Goal: Task Accomplishment & Management: Manage account settings

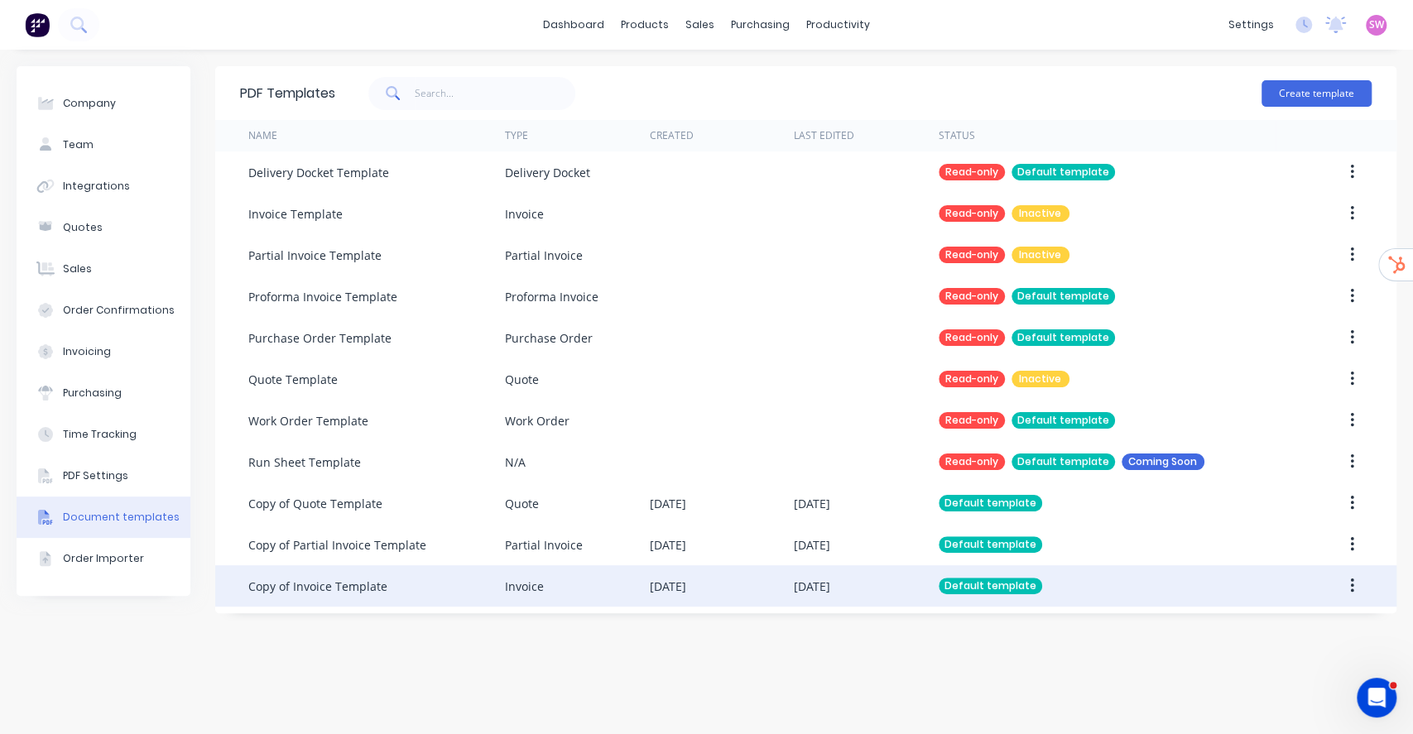
click at [860, 588] on div "02 Oct 2025" at bounding box center [866, 585] width 144 height 41
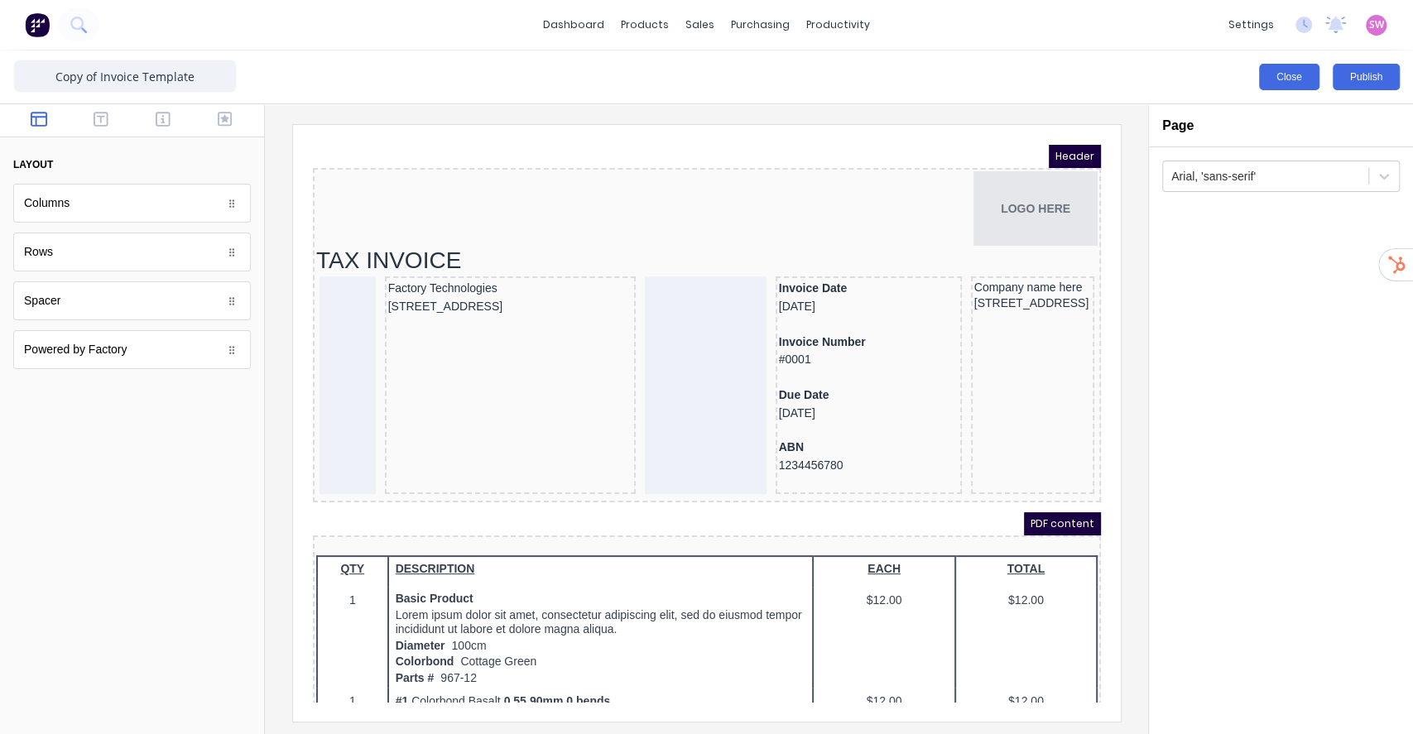
click at [1283, 84] on button "Close" at bounding box center [1289, 77] width 60 height 26
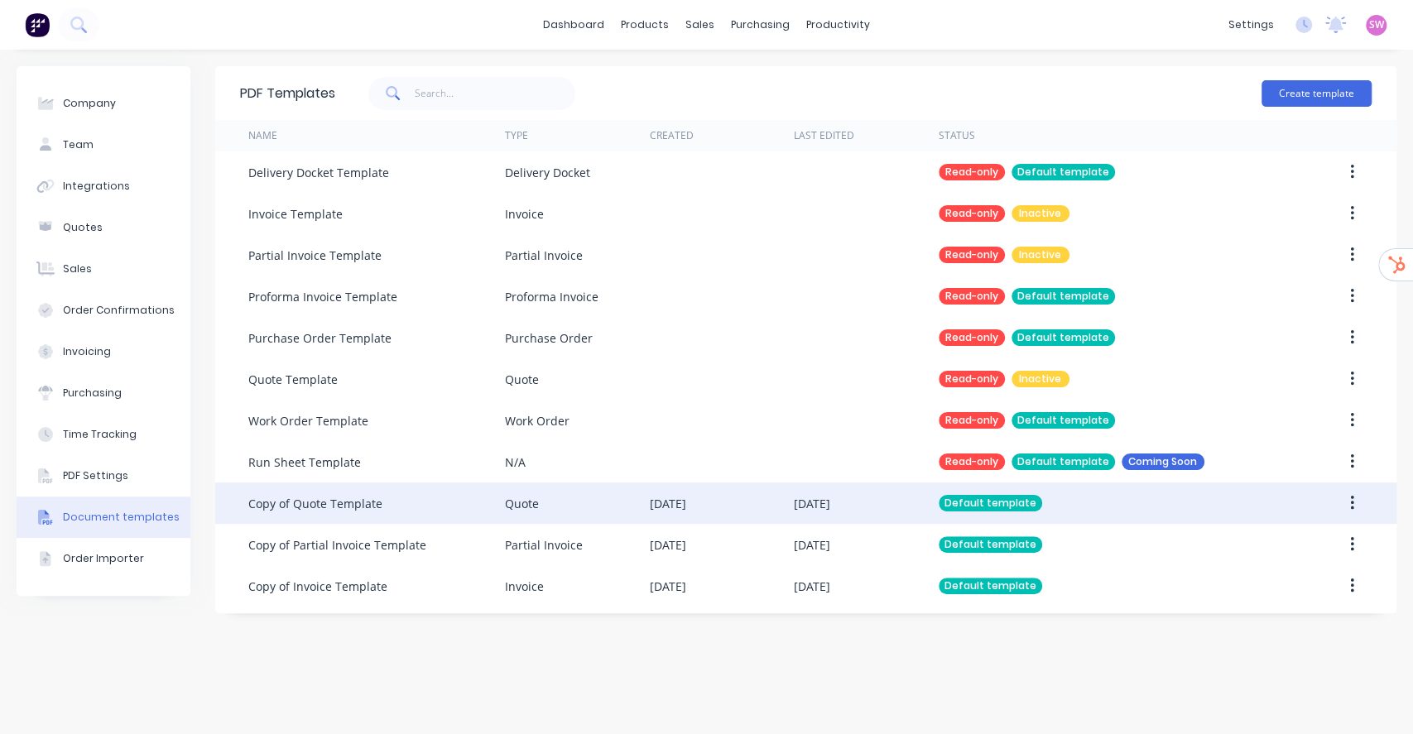
click at [895, 494] on div "[DATE]" at bounding box center [866, 503] width 144 height 41
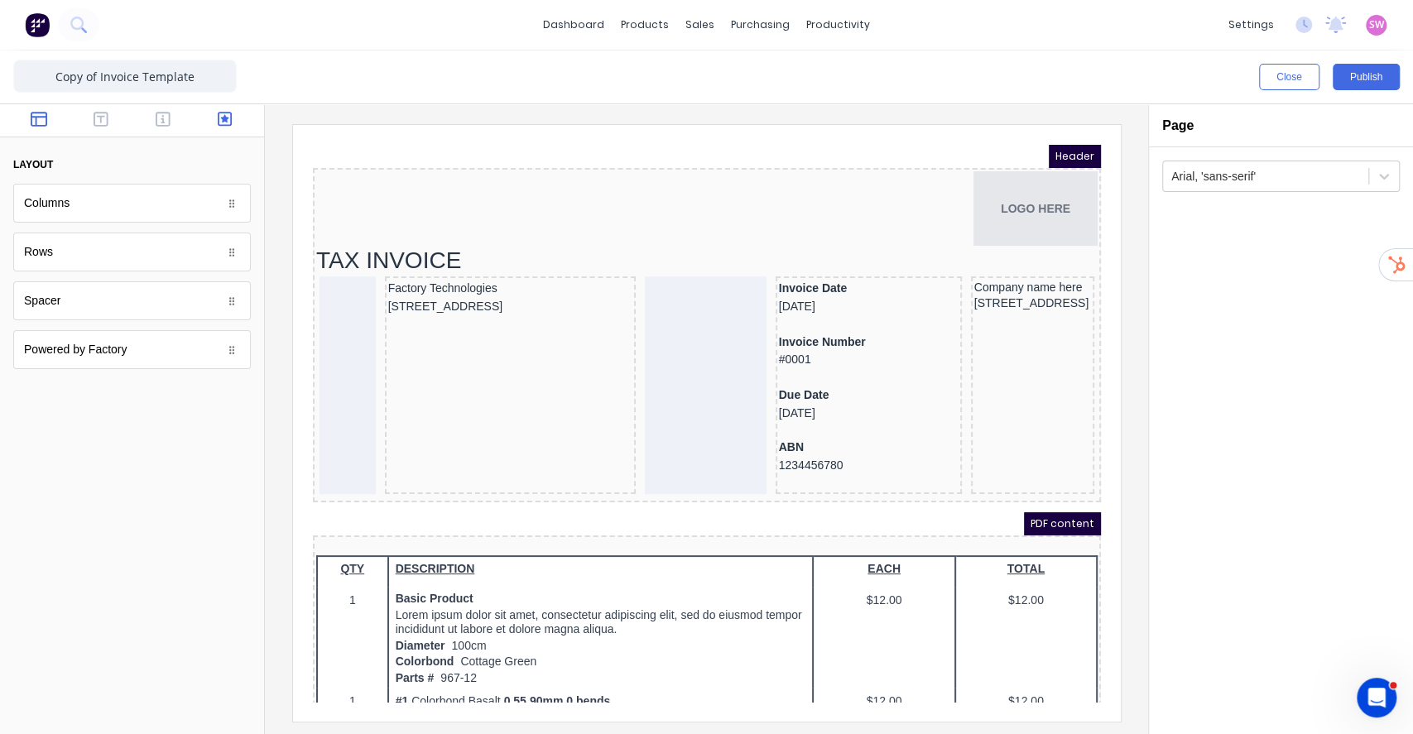
click at [221, 116] on icon "button" at bounding box center [225, 119] width 15 height 17
click at [189, 113] on div at bounding box center [132, 120] width 264 height 33
click at [177, 115] on button "button" at bounding box center [163, 121] width 52 height 20
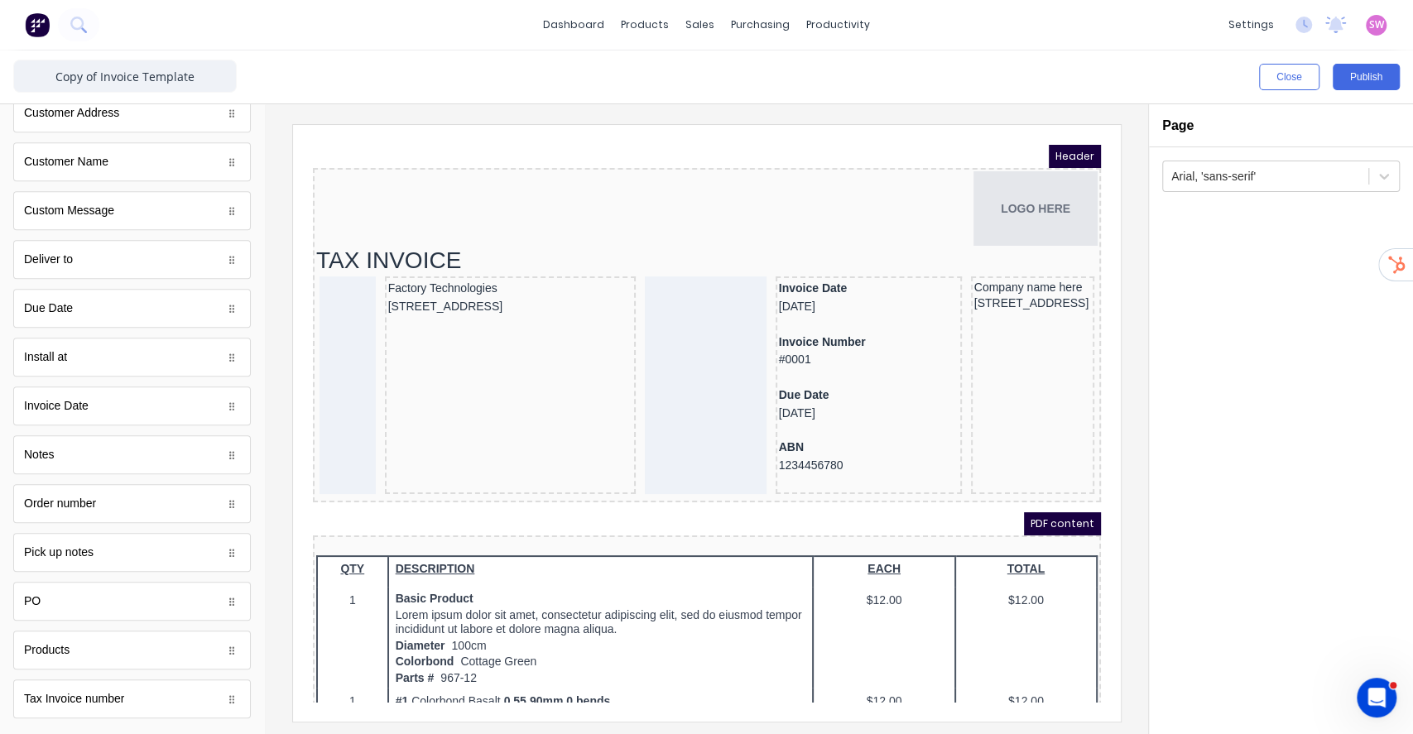
scroll to position [851, 0]
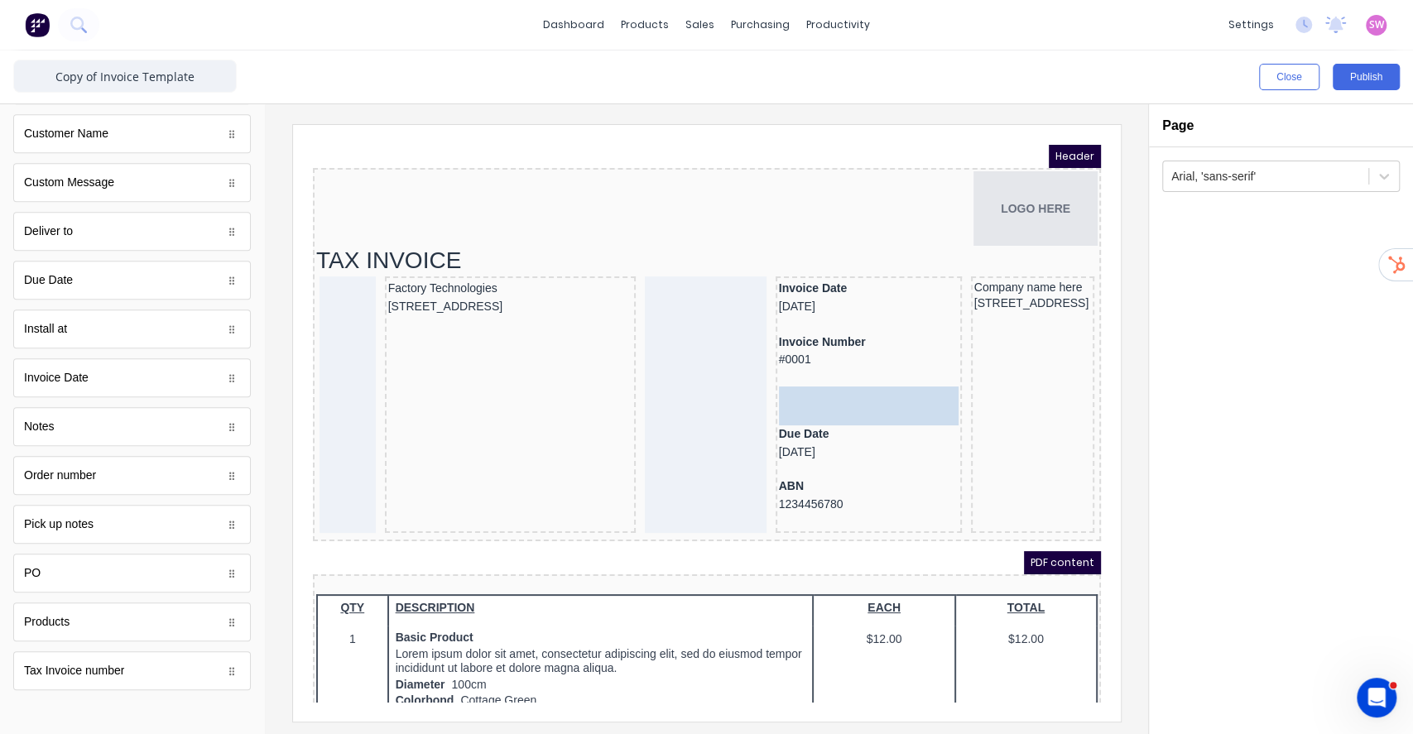
drag, startPoint x: 127, startPoint y: 566, endPoint x: 842, endPoint y: 393, distance: 735.8
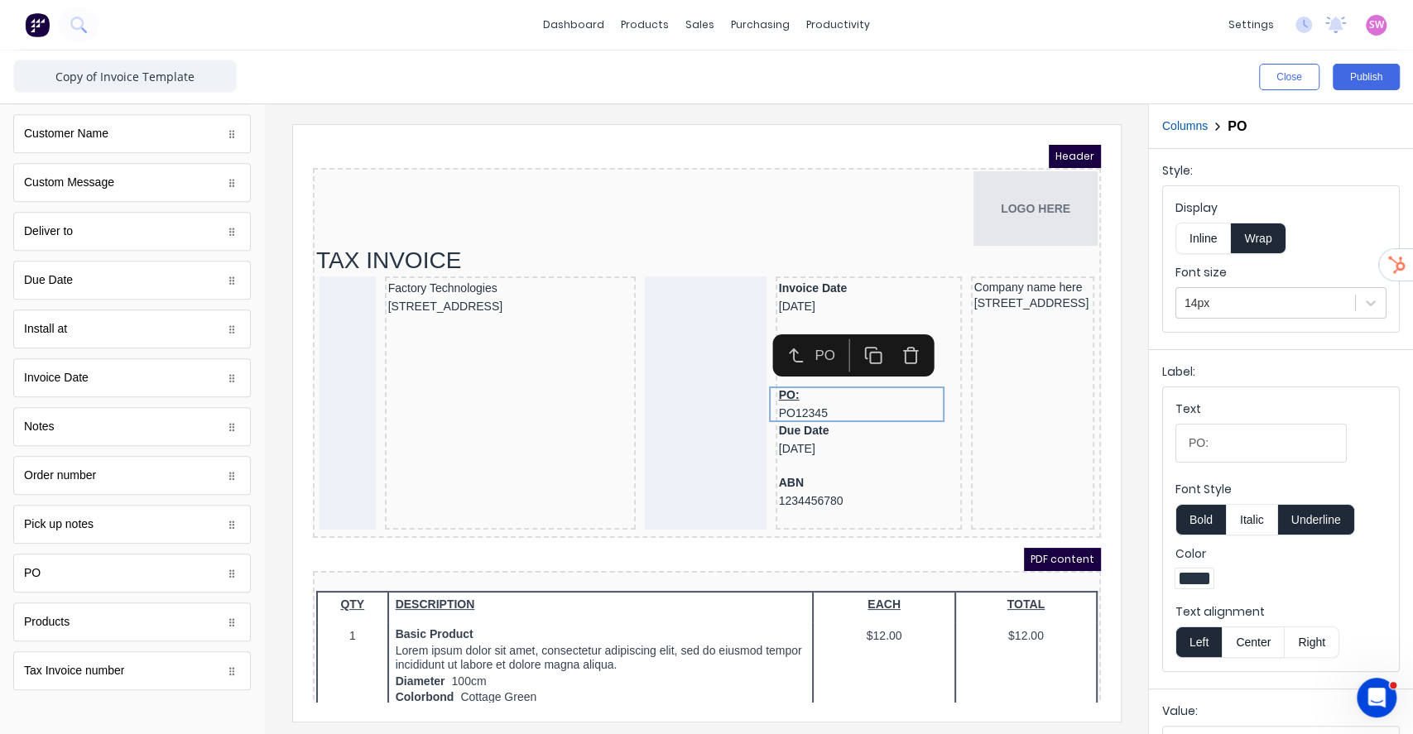
drag, startPoint x: 1340, startPoint y: 513, endPoint x: 1329, endPoint y: 493, distance: 22.6
click at [1338, 513] on button "Underline" at bounding box center [1316, 519] width 77 height 31
drag, startPoint x: 1550, startPoint y: 568, endPoint x: 993, endPoint y: 420, distance: 576.2
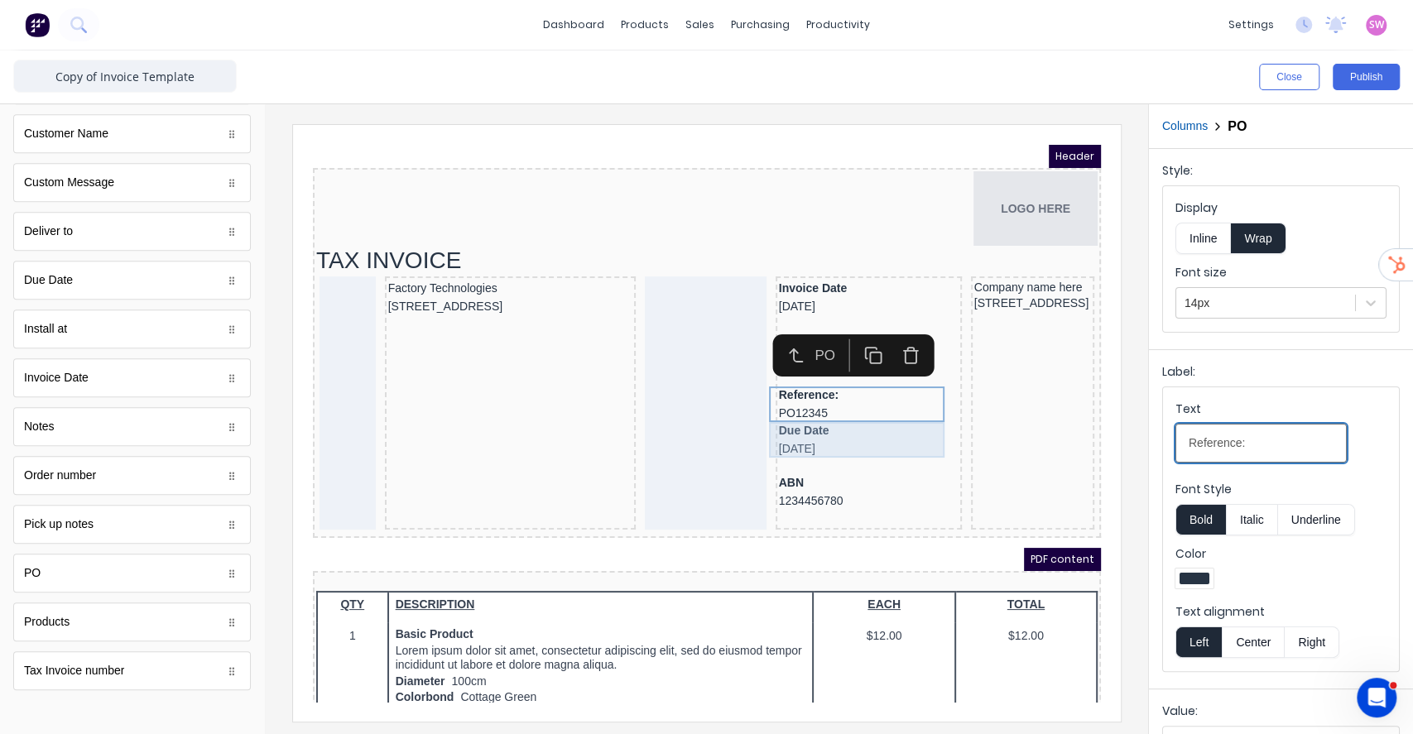
type input "Reference:"
click at [784, 415] on div "Due Date 29/10/2024" at bounding box center [848, 420] width 180 height 36
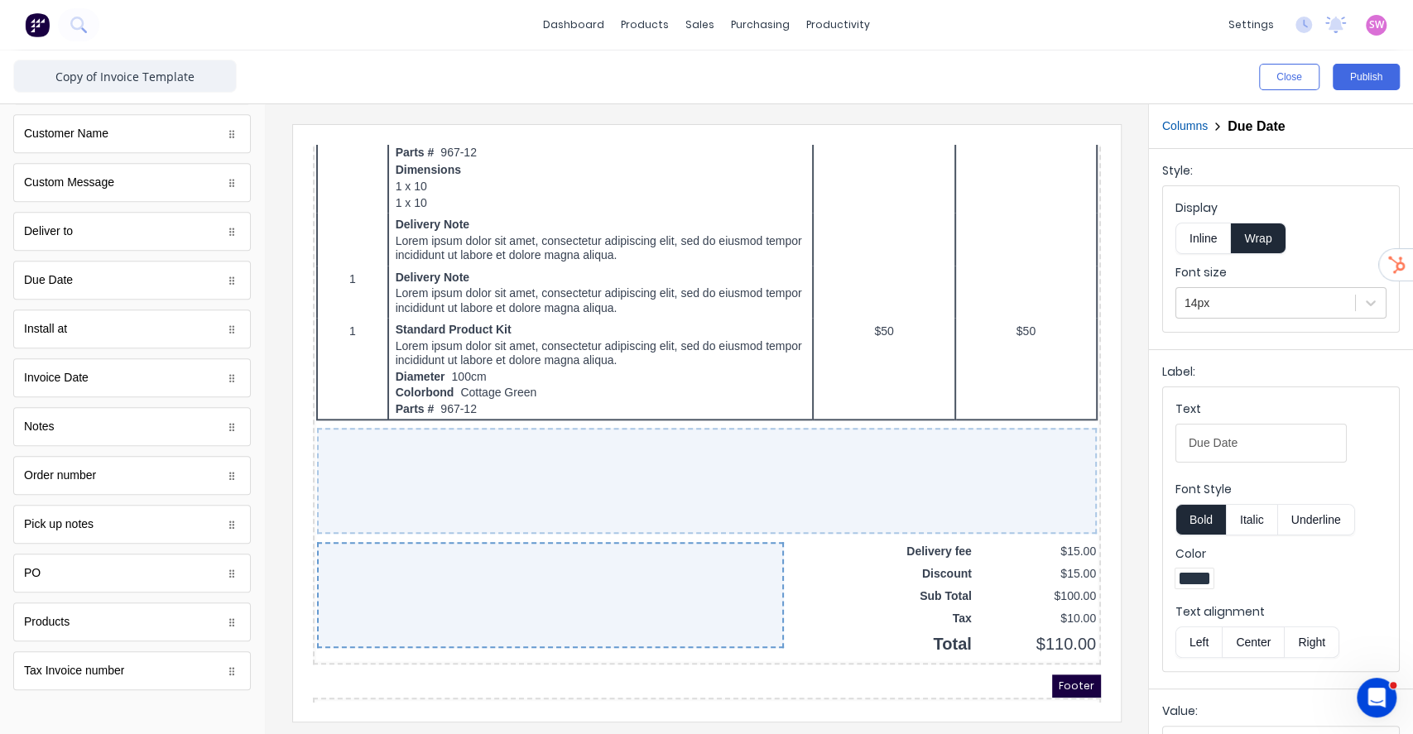
scroll to position [958, 0]
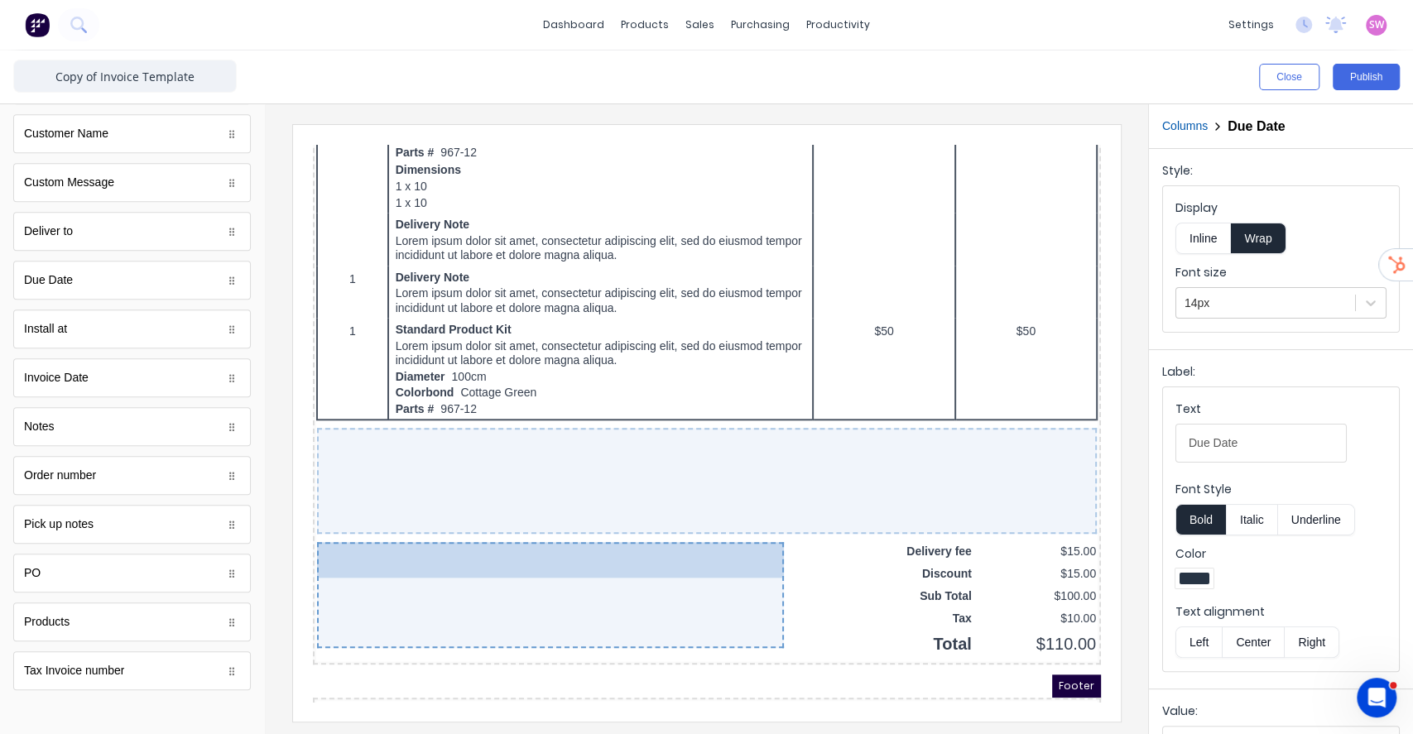
drag, startPoint x: 804, startPoint y: 196, endPoint x: 545, endPoint y: 554, distance: 441.1
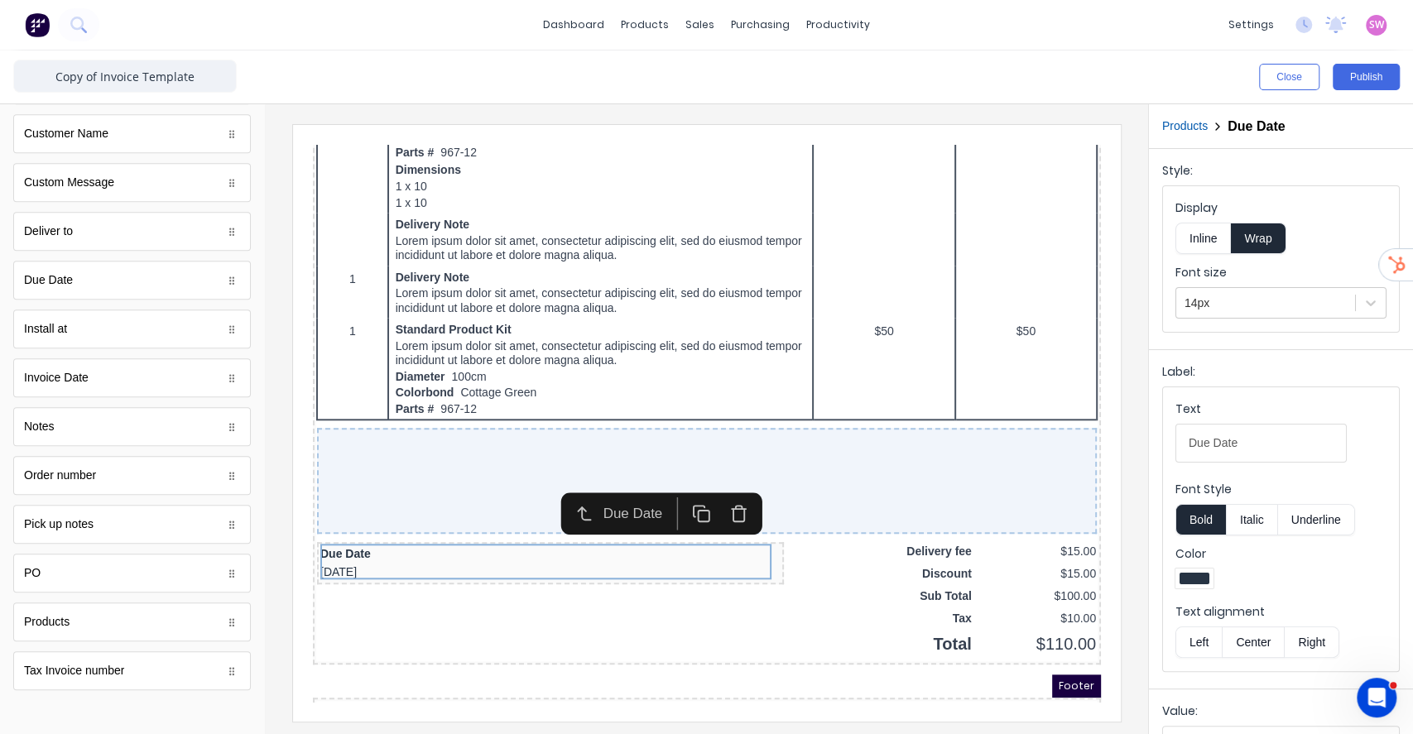
click at [1213, 235] on button "Inline" at bounding box center [1202, 238] width 55 height 31
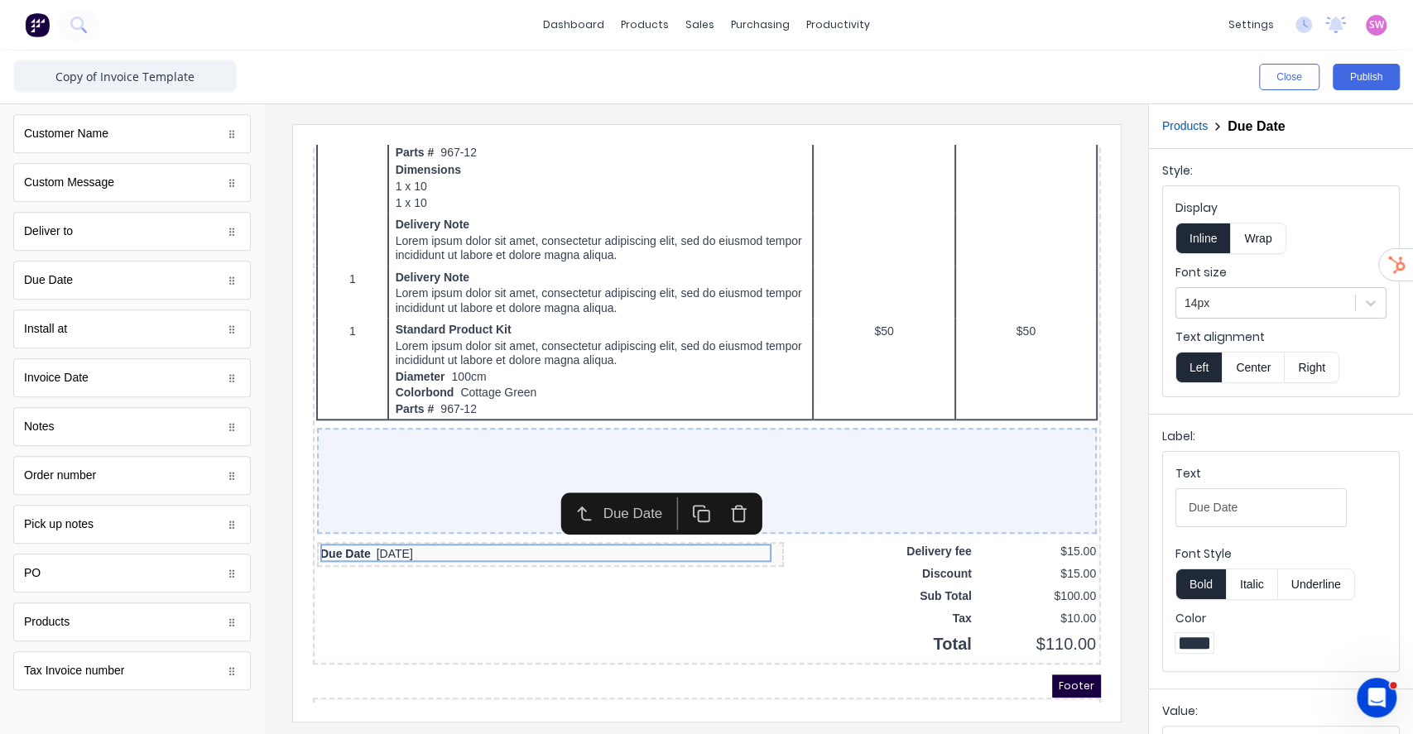
scroll to position [142, 0]
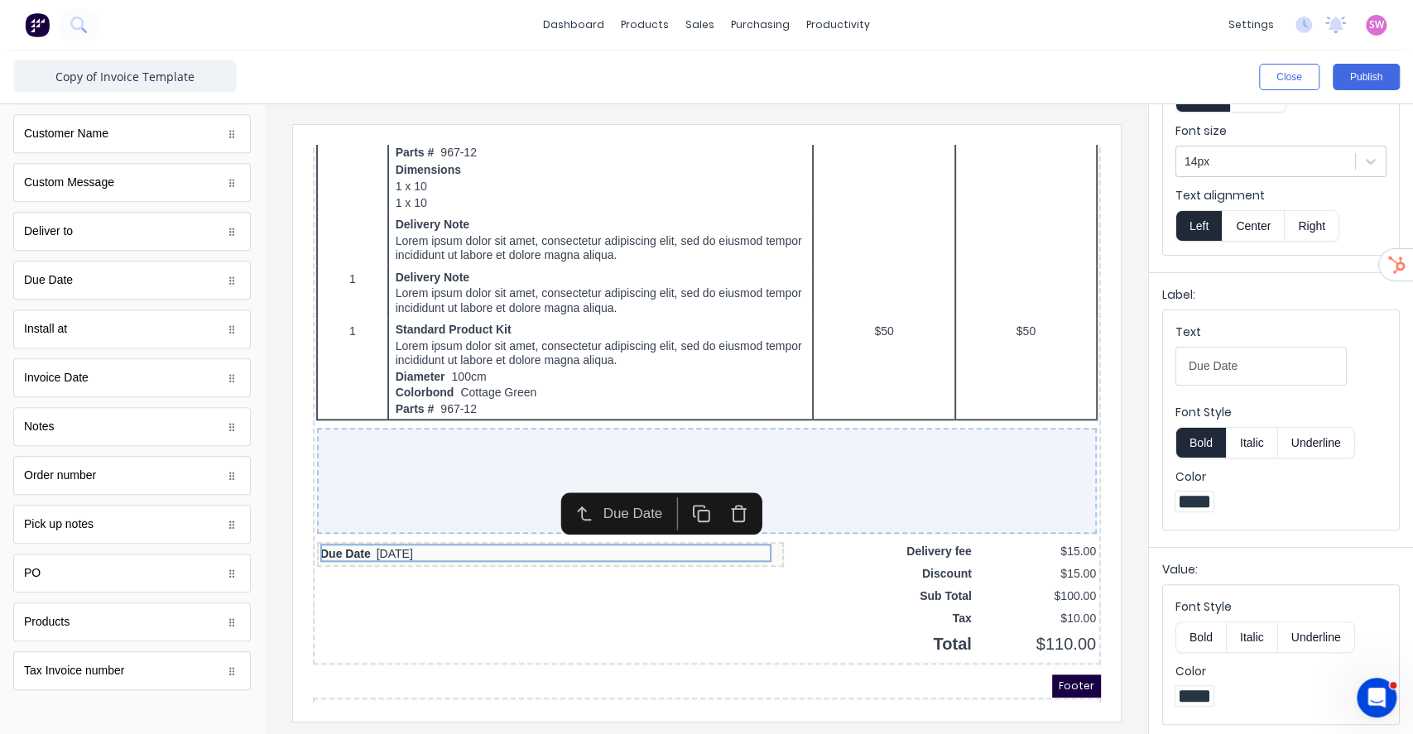
click at [1198, 644] on button "Bold" at bounding box center [1200, 637] width 50 height 31
click at [1258, 374] on input "Due Date" at bounding box center [1260, 366] width 171 height 39
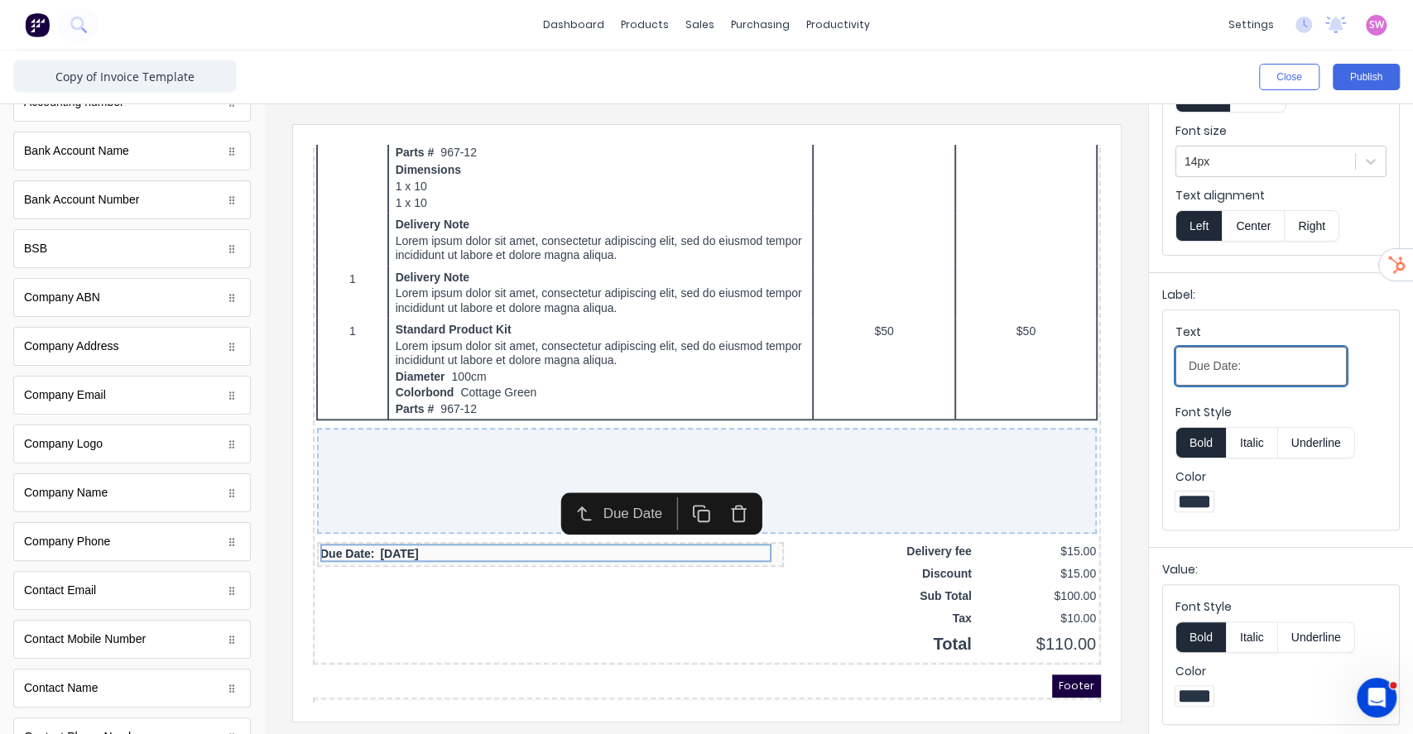
scroll to position [0, 0]
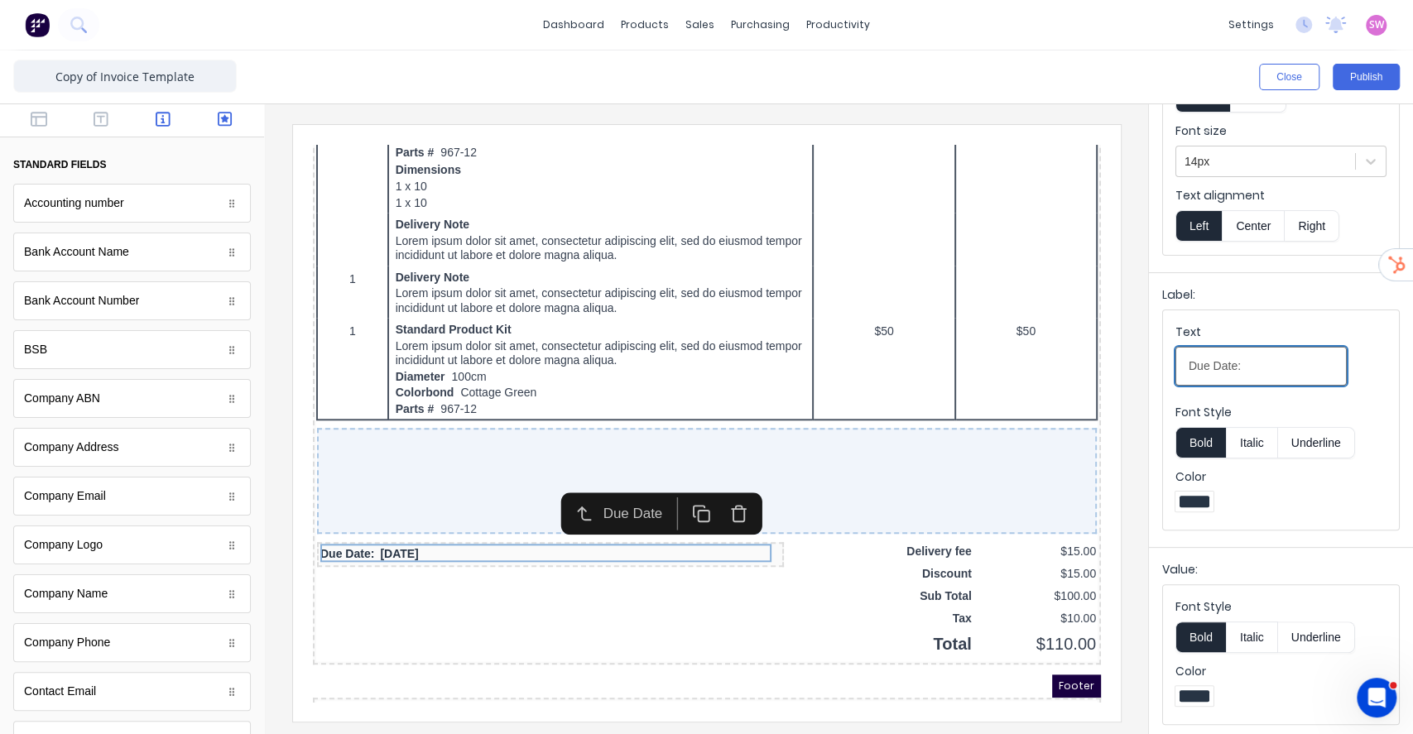
type input "Due Date:"
click at [226, 123] on button "button" at bounding box center [225, 121] width 52 height 20
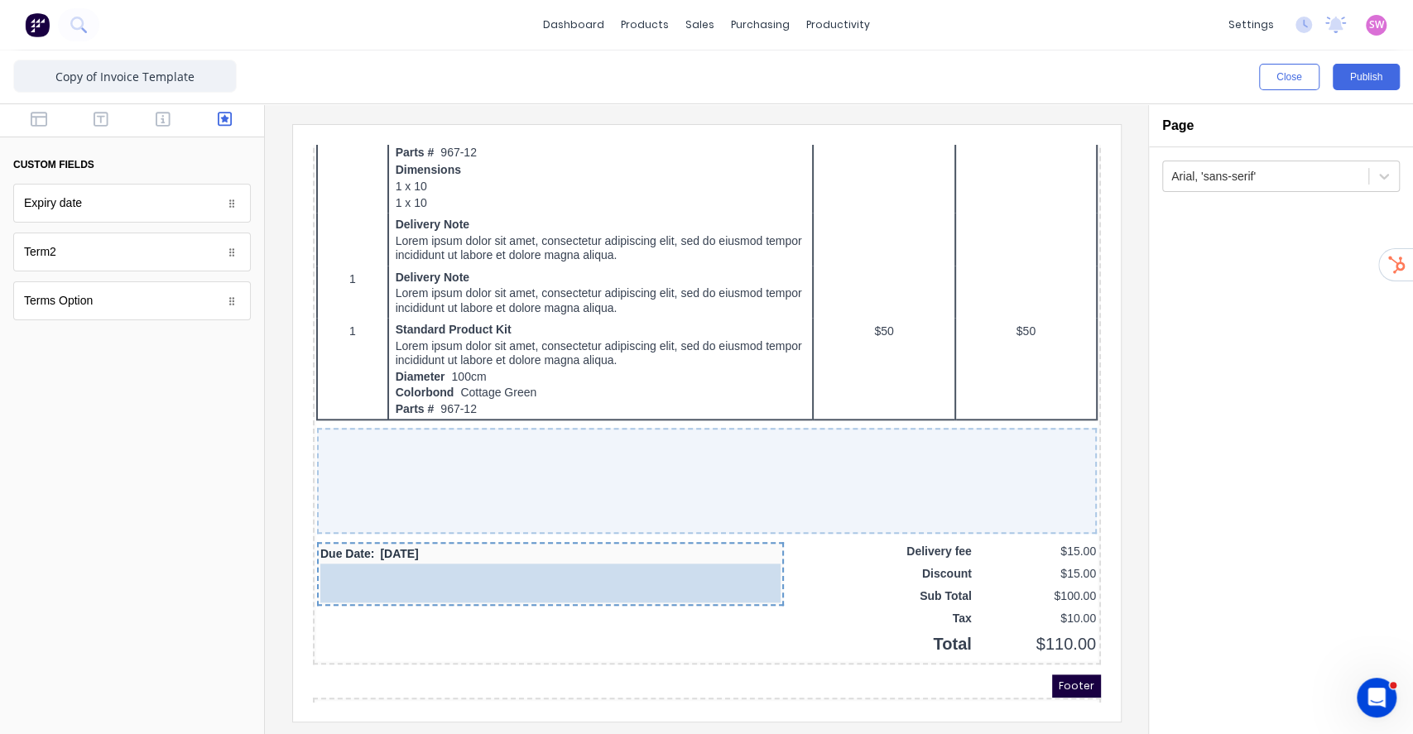
drag, startPoint x: 98, startPoint y: 309, endPoint x: 528, endPoint y: 576, distance: 506.7
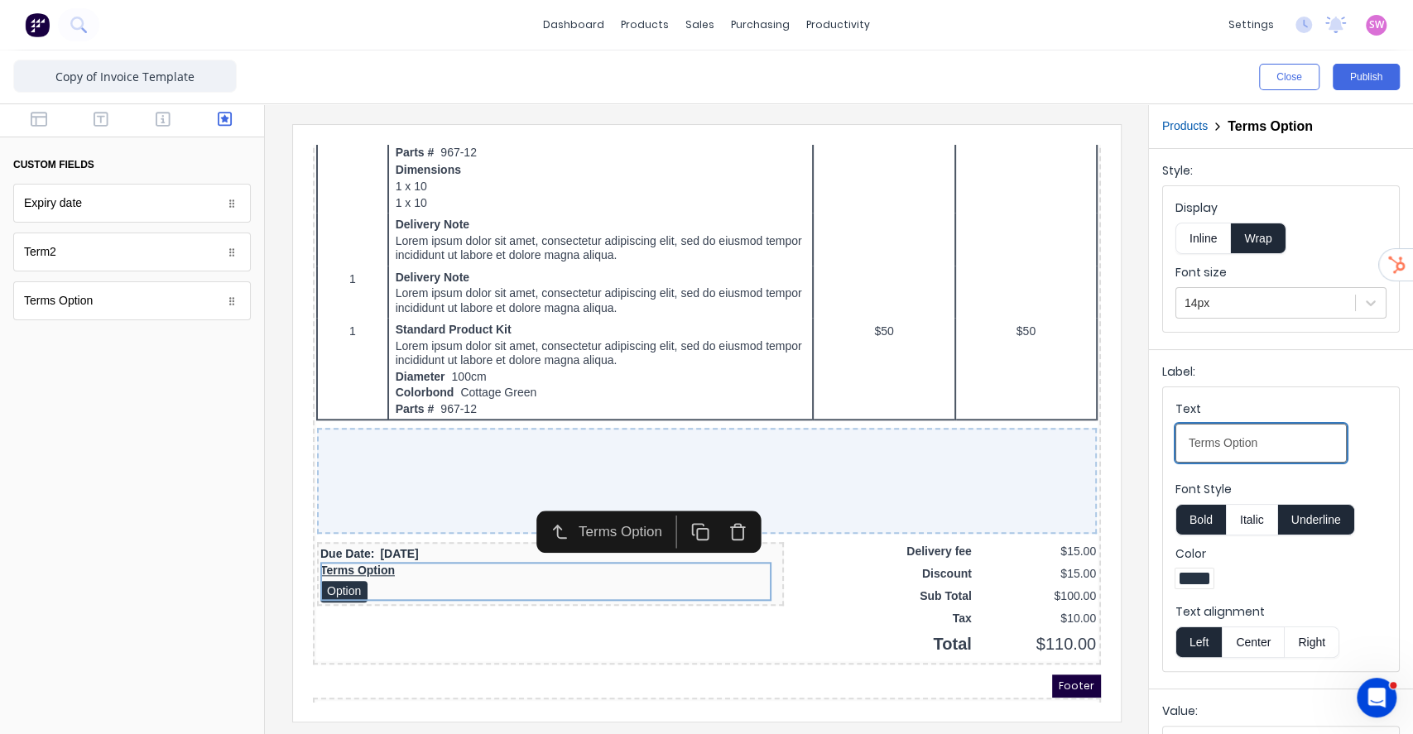
drag, startPoint x: 1608, startPoint y: 574, endPoint x: 891, endPoint y: 469, distance: 725.4
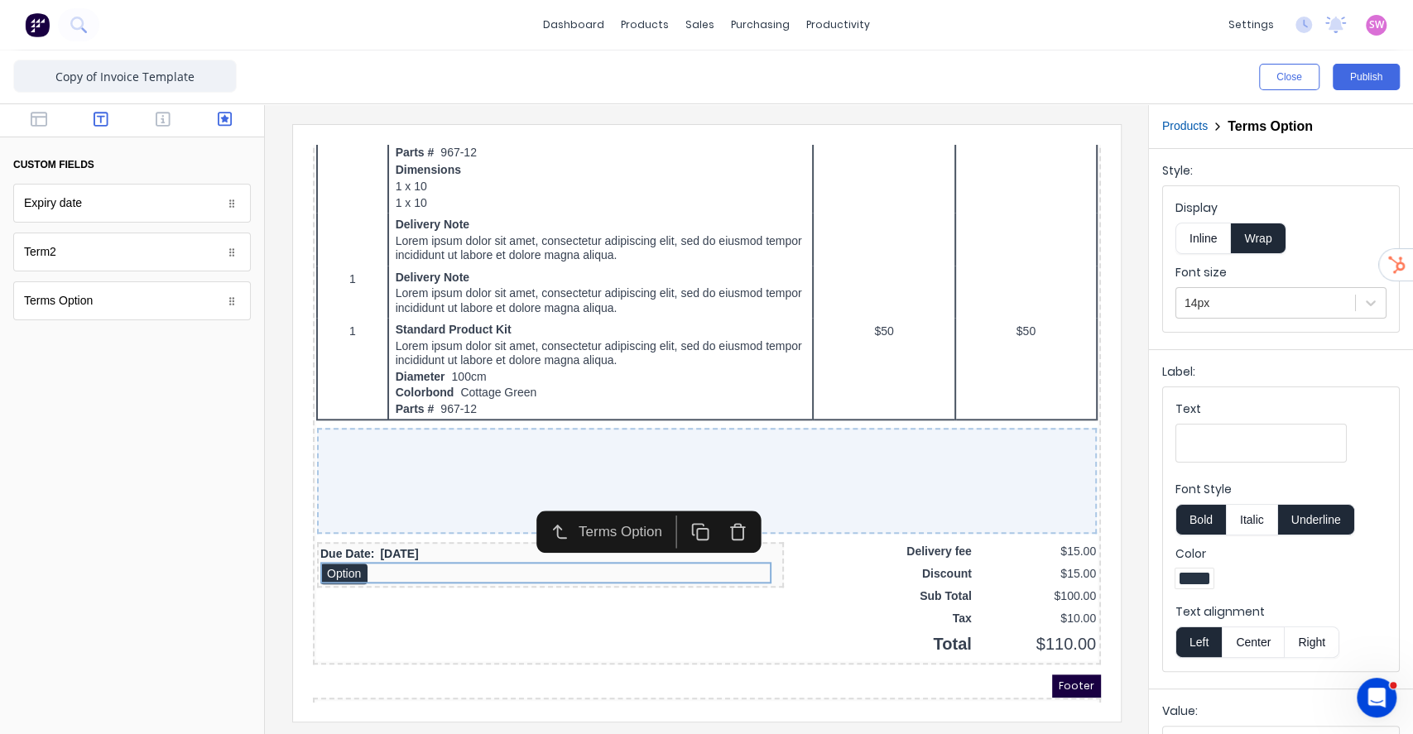
click at [118, 122] on button "button" at bounding box center [101, 121] width 52 height 20
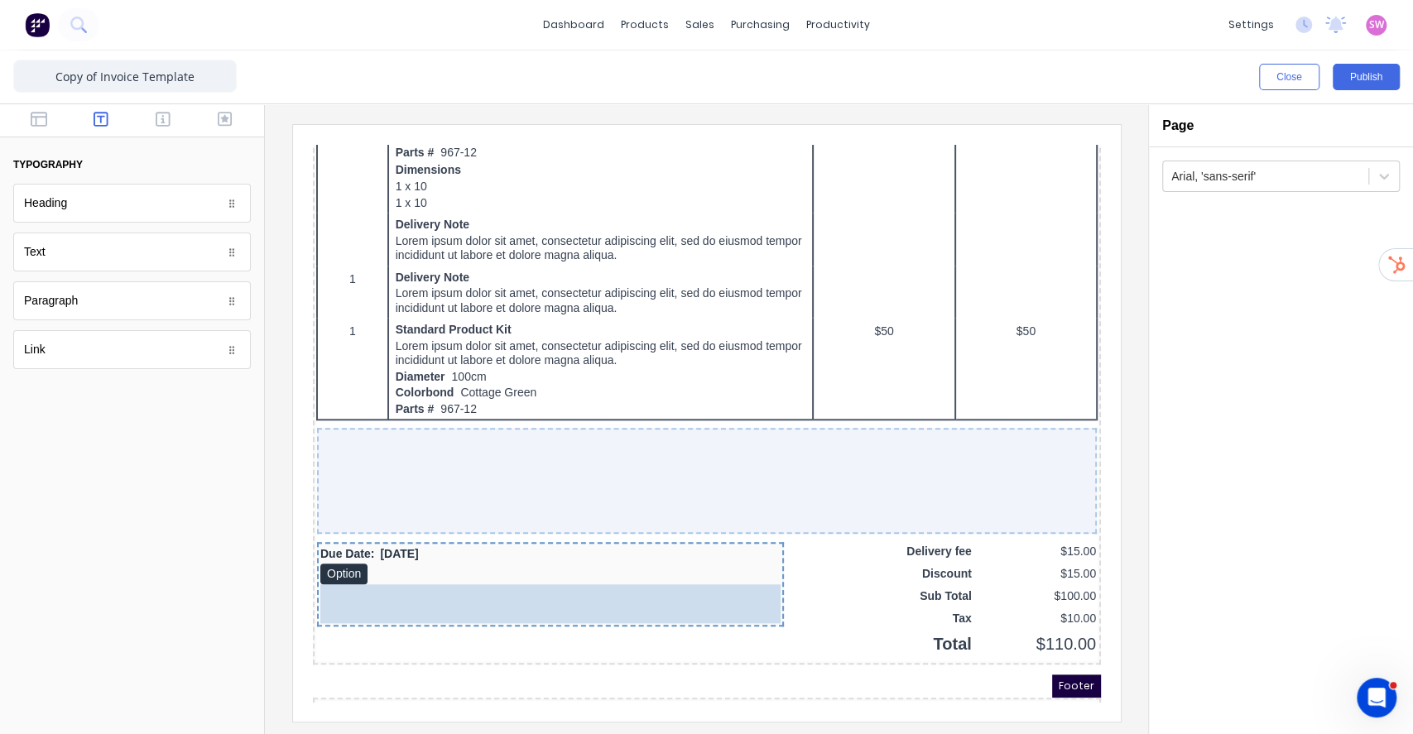
drag, startPoint x: 92, startPoint y: 254, endPoint x: 443, endPoint y: 584, distance: 481.9
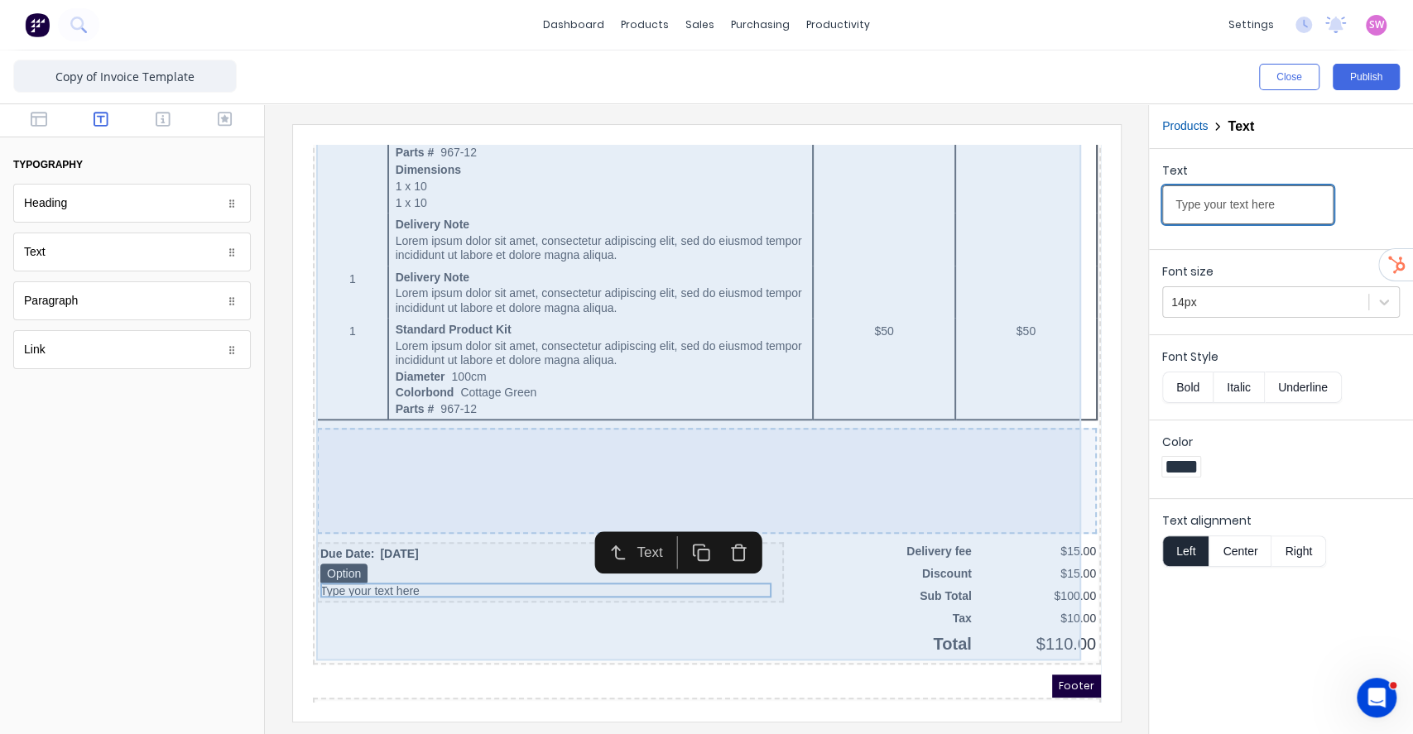
drag, startPoint x: 1602, startPoint y: 320, endPoint x: 802, endPoint y: 139, distance: 819.9
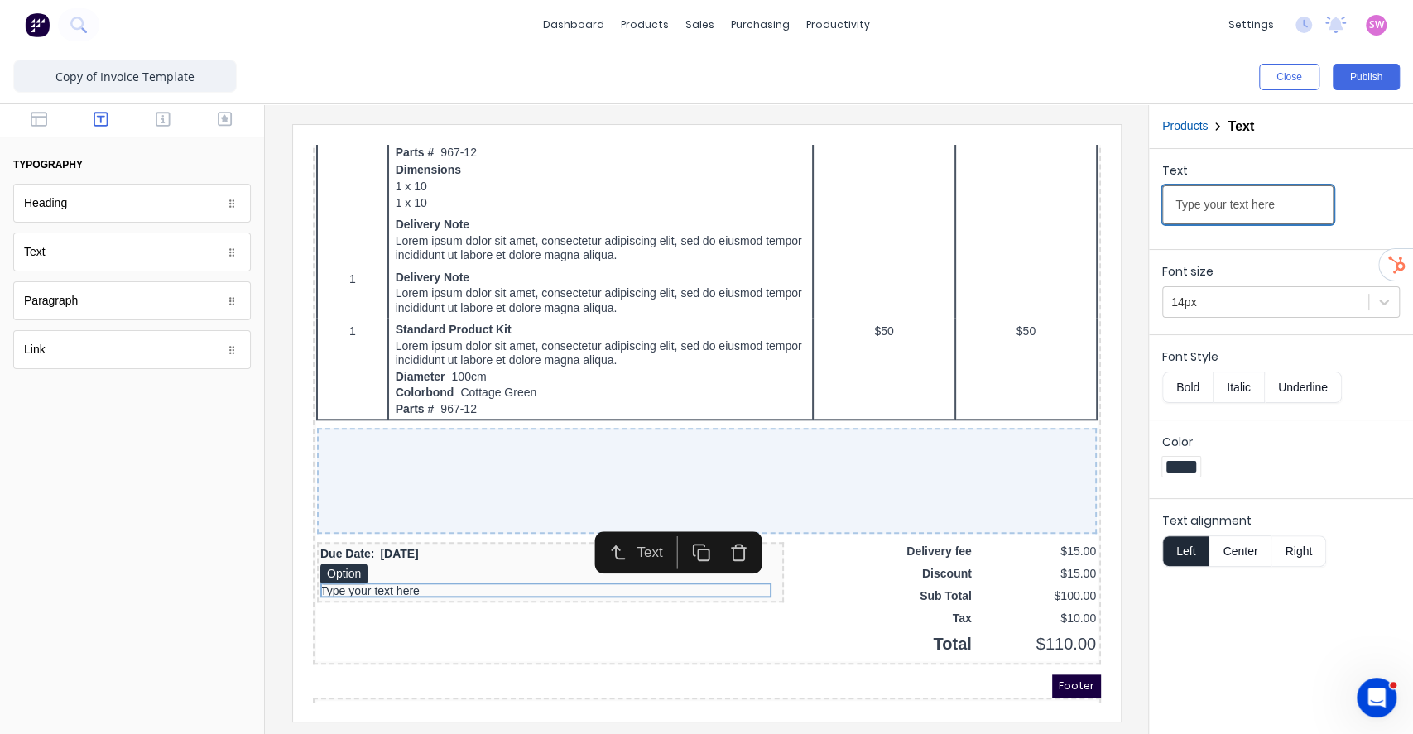
paste input "2. If payment is not made within the terms specified then a collection agency w…"
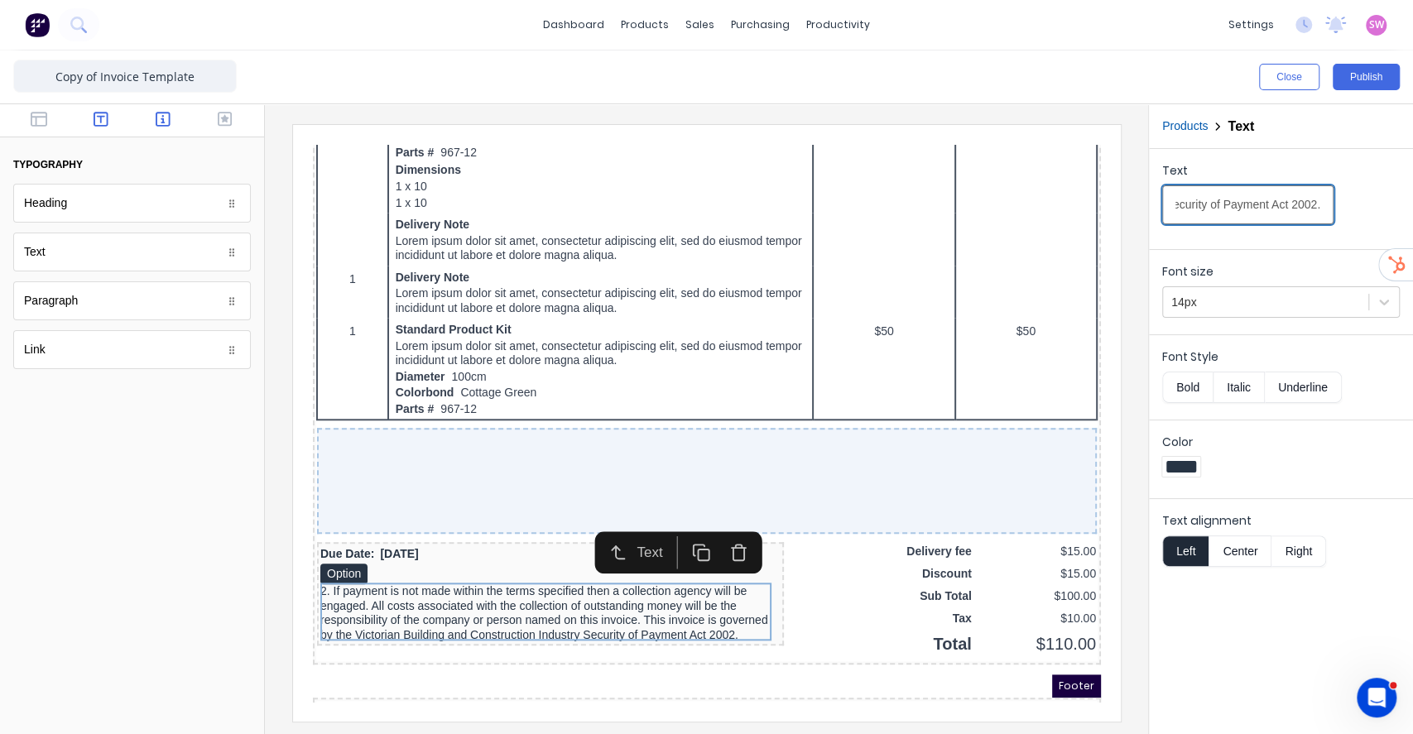
type input "2. If payment is not made within the terms specified then a collection agency w…"
click at [172, 118] on button "button" at bounding box center [163, 121] width 52 height 20
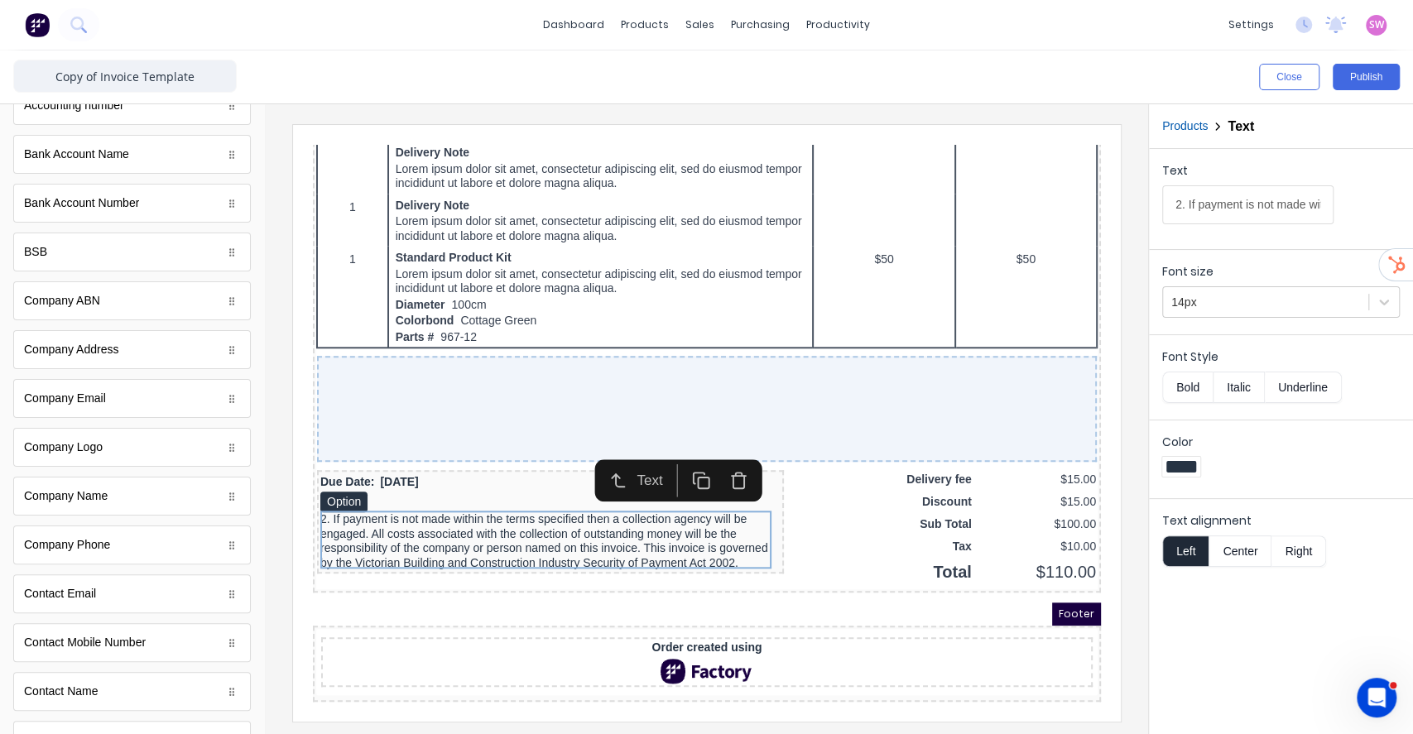
scroll to position [0, 0]
click at [103, 118] on button "button" at bounding box center [101, 121] width 52 height 20
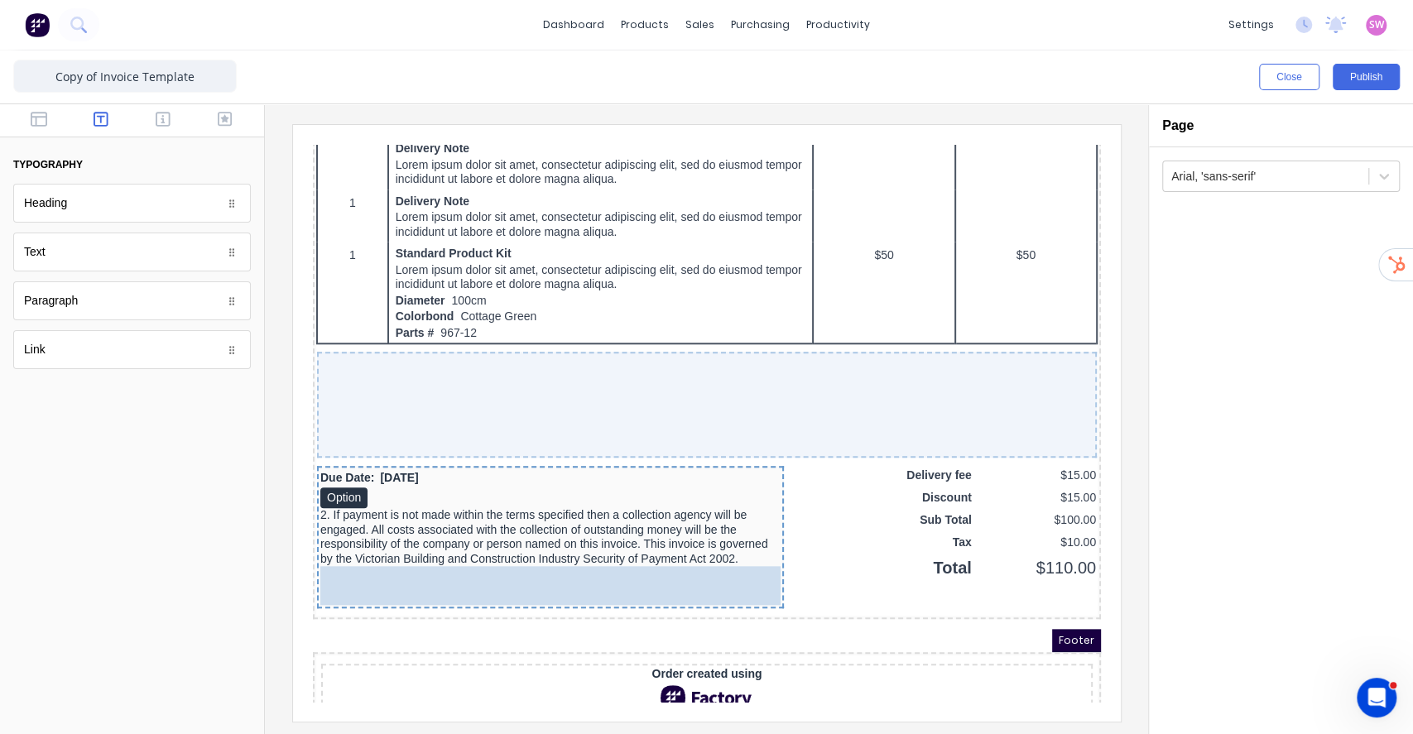
drag, startPoint x: 90, startPoint y: 260, endPoint x: 519, endPoint y: 574, distance: 531.3
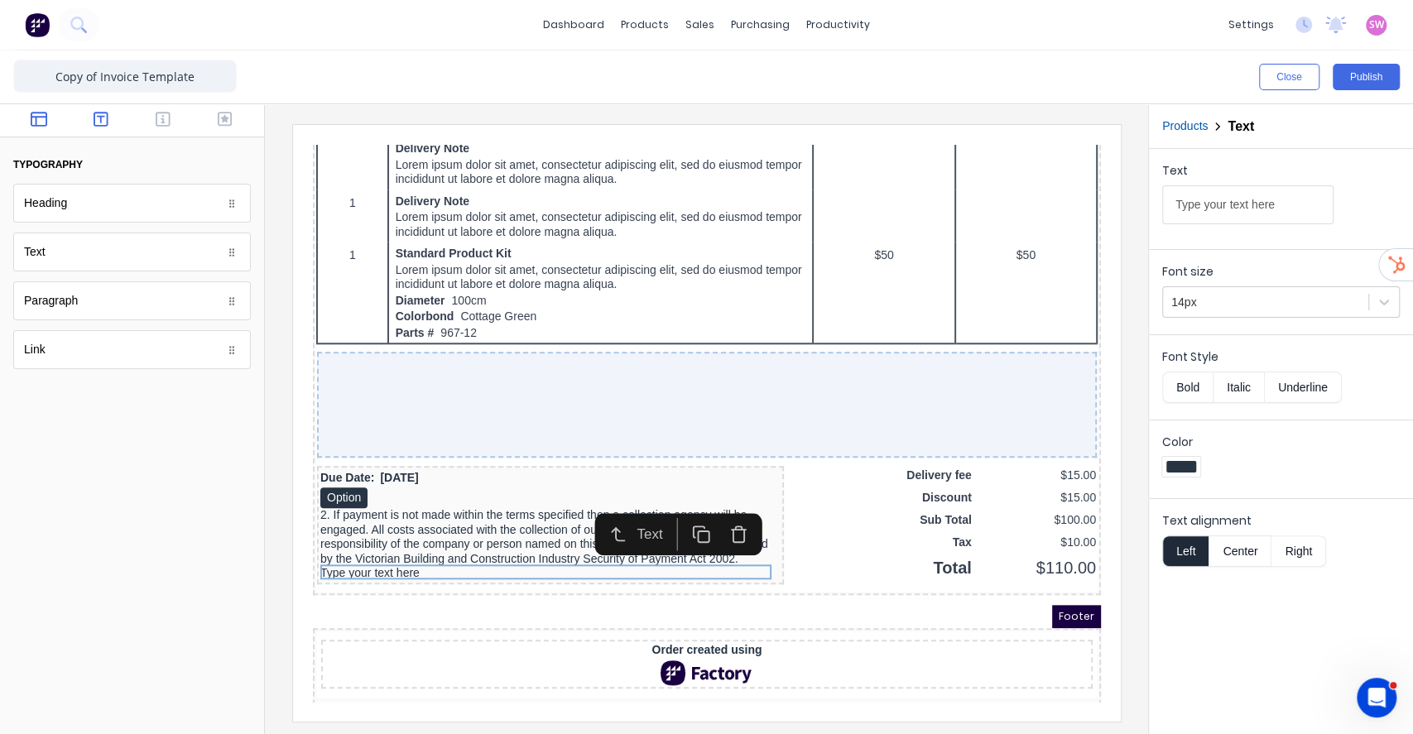
click at [45, 126] on icon "button" at bounding box center [39, 119] width 17 height 15
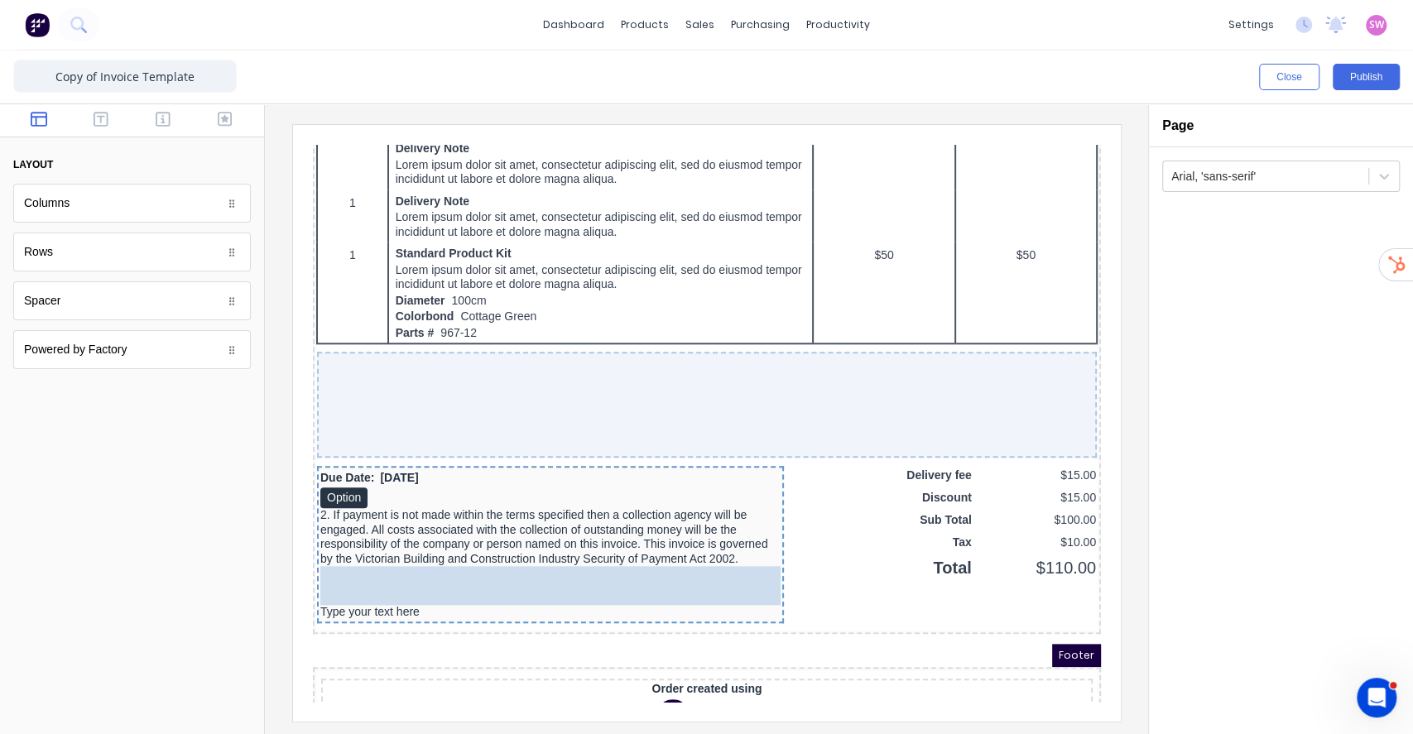
drag, startPoint x: 65, startPoint y: 303, endPoint x: 97, endPoint y: 392, distance: 94.0
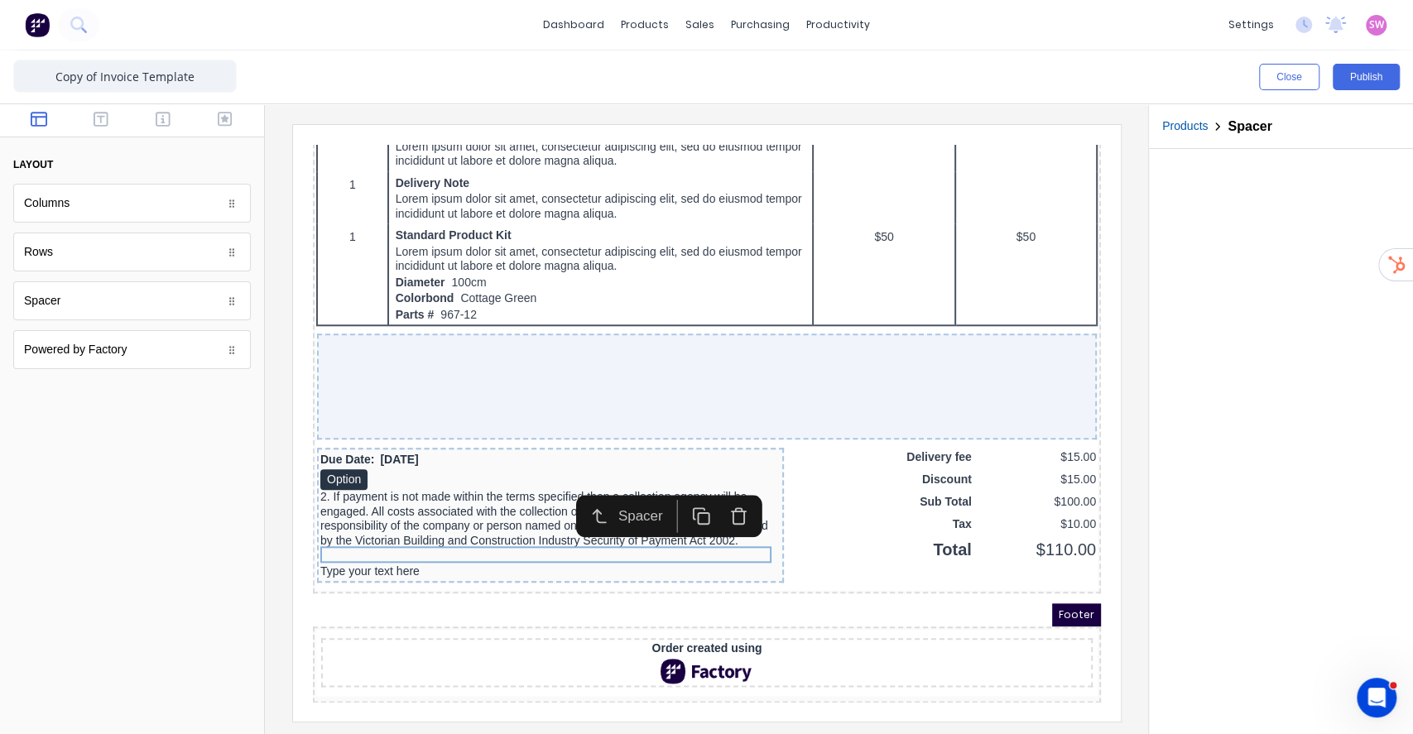
scroll to position [1057, 0]
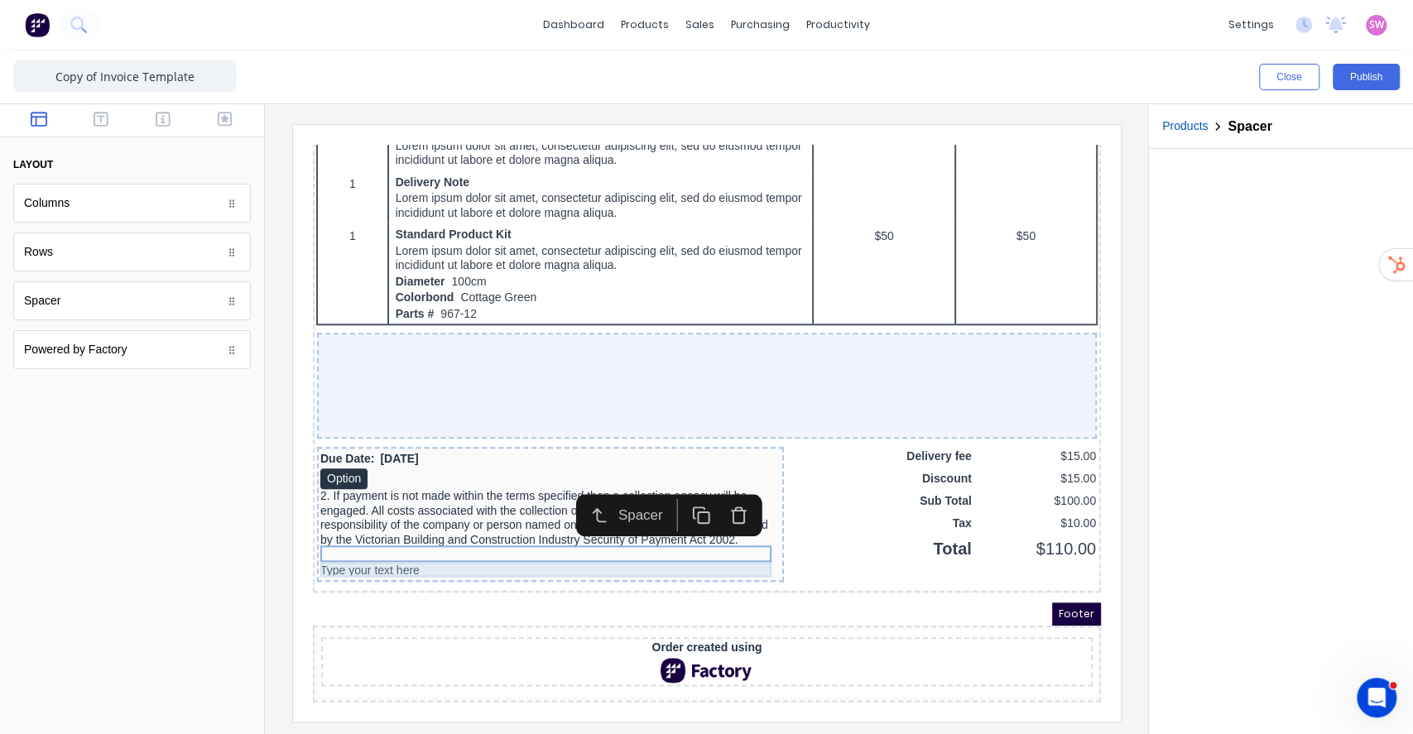
click at [421, 544] on div "Type your text here" at bounding box center [530, 551] width 460 height 15
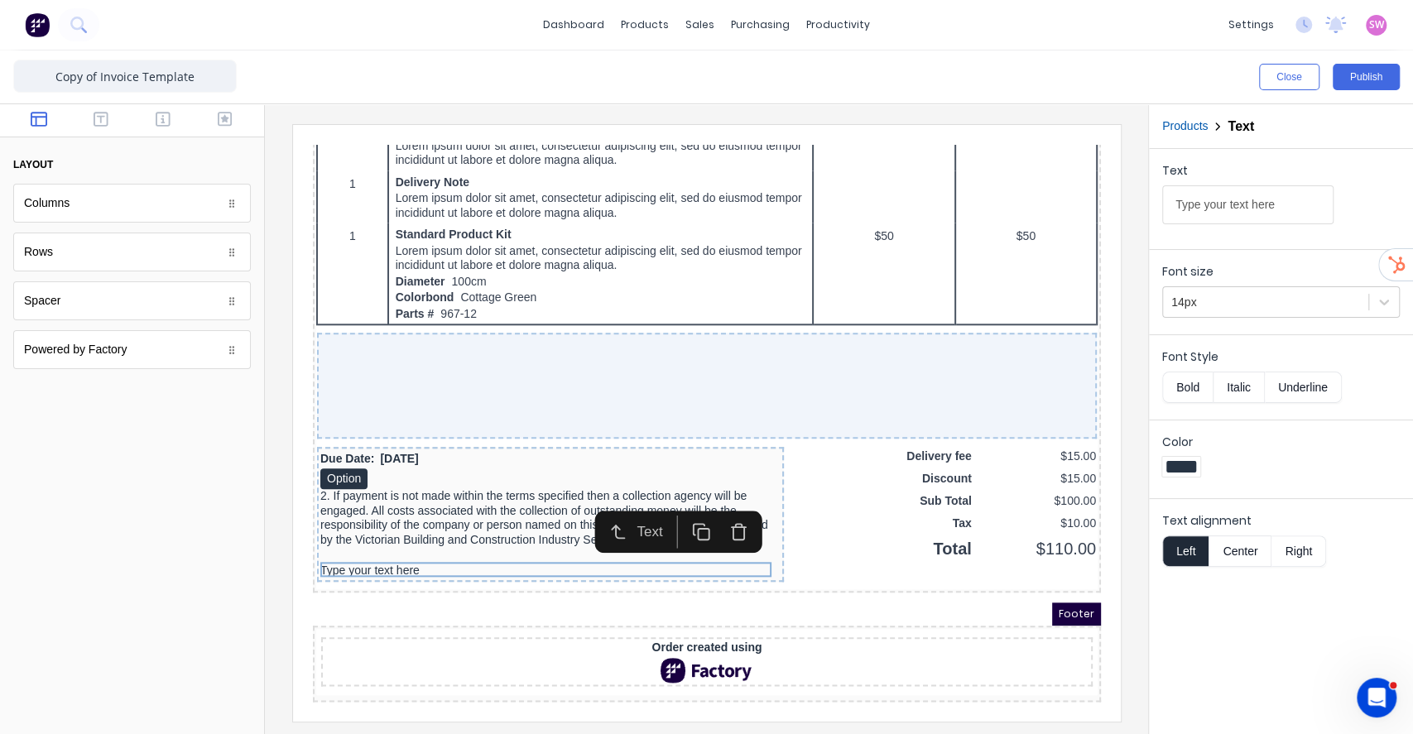
click at [677, 509] on rect "button" at bounding box center [682, 514] width 11 height 11
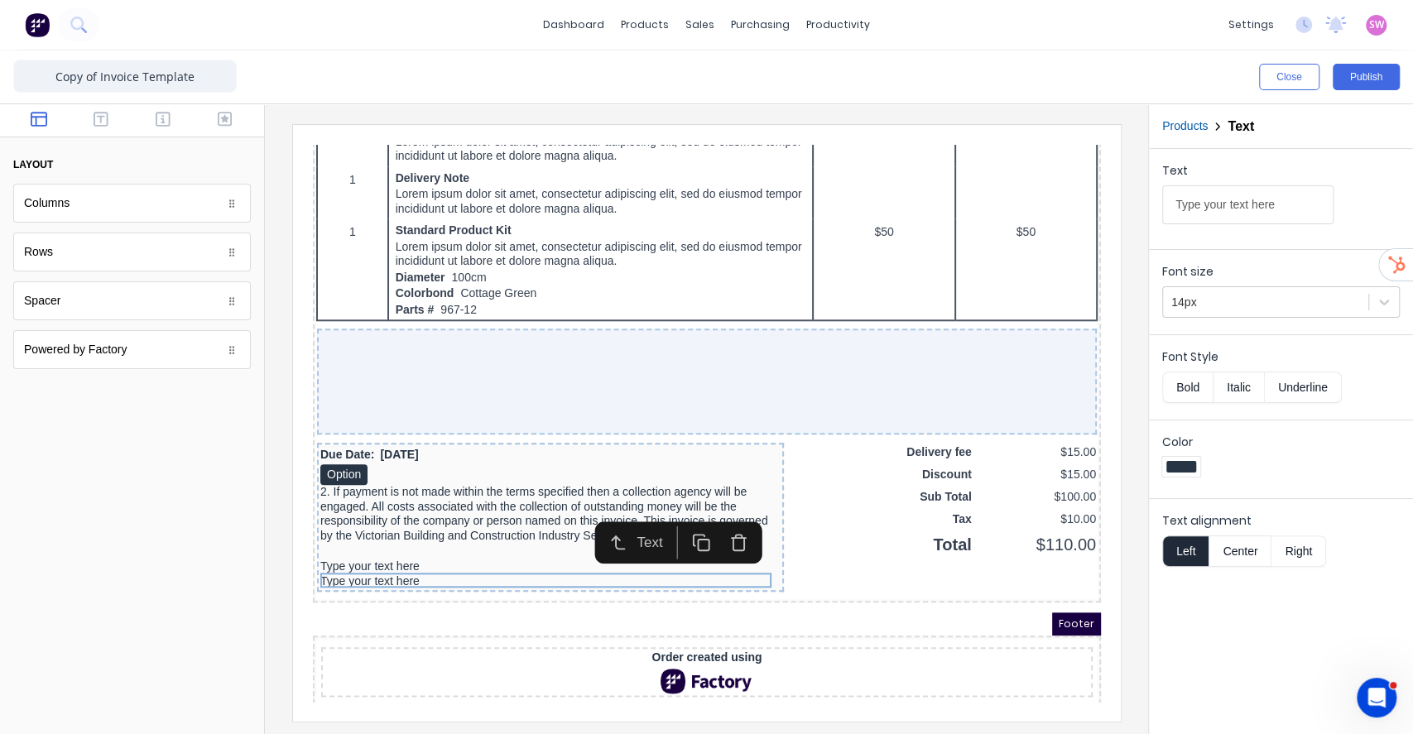
click at [676, 508] on button "button" at bounding box center [679, 522] width 37 height 33
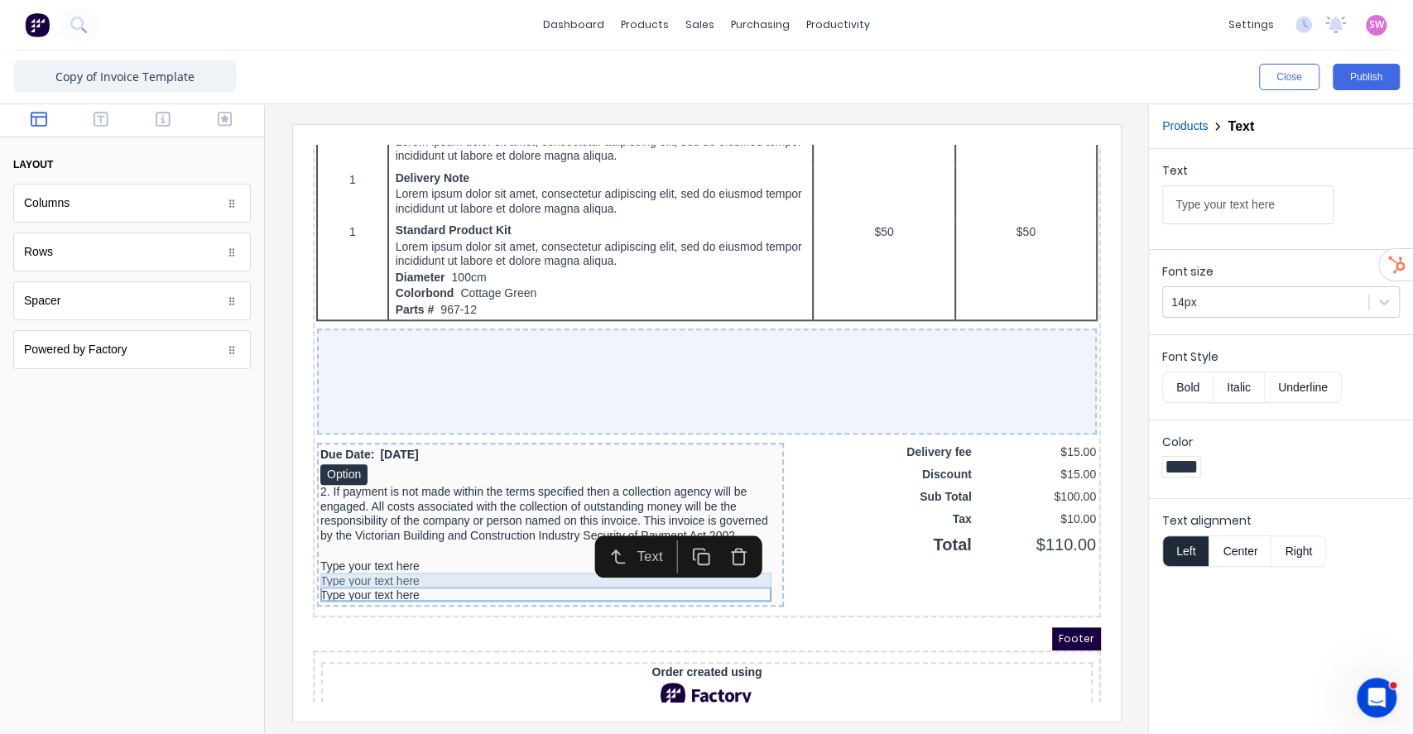
click at [375, 557] on div "Type your text here" at bounding box center [530, 562] width 460 height 15
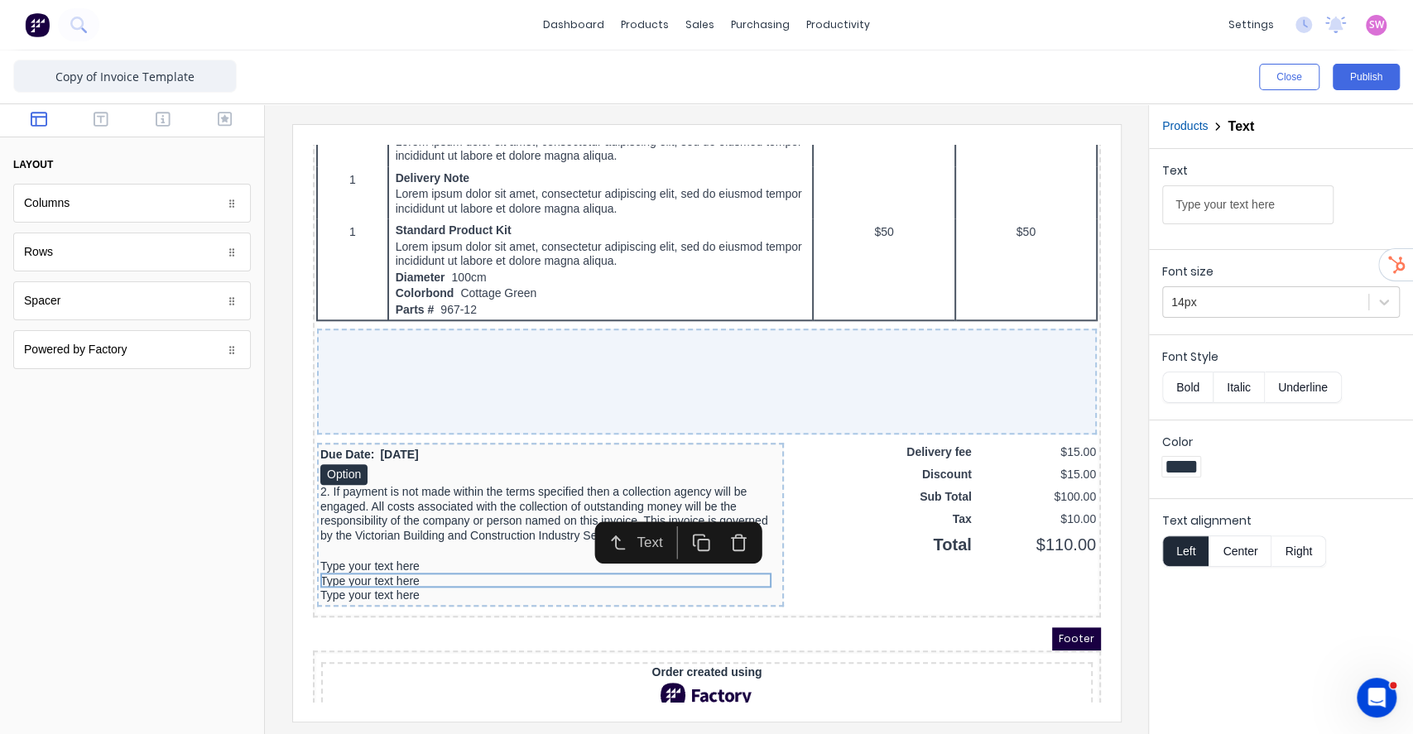
click at [726, 513] on icon "button" at bounding box center [718, 522] width 19 height 19
click at [709, 524] on icon "button" at bounding box center [718, 522] width 19 height 19
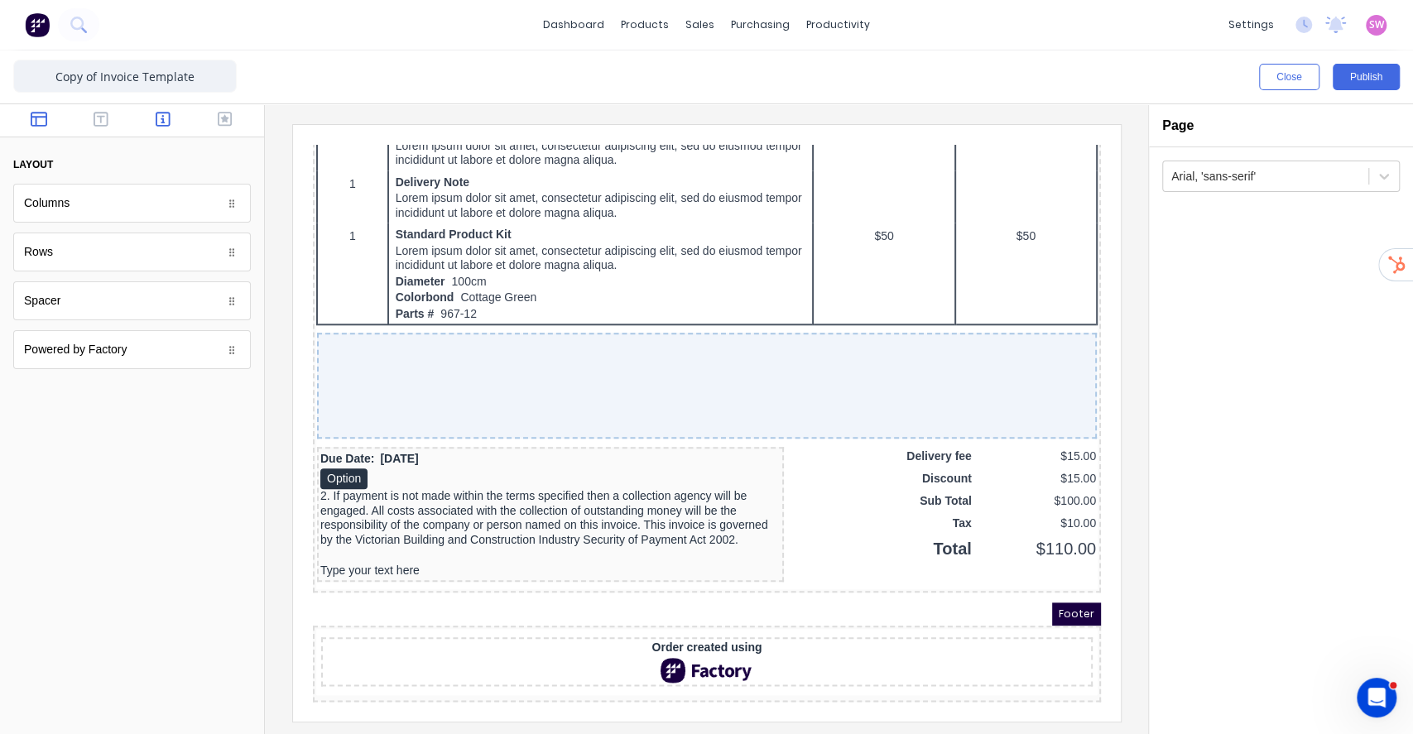
click at [151, 123] on button "button" at bounding box center [163, 121] width 52 height 20
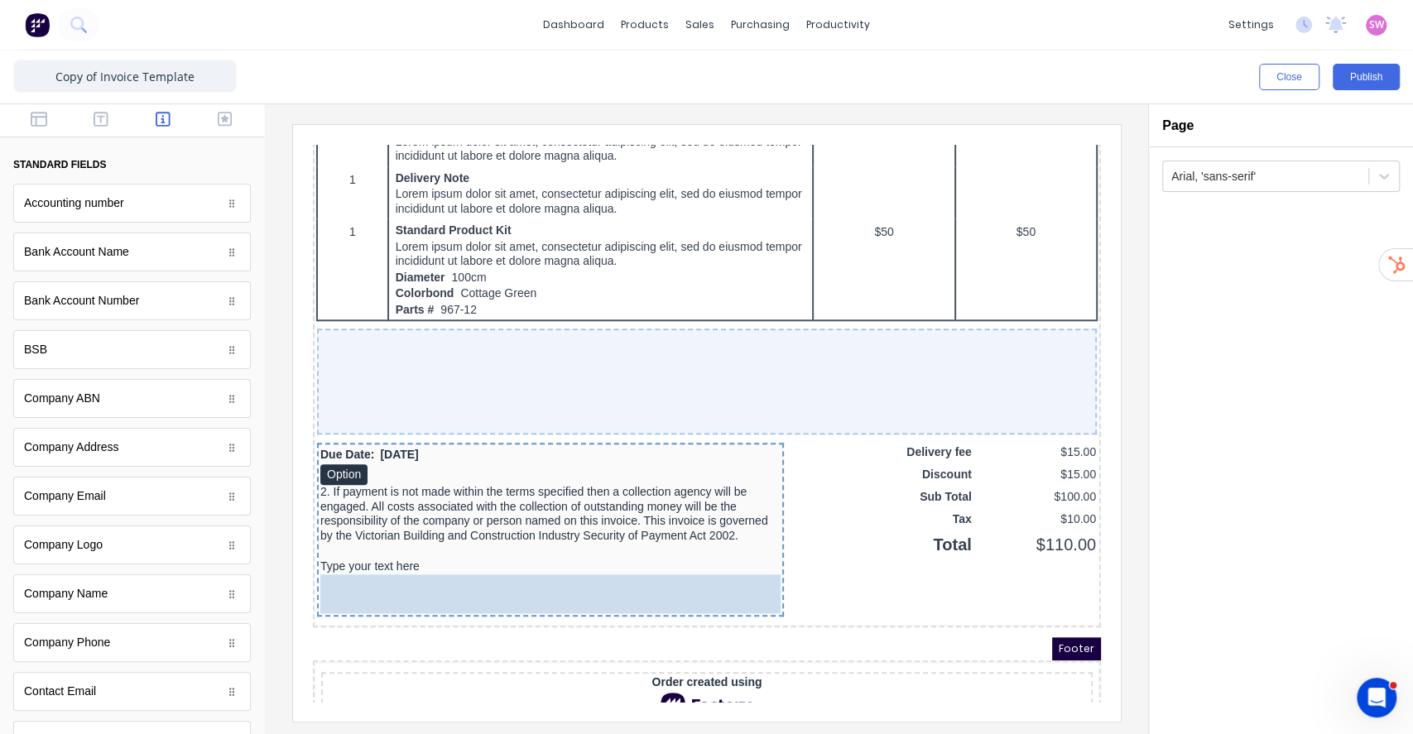
drag, startPoint x: 102, startPoint y: 262, endPoint x: 424, endPoint y: 603, distance: 469.0
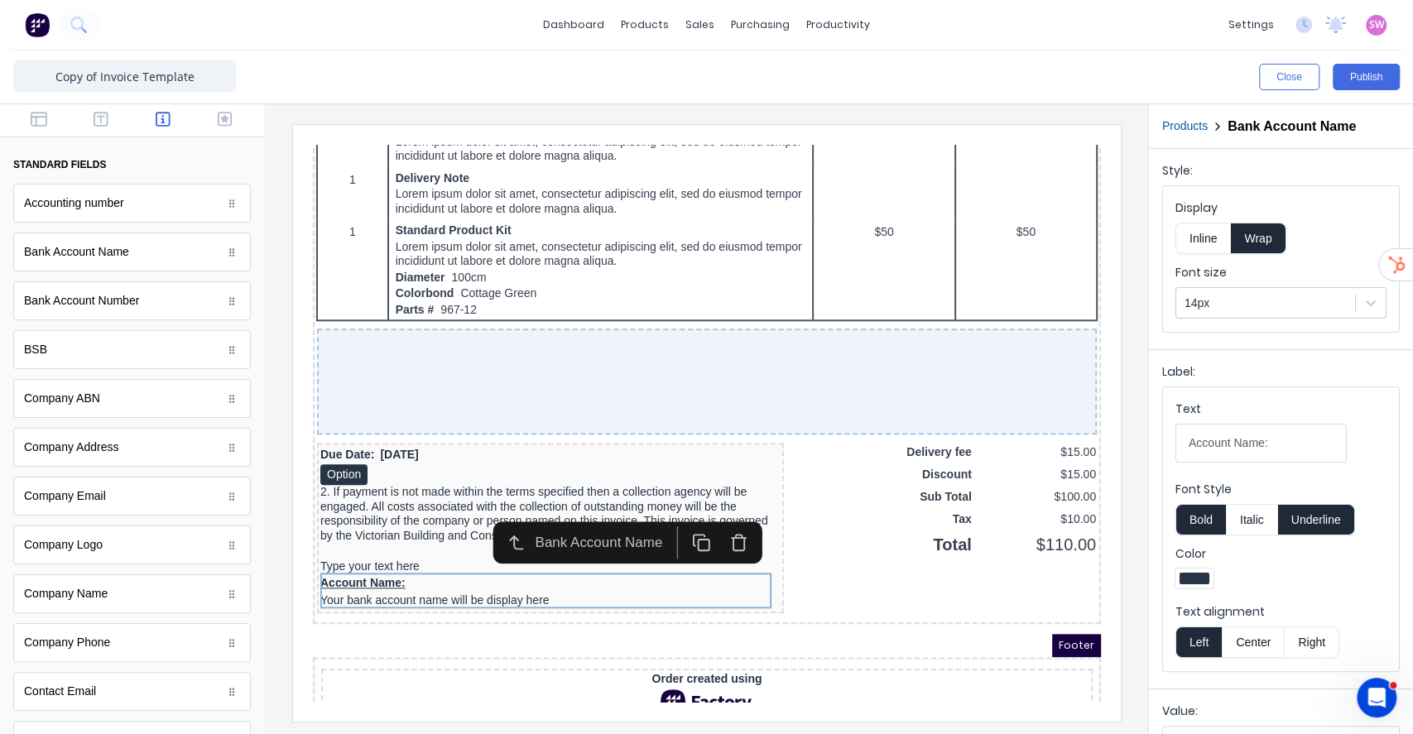
click at [1211, 243] on button "Inline" at bounding box center [1202, 238] width 55 height 31
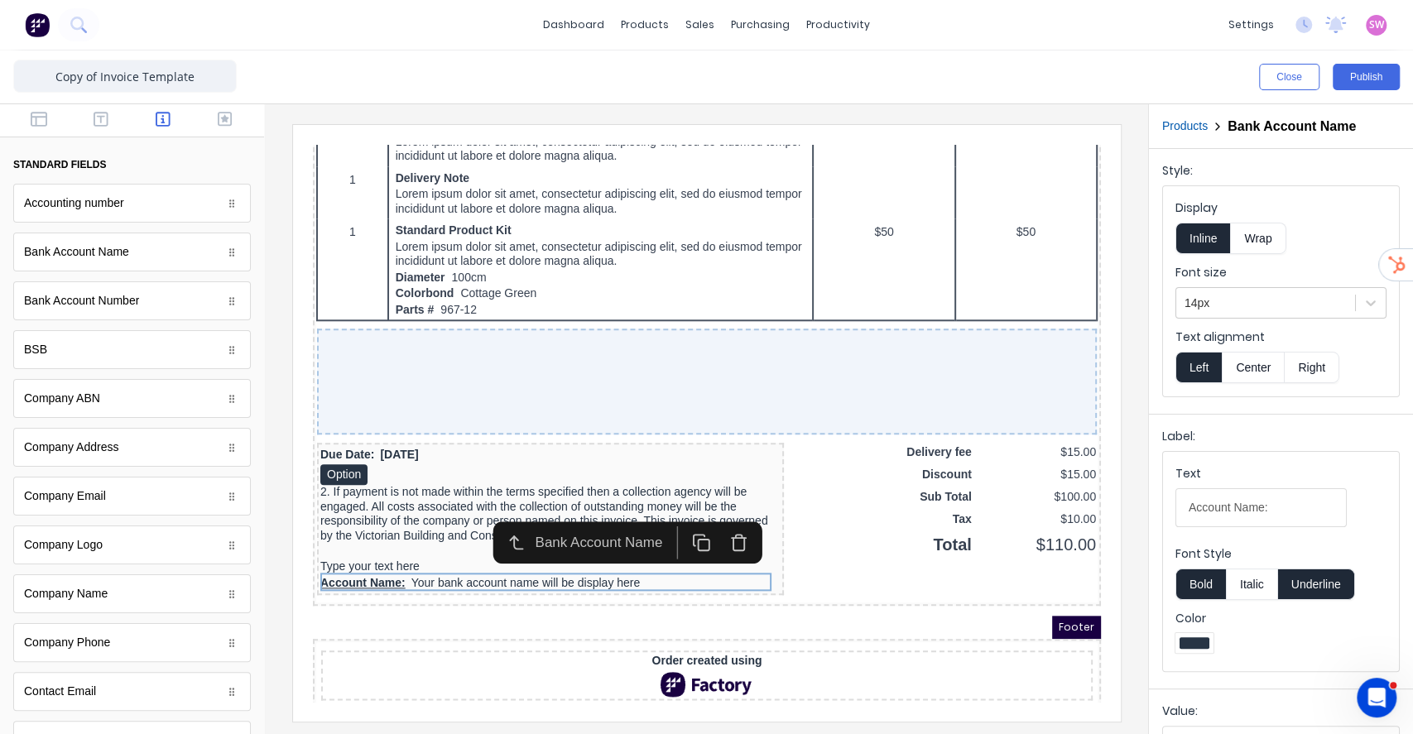
click at [1286, 581] on button "Underline" at bounding box center [1316, 584] width 77 height 31
click at [1202, 574] on button "Bold" at bounding box center [1200, 584] width 50 height 31
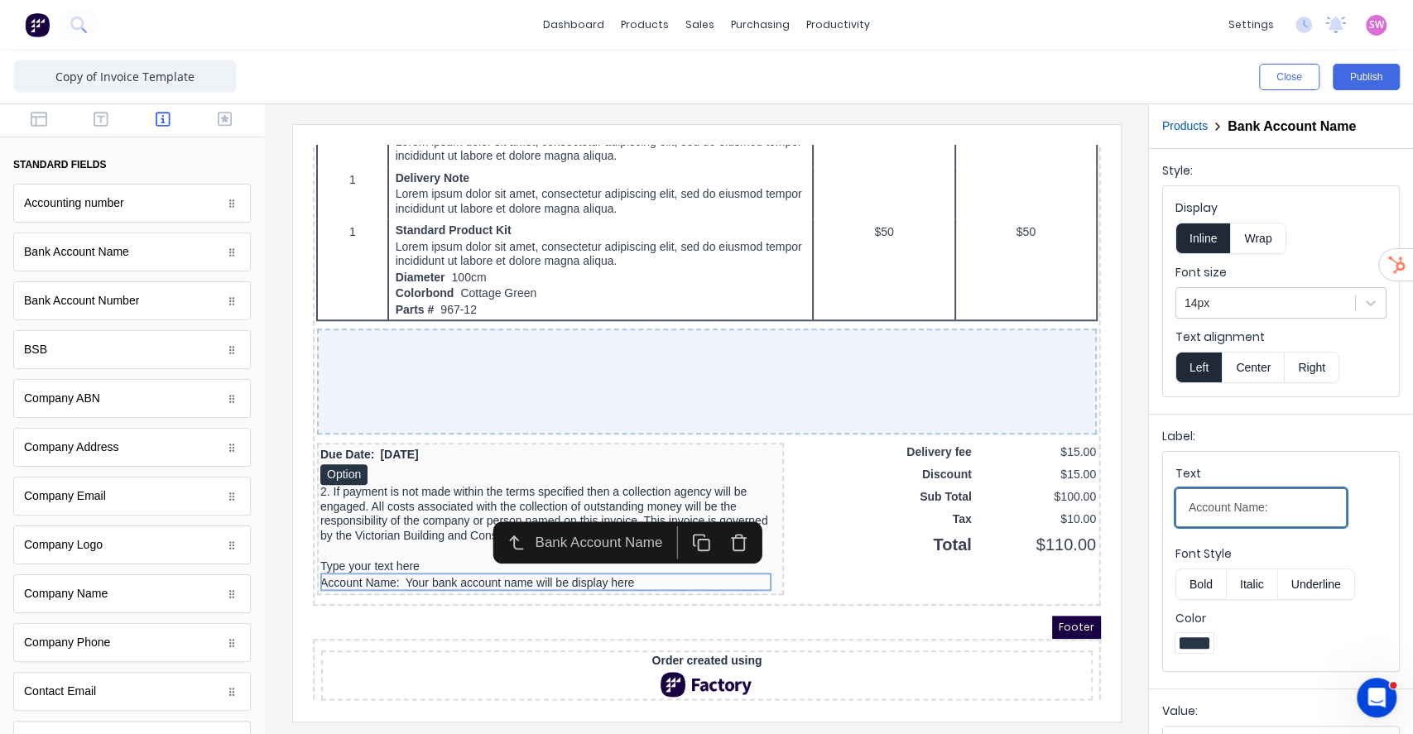
click at [1285, 499] on input "Account Name:" at bounding box center [1260, 507] width 171 height 39
type input "Account Name -"
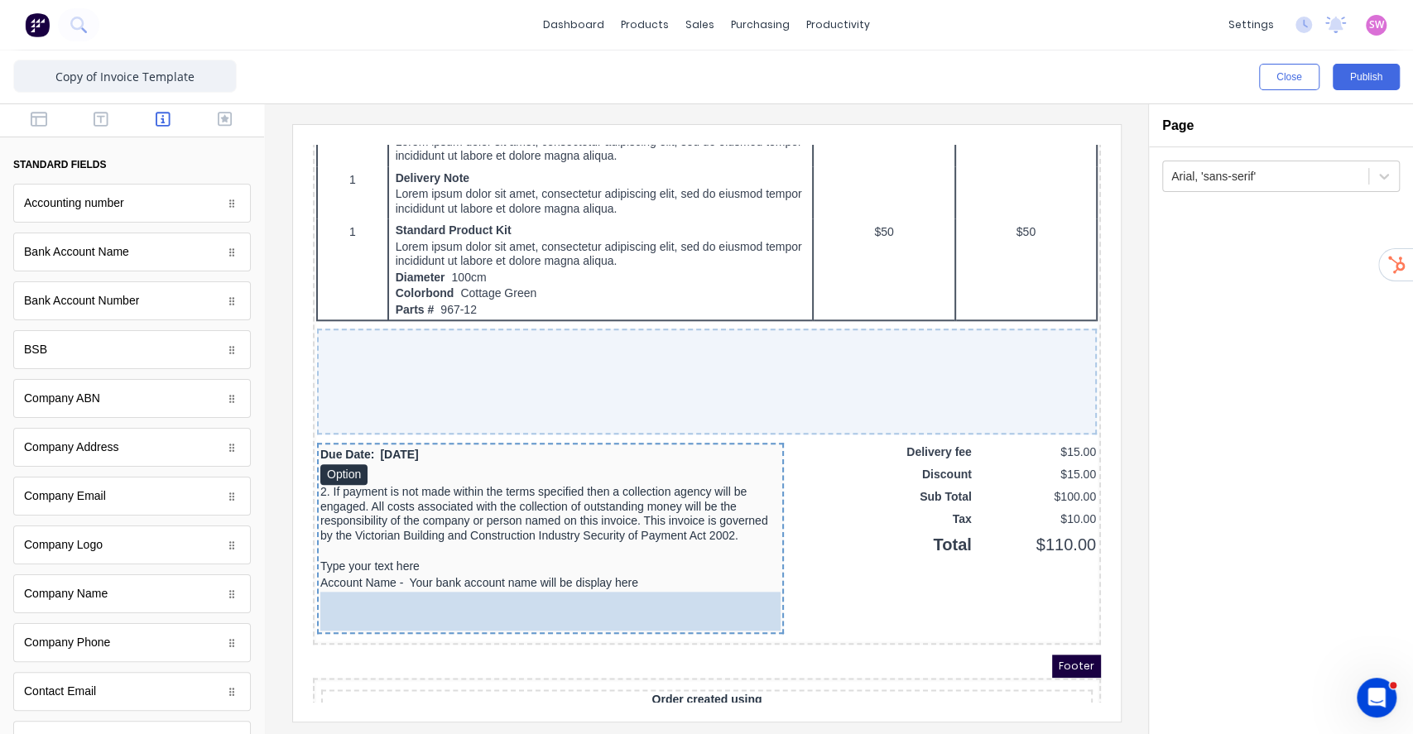
drag, startPoint x: 94, startPoint y: 358, endPoint x: 542, endPoint y: 595, distance: 506.9
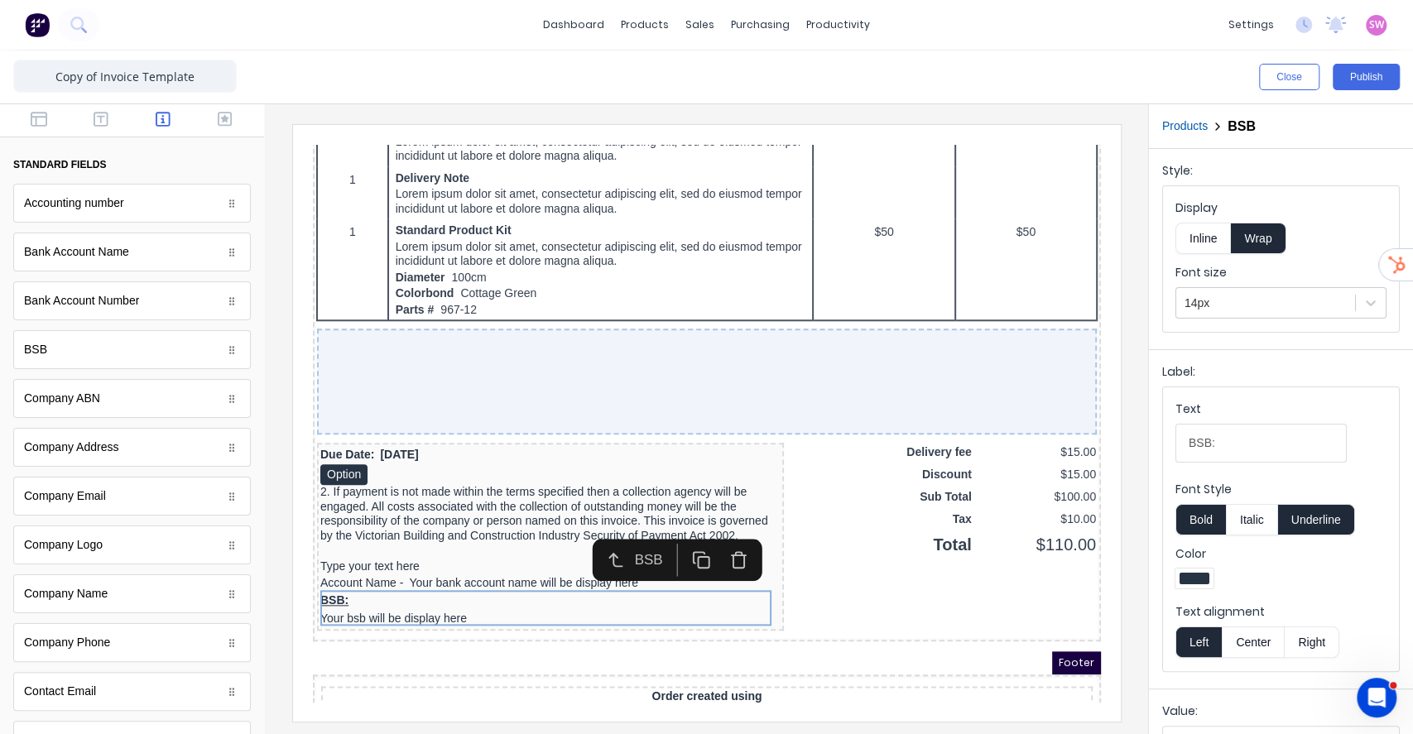
click at [1322, 517] on button "Underline" at bounding box center [1316, 519] width 77 height 31
click at [1206, 526] on button "Bold" at bounding box center [1200, 519] width 50 height 31
click at [1199, 233] on button "Inline" at bounding box center [1202, 238] width 55 height 31
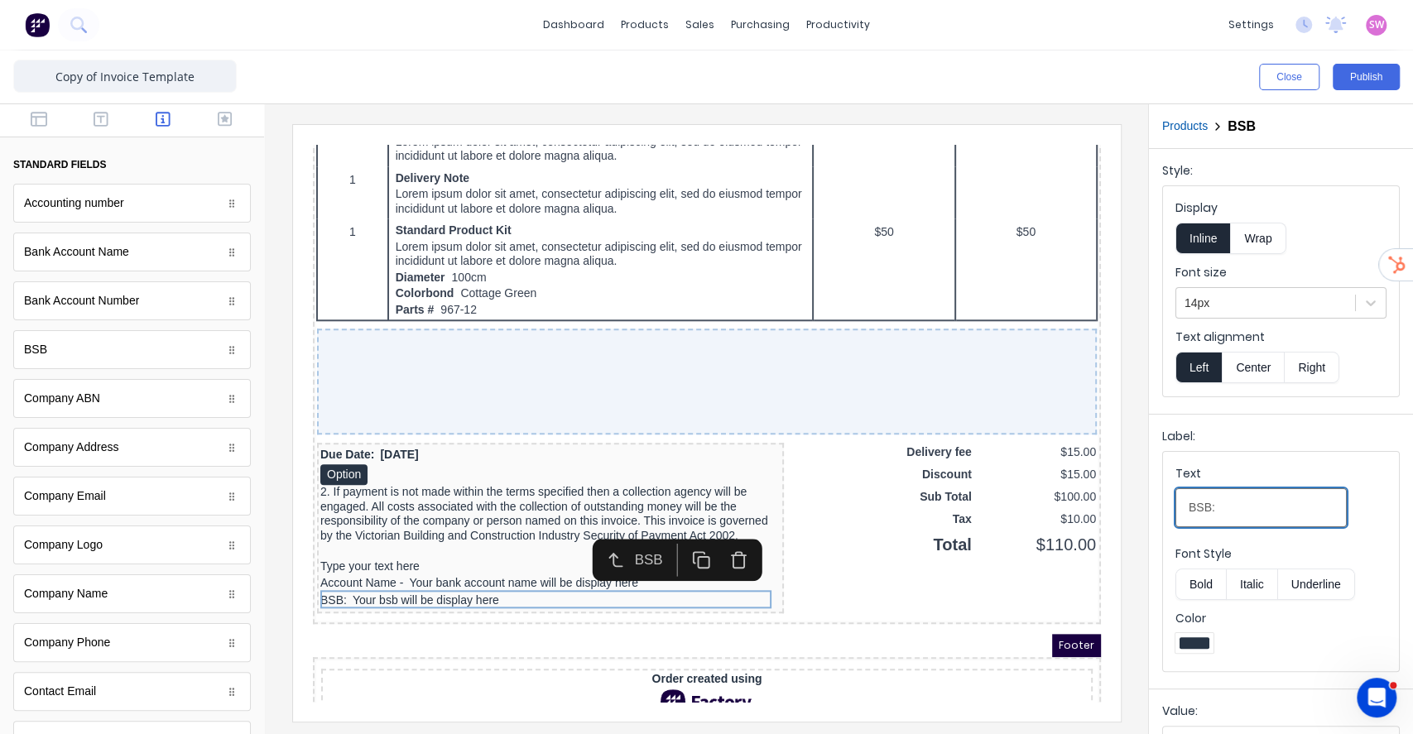
click at [1241, 507] on input "BSB:" at bounding box center [1260, 507] width 171 height 39
type input "BSB -"
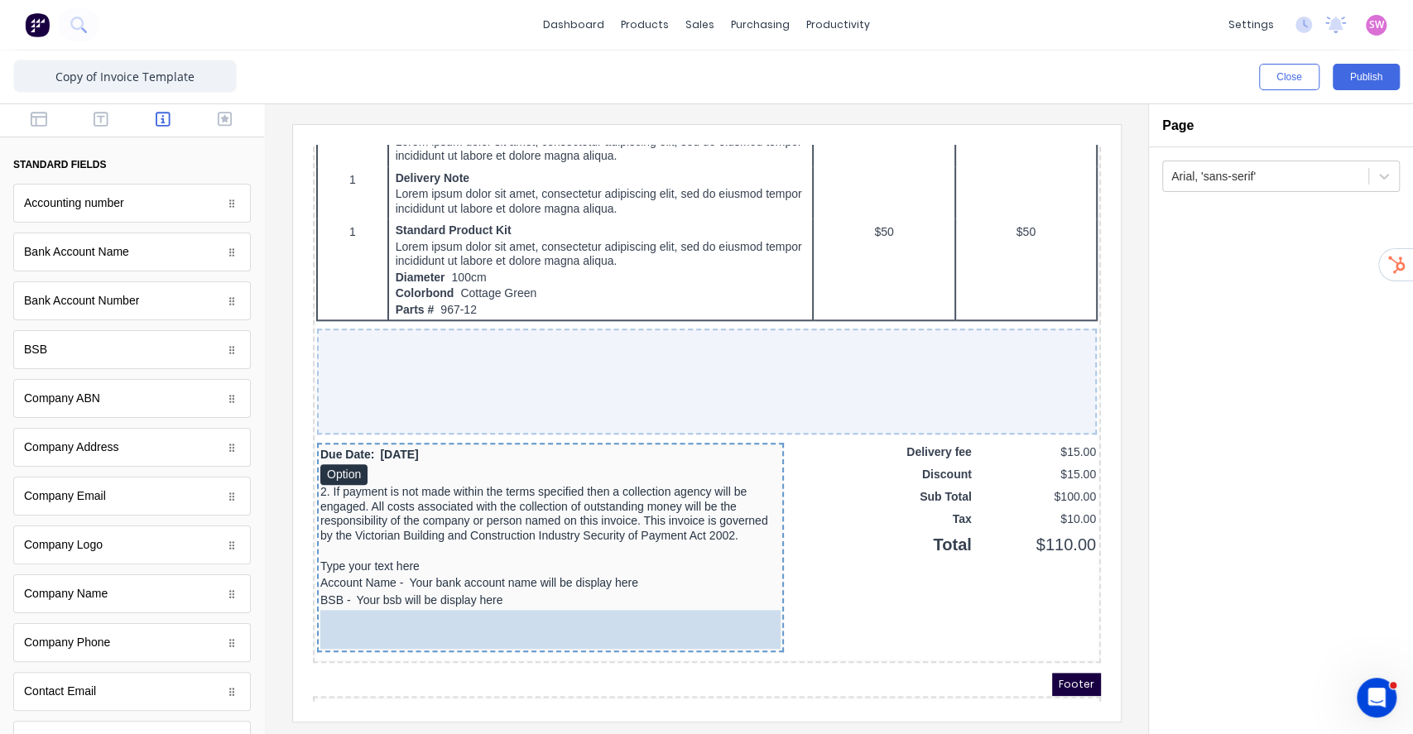
drag, startPoint x: 126, startPoint y: 299, endPoint x: 574, endPoint y: 615, distance: 548.9
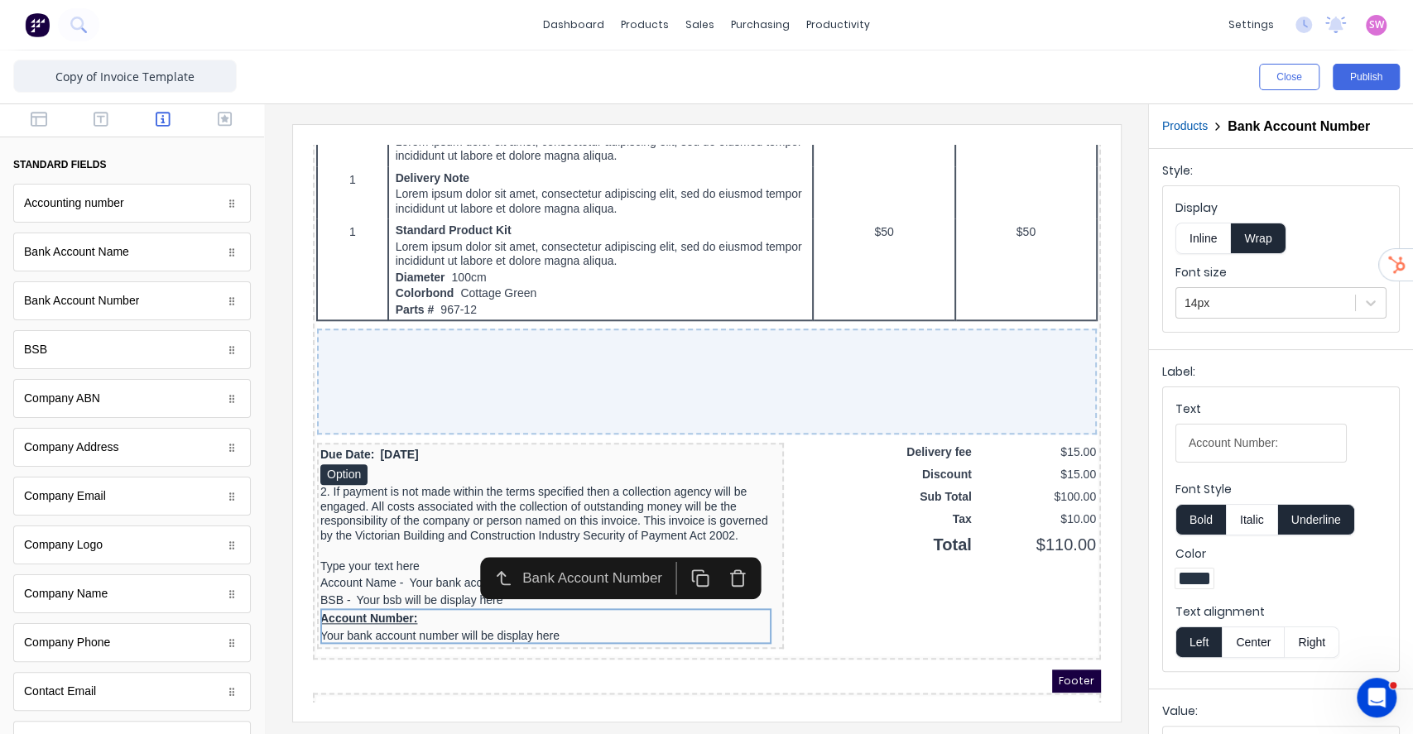
click at [1325, 519] on button "Underline" at bounding box center [1316, 519] width 77 height 31
click at [1212, 524] on button "Bold" at bounding box center [1200, 519] width 50 height 31
click at [1215, 243] on button "Inline" at bounding box center [1202, 238] width 55 height 31
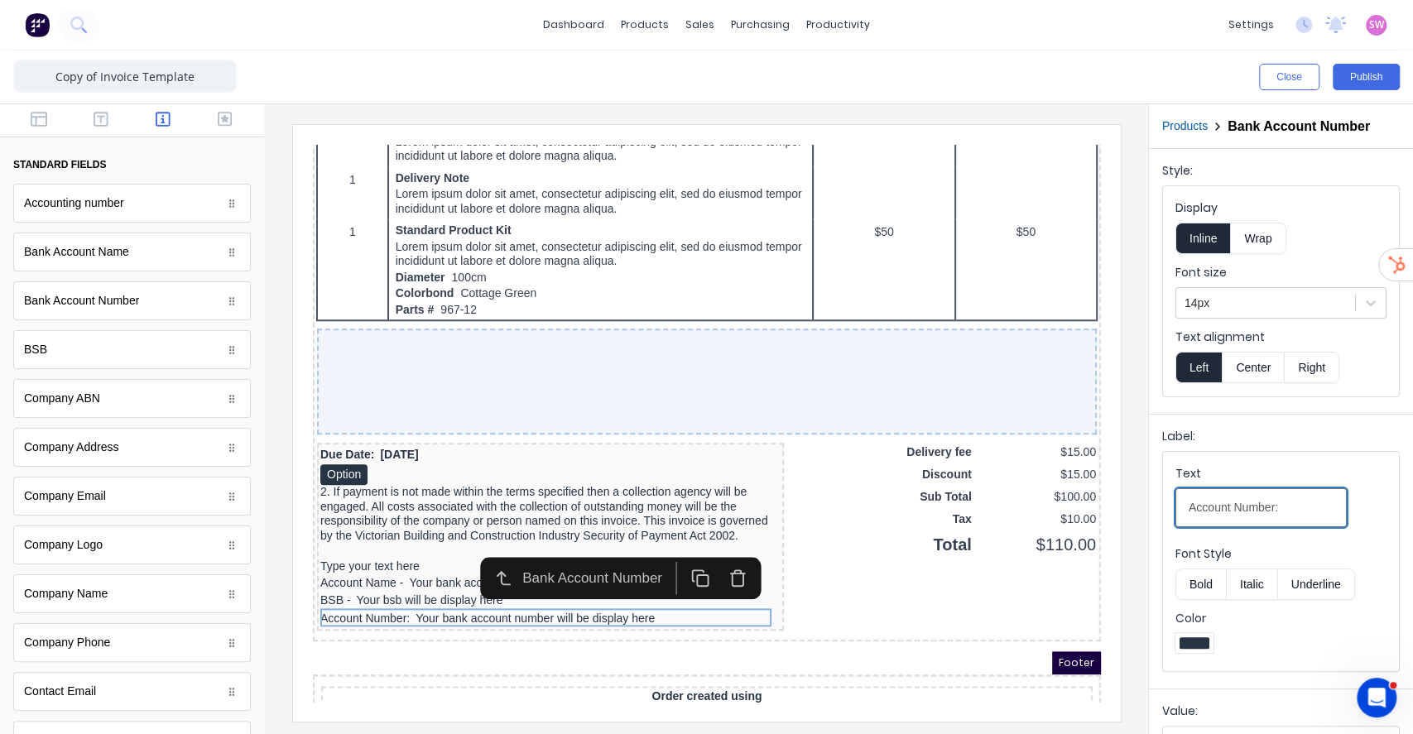
click at [1295, 504] on input "Account Number:" at bounding box center [1260, 507] width 171 height 39
type input "Account Number -"
click at [379, 541] on div "Type your text here" at bounding box center [530, 547] width 460 height 15
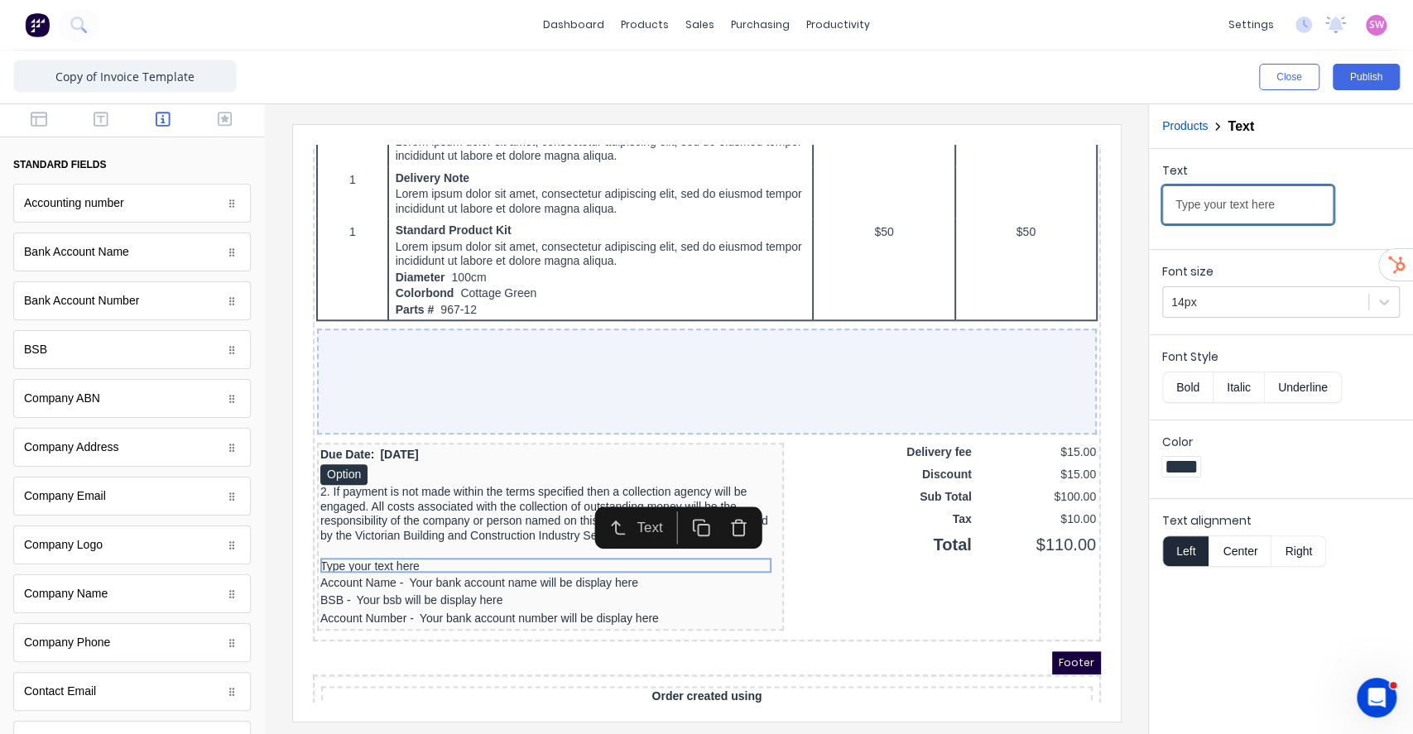
click at [1281, 209] on input "Type your text here" at bounding box center [1247, 204] width 171 height 39
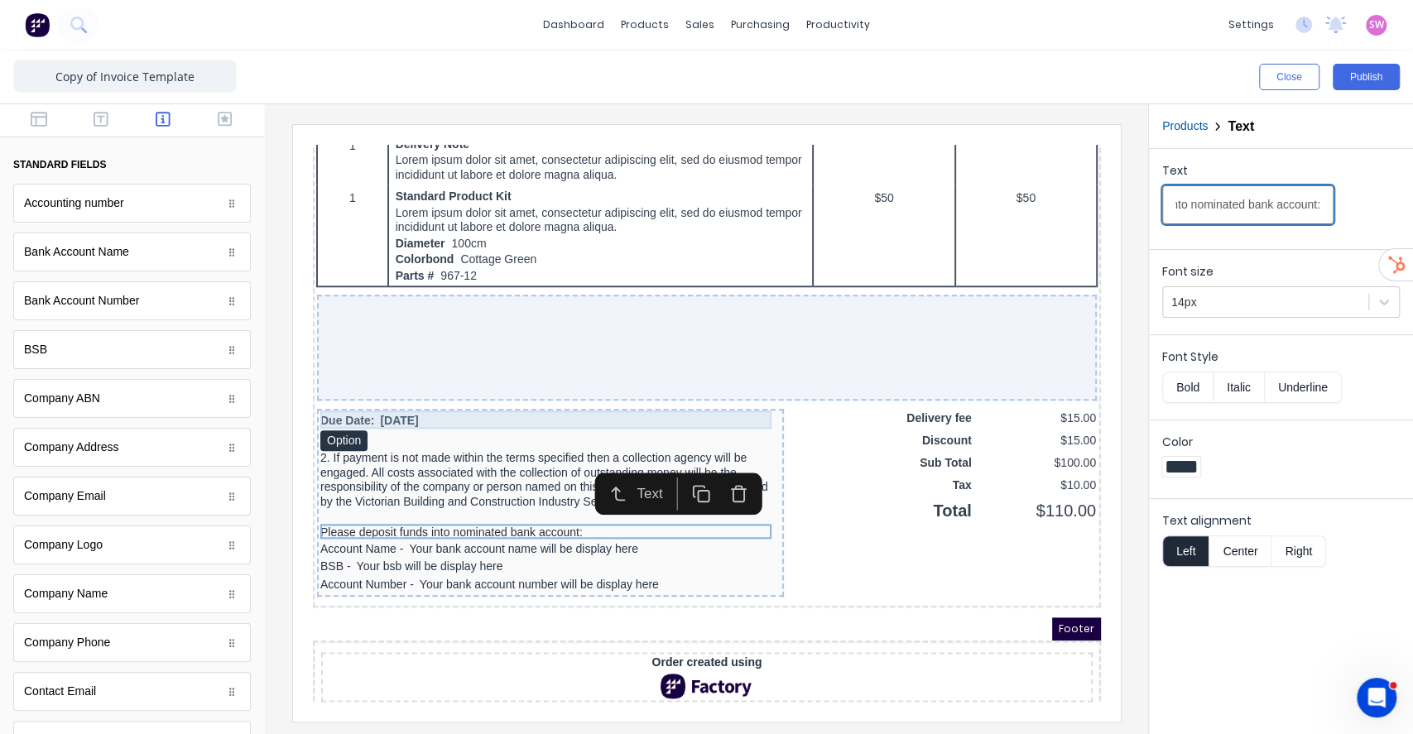
scroll to position [1110, 0]
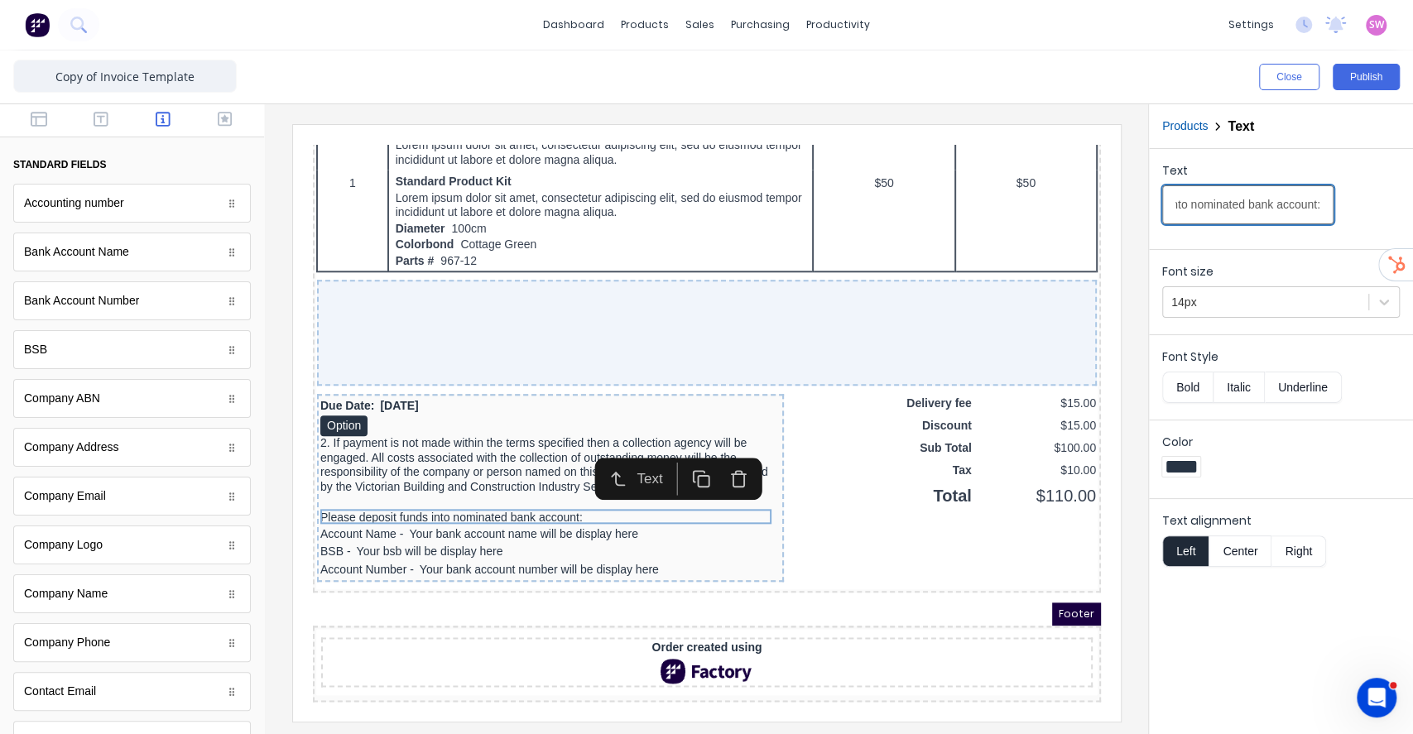
type input "Please deposit funds into nominated bank account:"
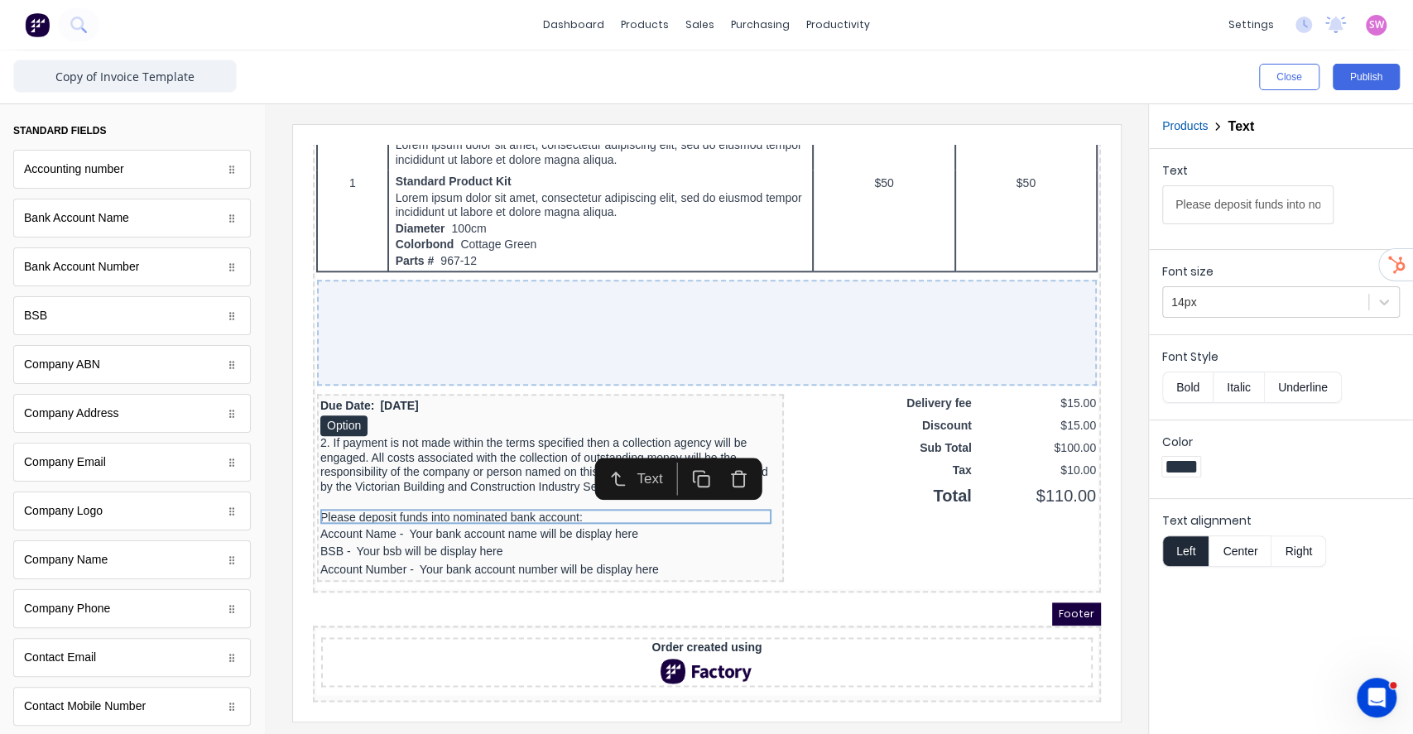
scroll to position [0, 0]
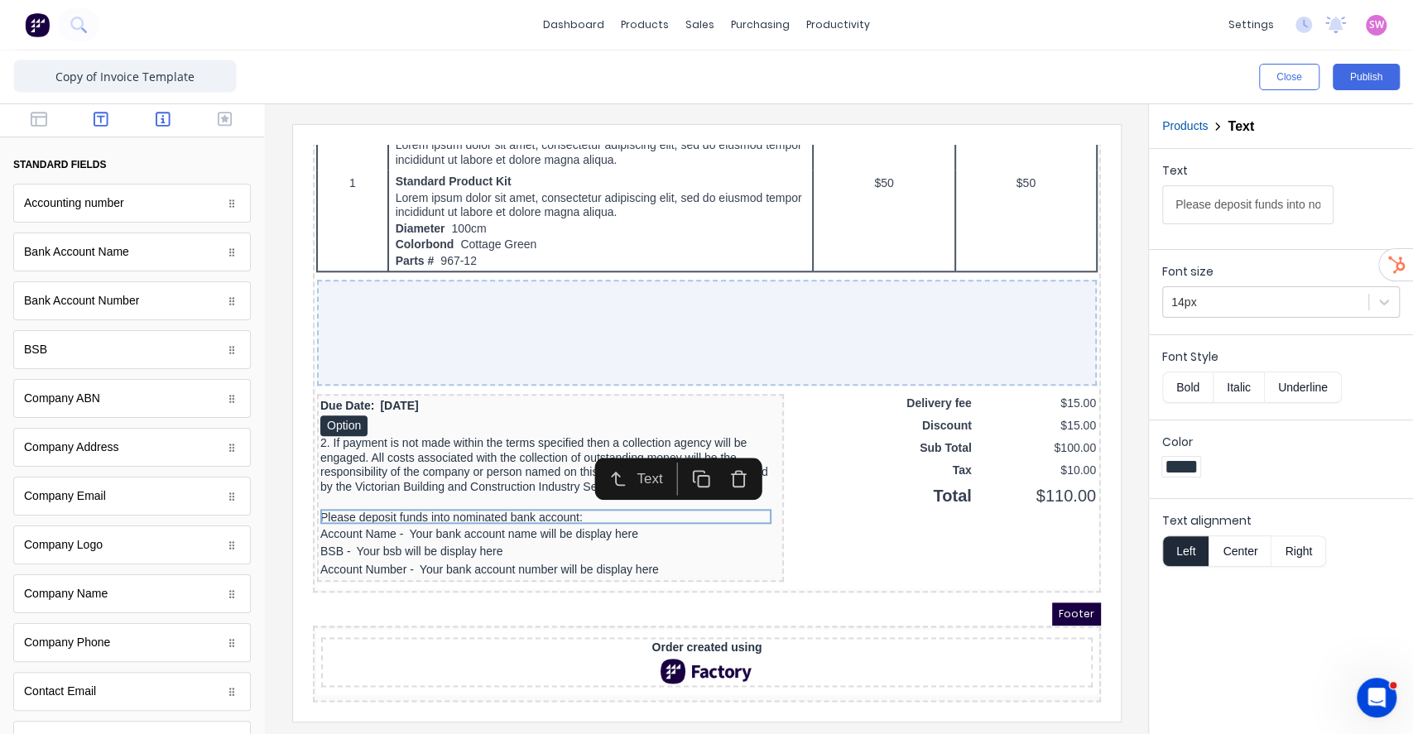
click at [94, 126] on icon "button" at bounding box center [101, 119] width 15 height 15
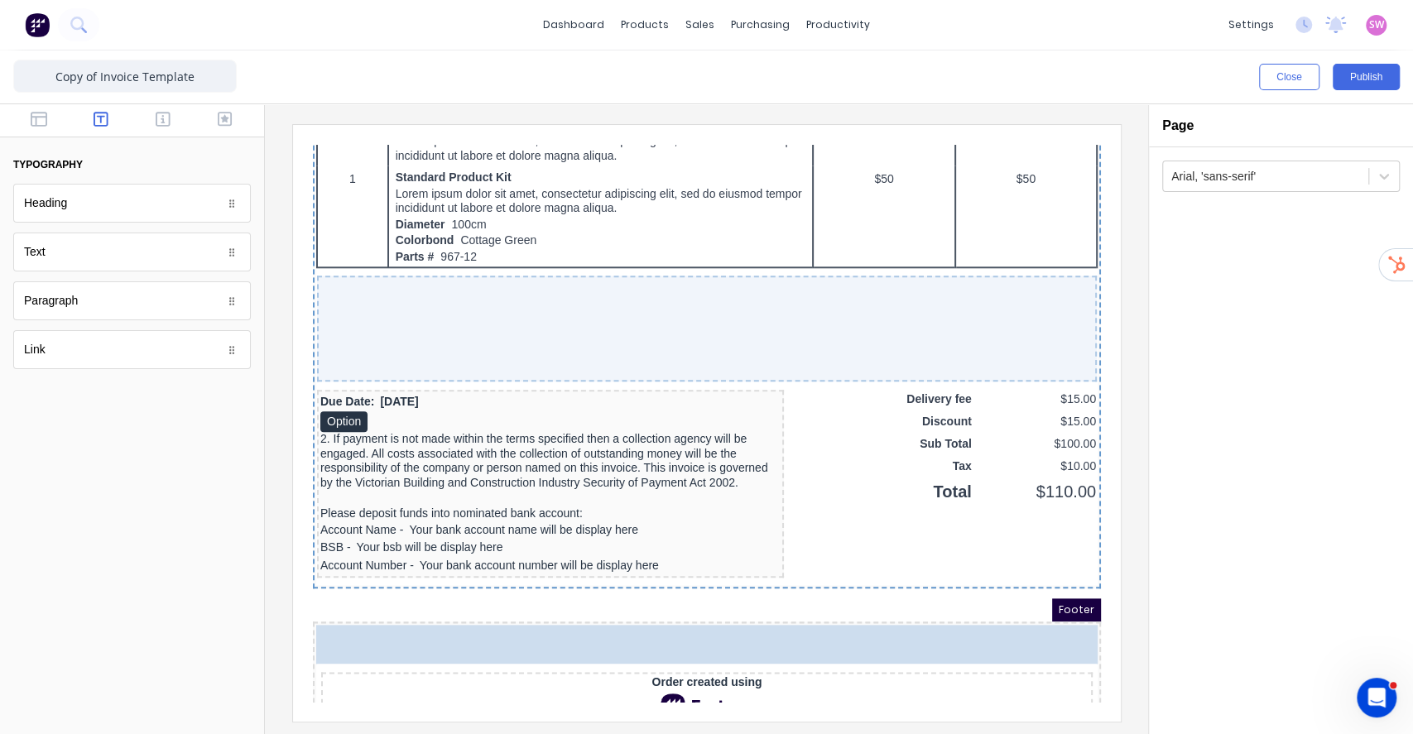
drag, startPoint x: 49, startPoint y: 252, endPoint x: 421, endPoint y: 623, distance: 525.6
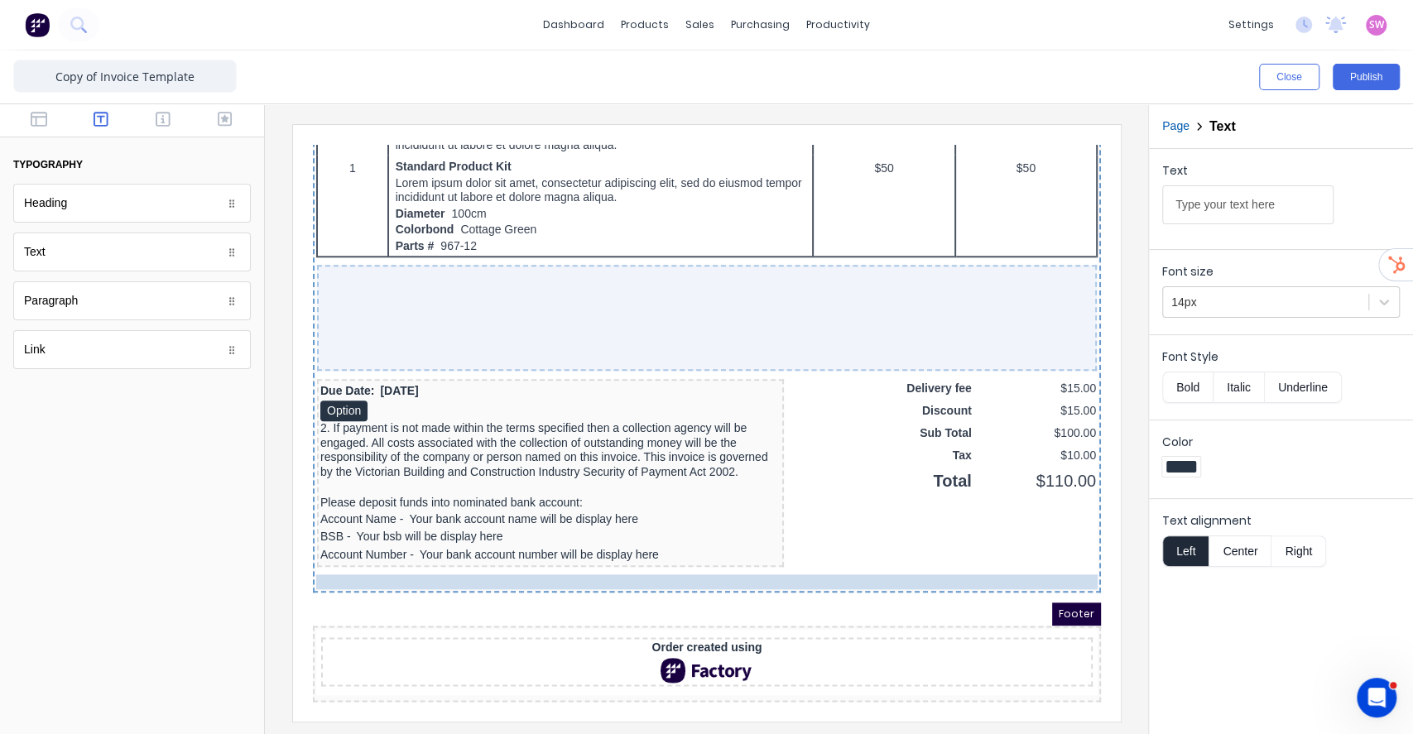
scroll to position [1113, 0]
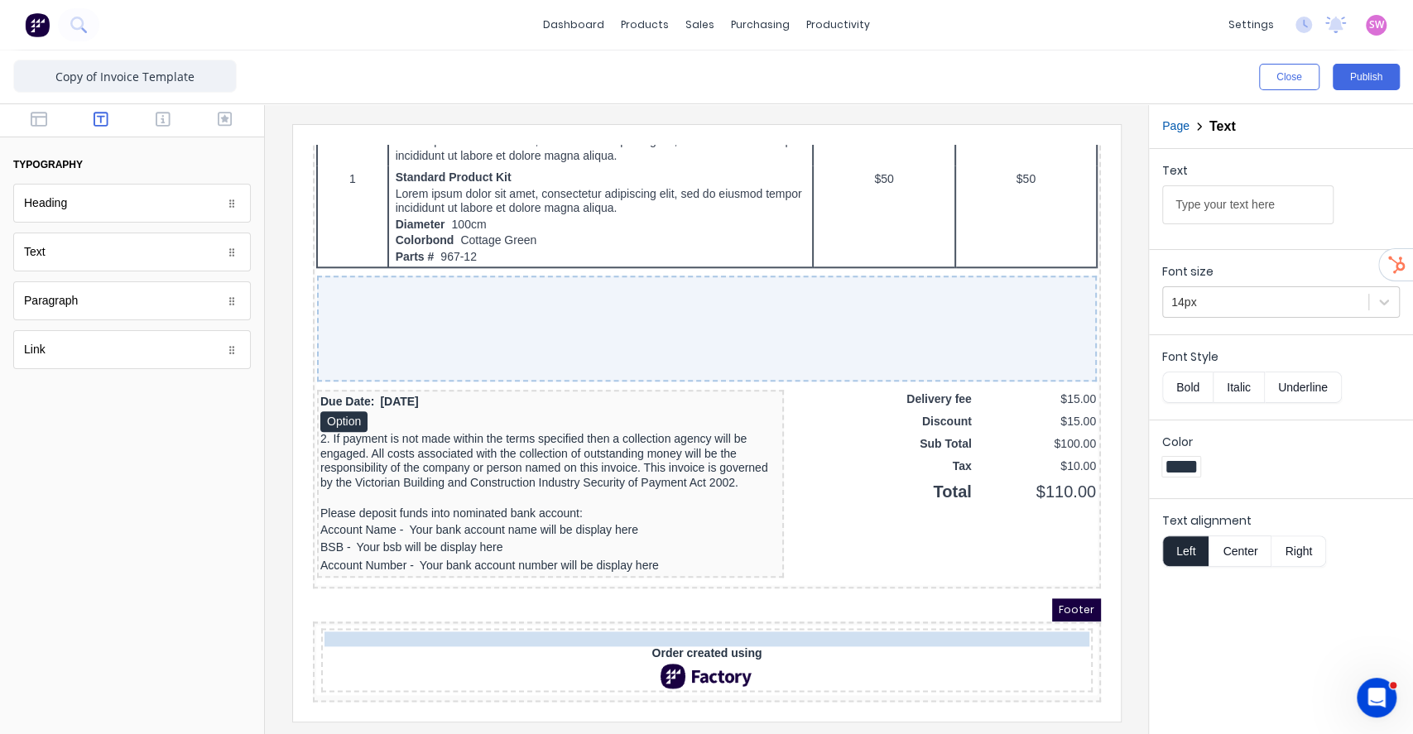
drag, startPoint x: 430, startPoint y: 560, endPoint x: 440, endPoint y: 608, distance: 48.2
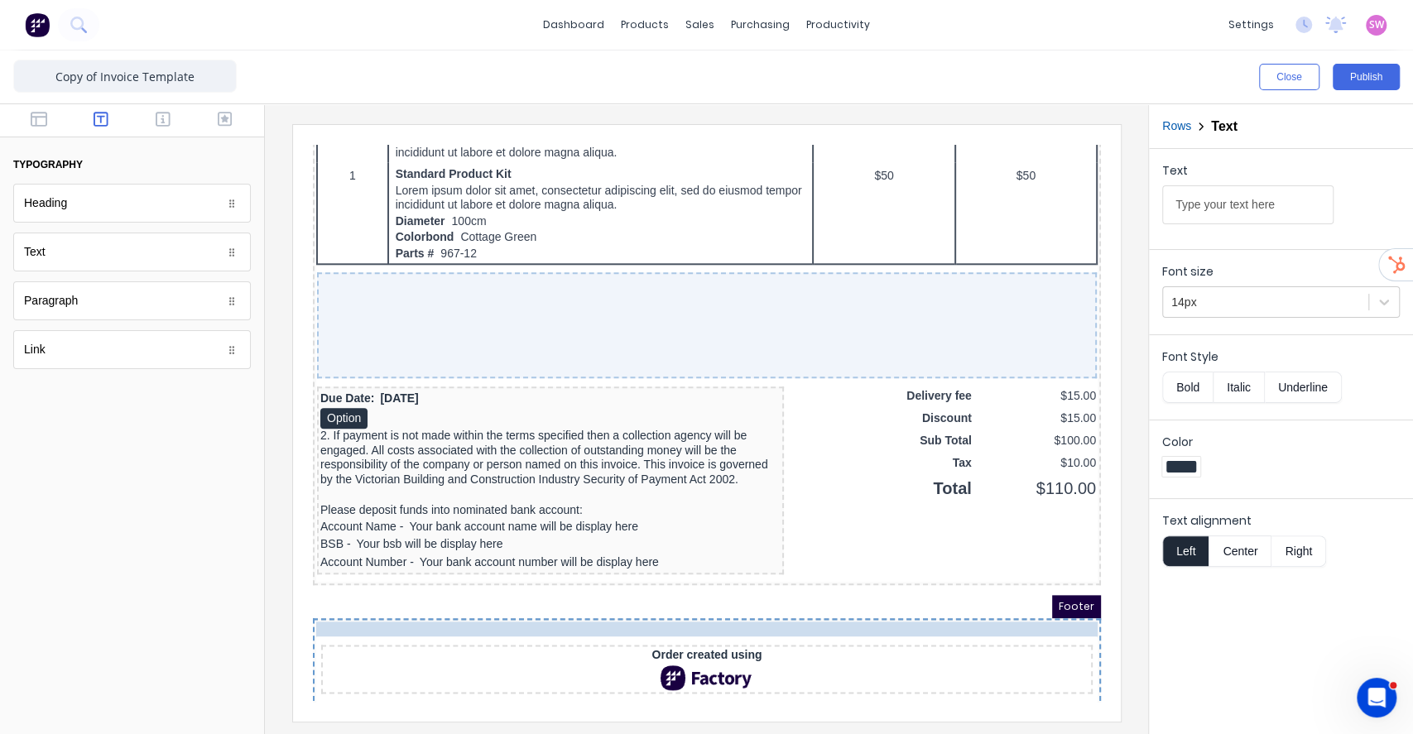
drag, startPoint x: 401, startPoint y: 615, endPoint x: 408, endPoint y: 603, distance: 14.1
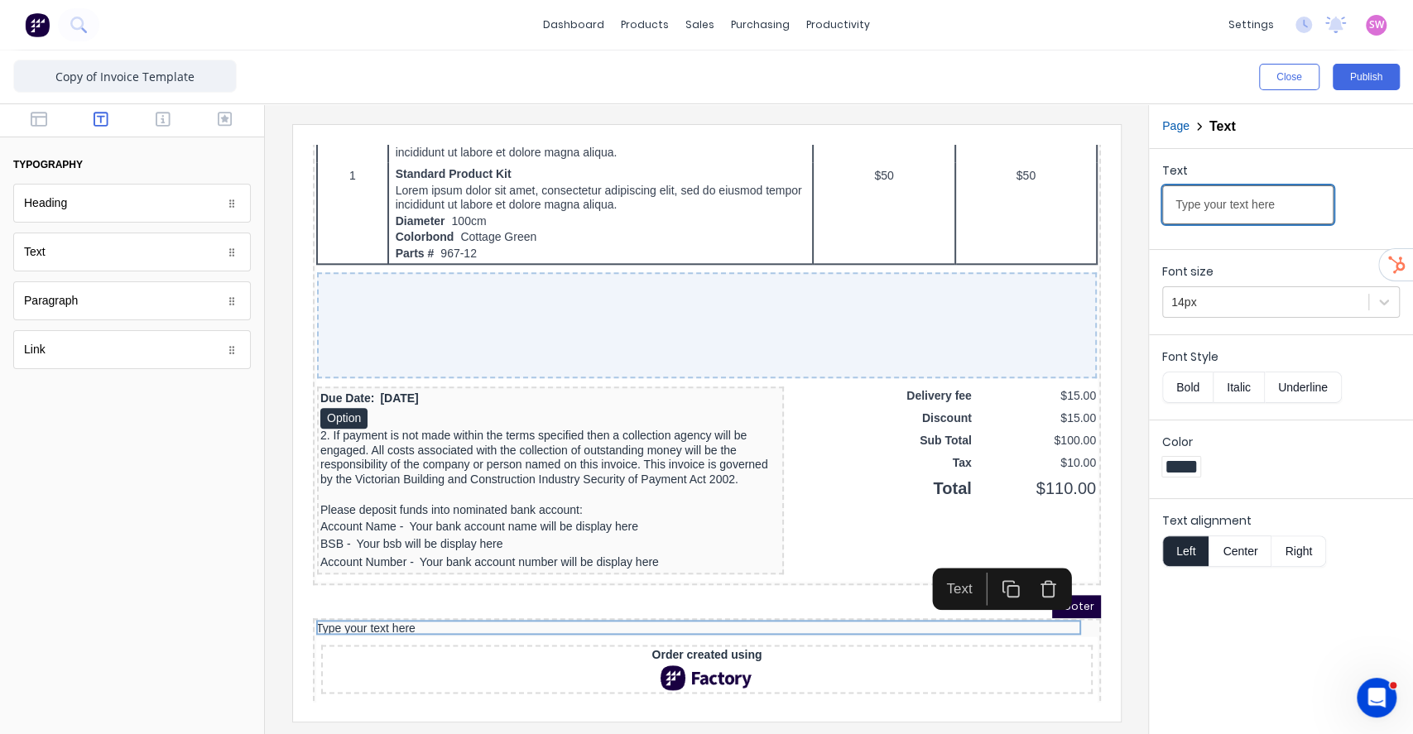
drag, startPoint x: 1518, startPoint y: 325, endPoint x: 748, endPoint y: 166, distance: 786.0
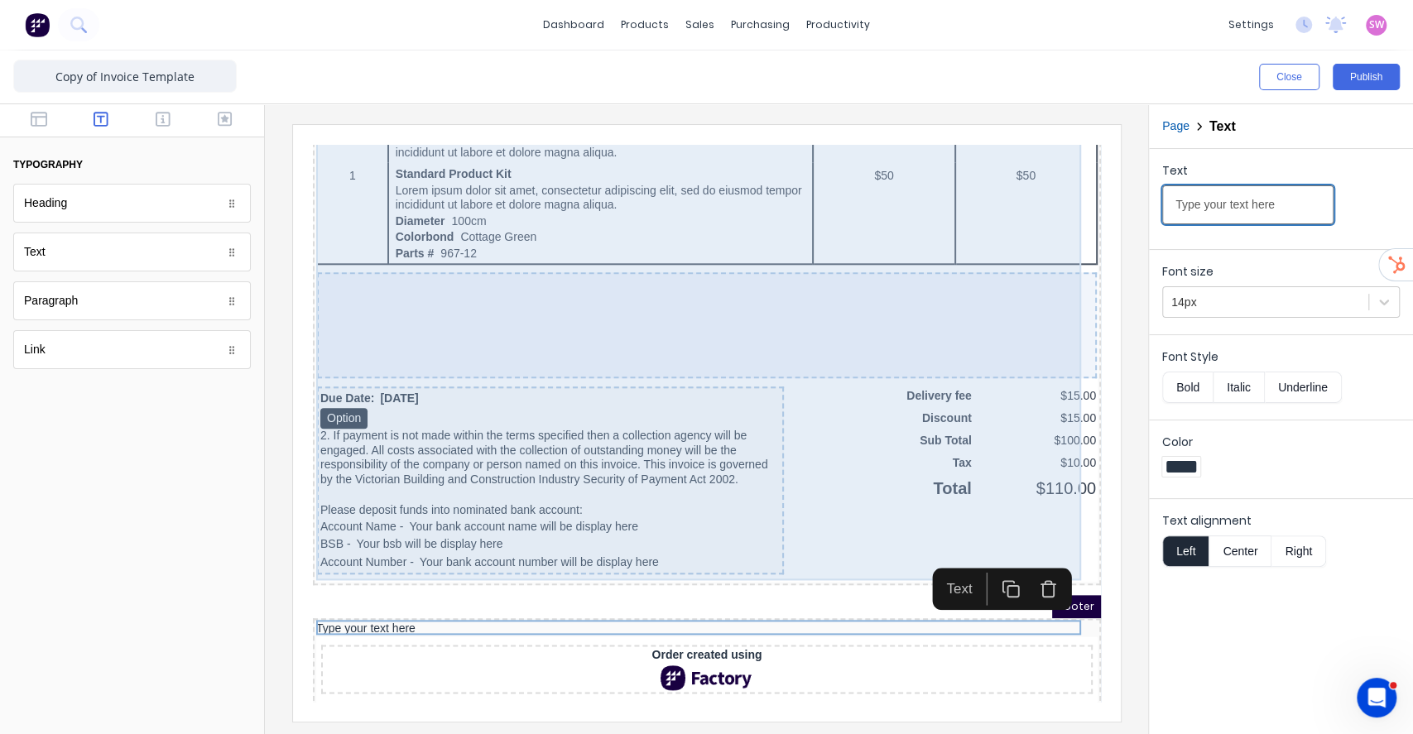
paste input "ABN: 46 889 768 071. Registered Office: PO BOX 3258, MORNINGTON, VIC, 3931, Aus…"
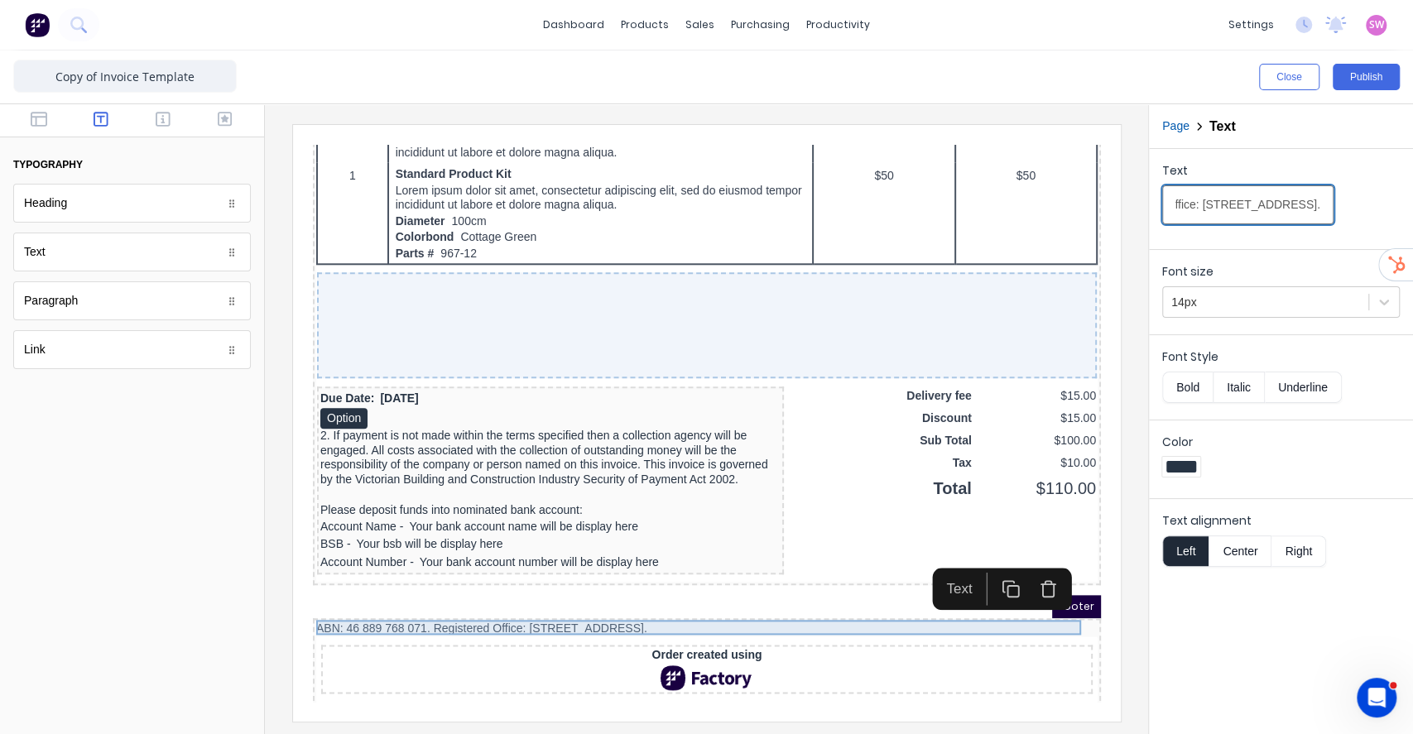
type input "ABN: 46 889 768 071. Registered Office: PO BOX 3258, MORNINGTON, VIC, 3931, Aus…"
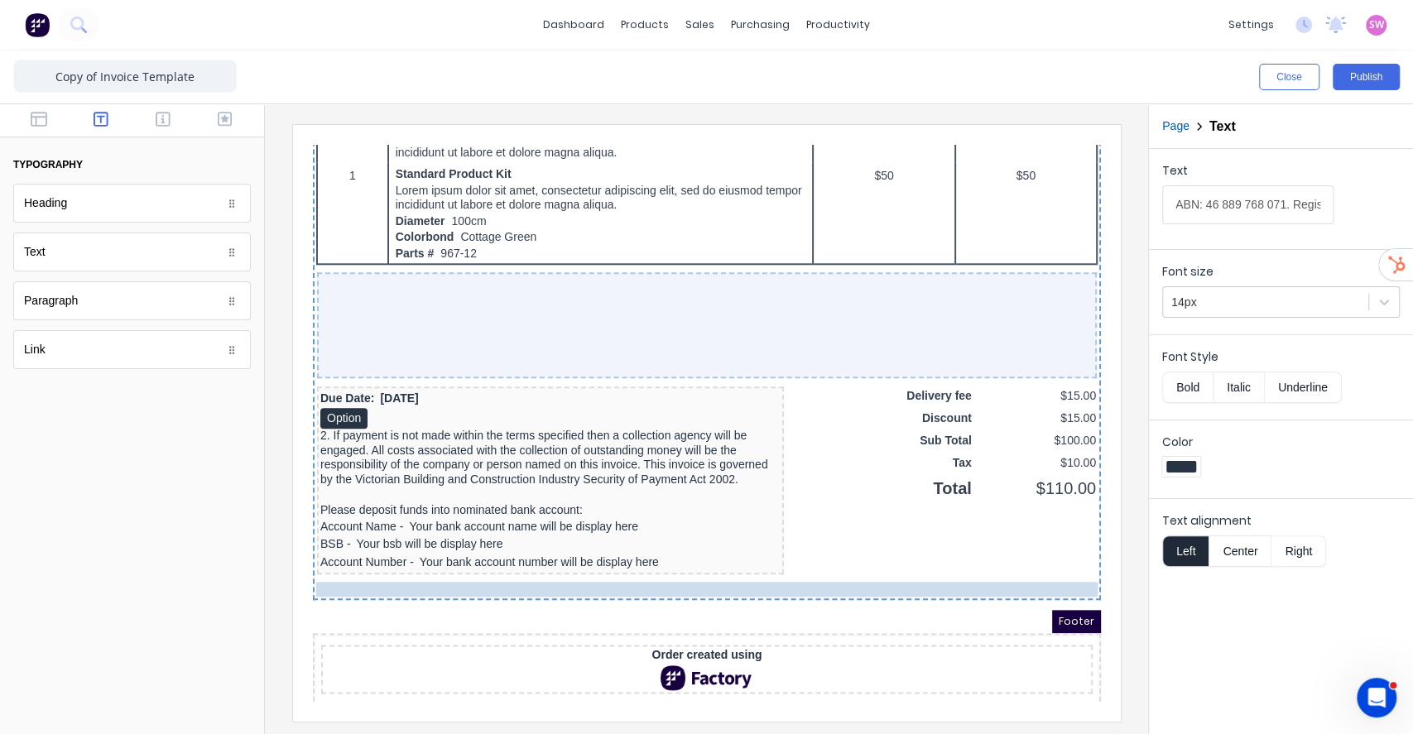
drag, startPoint x: 584, startPoint y: 607, endPoint x: 896, endPoint y: 824, distance: 380.0
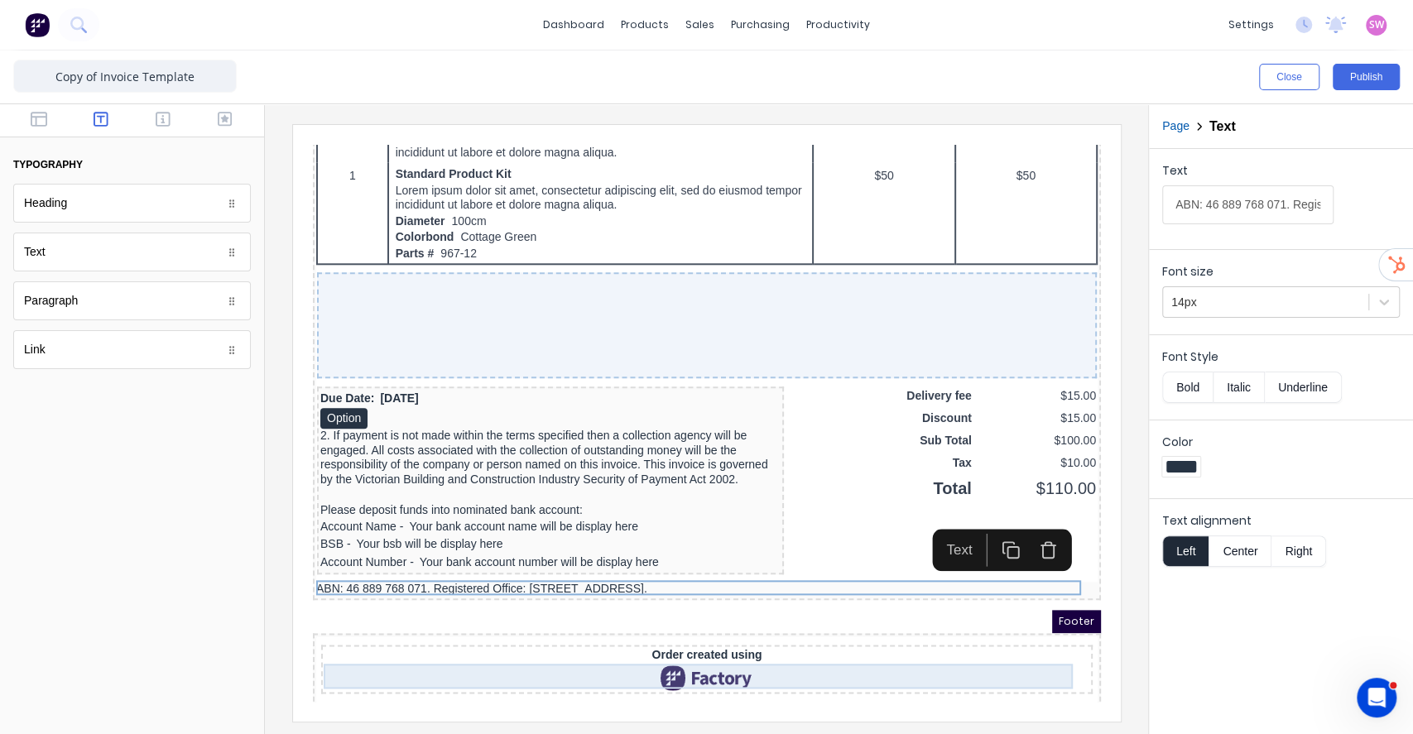
scroll to position [1125, 0]
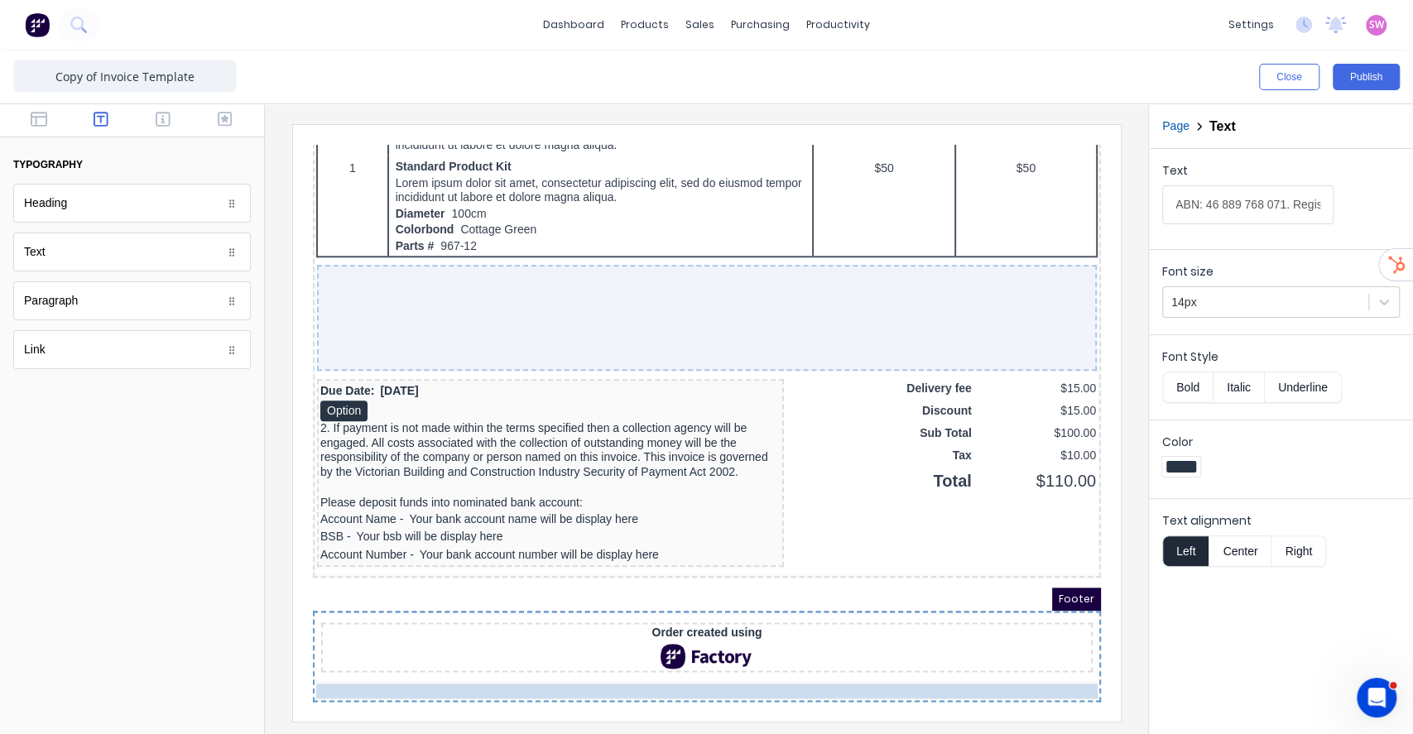
drag, startPoint x: 599, startPoint y: 558, endPoint x: 595, endPoint y: 665, distance: 106.9
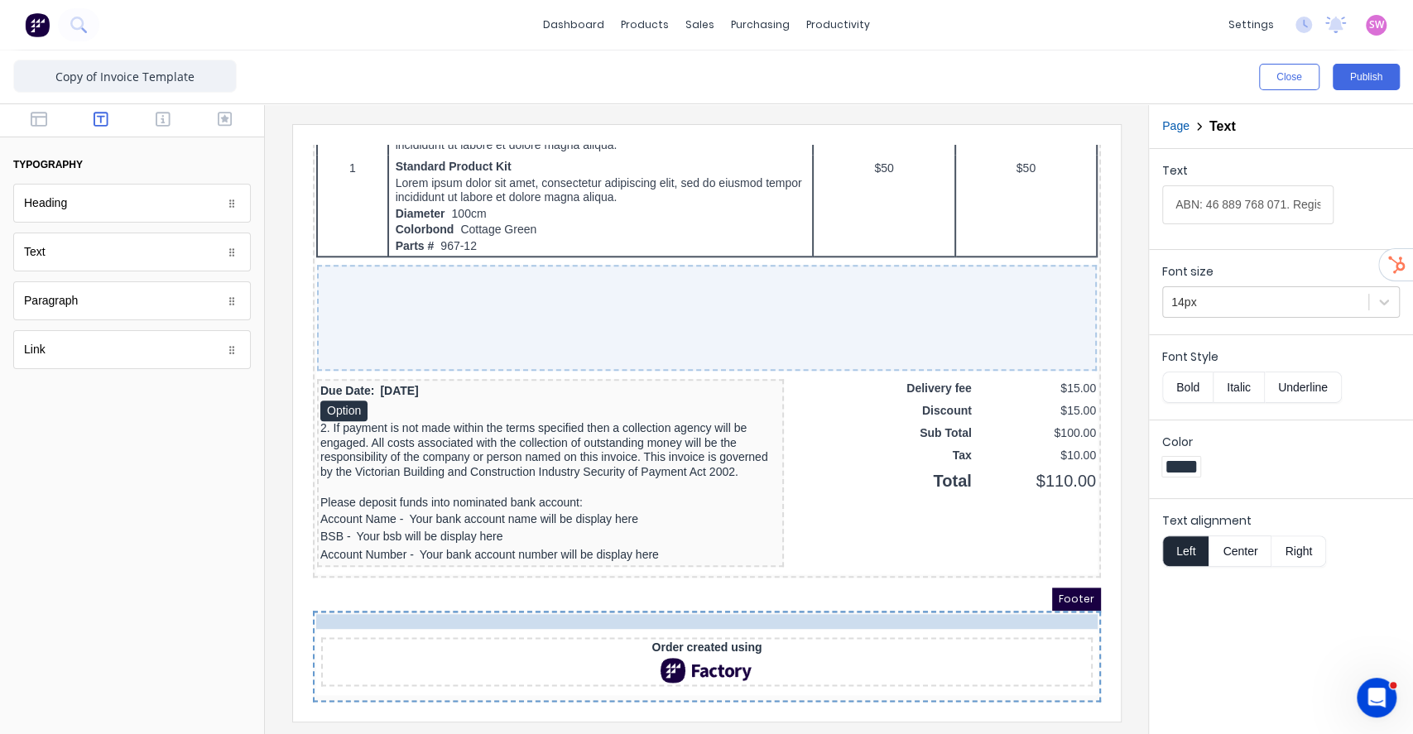
drag, startPoint x: 563, startPoint y: 664, endPoint x: 574, endPoint y: 601, distance: 63.8
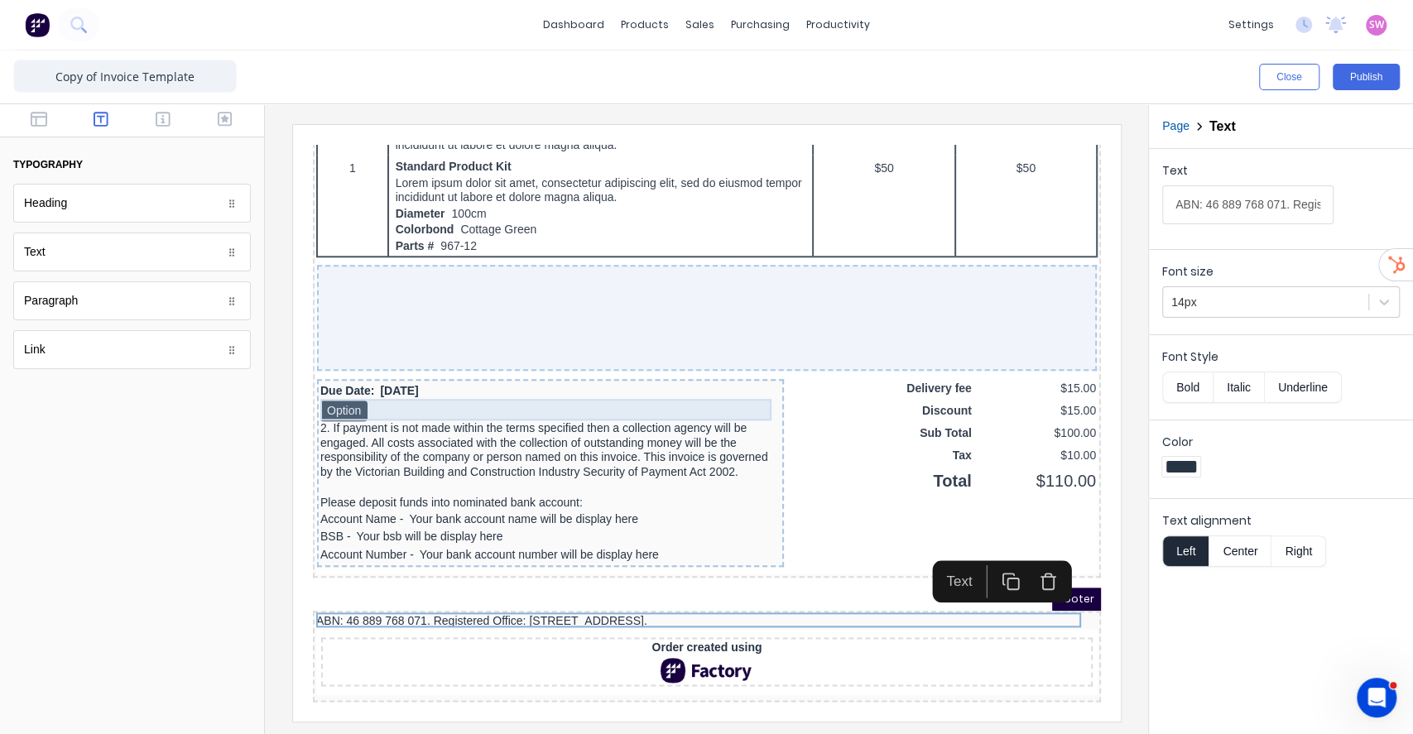
click at [391, 381] on div "Option" at bounding box center [530, 392] width 460 height 22
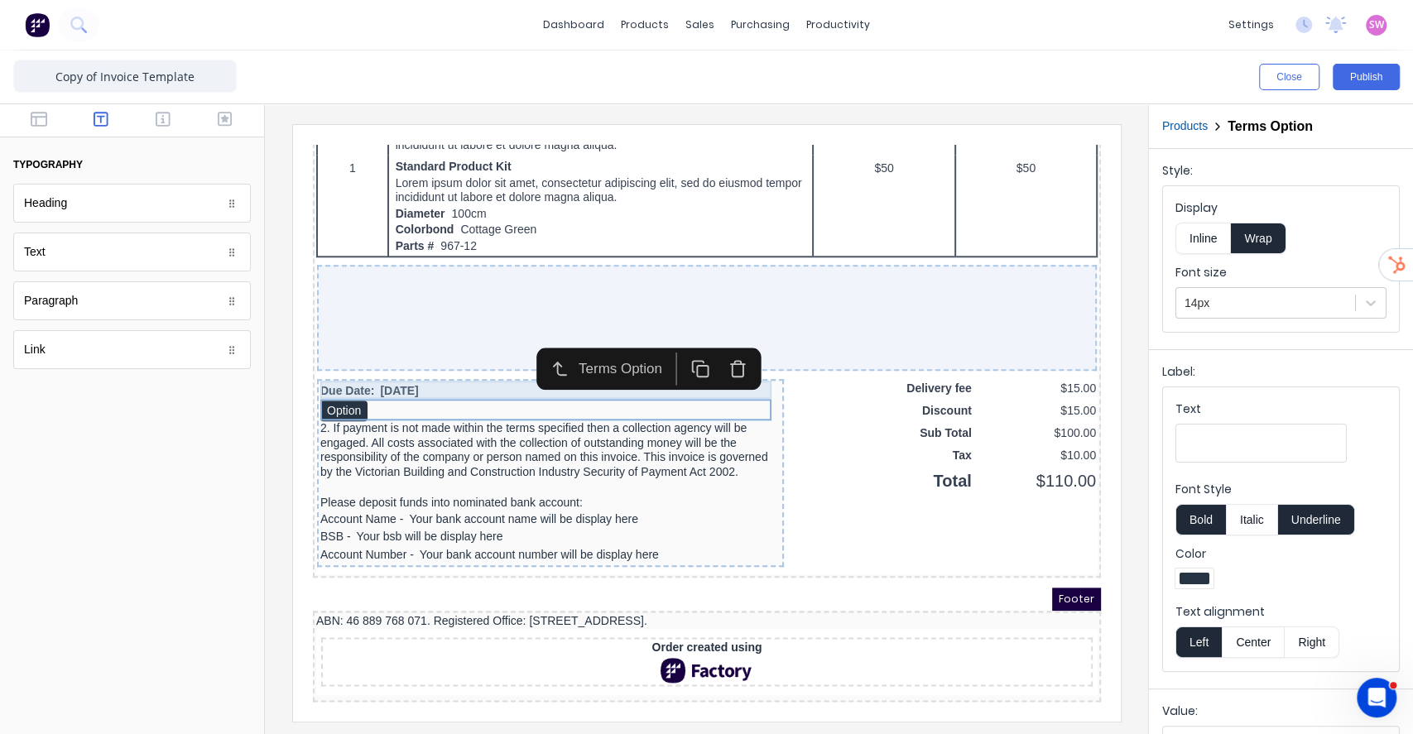
click at [434, 363] on div "Due Date: 29/10/2024" at bounding box center [530, 372] width 460 height 18
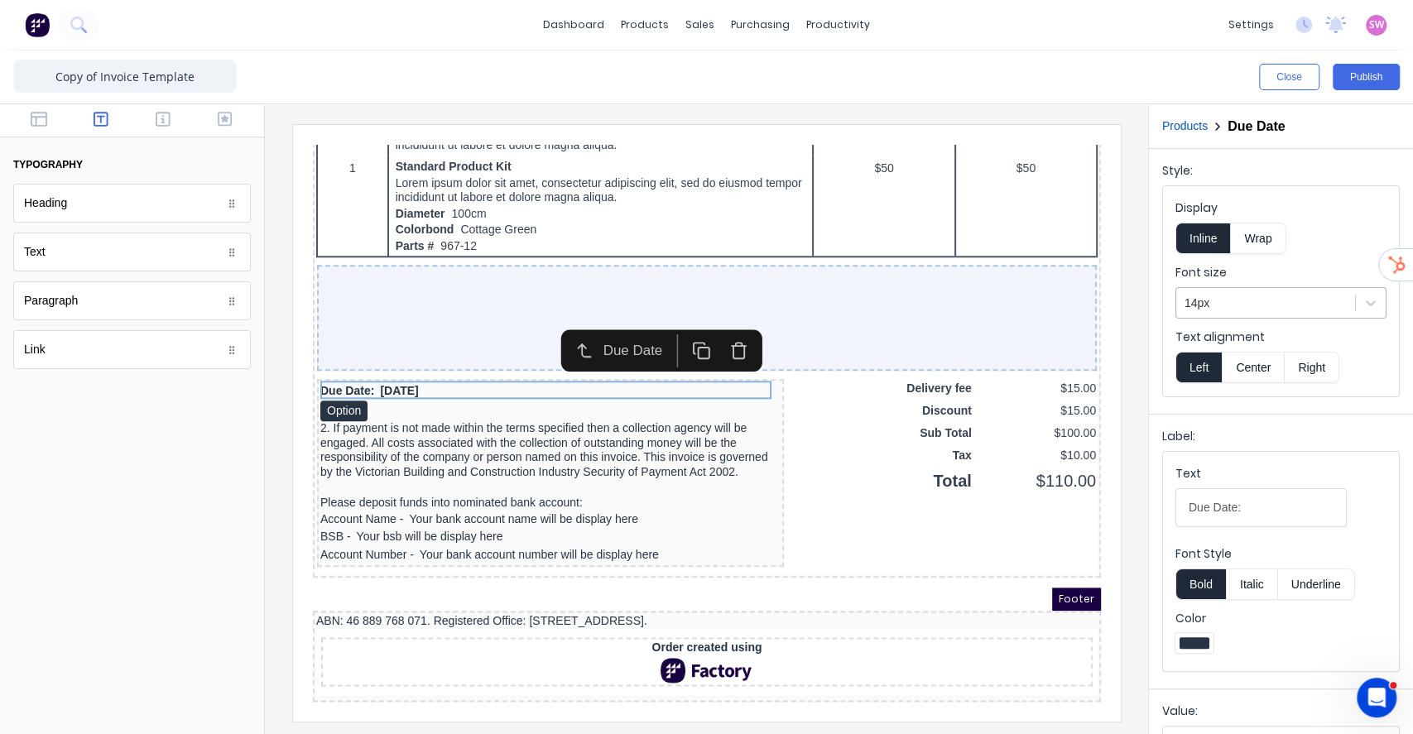
click at [1261, 301] on div at bounding box center [1266, 303] width 162 height 21
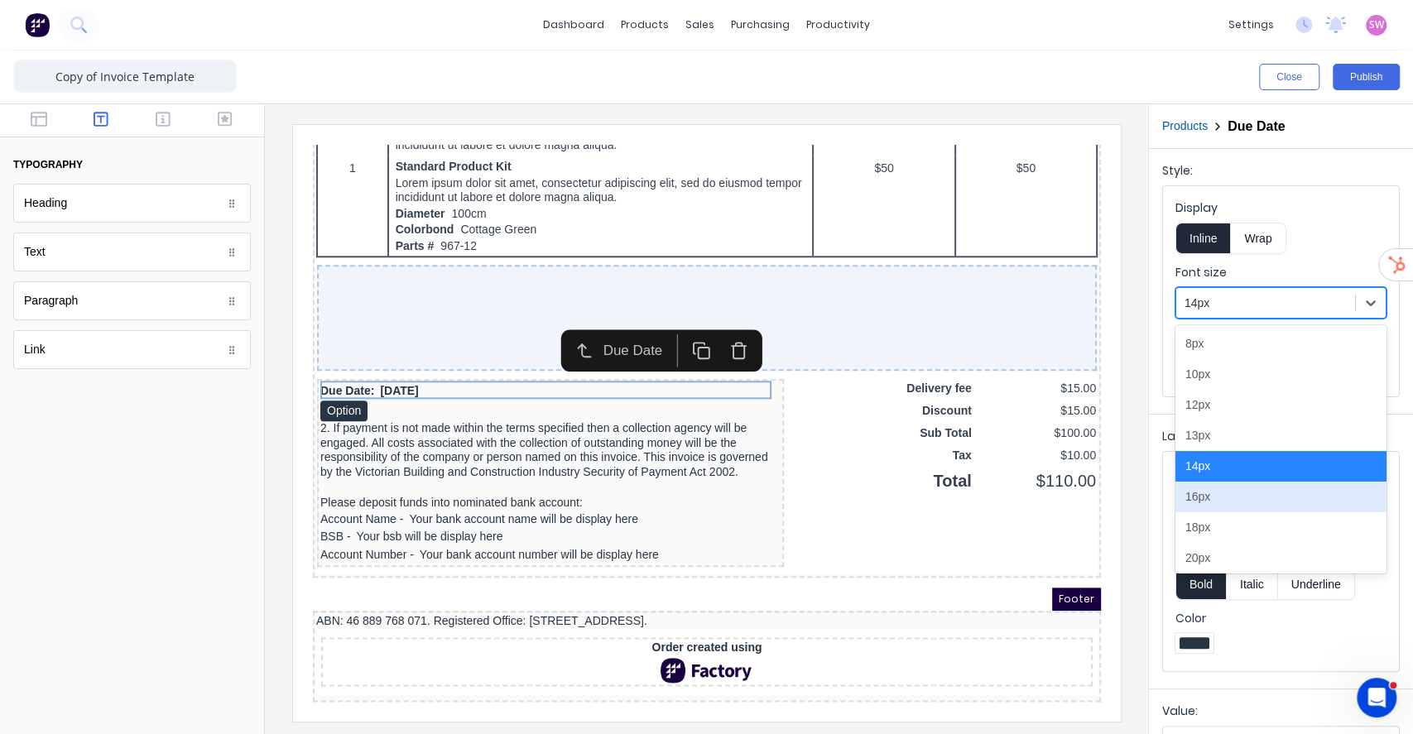
click at [1221, 493] on div "16px" at bounding box center [1280, 497] width 211 height 31
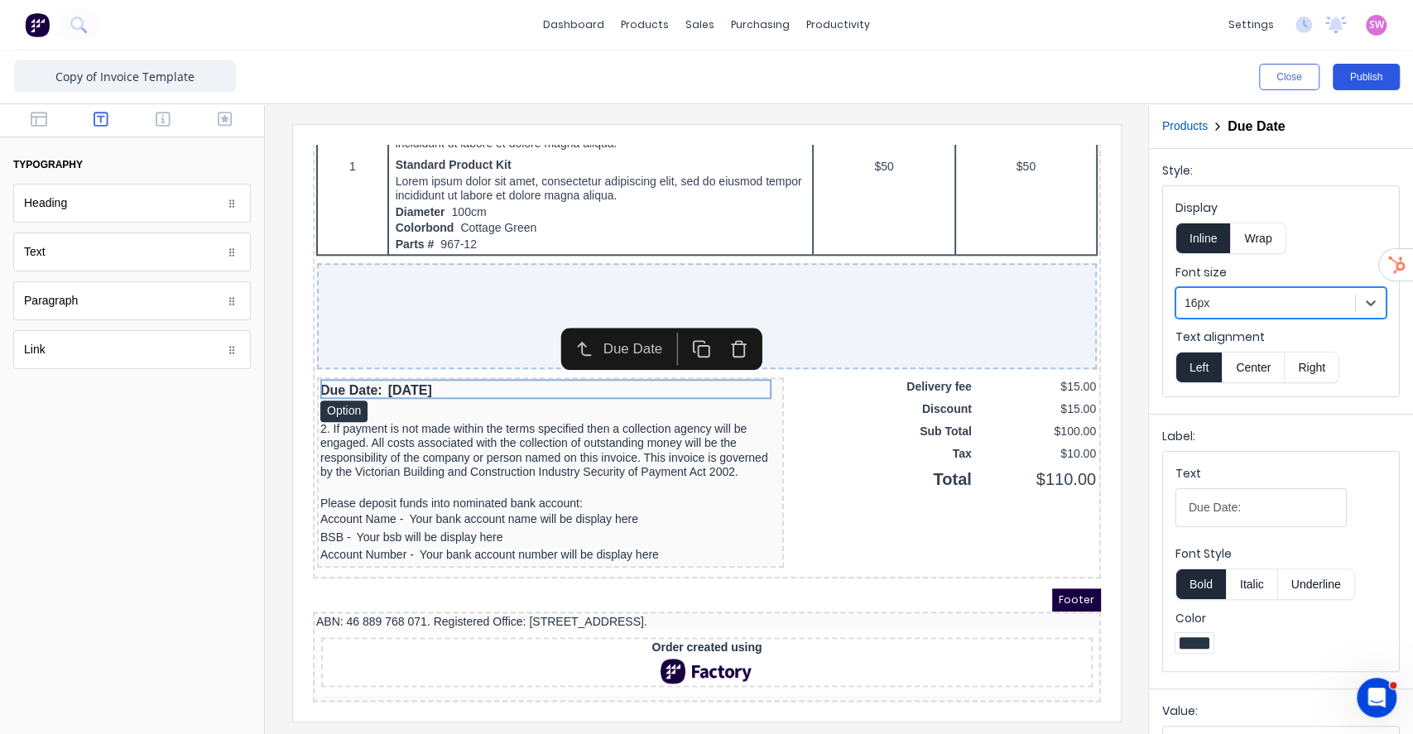
click at [1366, 79] on button "Publish" at bounding box center [1366, 77] width 67 height 26
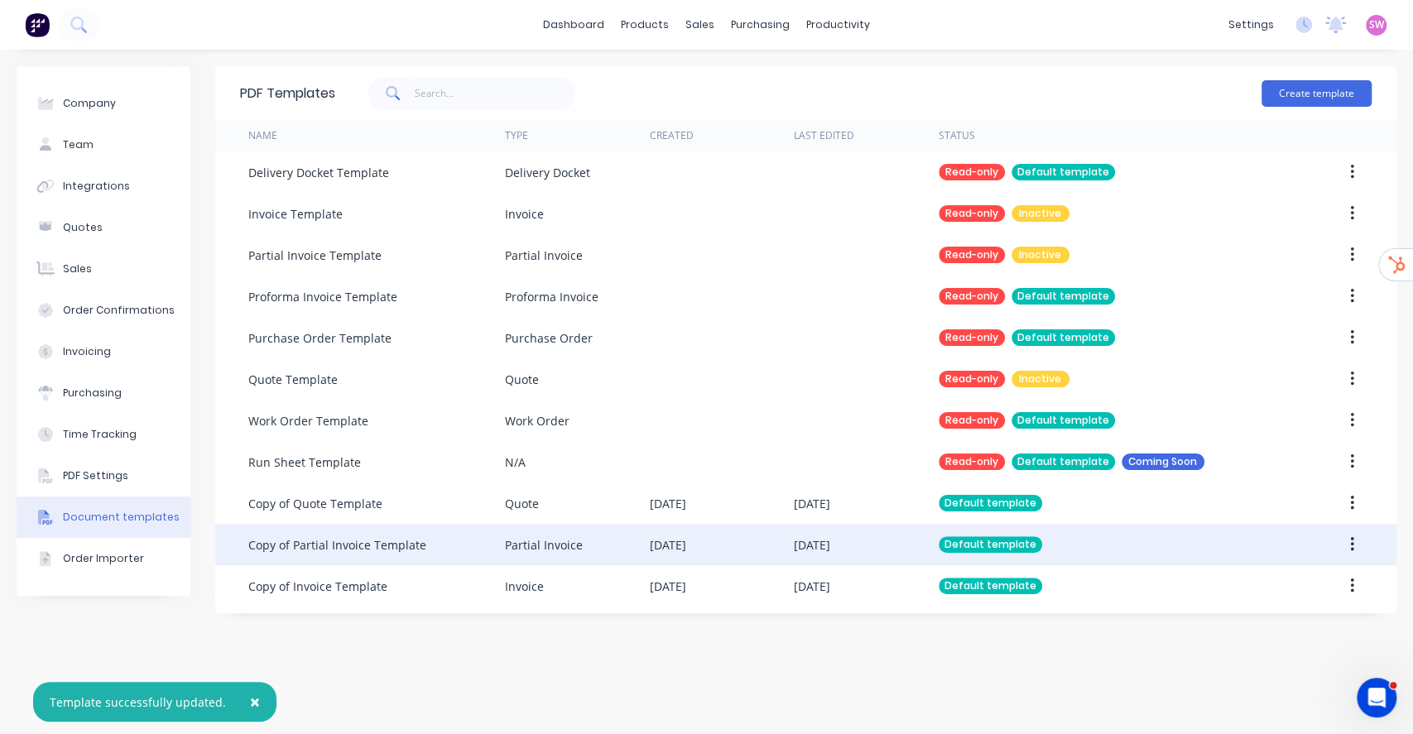
click at [642, 543] on div "Partial Invoice" at bounding box center [577, 544] width 144 height 41
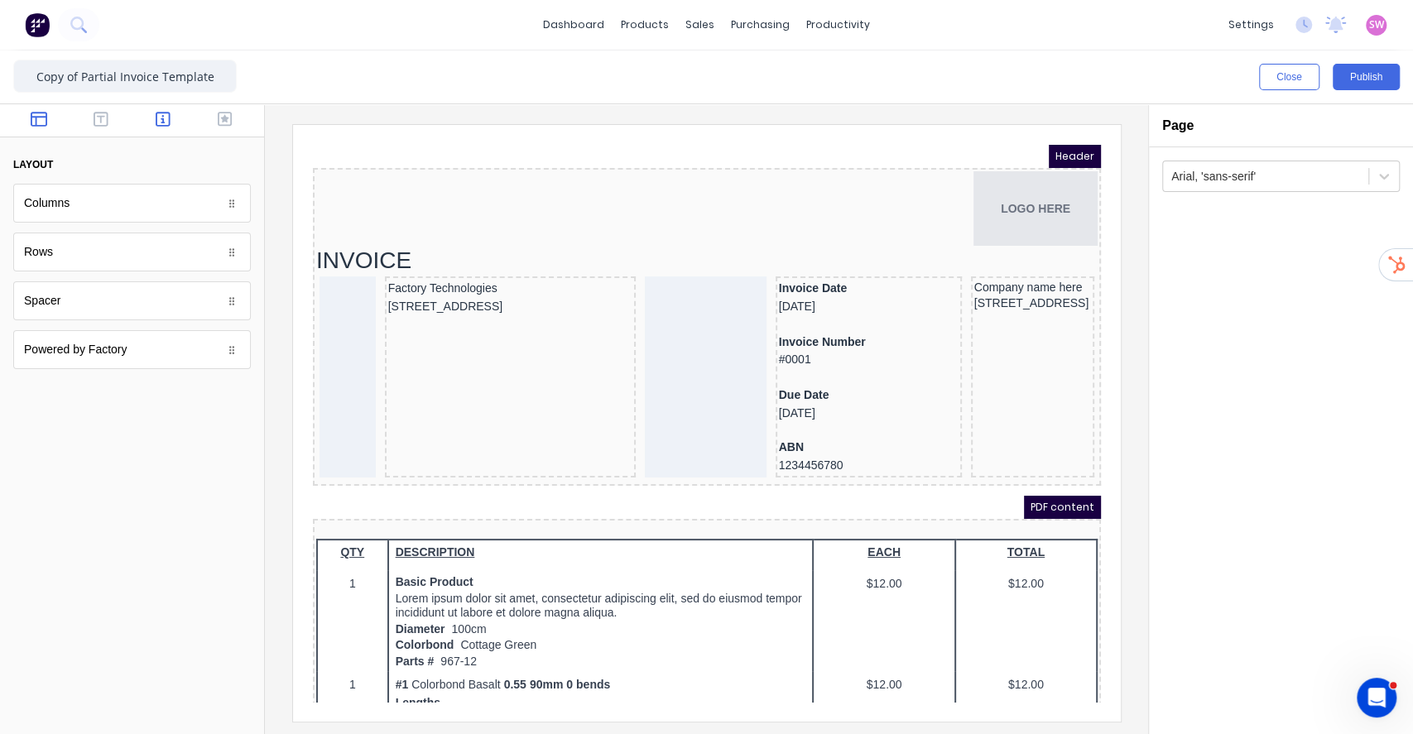
click at [159, 122] on icon "button" at bounding box center [163, 119] width 15 height 17
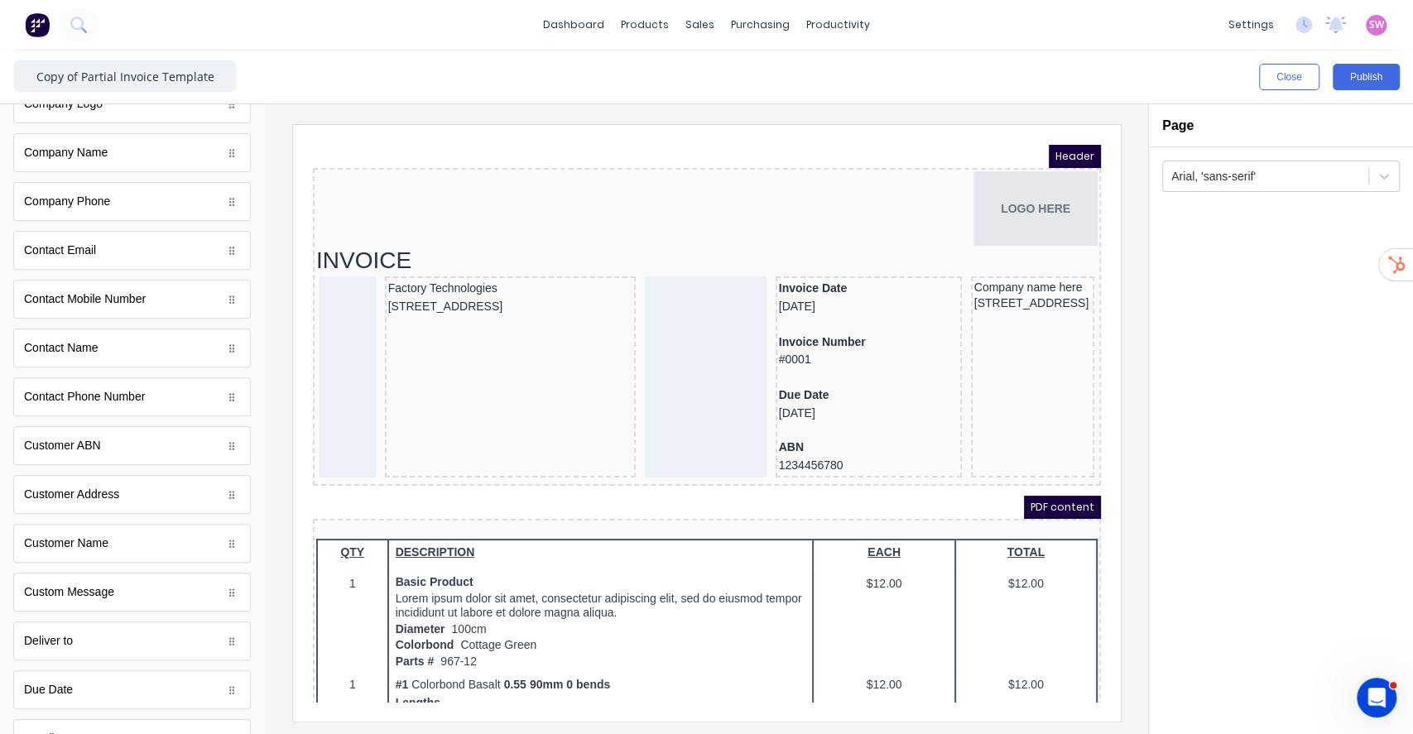
scroll to position [772, 0]
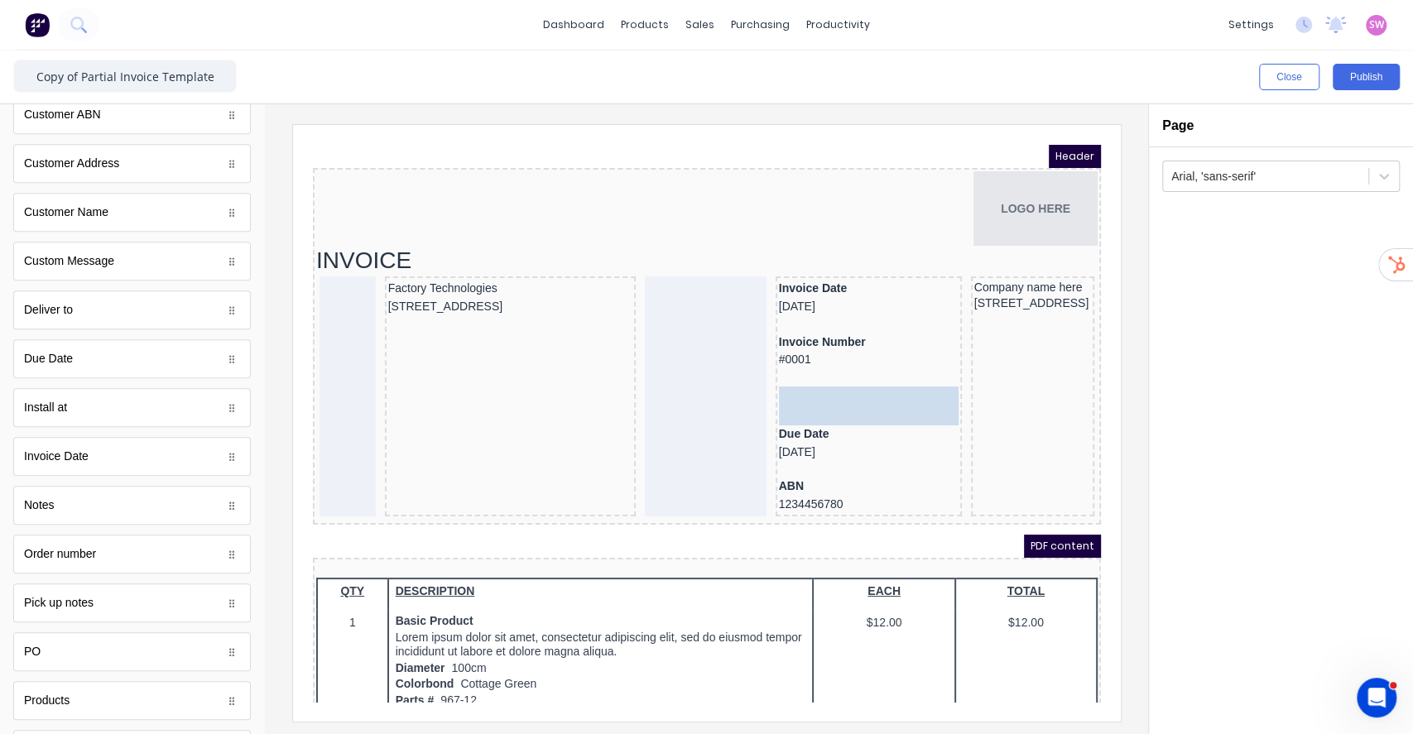
drag, startPoint x: 85, startPoint y: 649, endPoint x: 578, endPoint y: 237, distance: 642.3
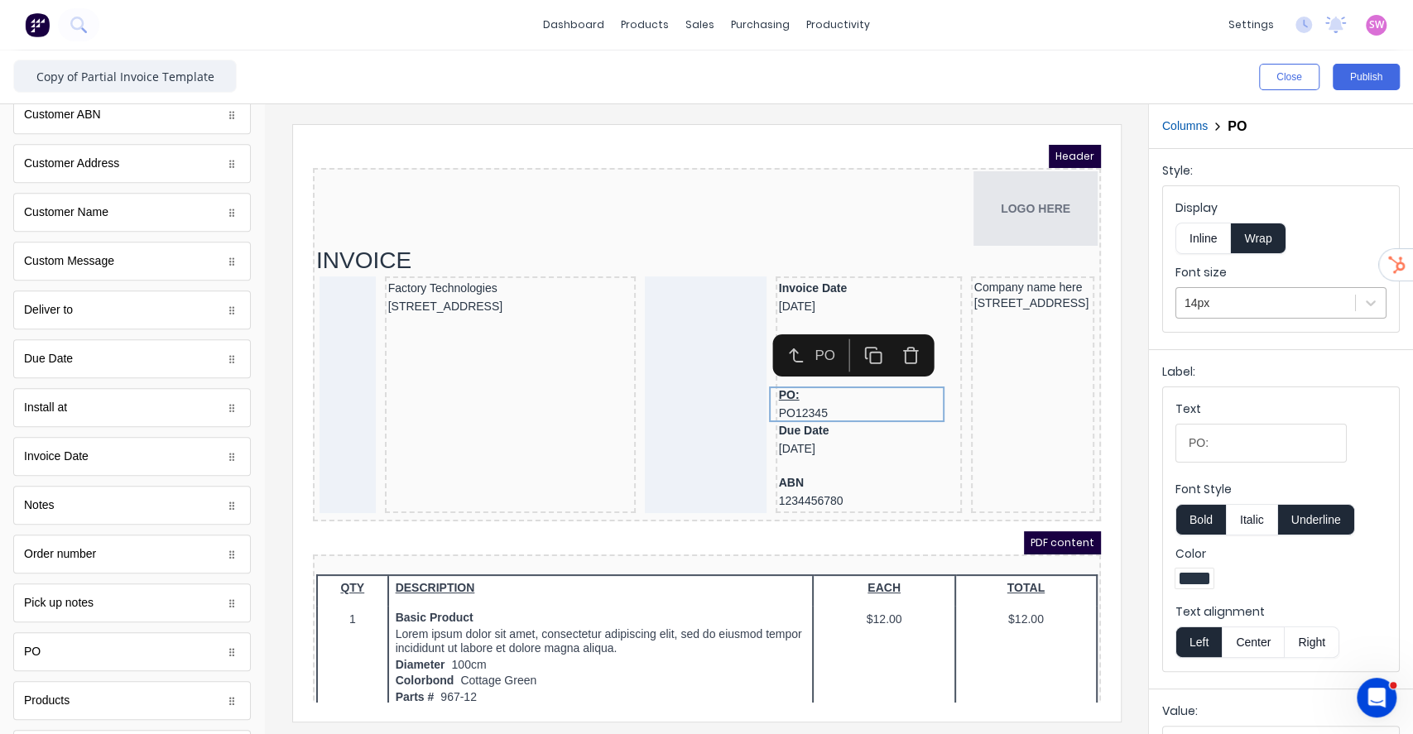
click at [1257, 303] on div at bounding box center [1266, 303] width 162 height 21
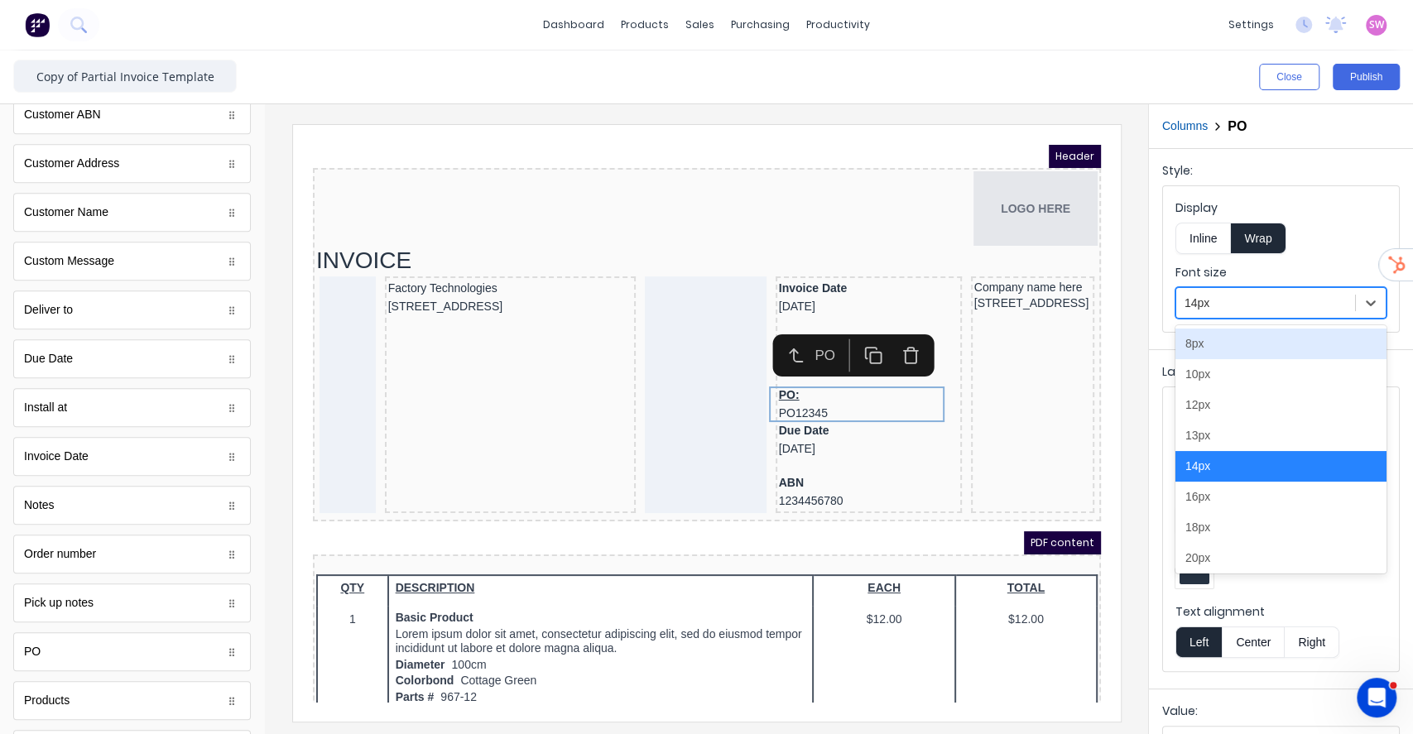
click at [1332, 231] on div "Display Inline Wrap" at bounding box center [1280, 226] width 211 height 55
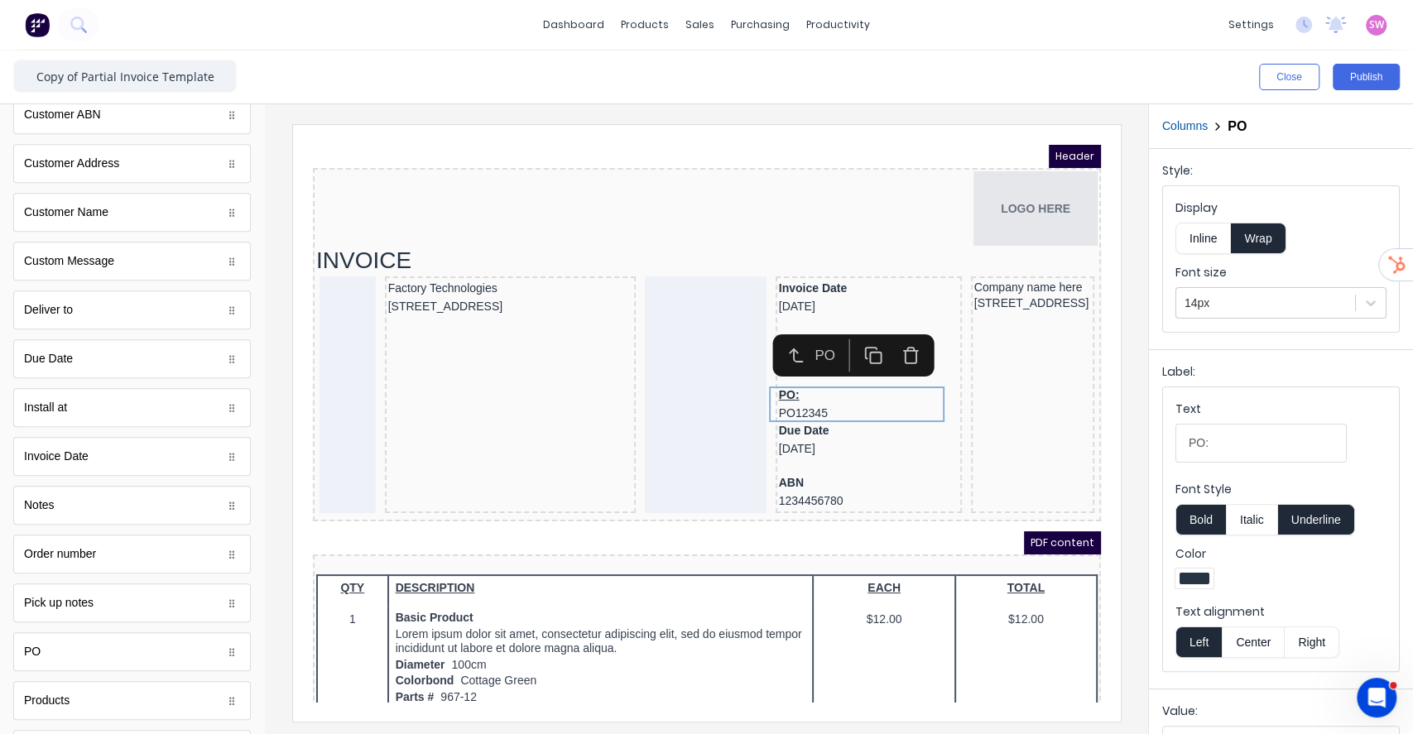
click at [1306, 513] on button "Underline" at bounding box center [1316, 519] width 77 height 31
drag, startPoint x: 1516, startPoint y: 568, endPoint x: 978, endPoint y: 427, distance: 556.1
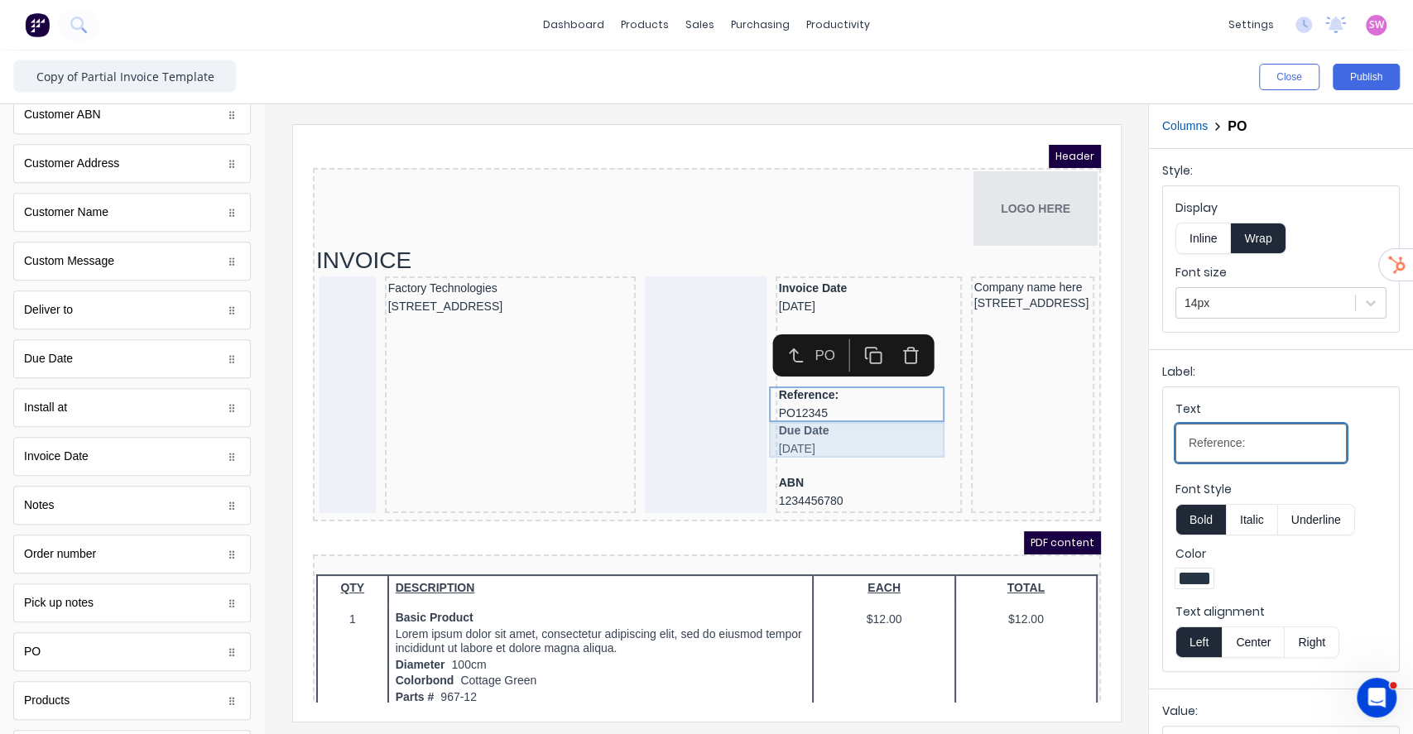
type input "Reference:"
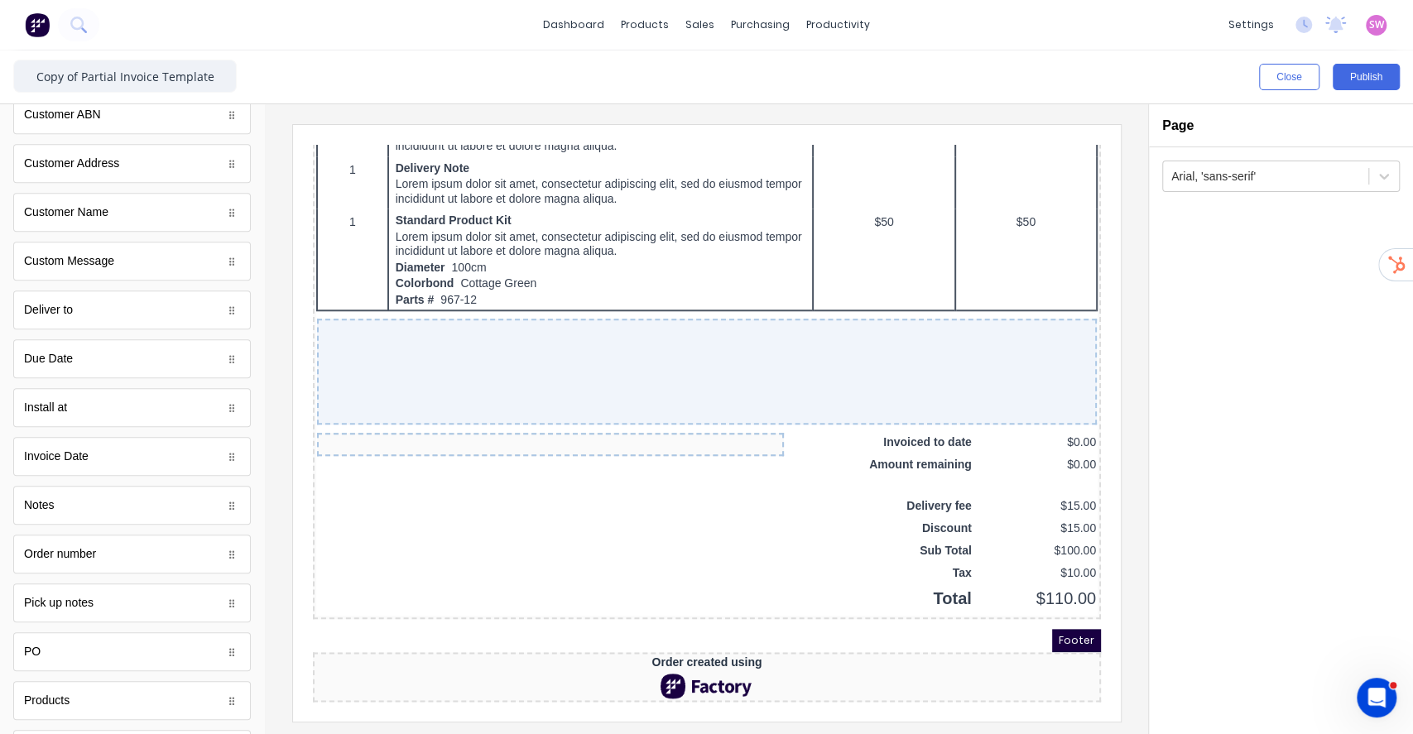
scroll to position [1055, 0]
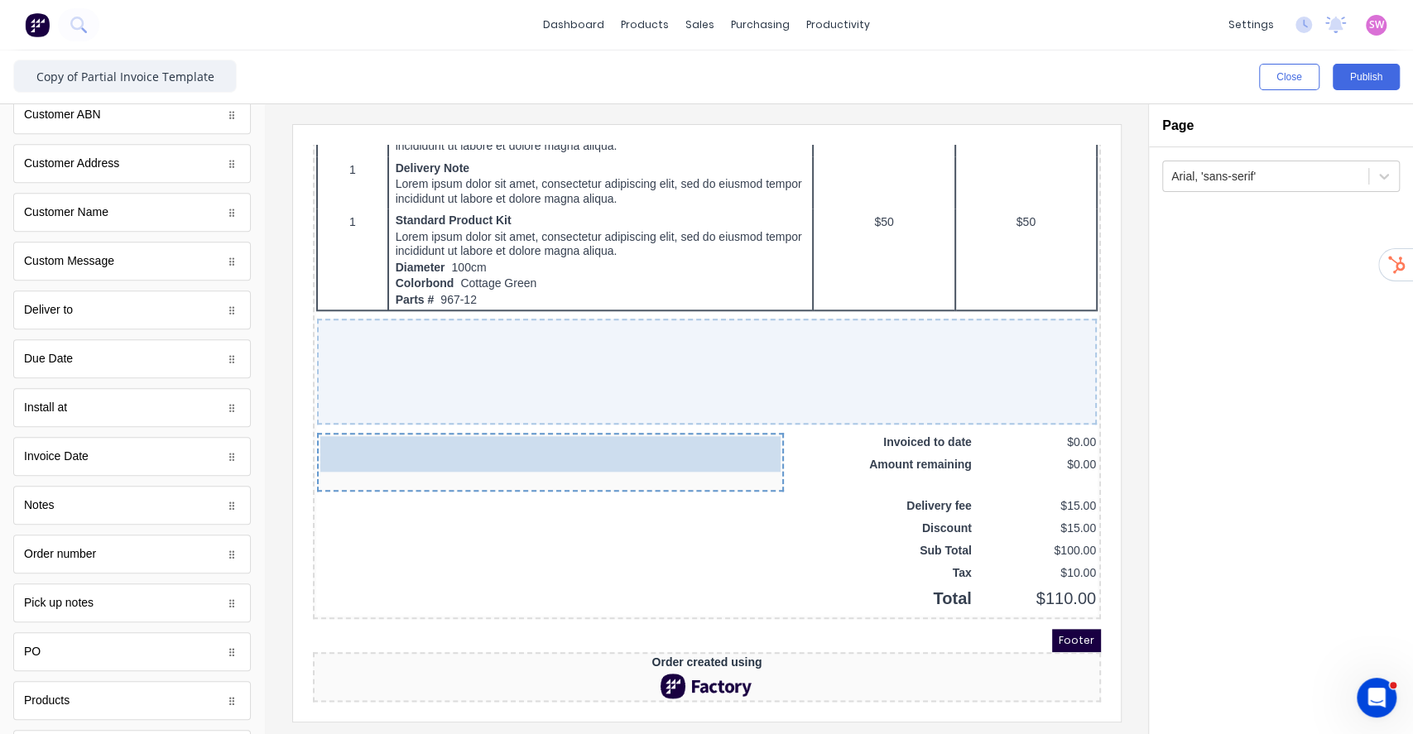
drag, startPoint x: 771, startPoint y: 411, endPoint x: 401, endPoint y: 420, distance: 370.1
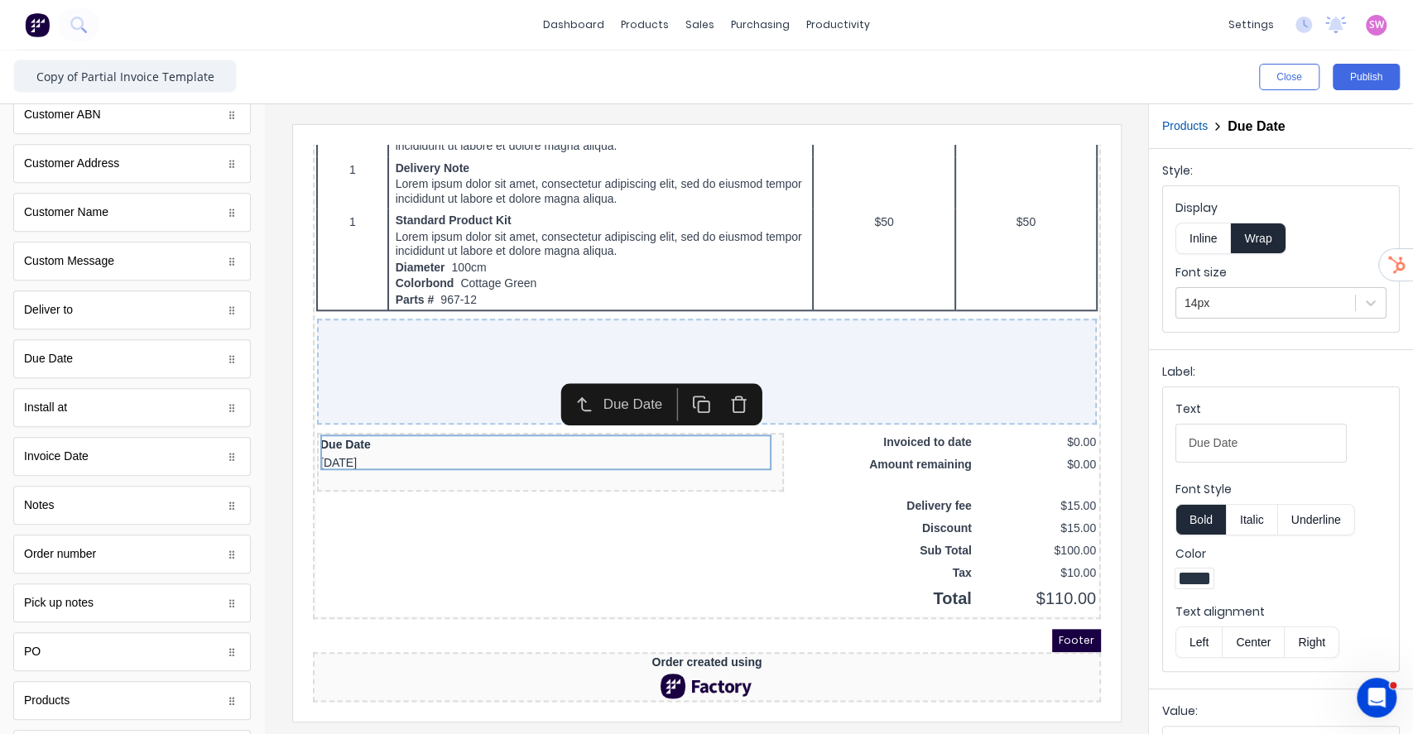
click at [1199, 242] on button "Inline" at bounding box center [1202, 238] width 55 height 31
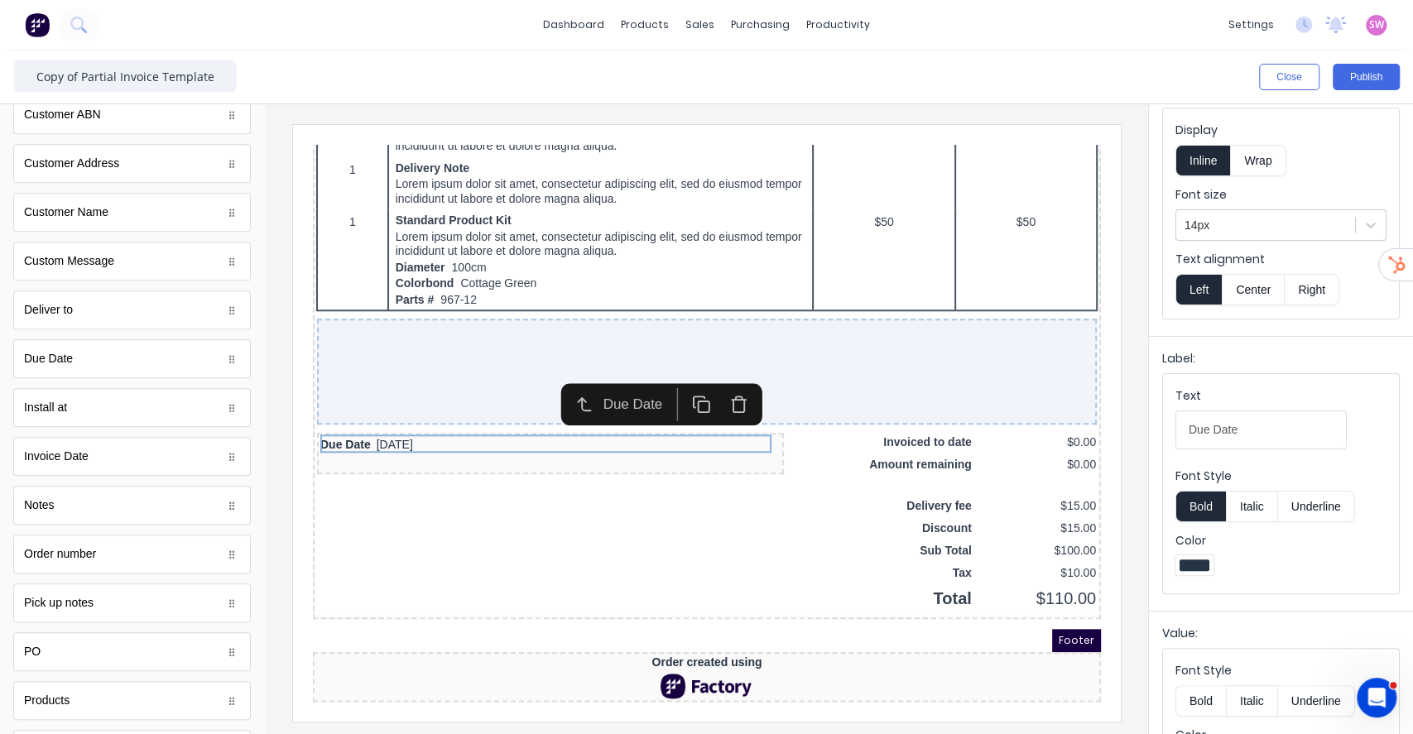
scroll to position [142, 0]
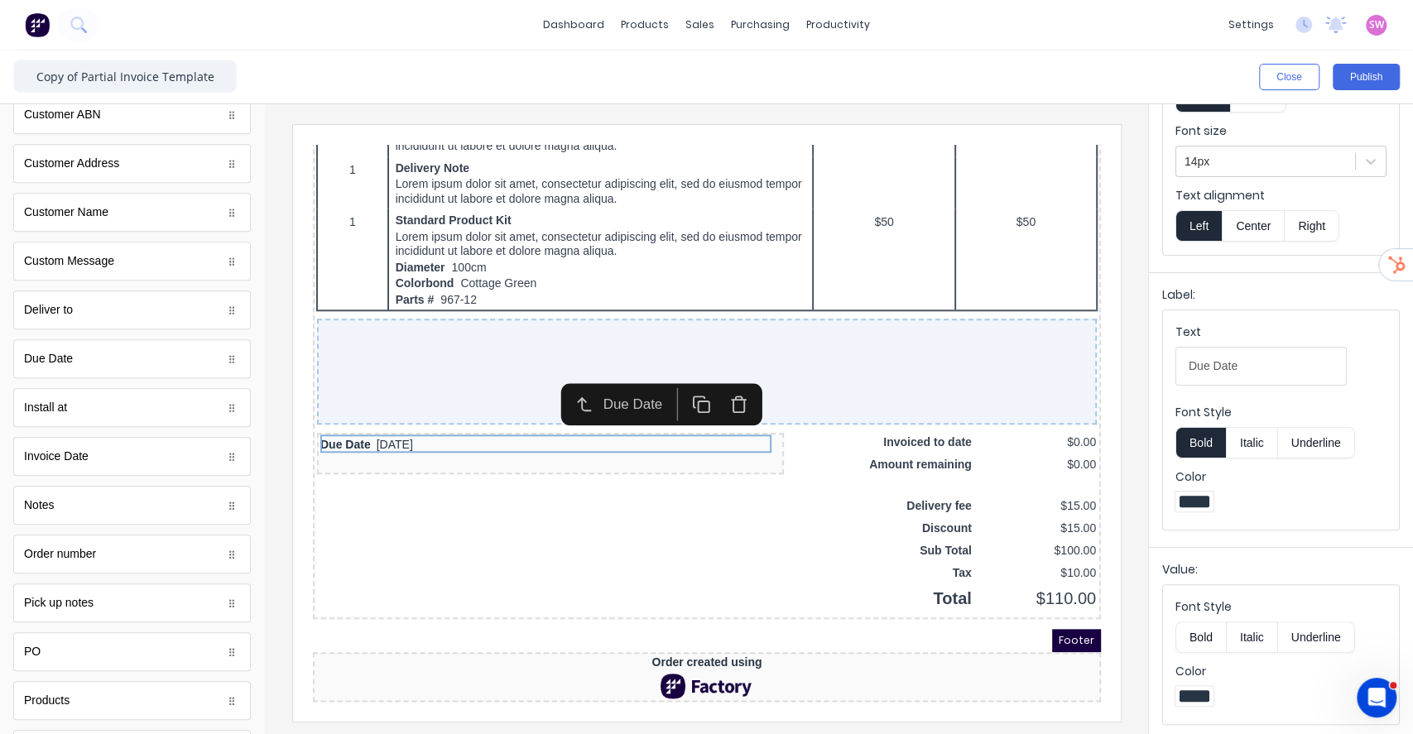
click at [1204, 633] on button "Bold" at bounding box center [1200, 637] width 50 height 31
click at [1261, 165] on div at bounding box center [1266, 161] width 162 height 21
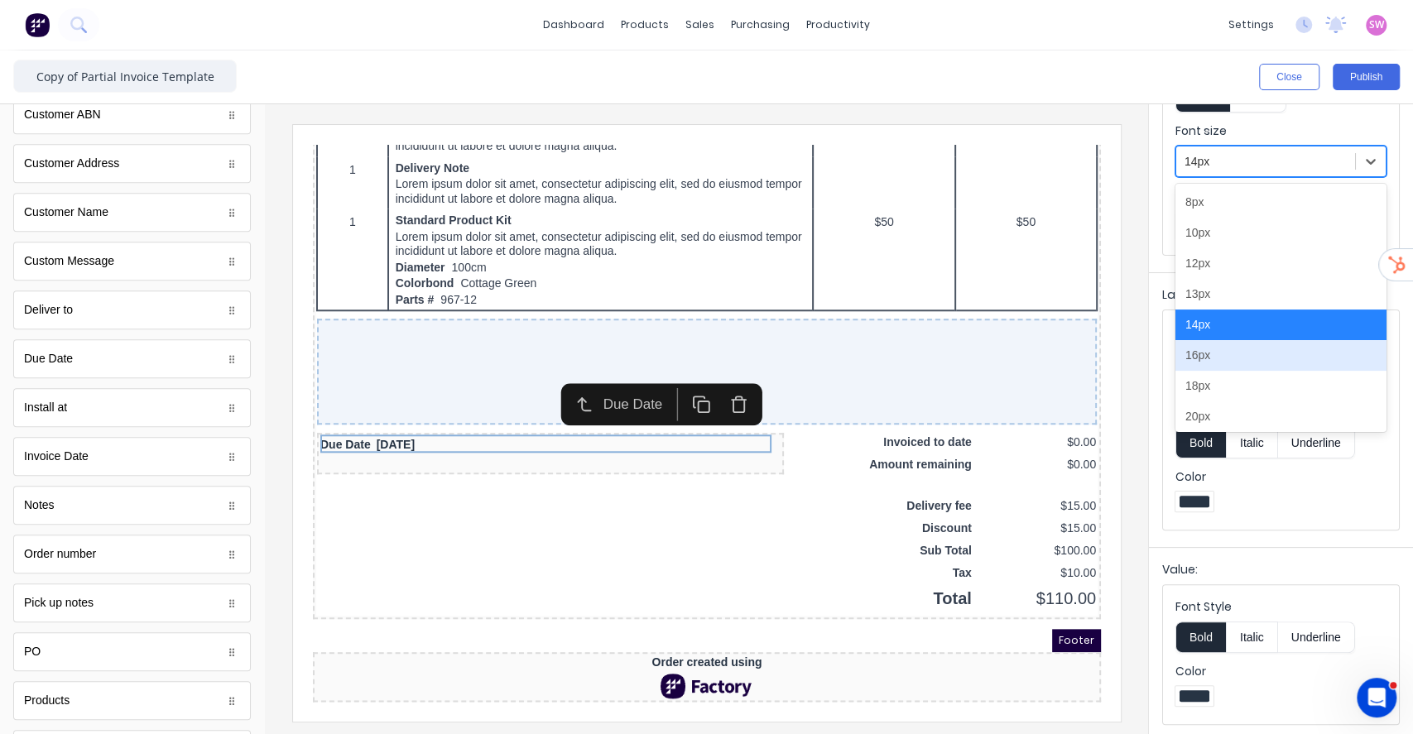
click at [1206, 346] on div "16px" at bounding box center [1280, 355] width 211 height 31
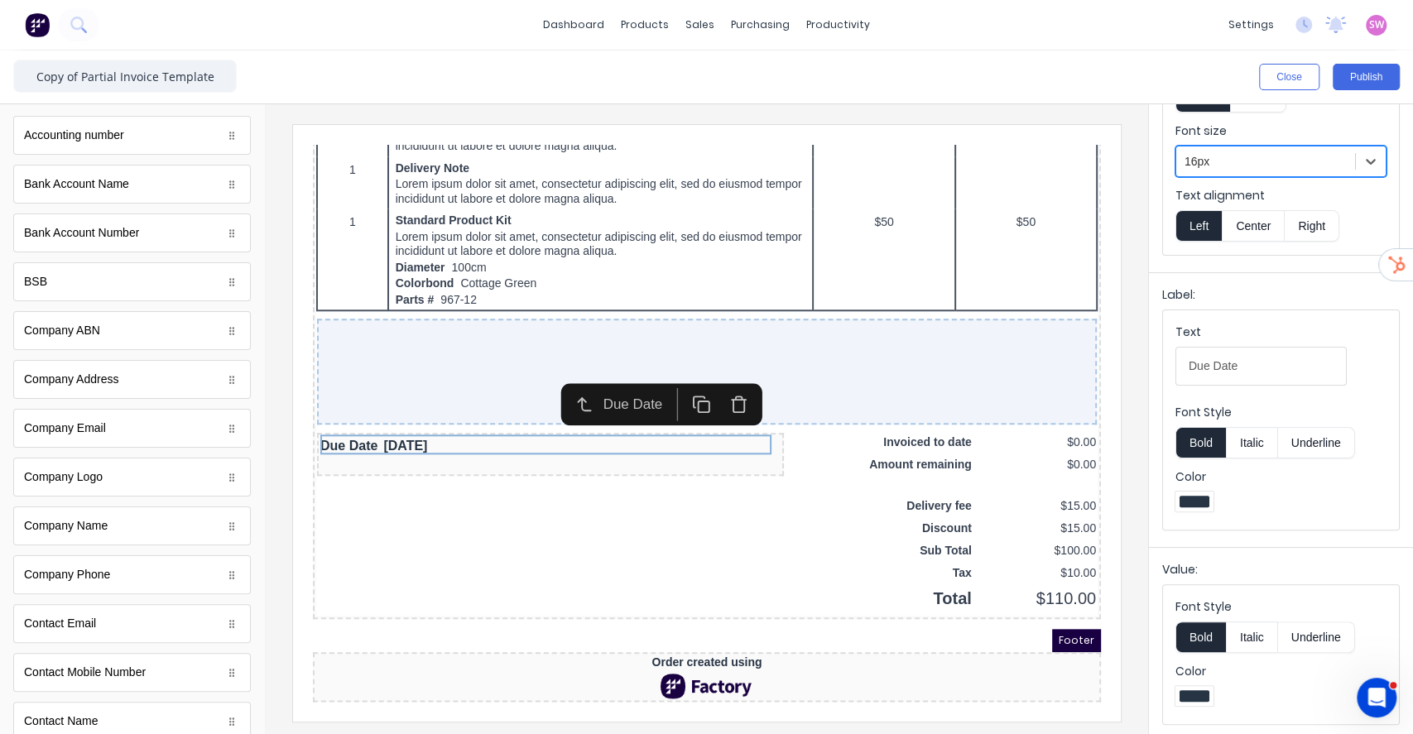
scroll to position [0, 0]
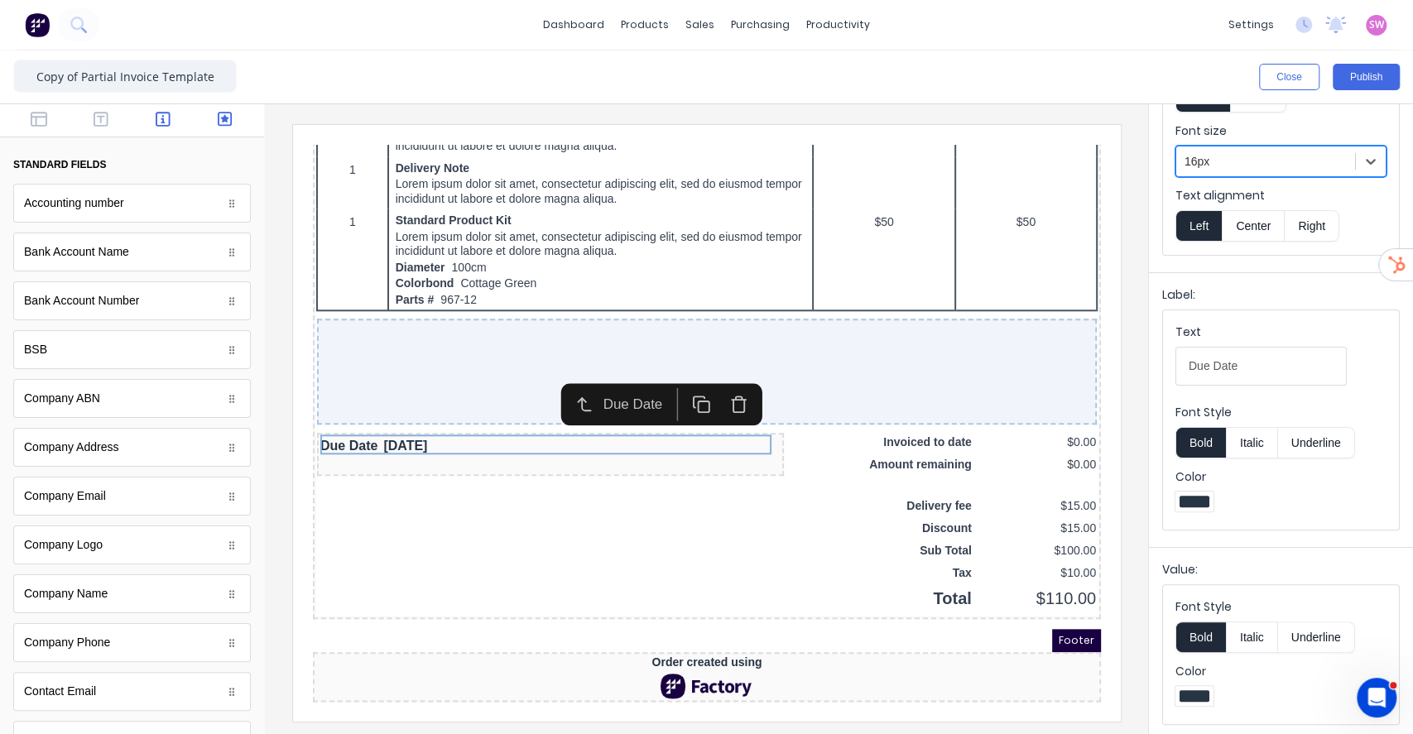
click at [219, 129] on button "button" at bounding box center [225, 121] width 52 height 20
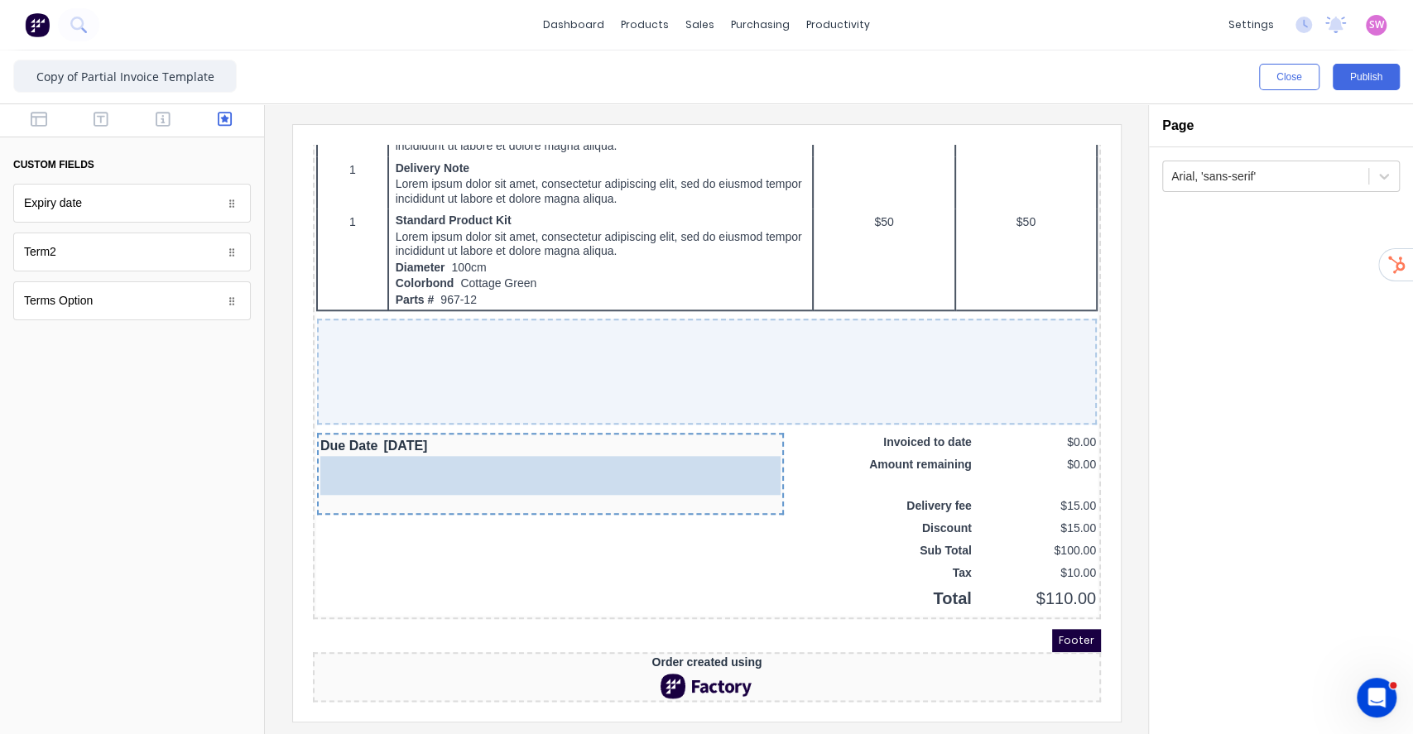
drag, startPoint x: 98, startPoint y: 295, endPoint x: 185, endPoint y: 307, distance: 87.8
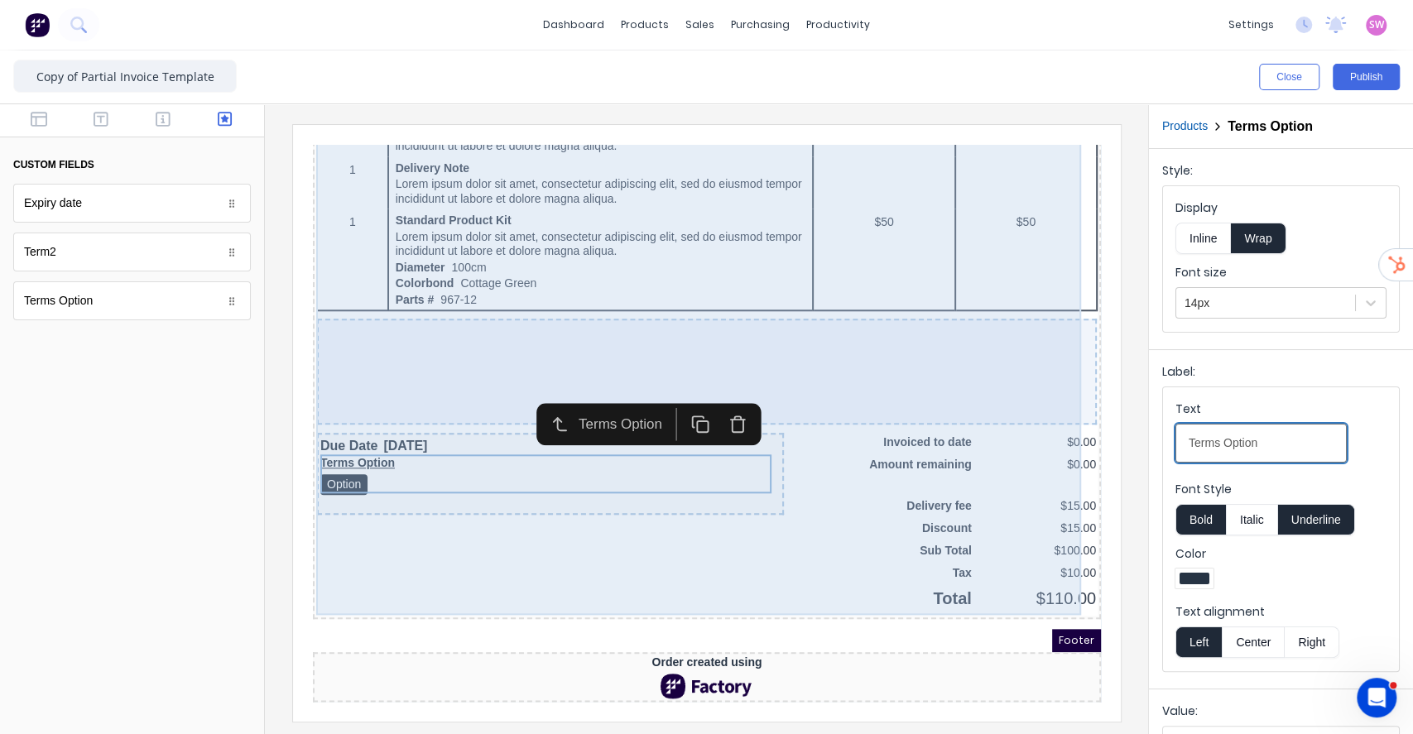
drag, startPoint x: 1594, startPoint y: 579, endPoint x: 886, endPoint y: 422, distance: 725.8
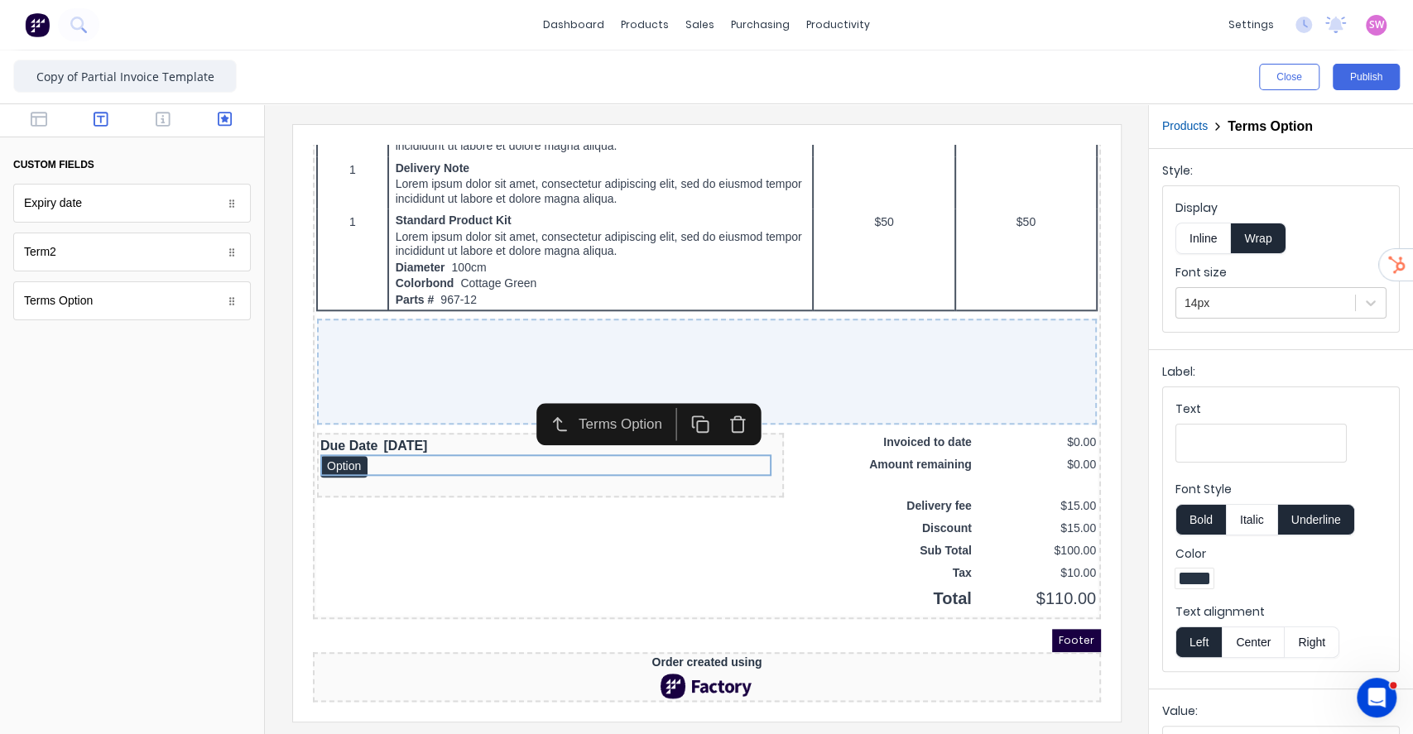
click at [96, 129] on button "button" at bounding box center [101, 121] width 52 height 20
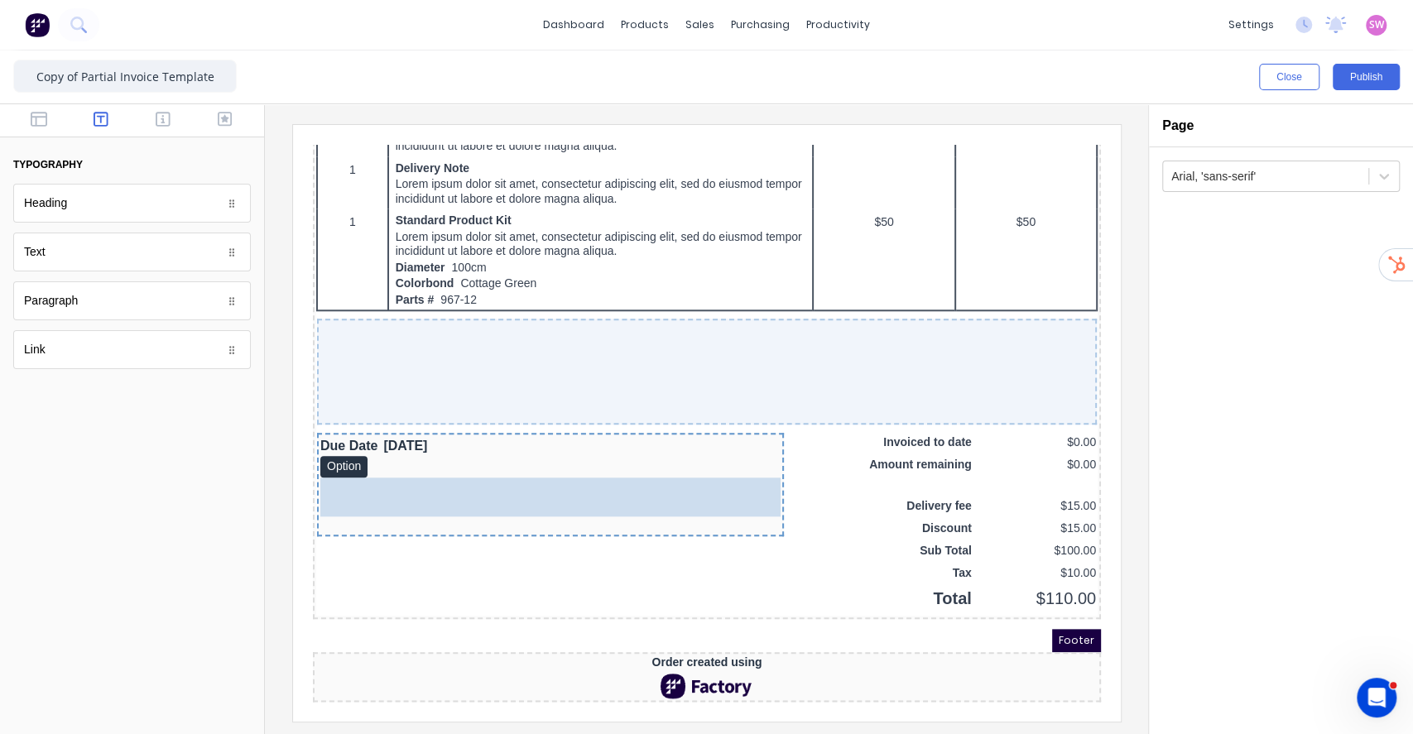
drag, startPoint x: 74, startPoint y: 260, endPoint x: 411, endPoint y: 480, distance: 402.5
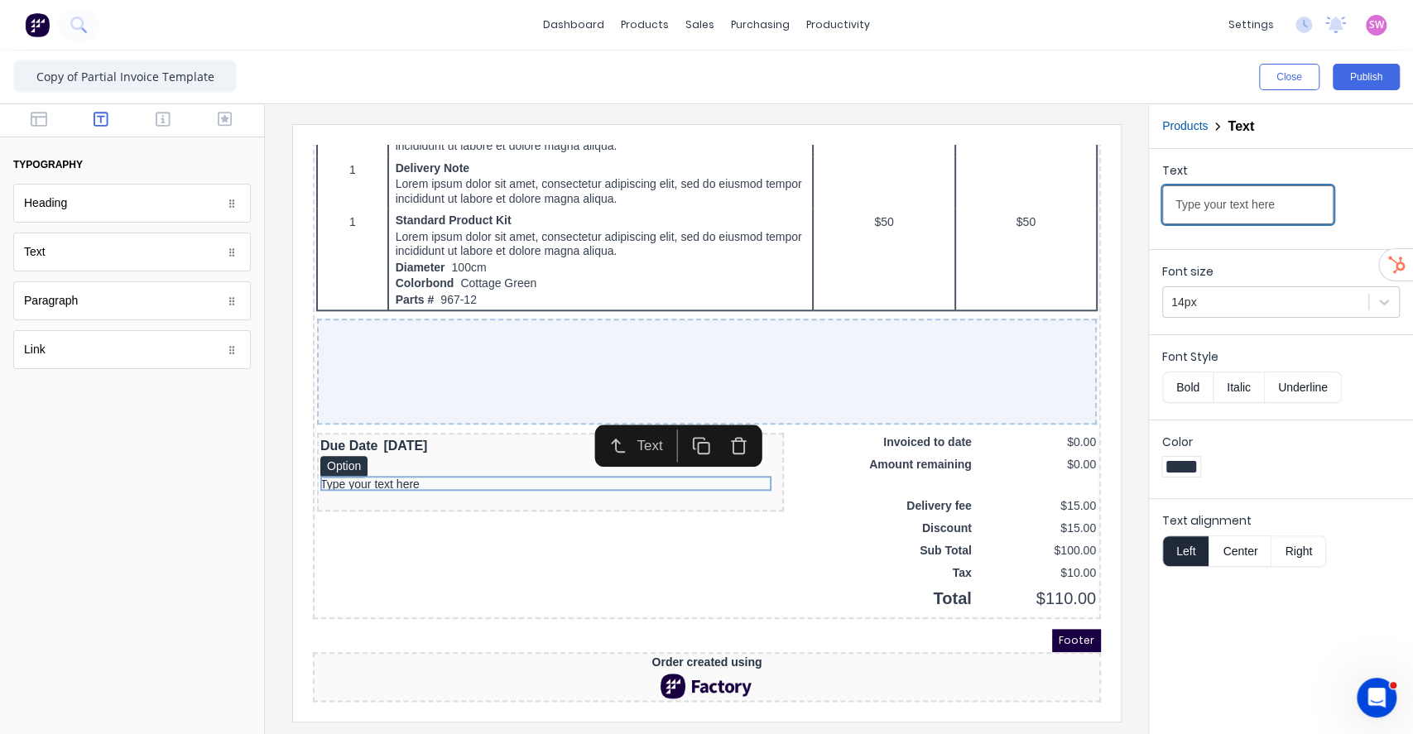
click at [1303, 207] on input "Type your text here" at bounding box center [1247, 204] width 171 height 39
paste input "2. If payment is not made within the terms specified then a collection agency w…"
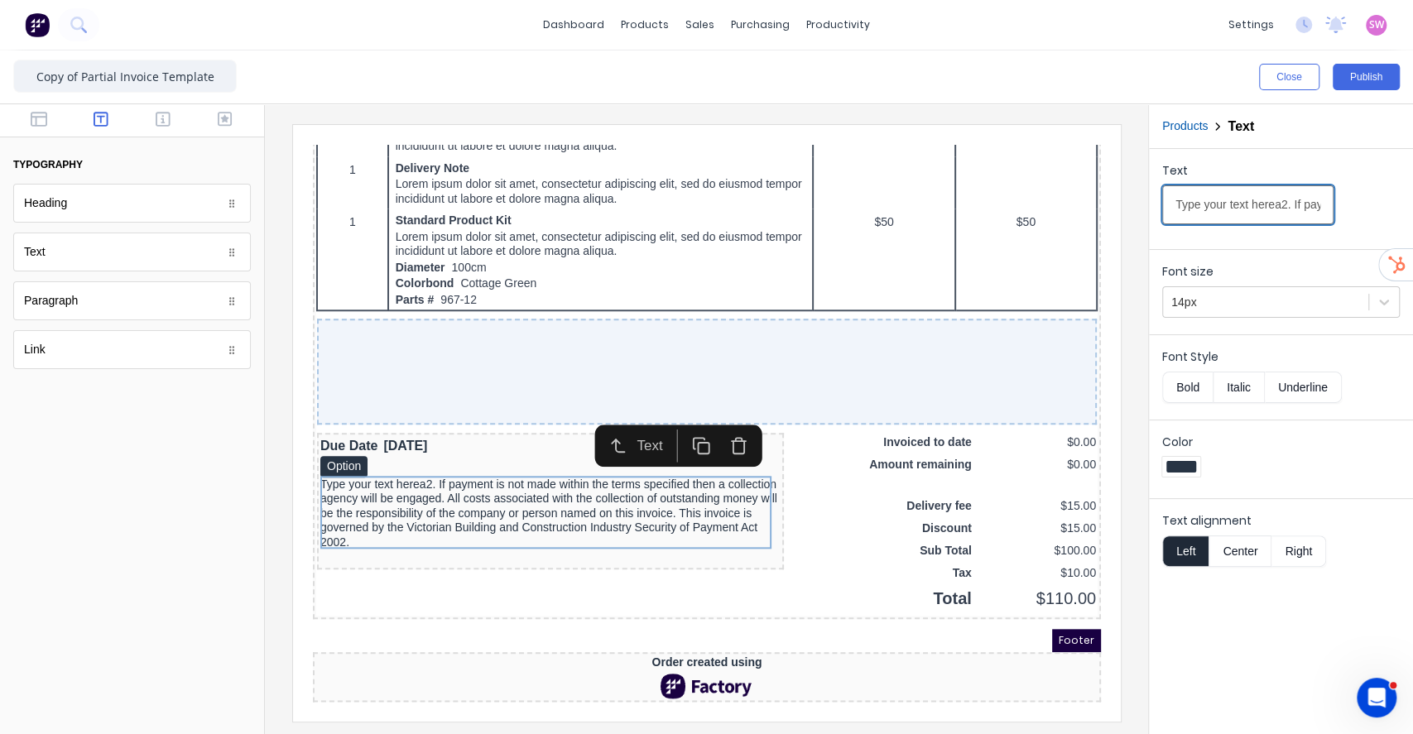
scroll to position [0, 1691]
paste input "text"
type input "2. If payment is not made within the terms specified then a collection agency w…"
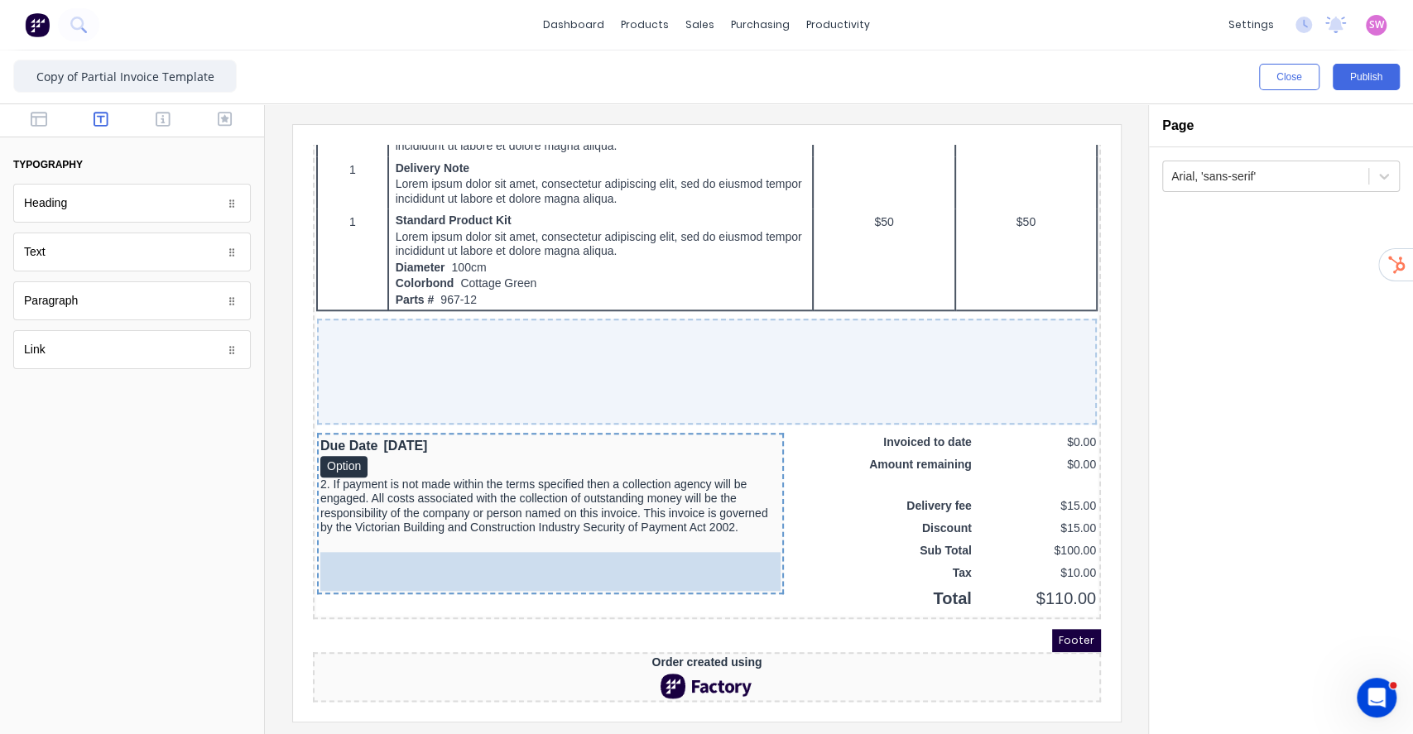
drag, startPoint x: 52, startPoint y: 242, endPoint x: 61, endPoint y: 410, distance: 168.3
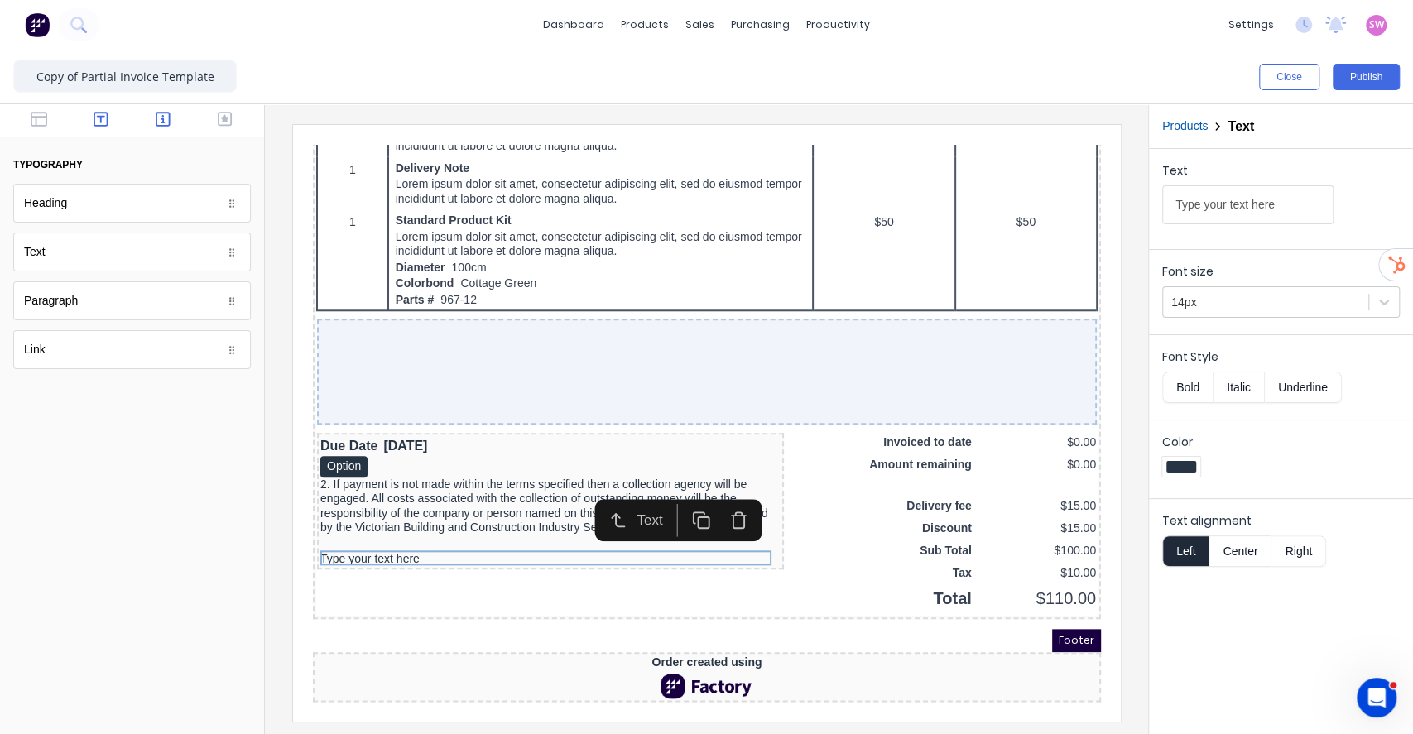
click at [160, 116] on icon "button" at bounding box center [163, 119] width 15 height 17
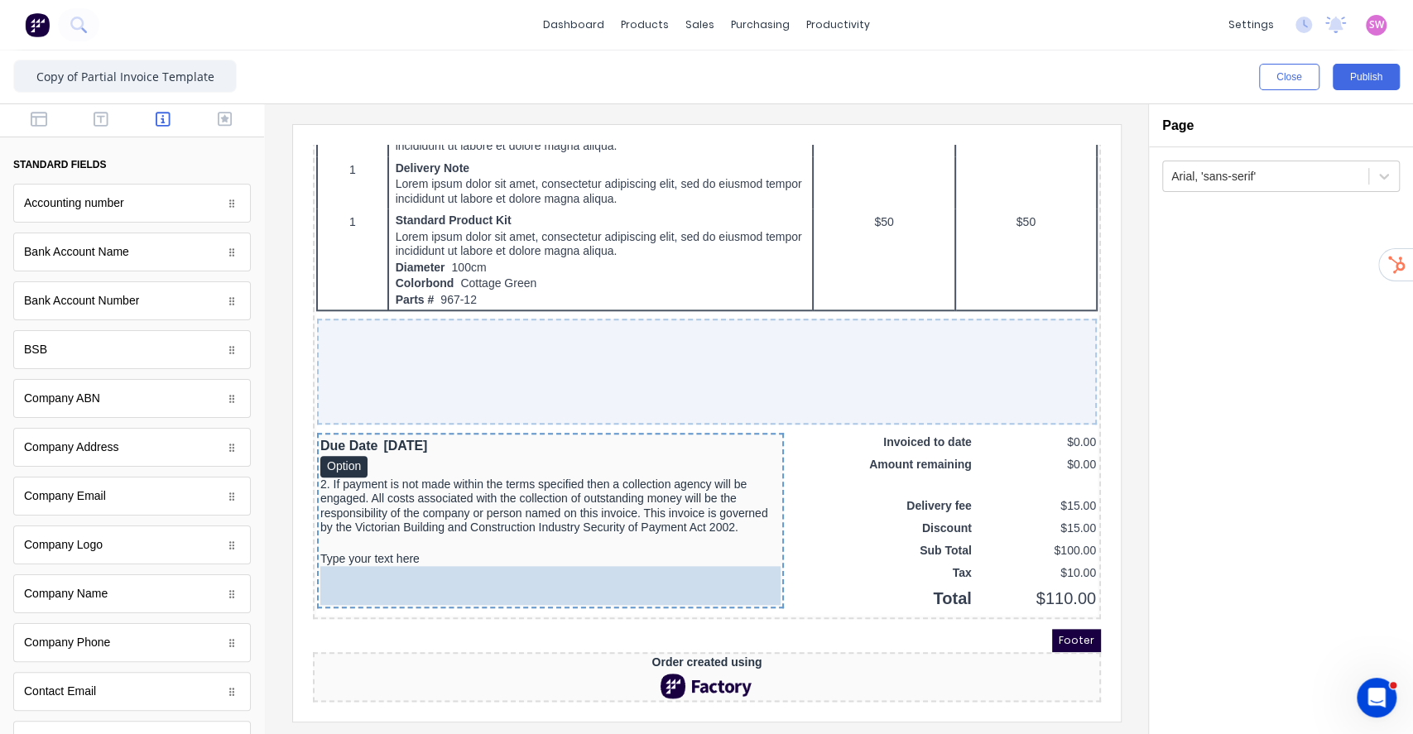
drag, startPoint x: 109, startPoint y: 250, endPoint x: 489, endPoint y: 566, distance: 494.3
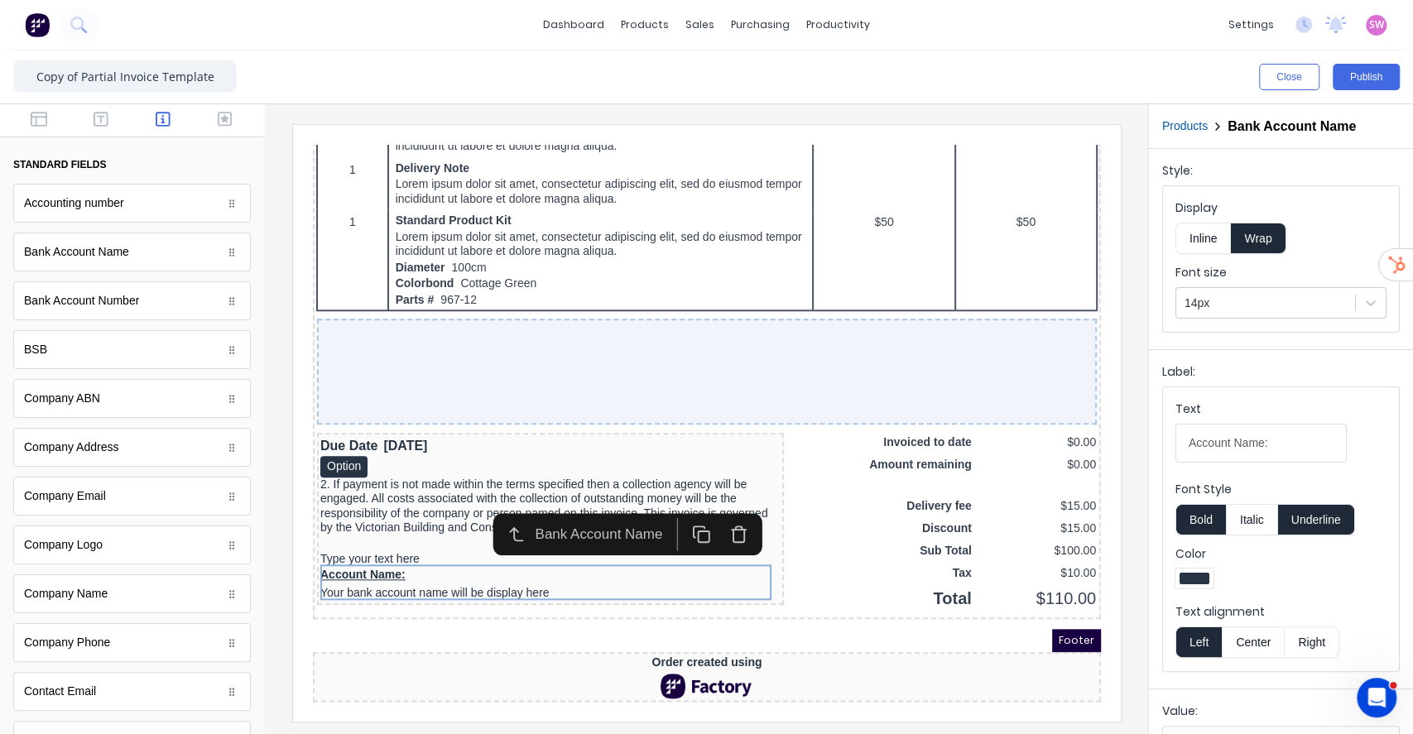
click at [1218, 240] on button "Inline" at bounding box center [1202, 238] width 55 height 31
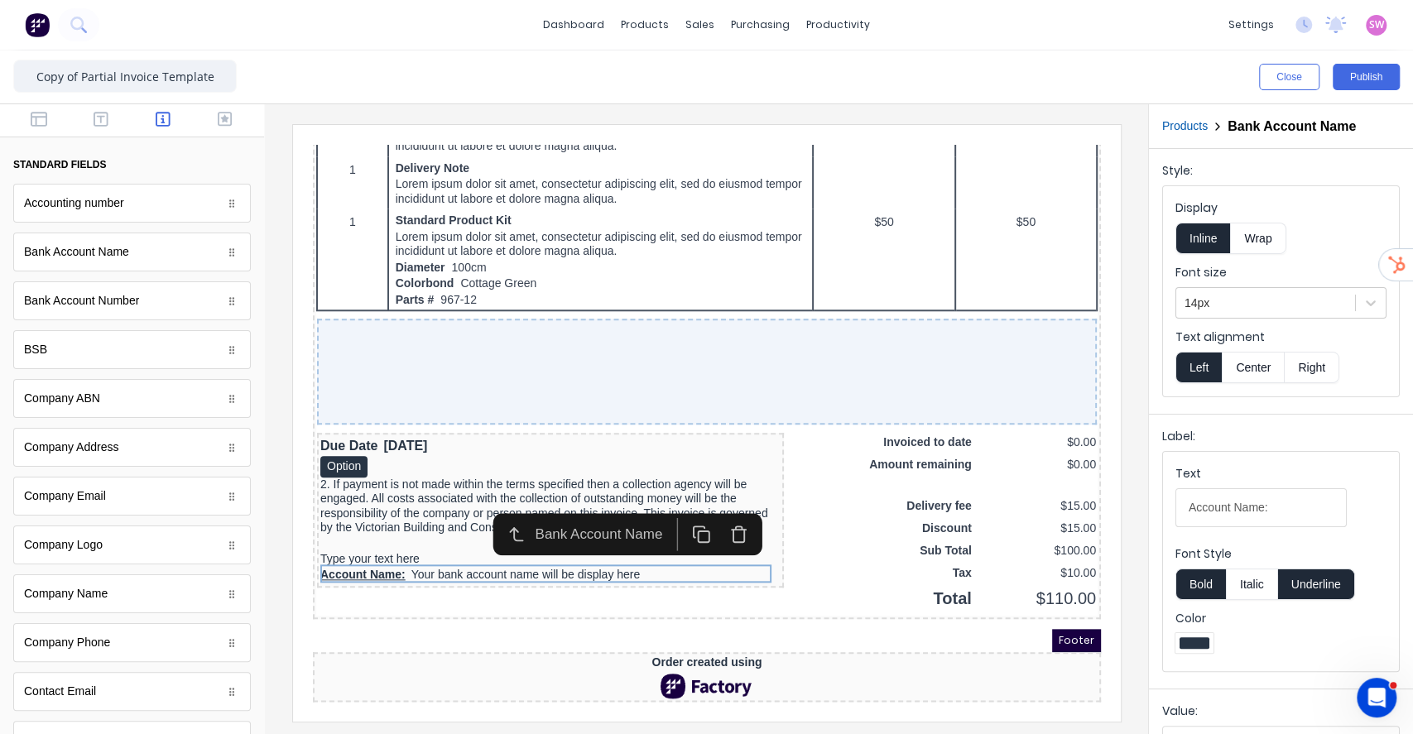
click at [1285, 589] on button "Underline" at bounding box center [1316, 584] width 77 height 31
click at [1185, 610] on label "Color" at bounding box center [1280, 618] width 211 height 17
click at [1204, 573] on button "Bold" at bounding box center [1200, 584] width 50 height 31
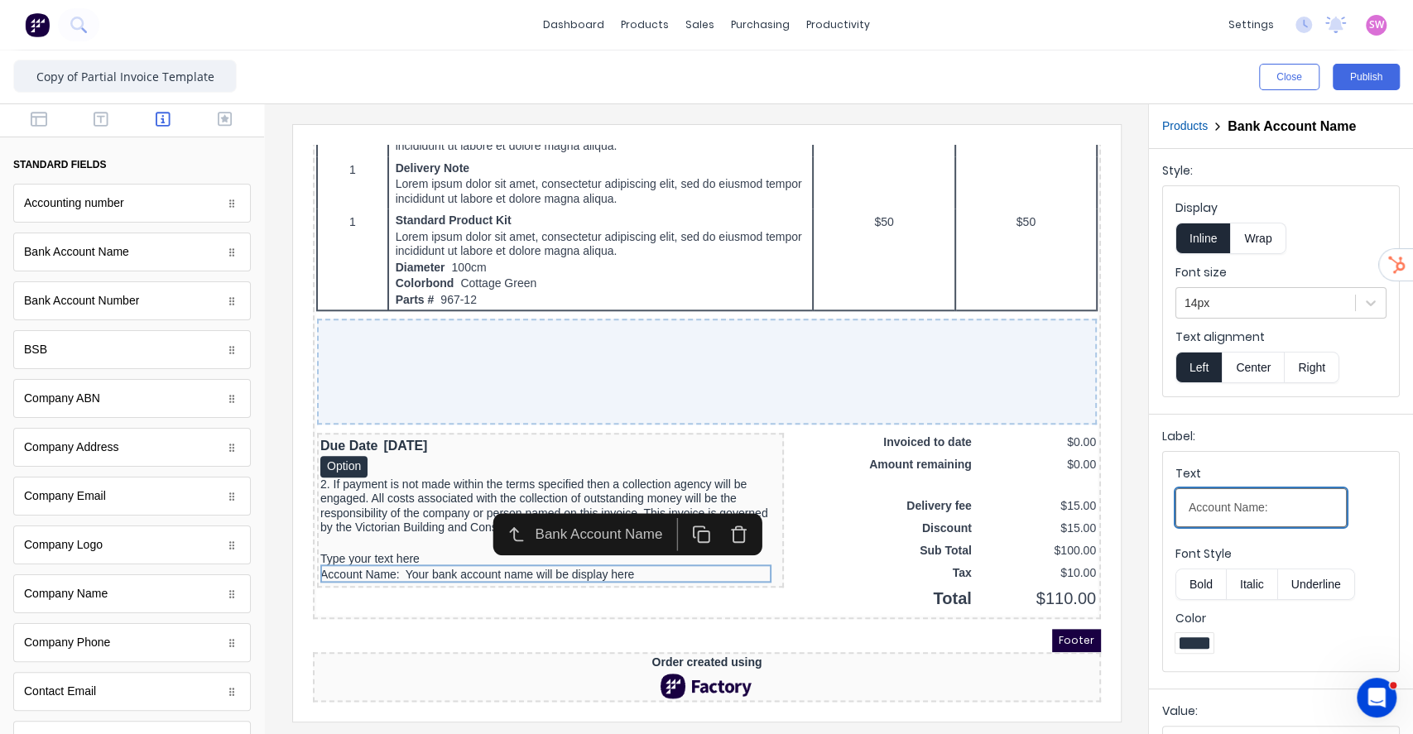
click at [1283, 493] on input "Account Name:" at bounding box center [1260, 507] width 171 height 39
type input "Account Name -"
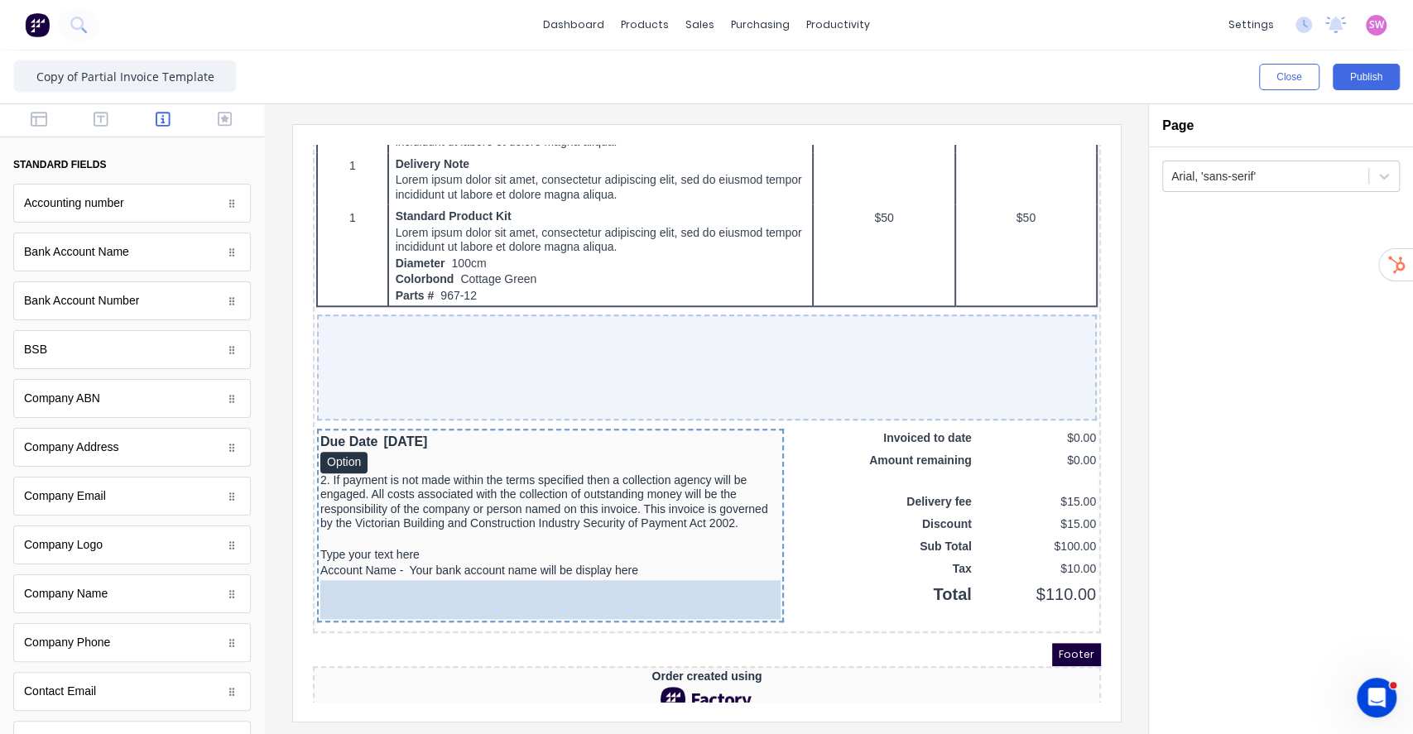
drag, startPoint x: 78, startPoint y: 351, endPoint x: 446, endPoint y: 565, distance: 426.2
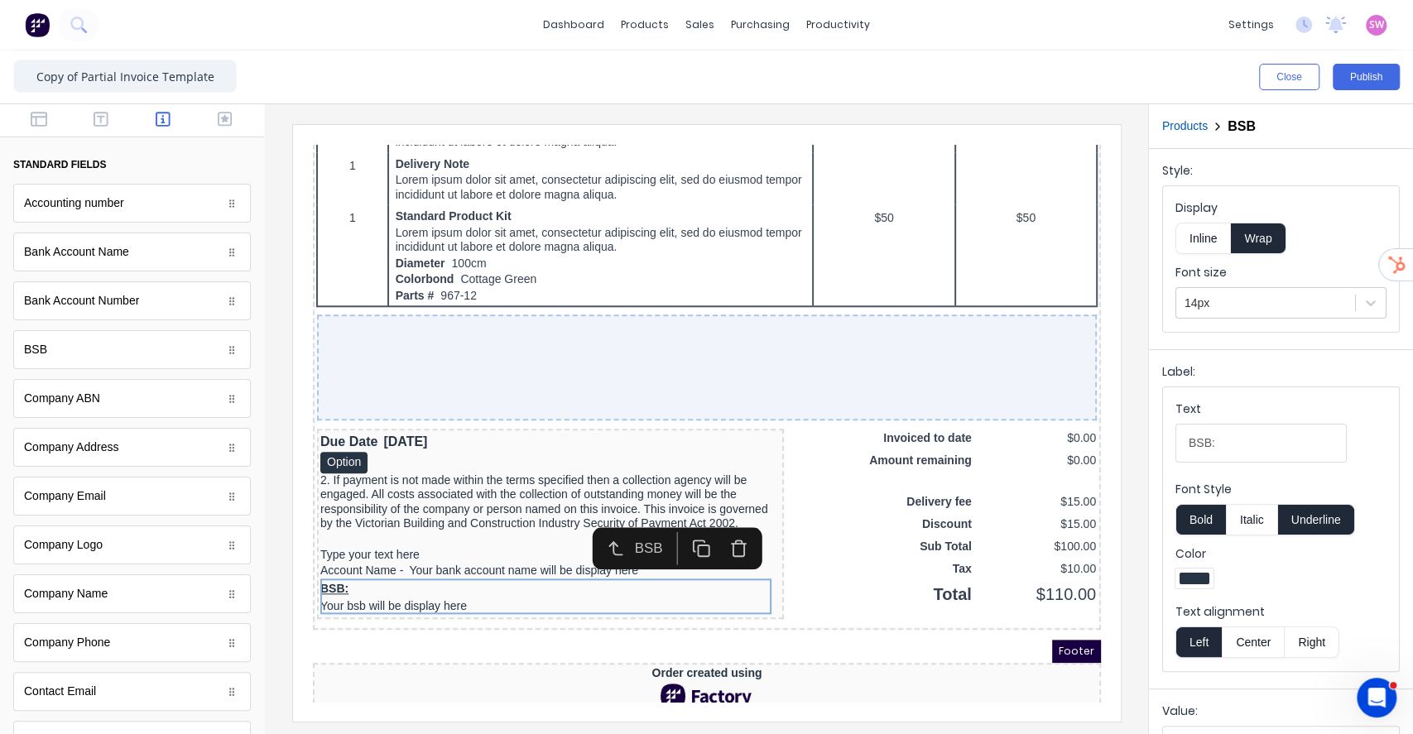
click at [1204, 238] on button "Inline" at bounding box center [1202, 238] width 55 height 31
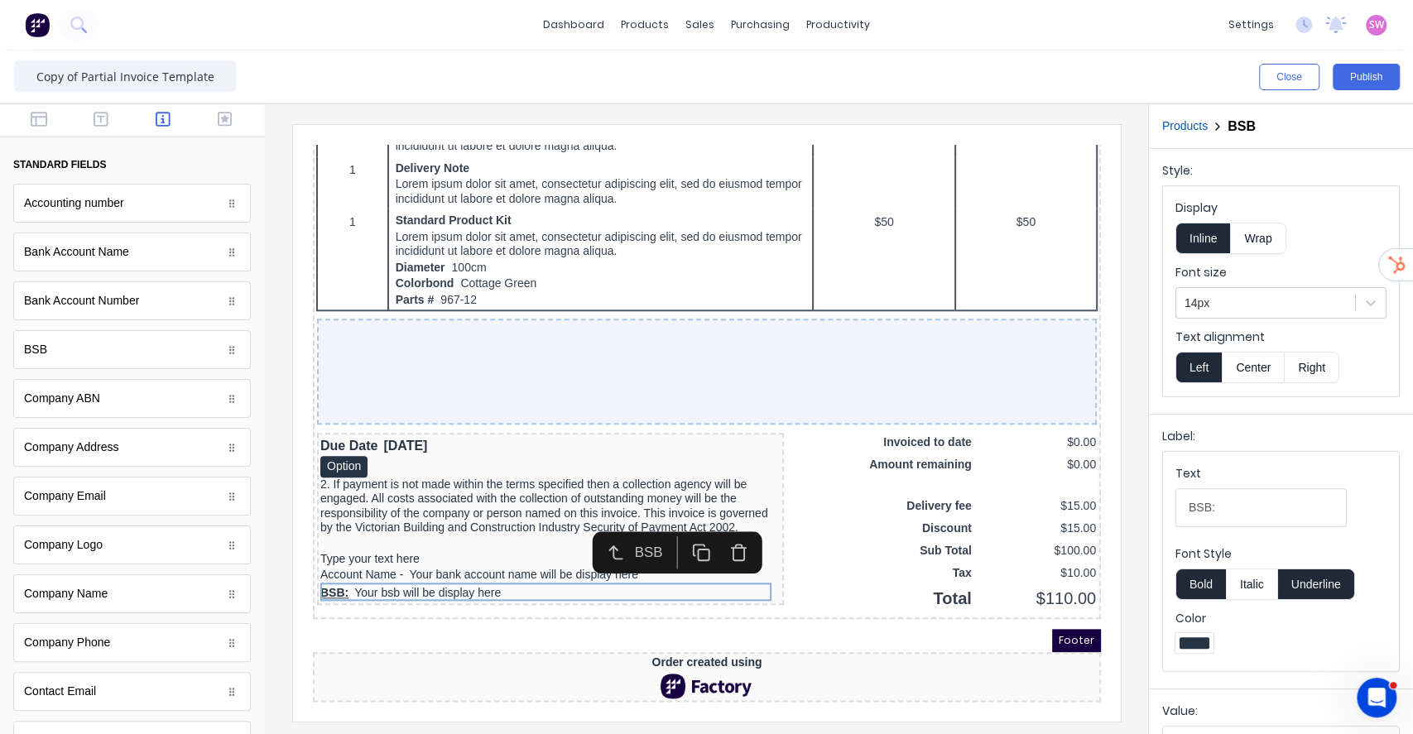
drag, startPoint x: 1303, startPoint y: 579, endPoint x: 1192, endPoint y: 586, distance: 111.2
click at [1300, 581] on button "Underline" at bounding box center [1316, 584] width 77 height 31
click at [1192, 586] on button "Bold" at bounding box center [1200, 584] width 50 height 31
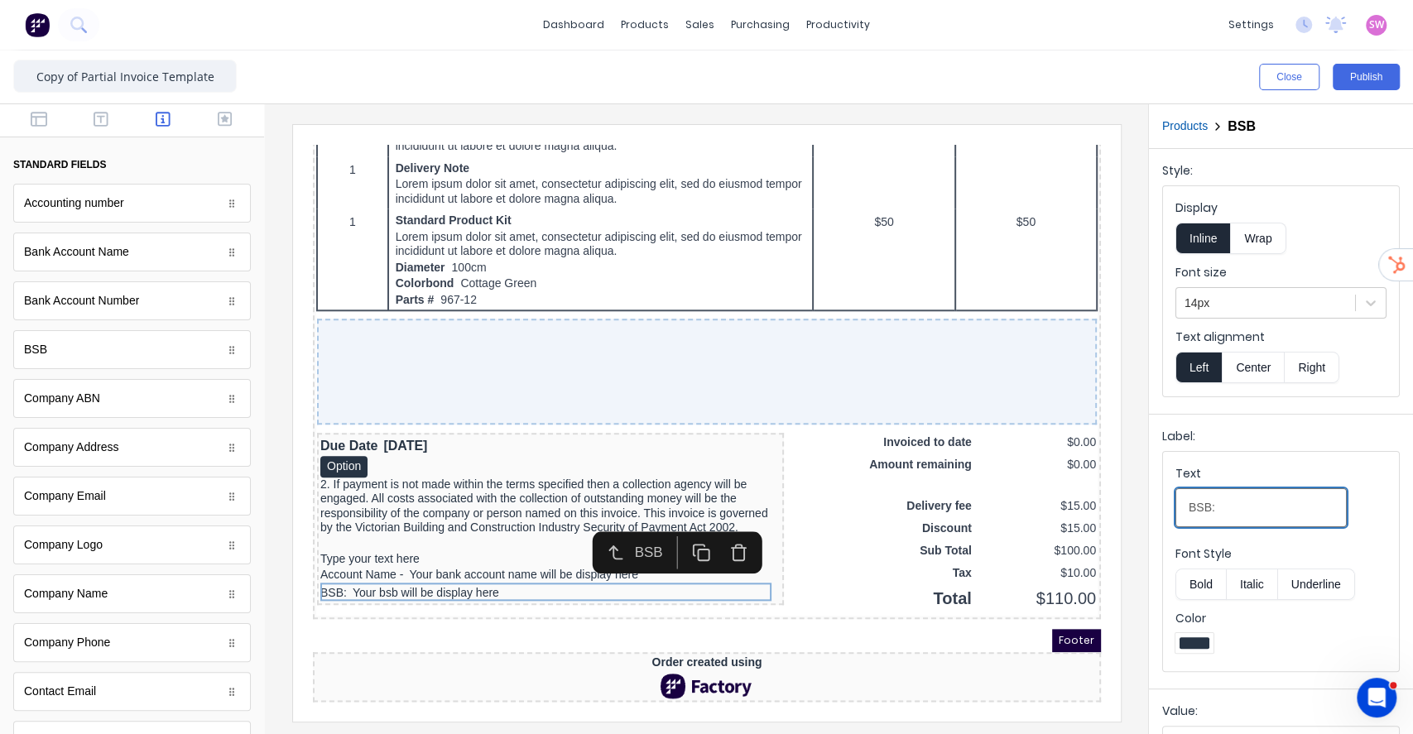
click at [1241, 507] on input "BSB:" at bounding box center [1260, 507] width 171 height 39
type input "BSB -"
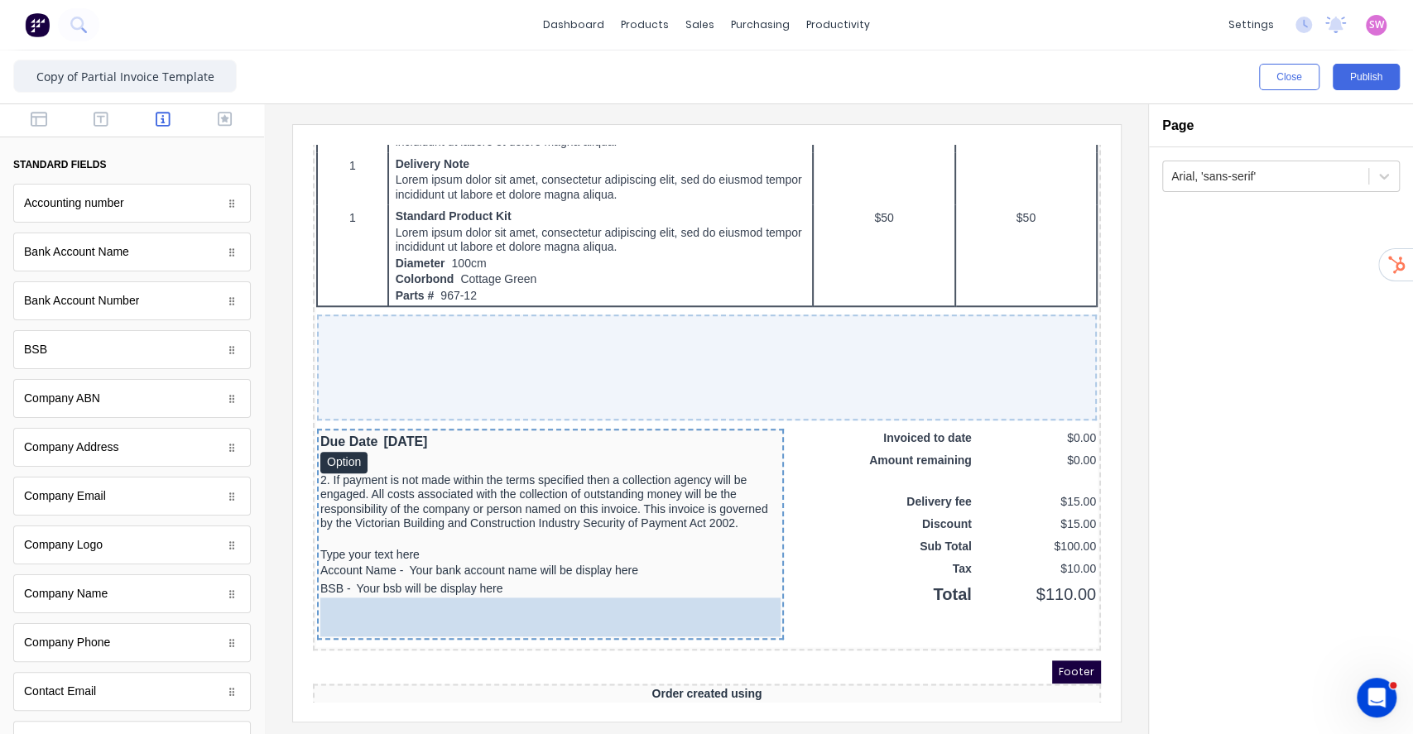
drag, startPoint x: 94, startPoint y: 311, endPoint x: 537, endPoint y: 618, distance: 538.9
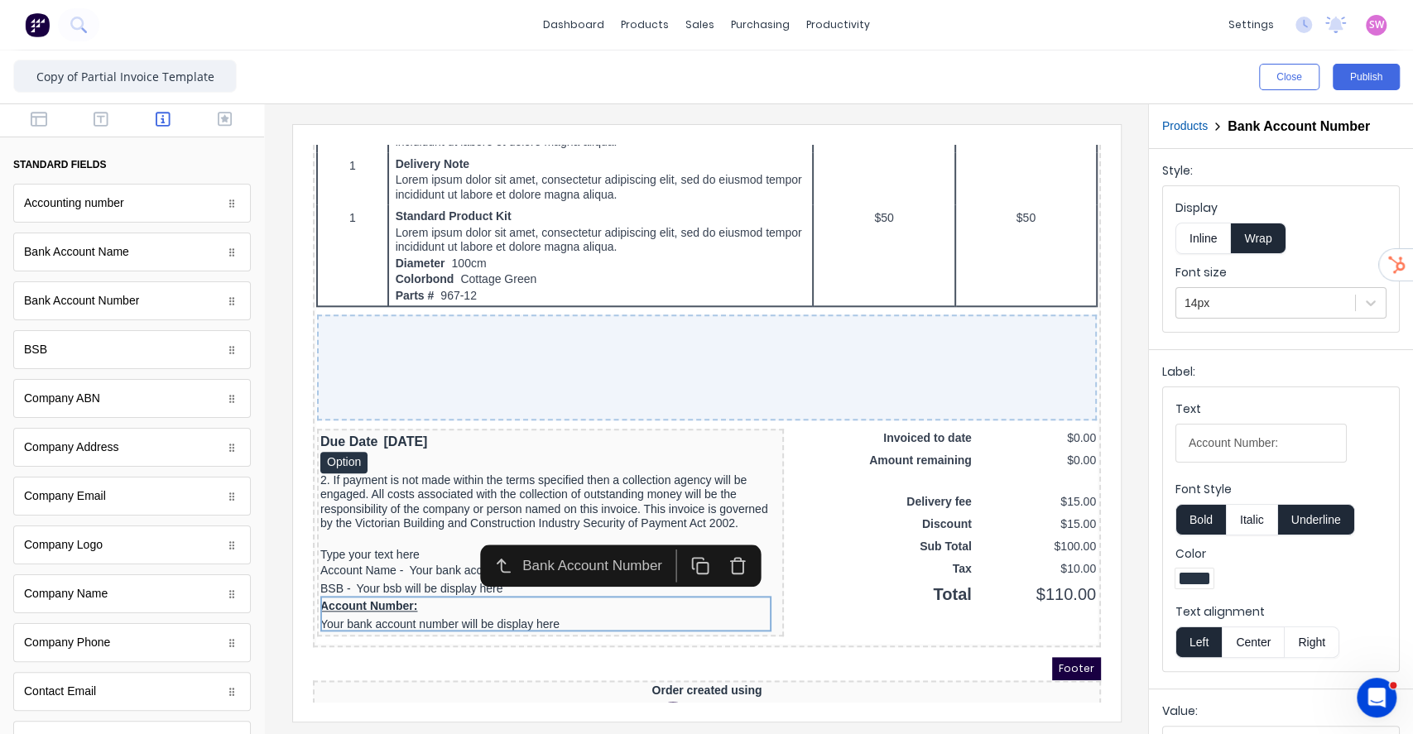
drag, startPoint x: 1315, startPoint y: 520, endPoint x: 1290, endPoint y: 523, distance: 25.9
click at [1314, 521] on button "Underline" at bounding box center [1316, 519] width 77 height 31
click at [1187, 519] on button "Bold" at bounding box center [1200, 519] width 50 height 31
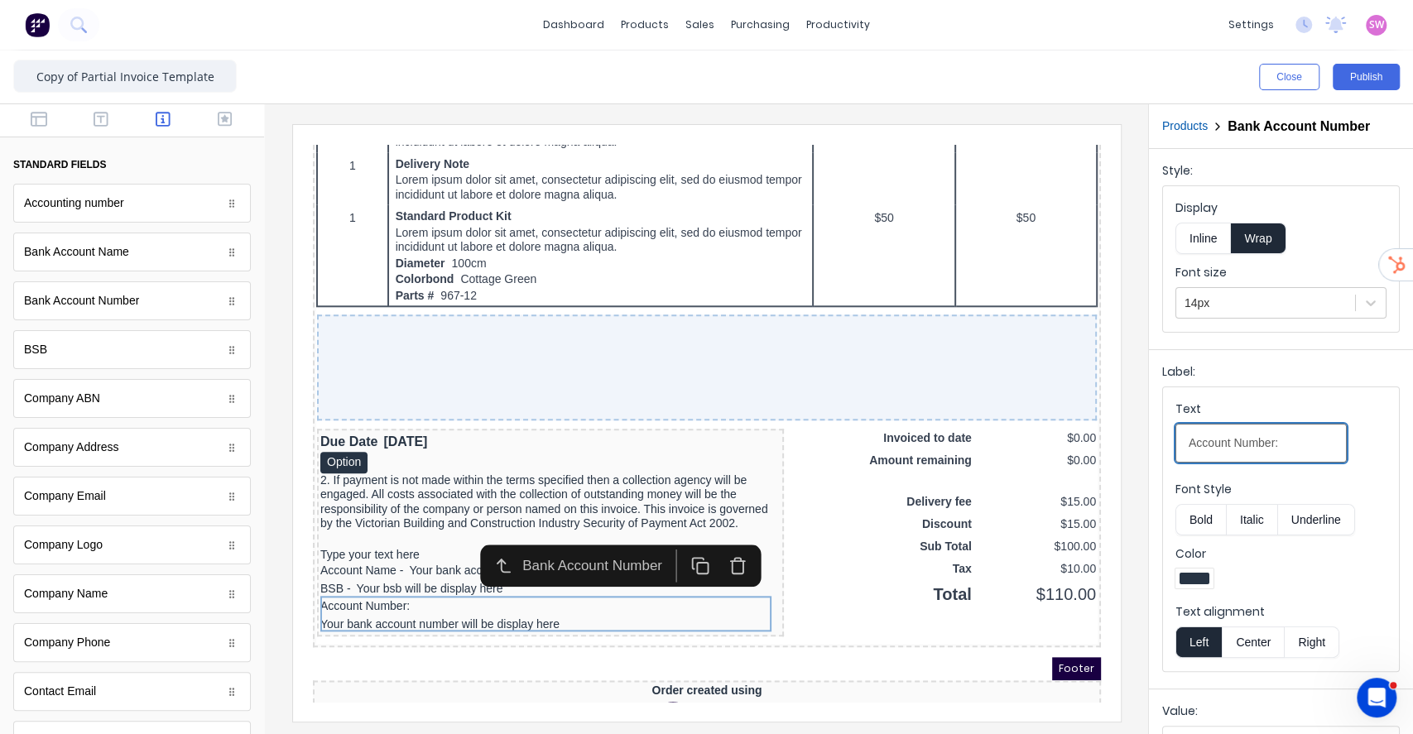
drag, startPoint x: 1305, startPoint y: 438, endPoint x: 1367, endPoint y: 471, distance: 70.4
click at [1306, 438] on input "Account Number:" at bounding box center [1260, 443] width 171 height 39
type input "Account Number -"
click at [1218, 247] on button "Inline" at bounding box center [1202, 238] width 55 height 31
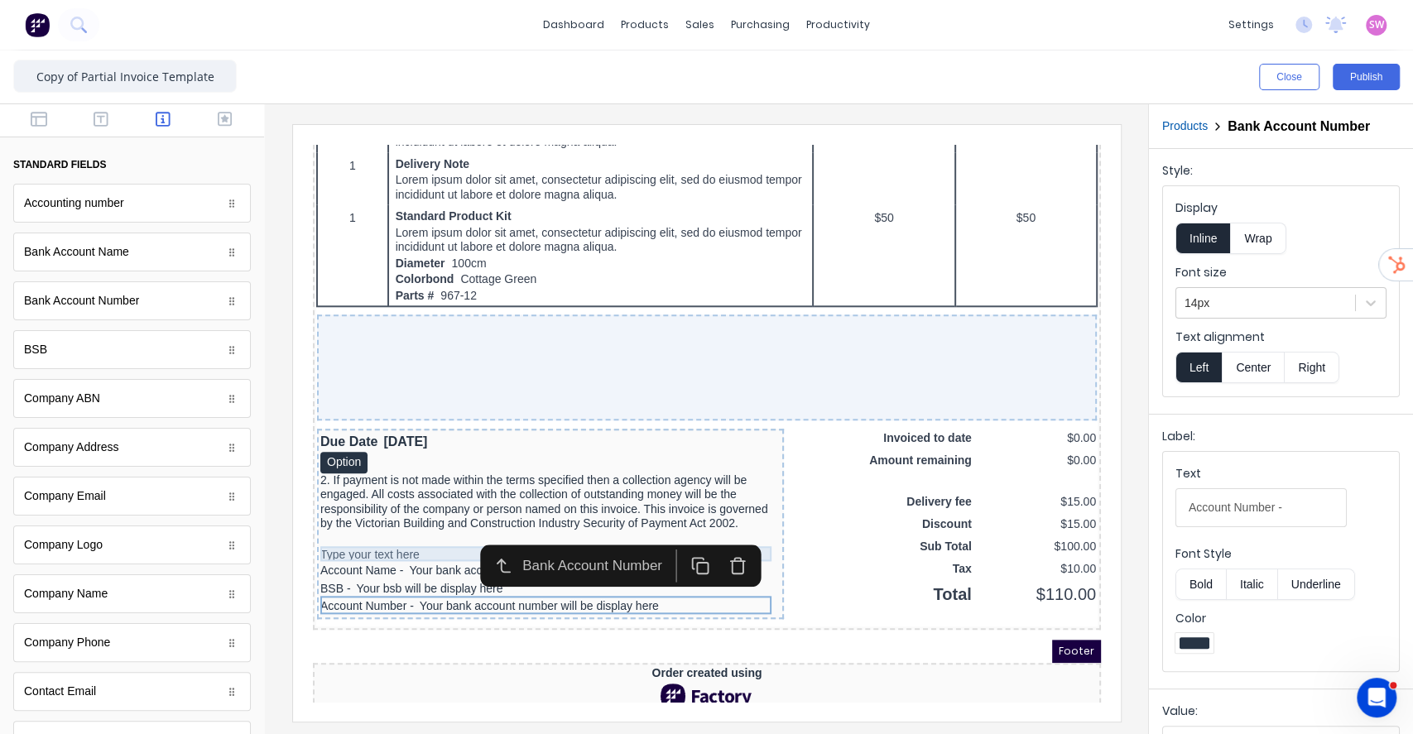
click at [386, 528] on div "Type your text here" at bounding box center [530, 535] width 460 height 15
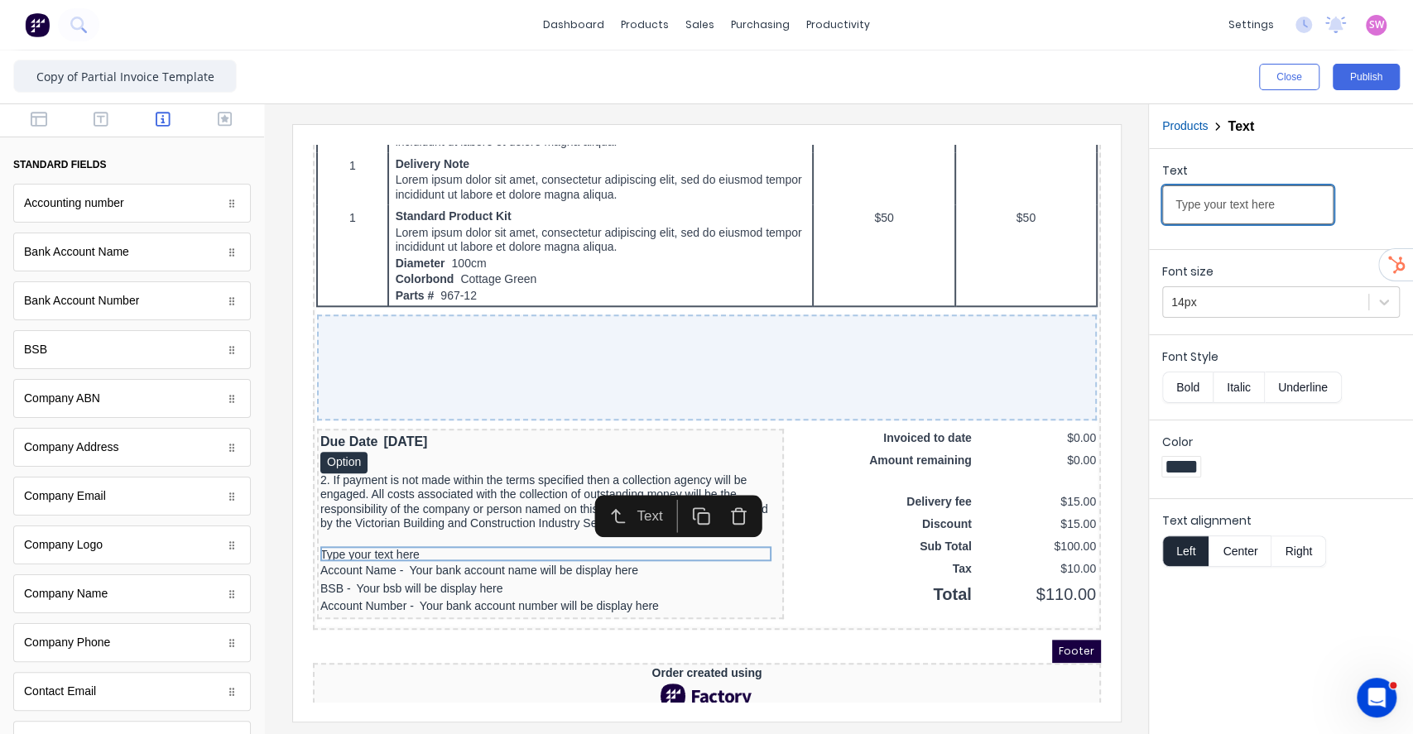
click at [1287, 209] on input "Type your text here" at bounding box center [1247, 204] width 171 height 39
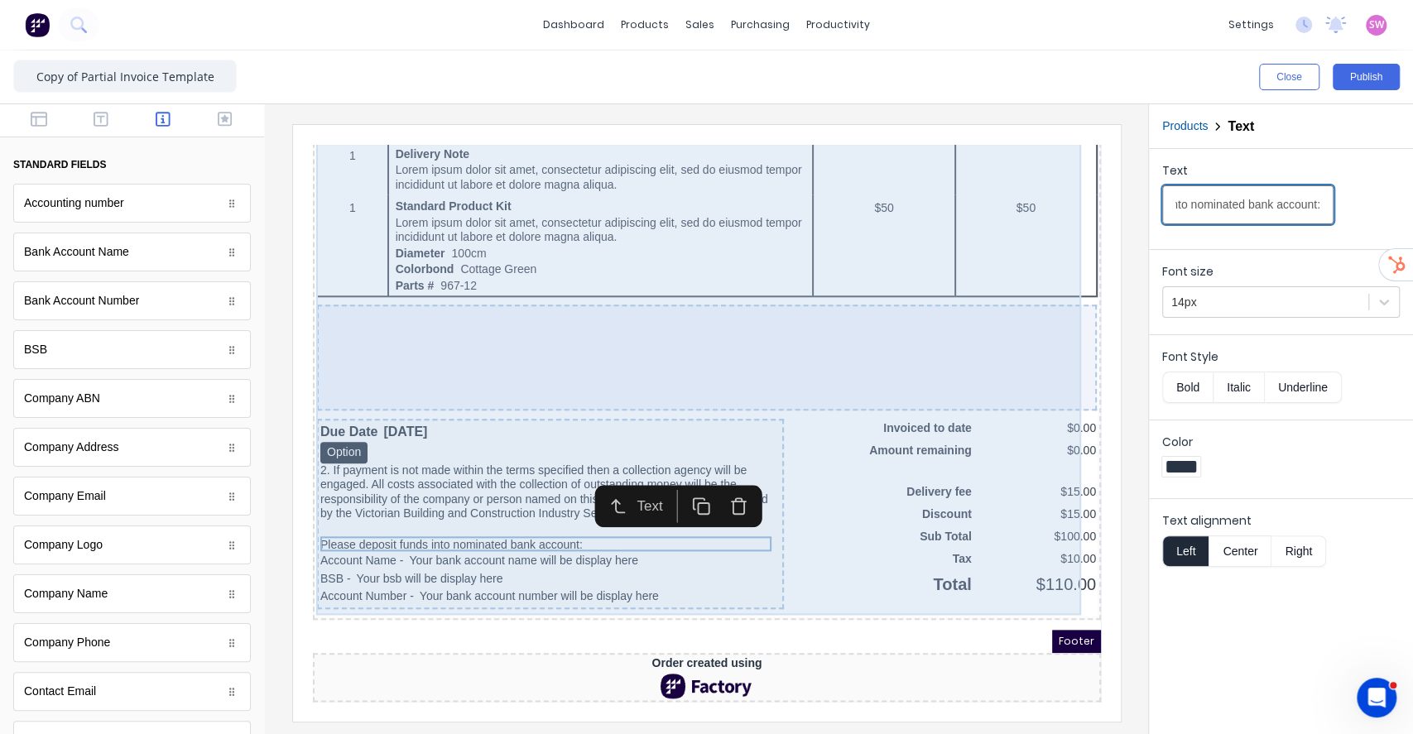
scroll to position [1069, 0]
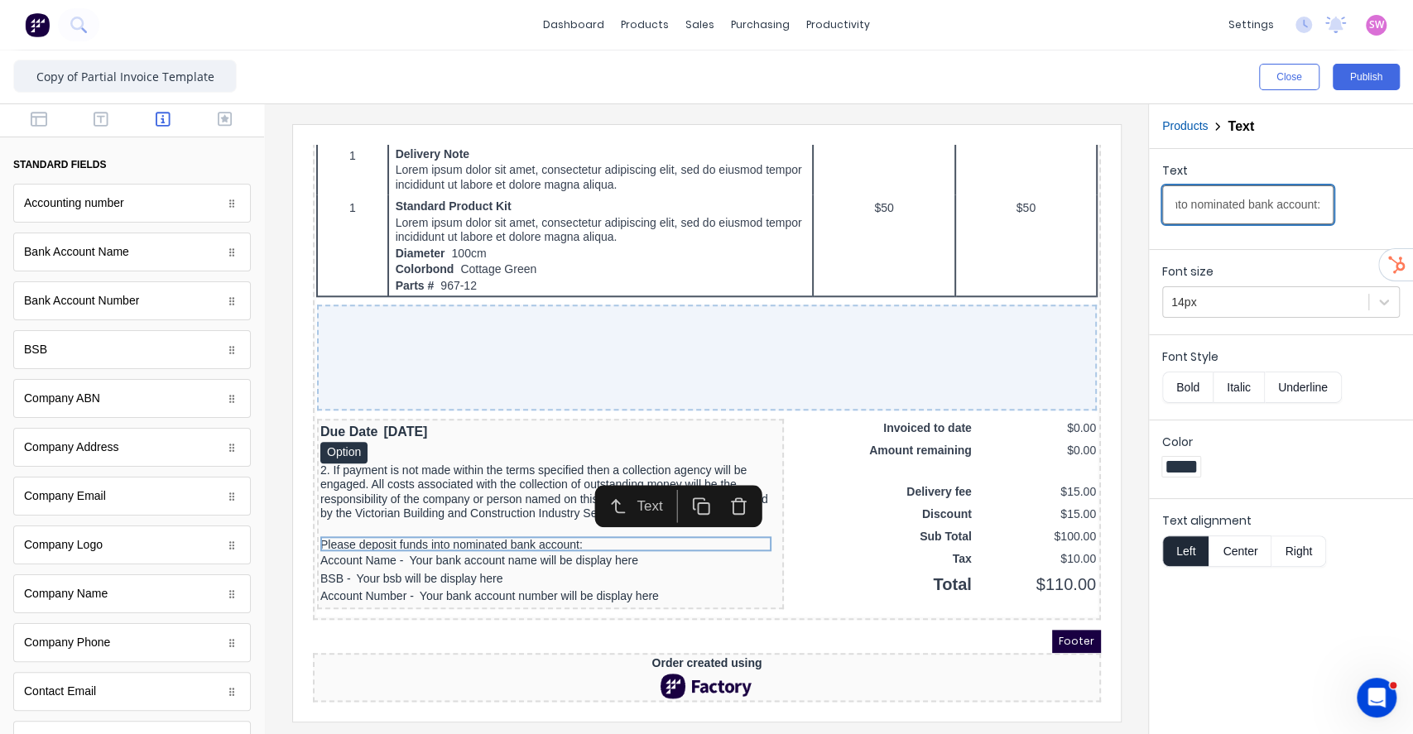
type input "Please deposit funds into nominated bank account:"
click at [89, 106] on div at bounding box center [132, 120] width 264 height 33
click at [100, 125] on icon "button" at bounding box center [101, 119] width 15 height 15
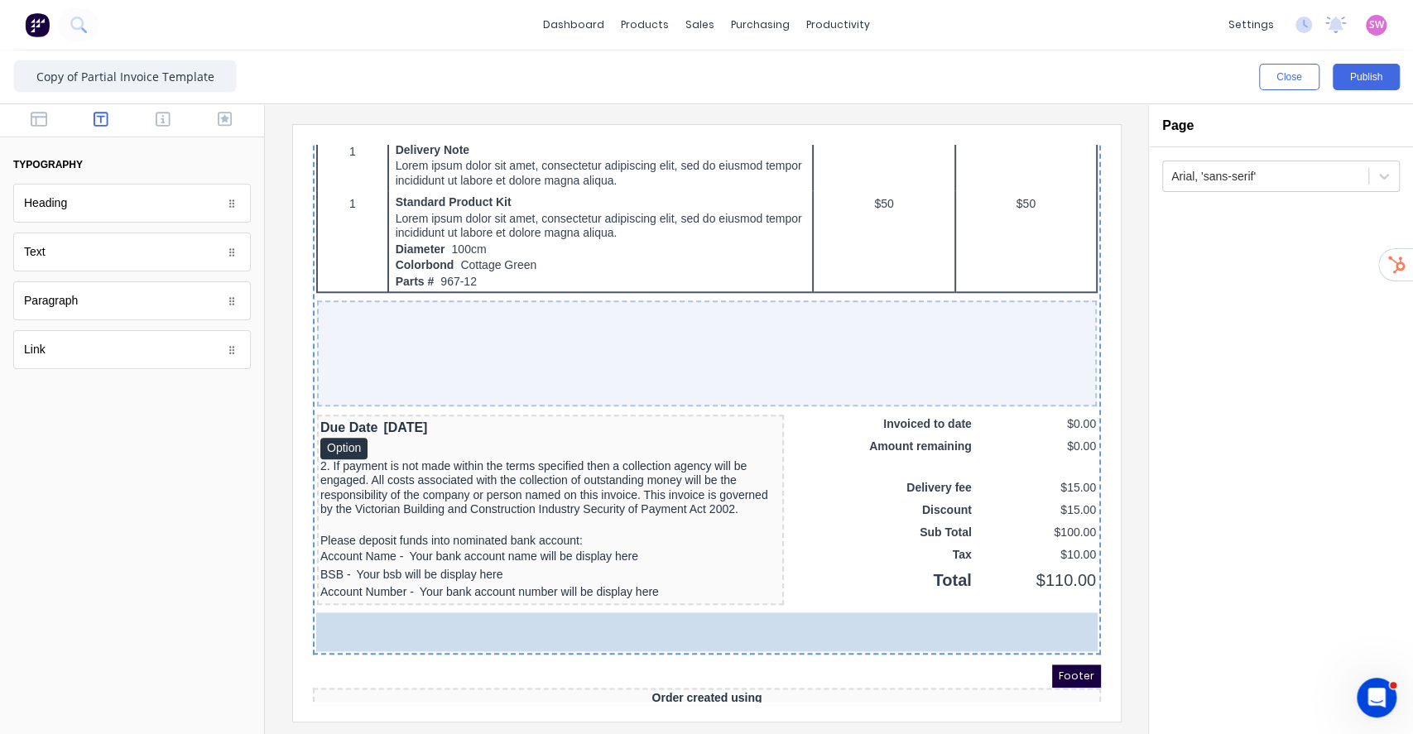
scroll to position [1108, 0]
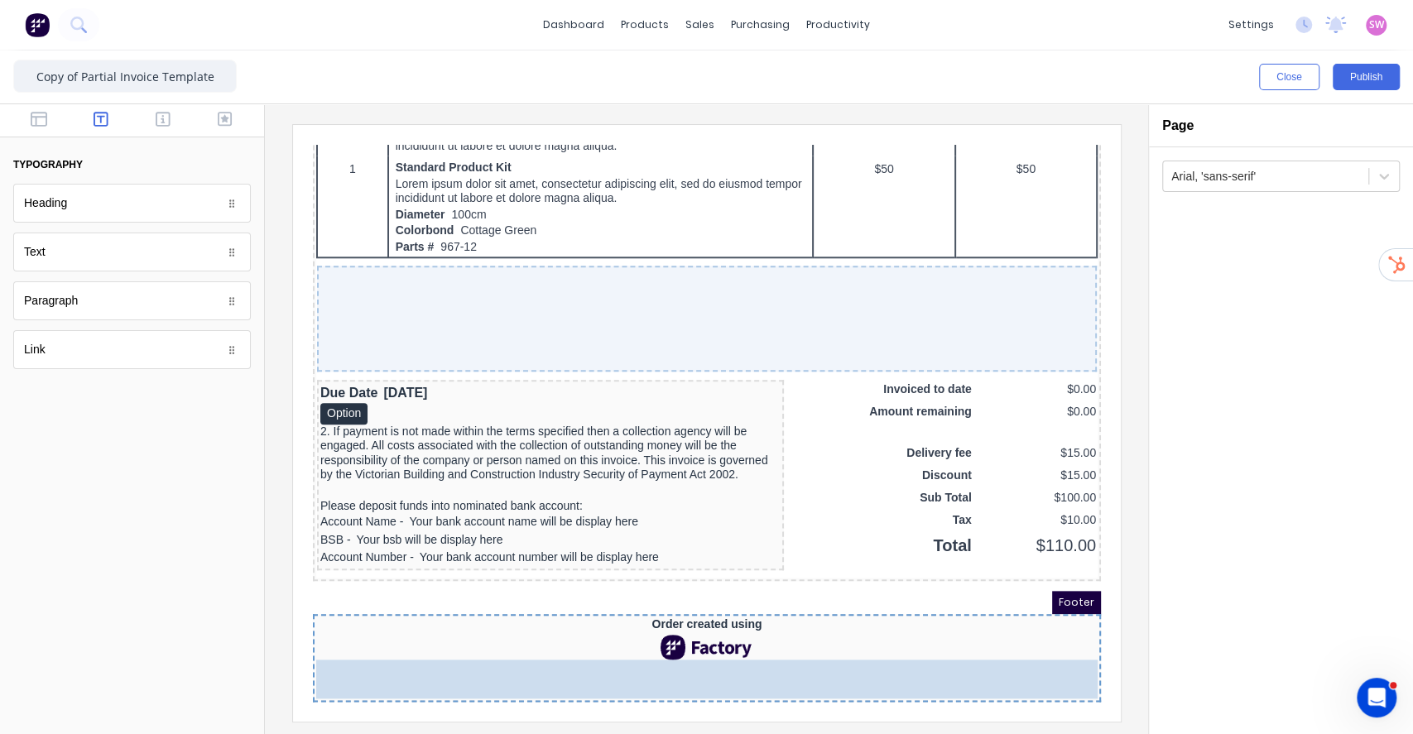
drag, startPoint x: 79, startPoint y: 247, endPoint x: 521, endPoint y: 681, distance: 619.9
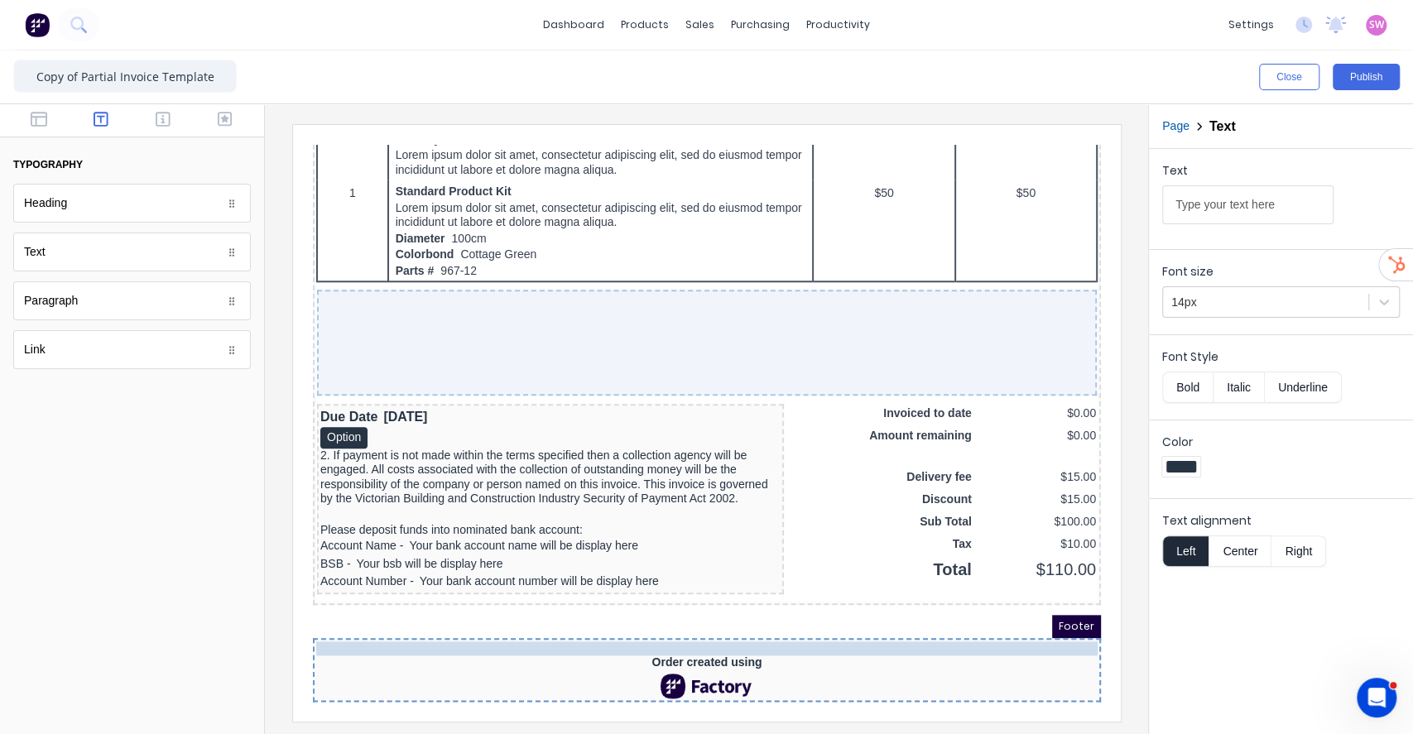
drag, startPoint x: 613, startPoint y: 665, endPoint x: 617, endPoint y: 622, distance: 42.4
click at [431, 622] on div "Type your text here" at bounding box center [686, 629] width 781 height 15
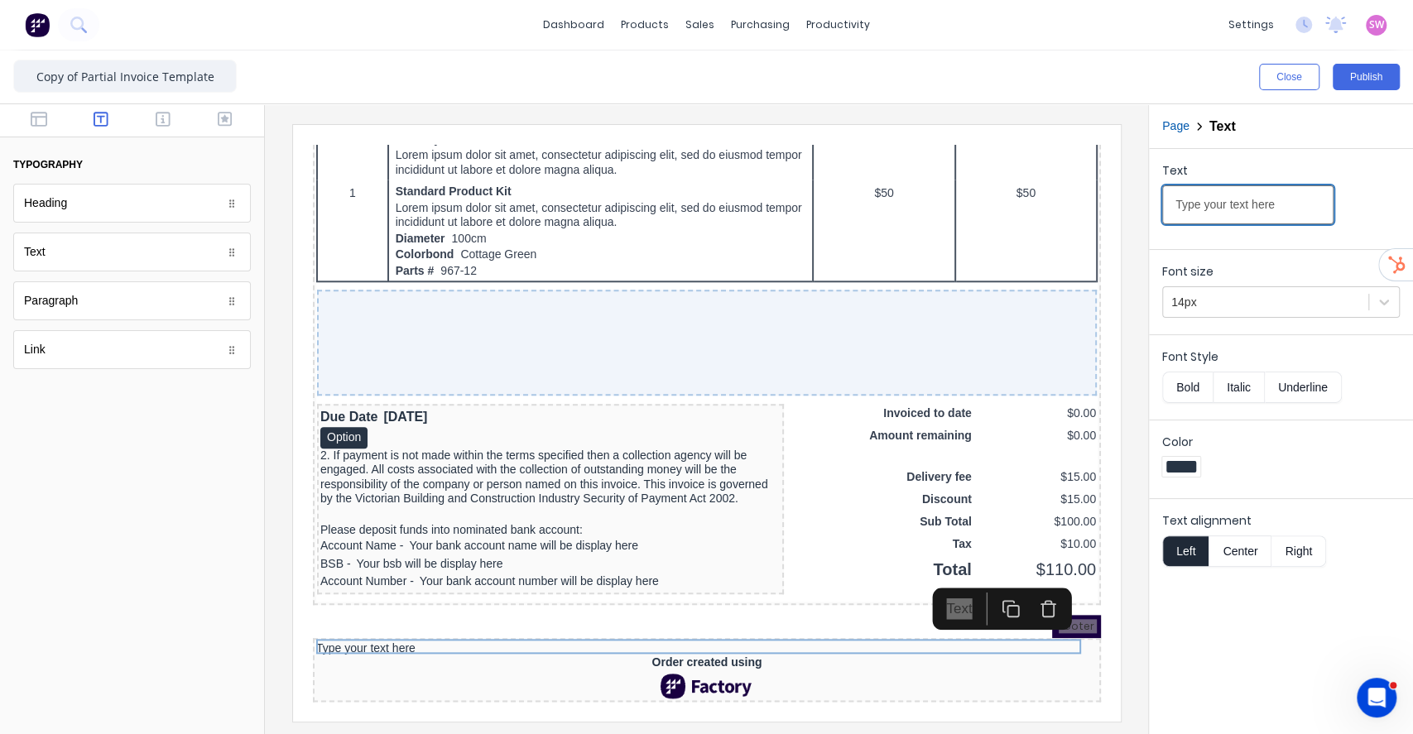
click at [1291, 211] on input "Type your text here" at bounding box center [1247, 204] width 171 height 39
type input "ABN: 46 889 768 071. Registered Office: PO BOX 3258, MORNINGTON, VIC, 3931, Aus…"
click at [1152, 70] on div "Close Publish" at bounding box center [1060, 77] width 680 height 26
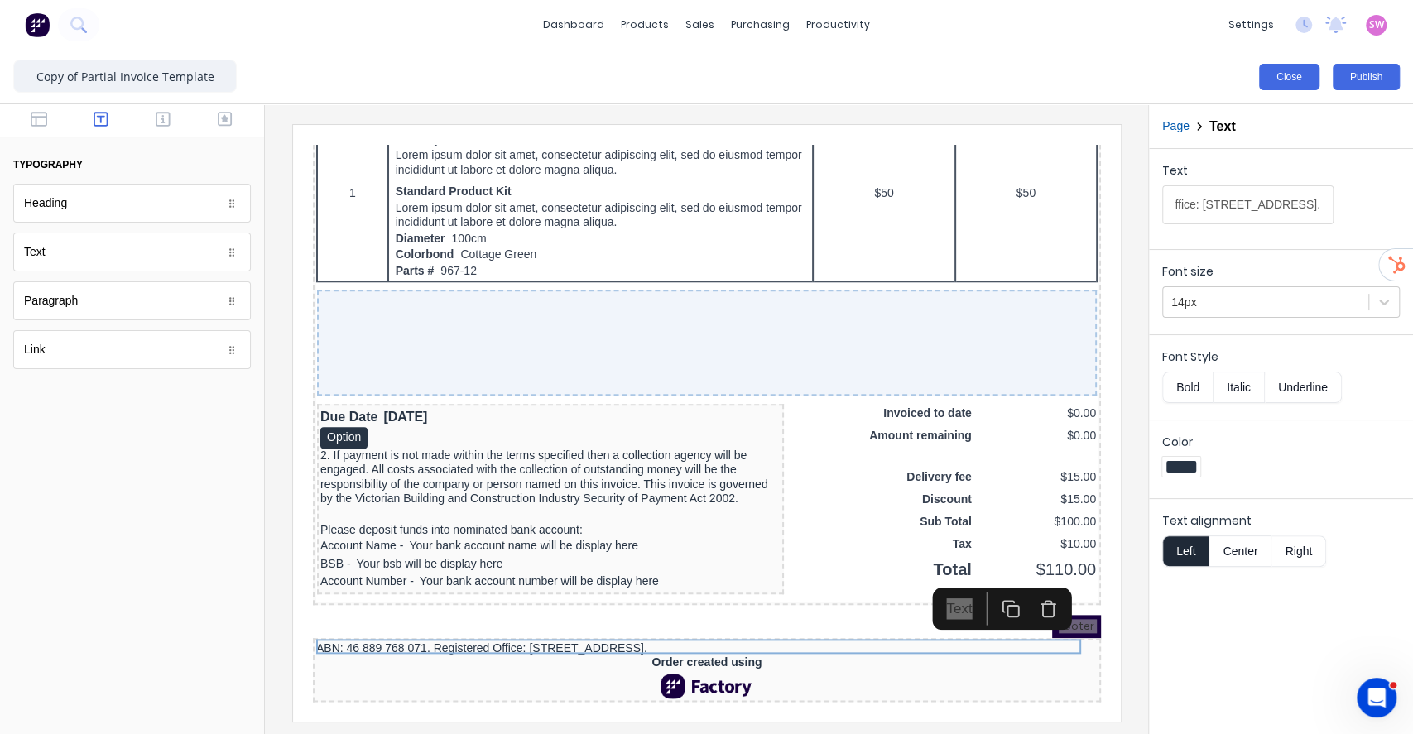
scroll to position [0, 0]
click at [1386, 72] on button "Publish" at bounding box center [1366, 77] width 67 height 26
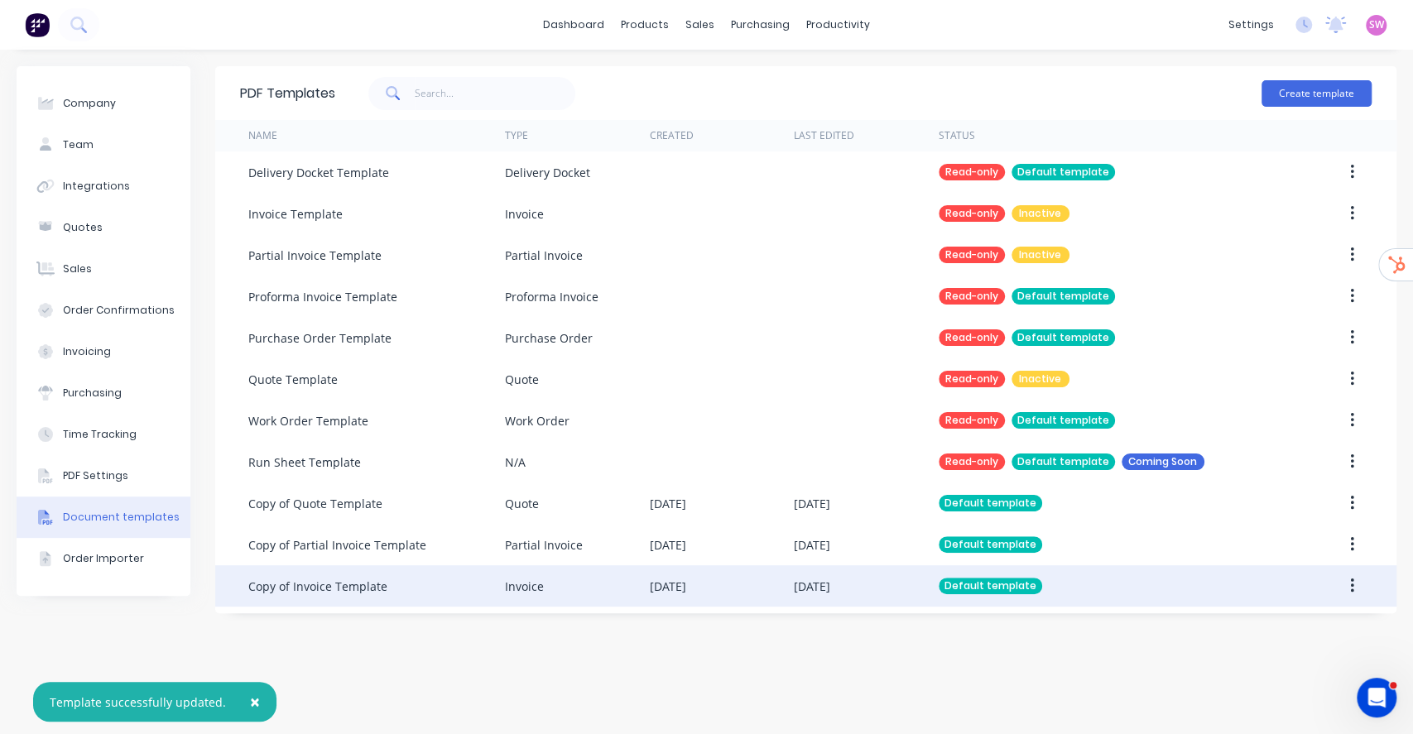
click at [981, 593] on div "Default template" at bounding box center [990, 586] width 103 height 17
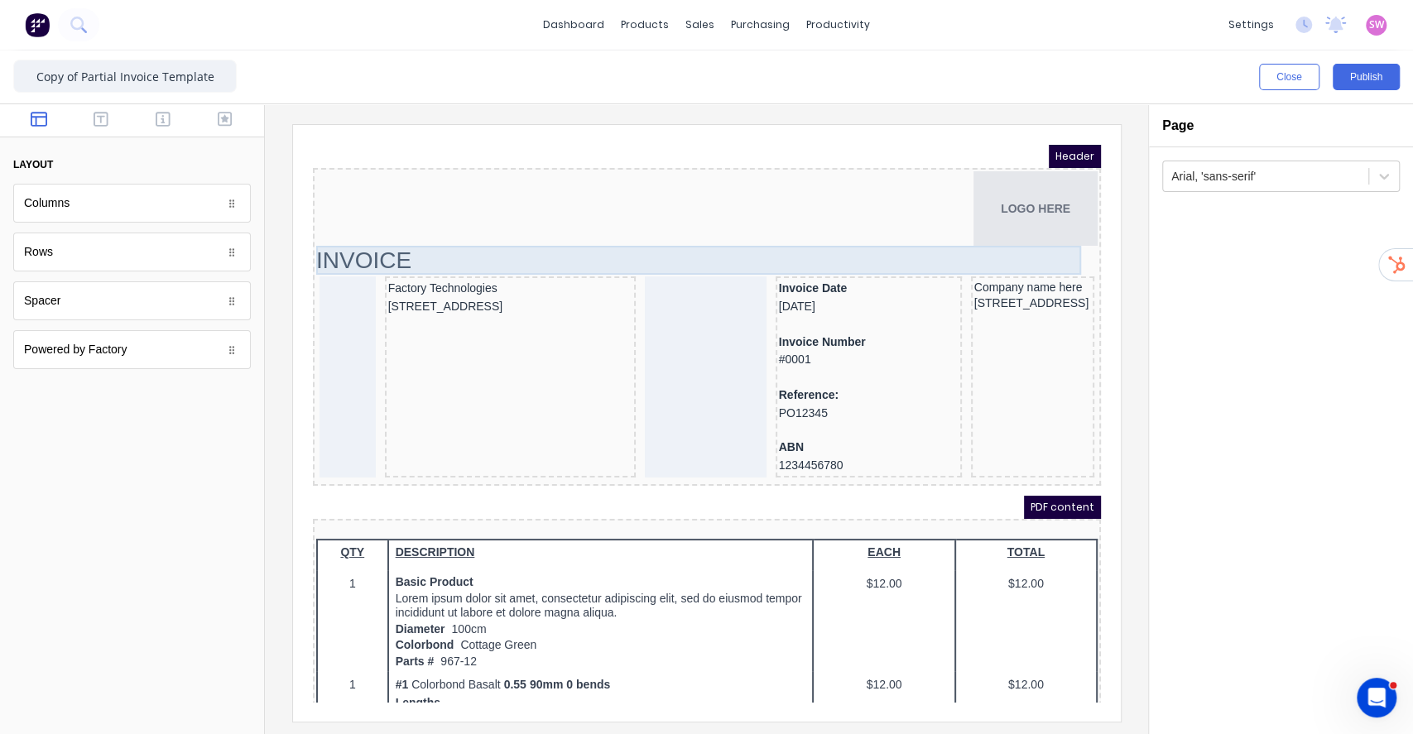
click at [335, 228] on div "INVOICE" at bounding box center [686, 240] width 781 height 29
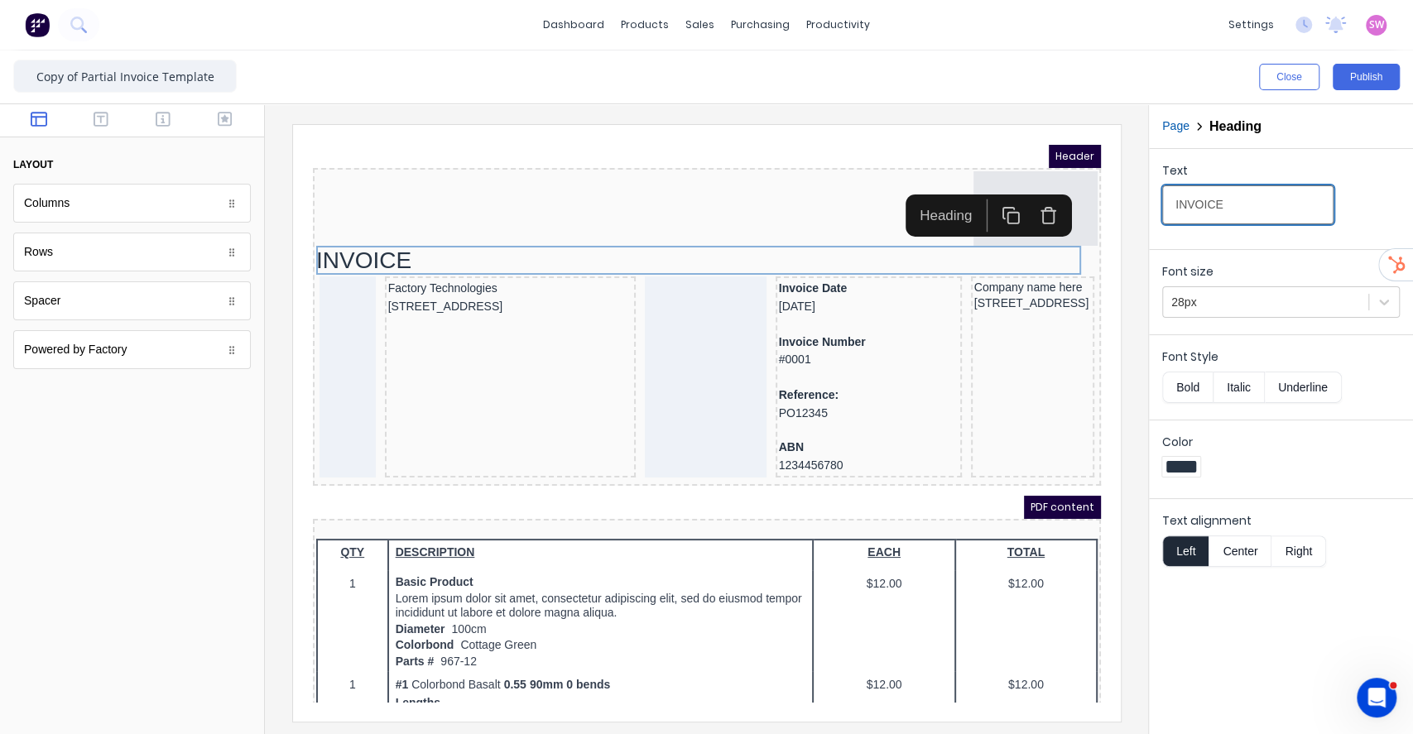
click at [1174, 215] on input "INVOICE" at bounding box center [1247, 204] width 171 height 39
type input "TAX INVOICE"
click at [1379, 72] on button "Publish" at bounding box center [1366, 77] width 67 height 26
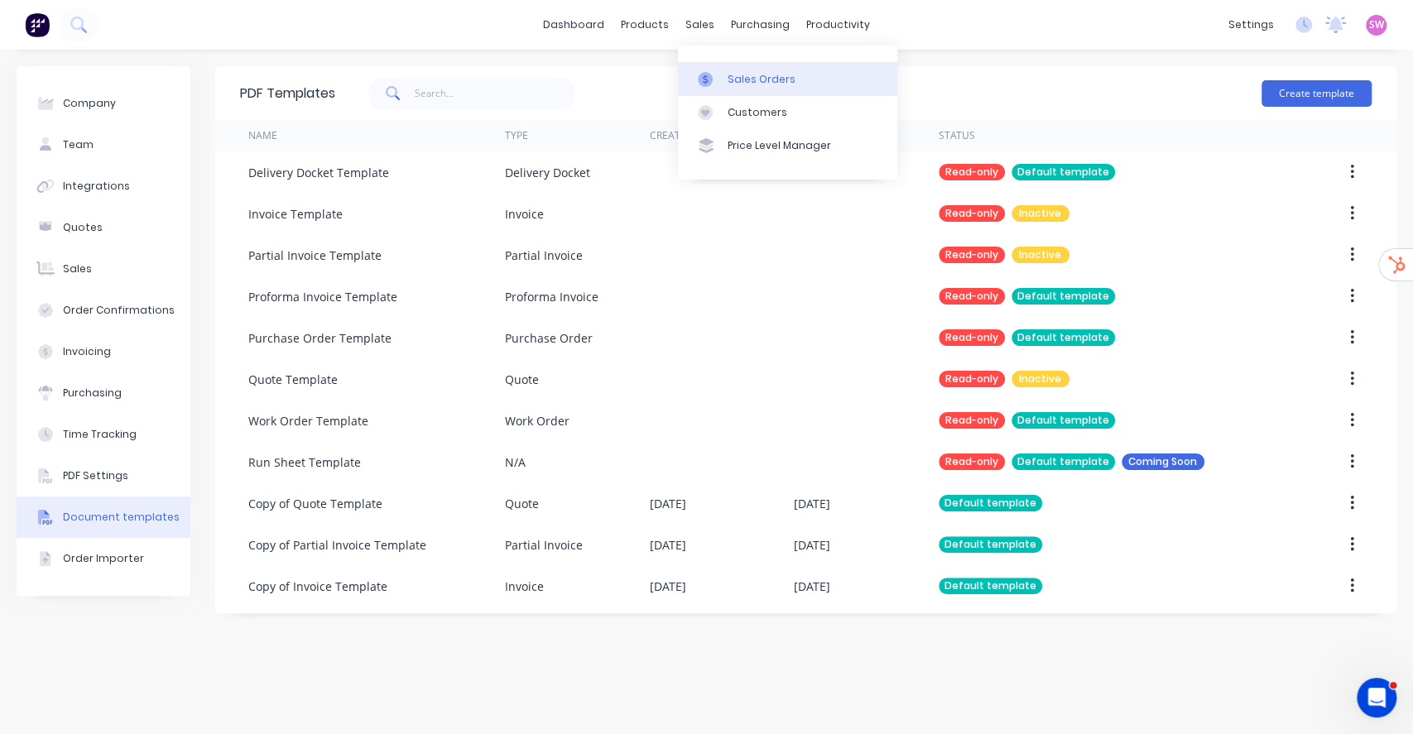
click at [713, 75] on div at bounding box center [710, 79] width 25 height 15
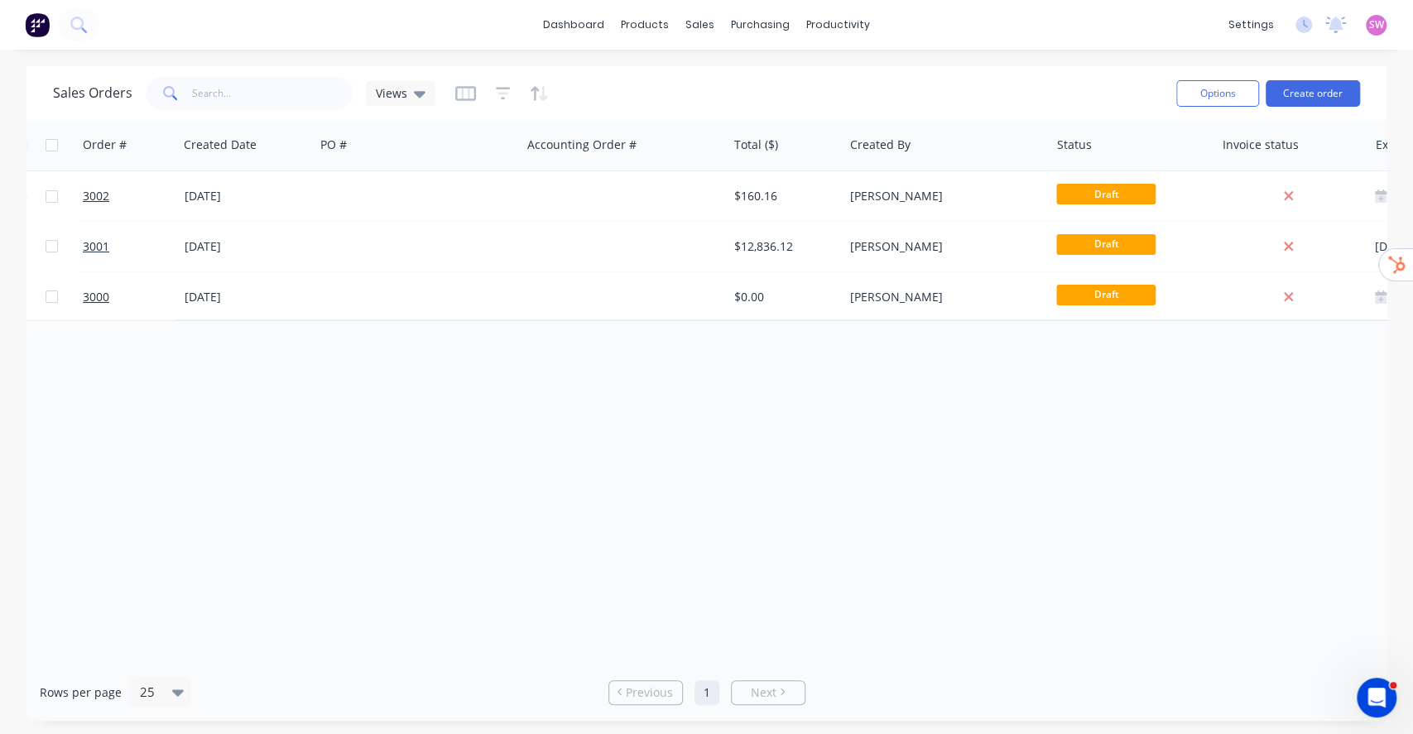
scroll to position [0, 558]
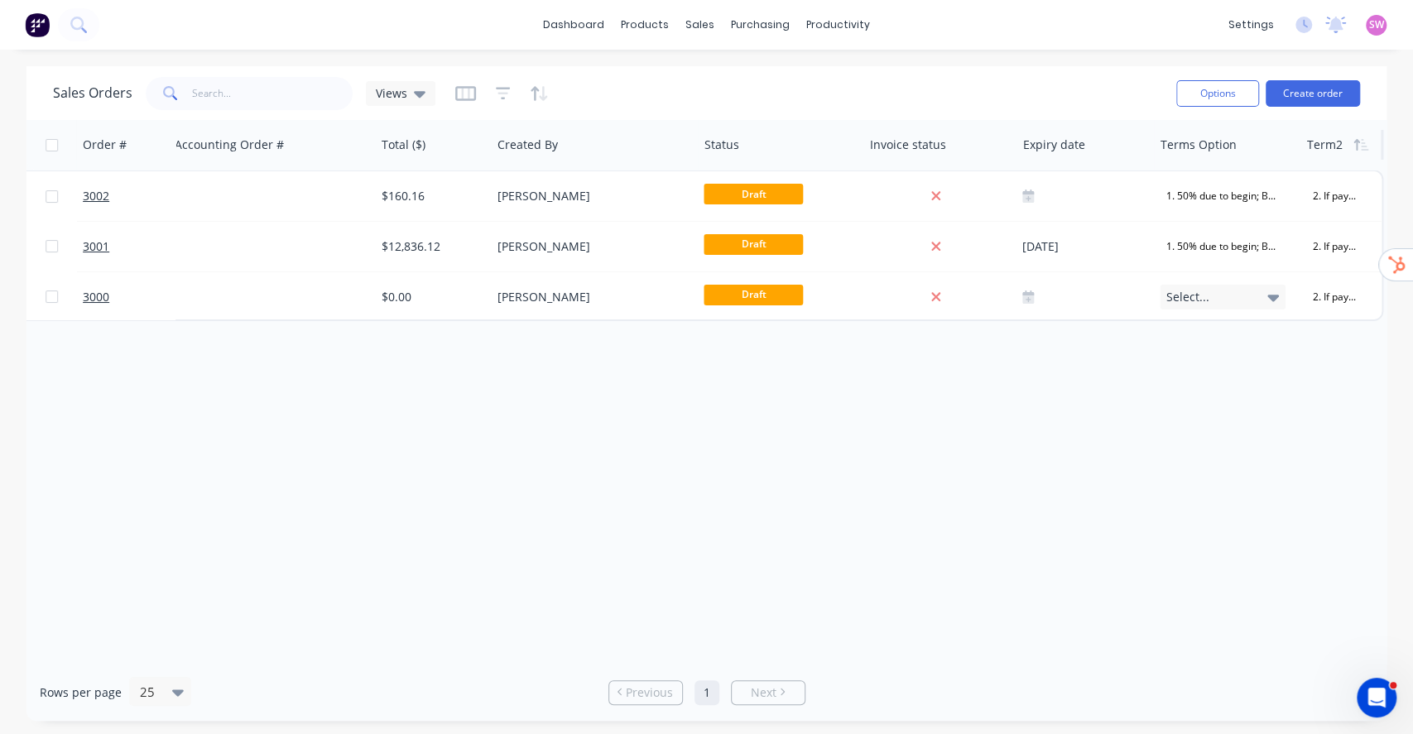
click at [1336, 146] on div at bounding box center [1340, 144] width 66 height 33
click at [1288, 219] on button "Delete" at bounding box center [1278, 211] width 124 height 33
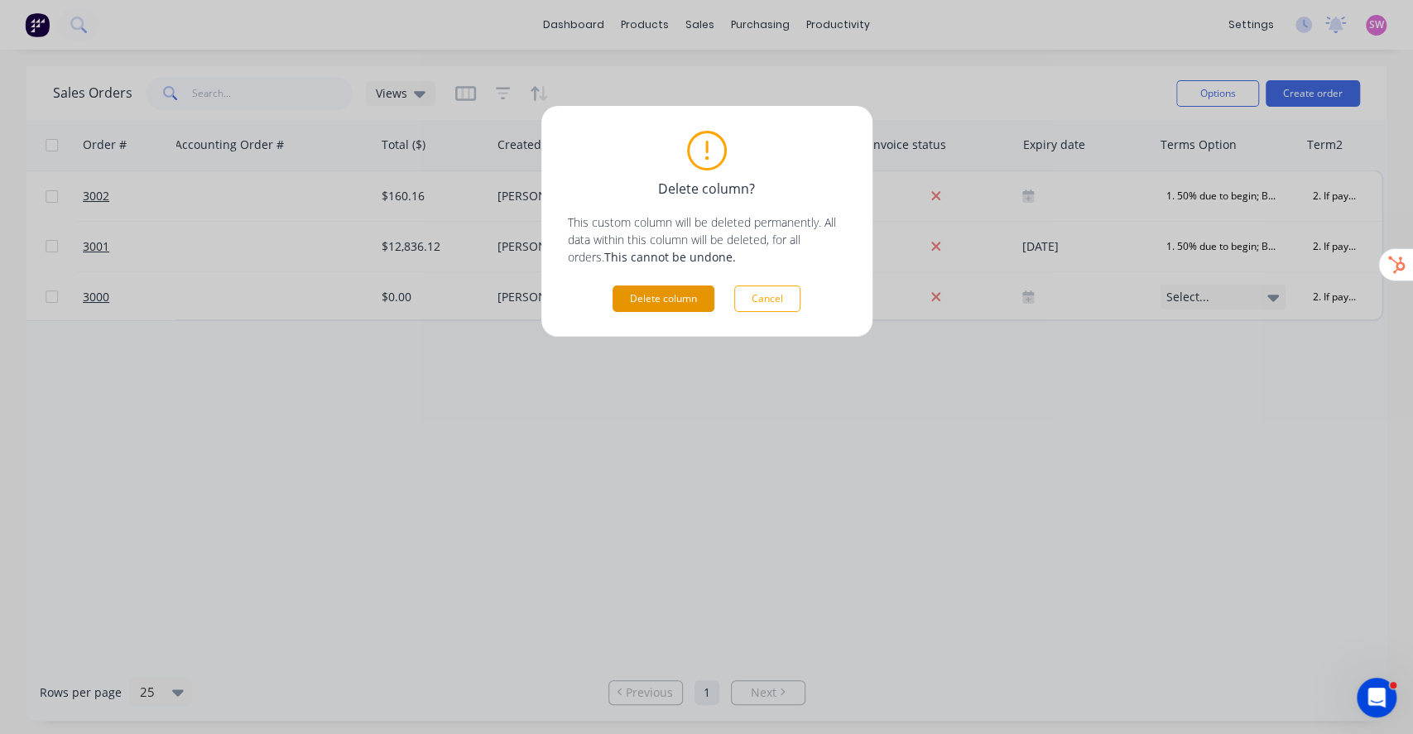
click at [690, 303] on button "Delete column" at bounding box center [664, 299] width 102 height 26
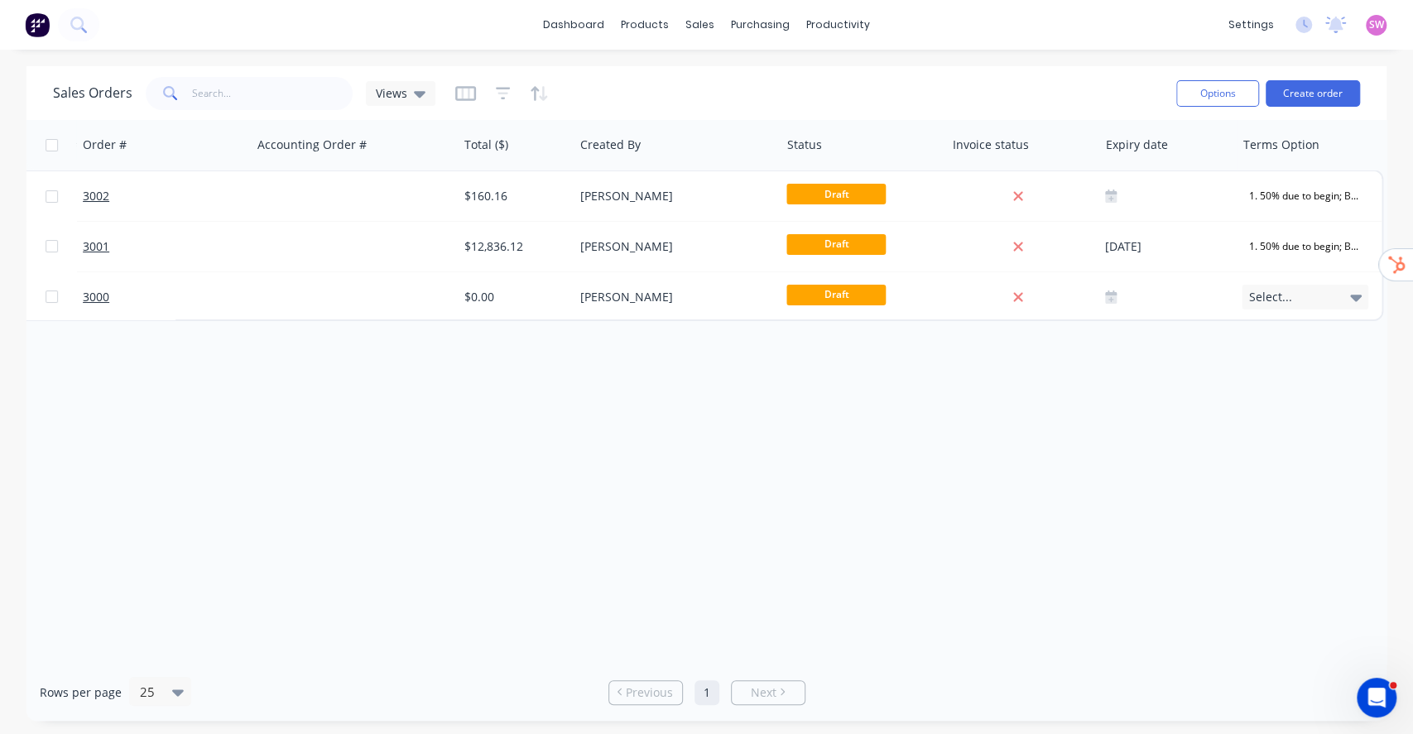
click at [1028, 652] on div "Order # Customer Name Created Date PO # Accounting Order # Total ($) Created By…" at bounding box center [706, 392] width 1360 height 544
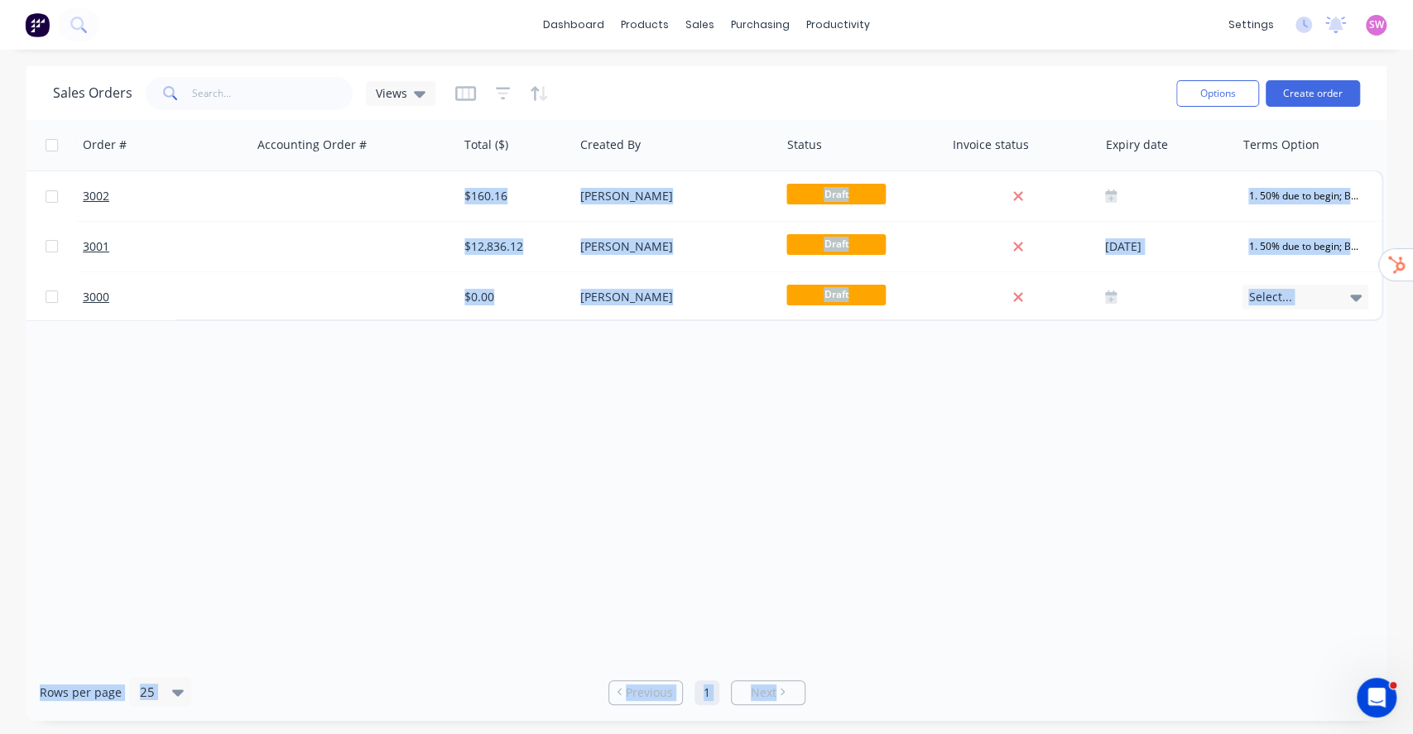
drag, startPoint x: 1035, startPoint y: 652, endPoint x: 788, endPoint y: 679, distance: 248.1
click at [762, 671] on div "Sales Orders Views Options Create order Order # Customer Name Created Date PO #…" at bounding box center [706, 393] width 1360 height 655
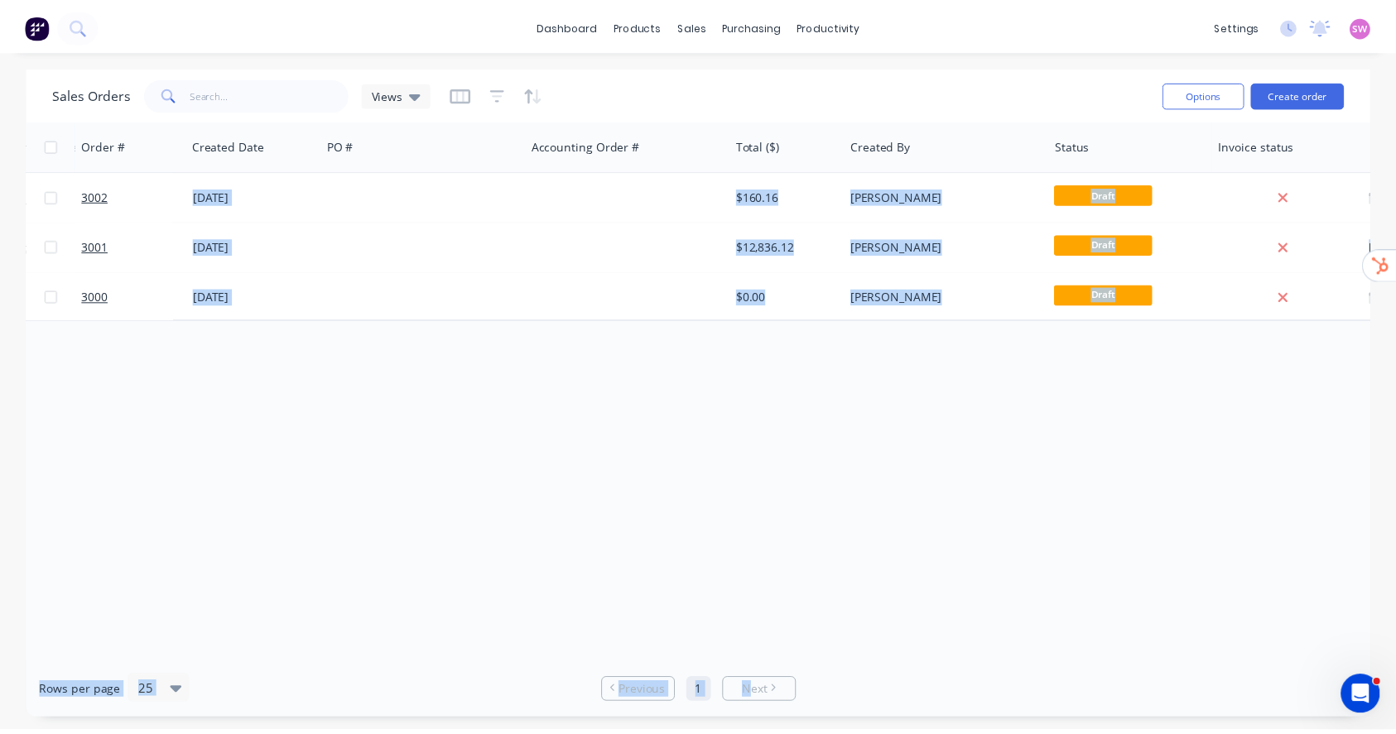
scroll to position [0, 0]
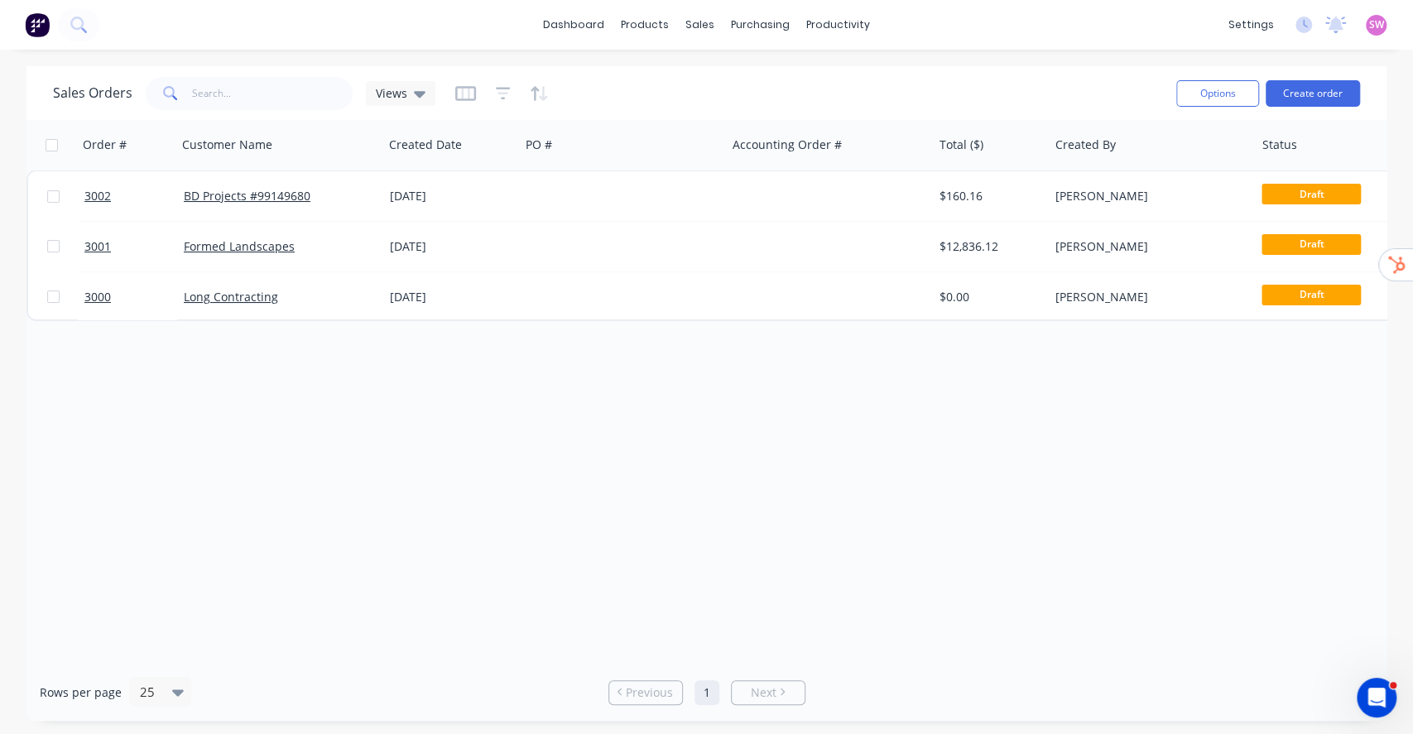
click at [652, 544] on div "Order # Customer Name Created Date PO # Accounting Order # Total ($) Created By…" at bounding box center [706, 392] width 1360 height 544
click at [583, 27] on link "dashboard" at bounding box center [574, 24] width 78 height 25
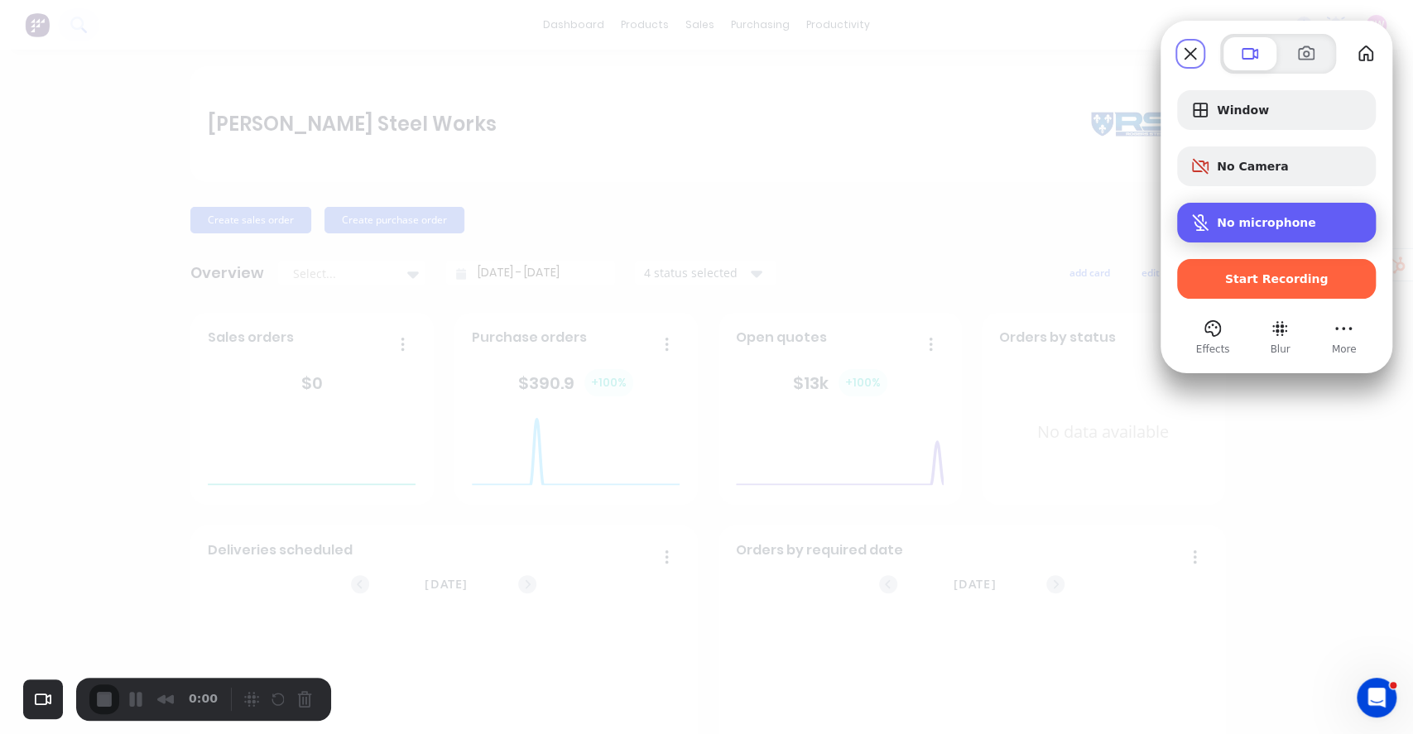
click at [1276, 223] on span "No microphone" at bounding box center [1266, 222] width 99 height 13
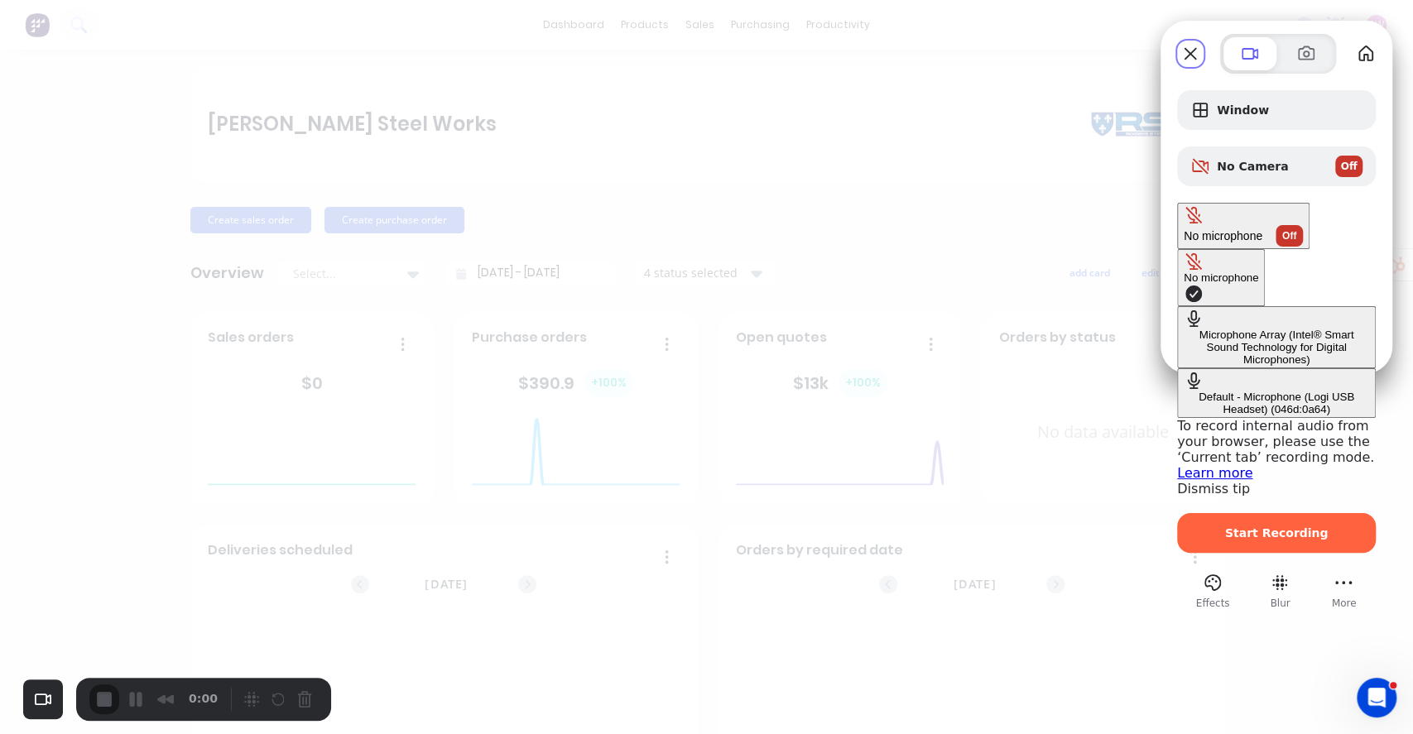
click at [1177, 368] on \(046d\ "Default - Microphone (Logi USB Headset) (046d:0a64)" at bounding box center [1276, 393] width 199 height 50
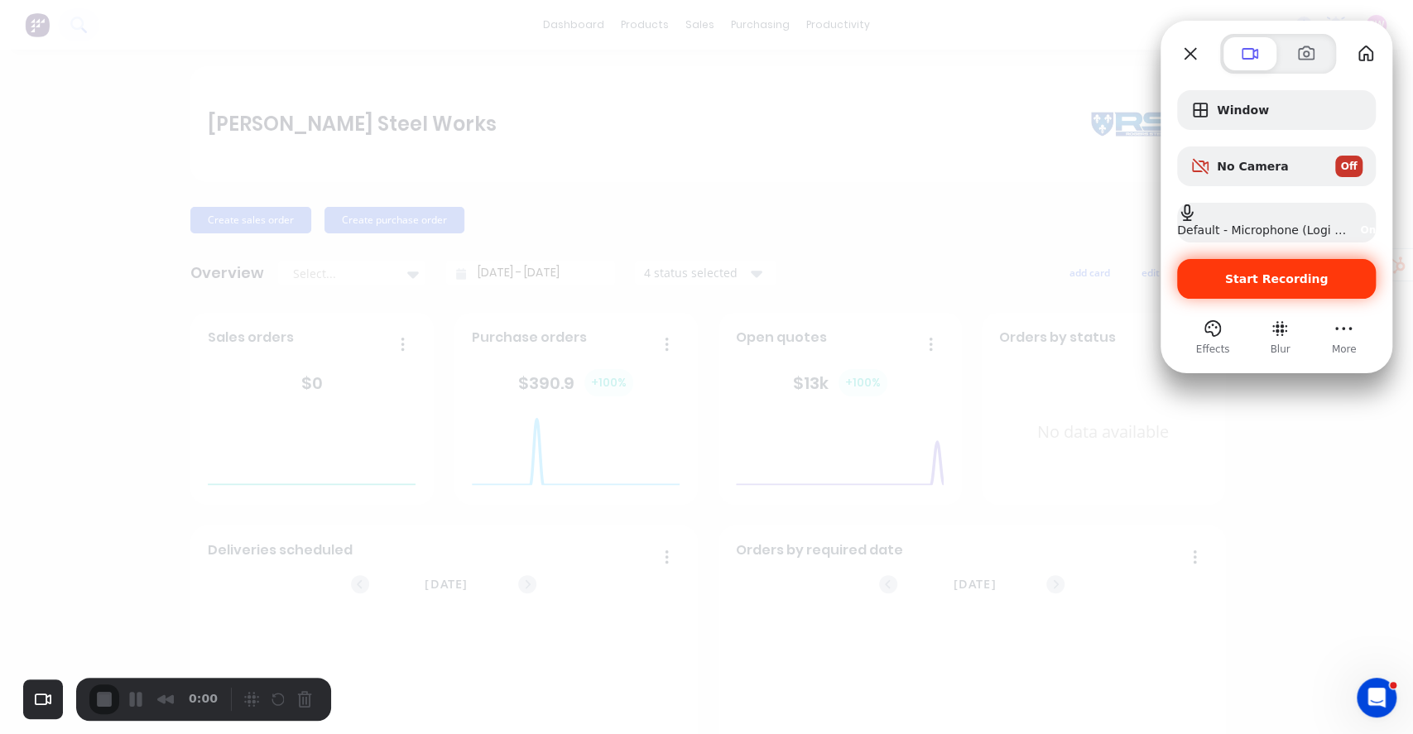
click at [1281, 279] on span "Start Recording" at bounding box center [1276, 278] width 103 height 13
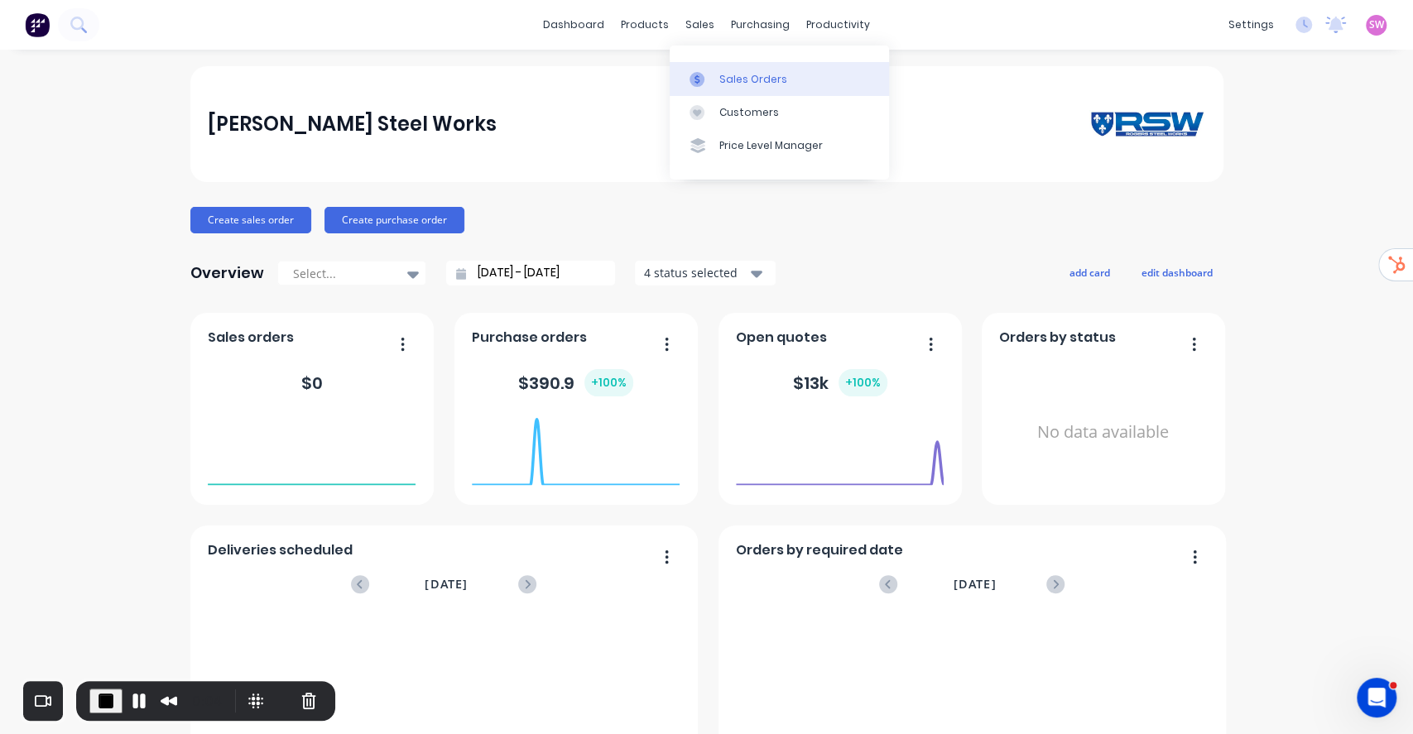
click at [714, 73] on div at bounding box center [702, 79] width 25 height 15
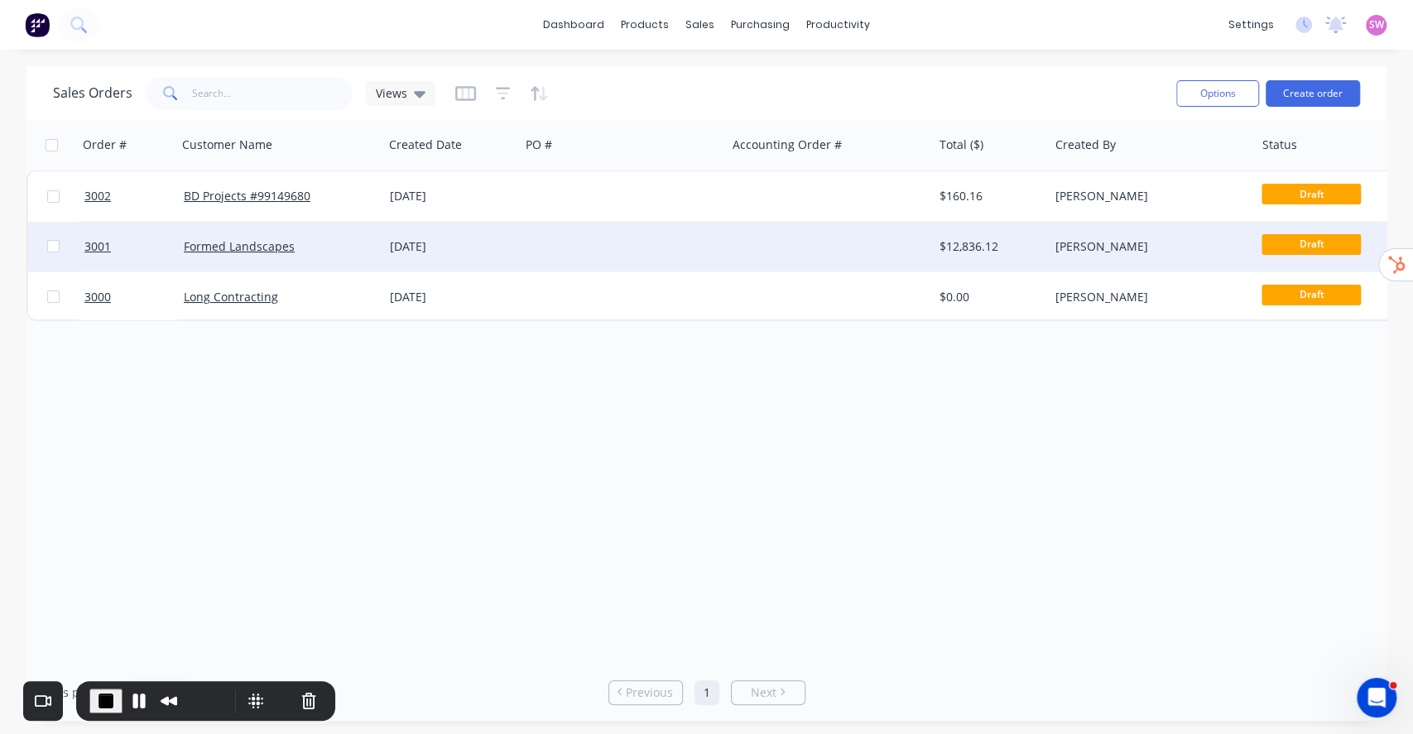
click at [874, 243] on div at bounding box center [830, 247] width 206 height 50
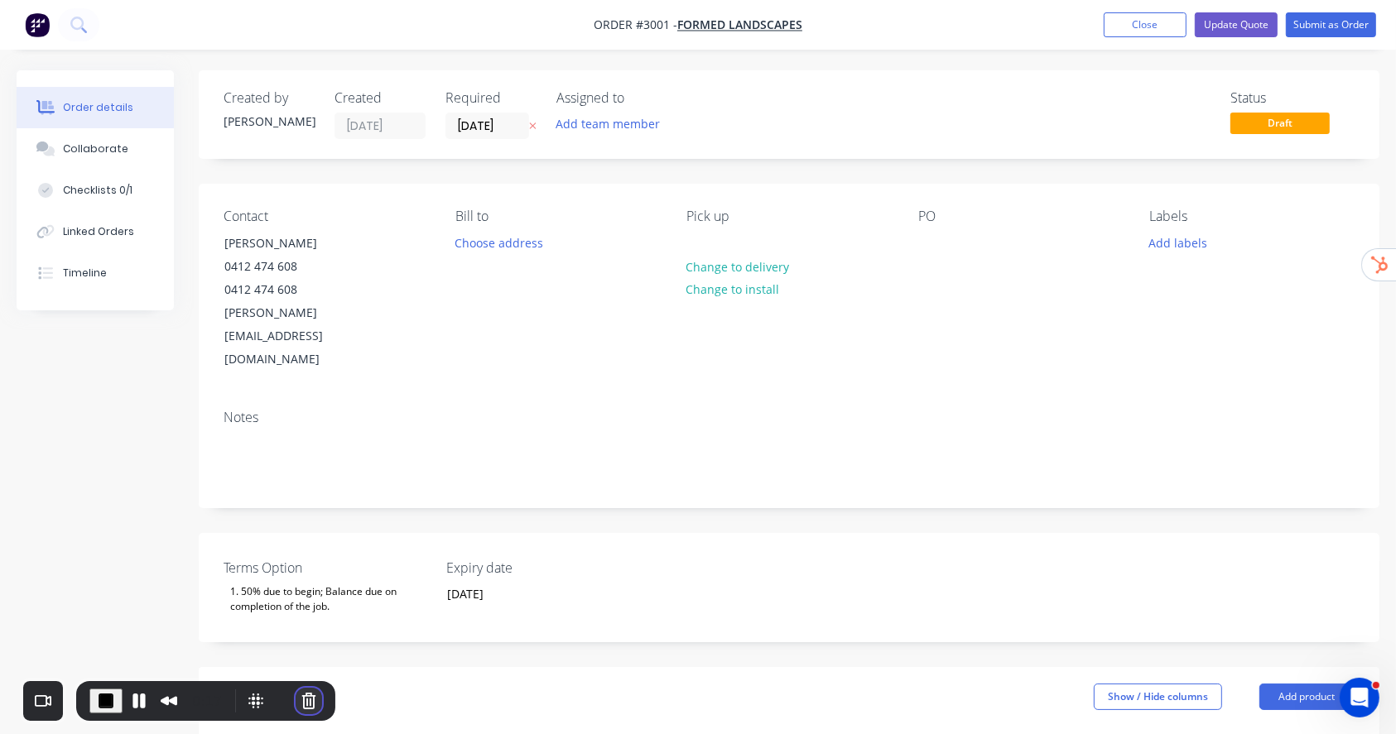
click at [298, 688] on button "Cancel Recording" at bounding box center [309, 701] width 26 height 26
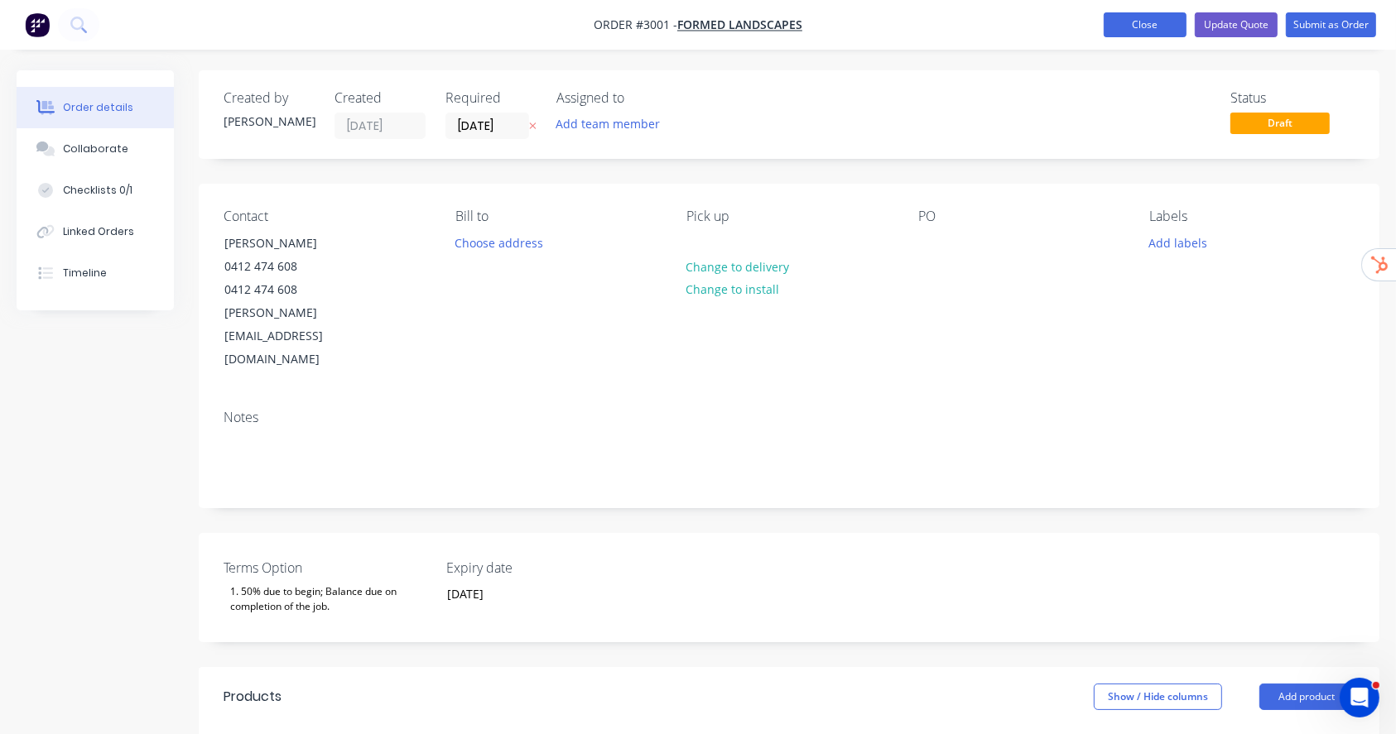
click at [1159, 14] on button "Close" at bounding box center [1144, 24] width 83 height 25
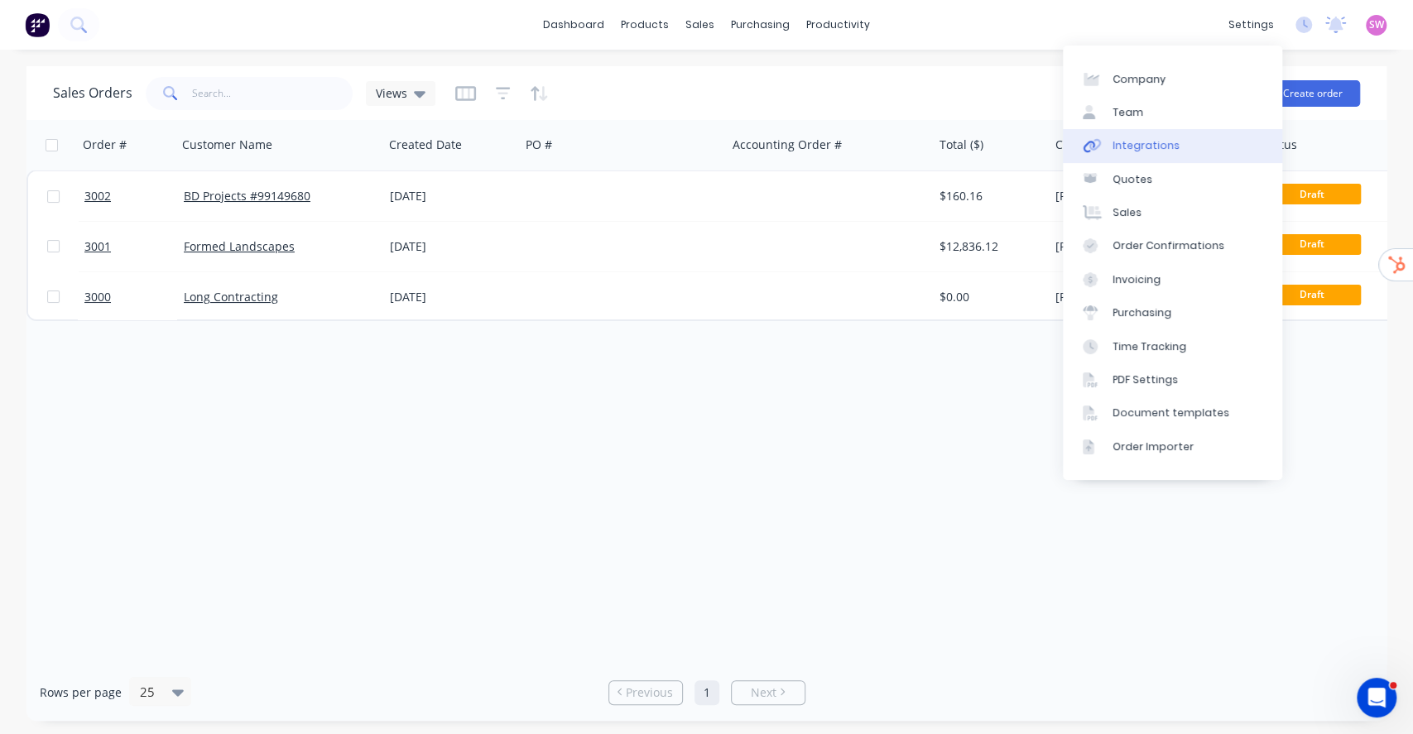
click at [1204, 147] on link "Integrations" at bounding box center [1172, 145] width 219 height 33
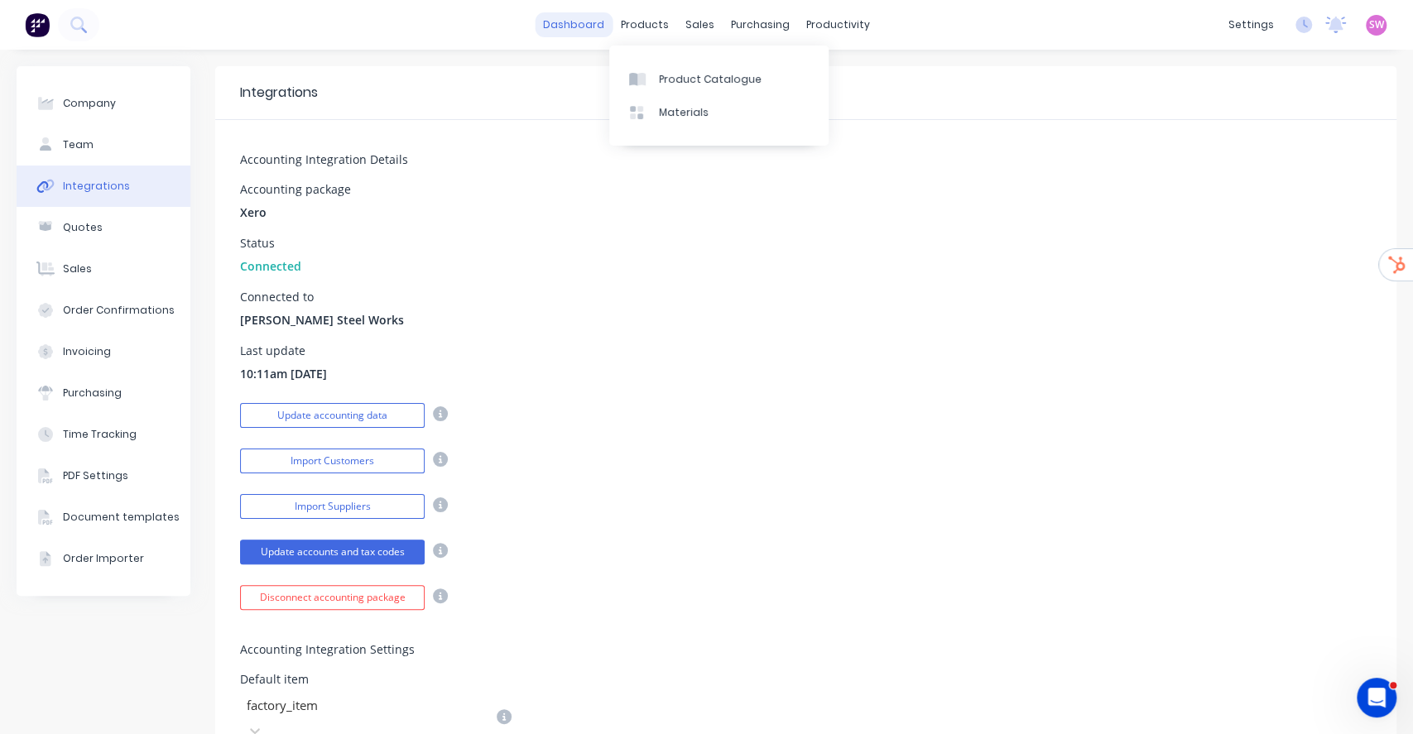
click at [583, 35] on link "dashboard" at bounding box center [574, 24] width 78 height 25
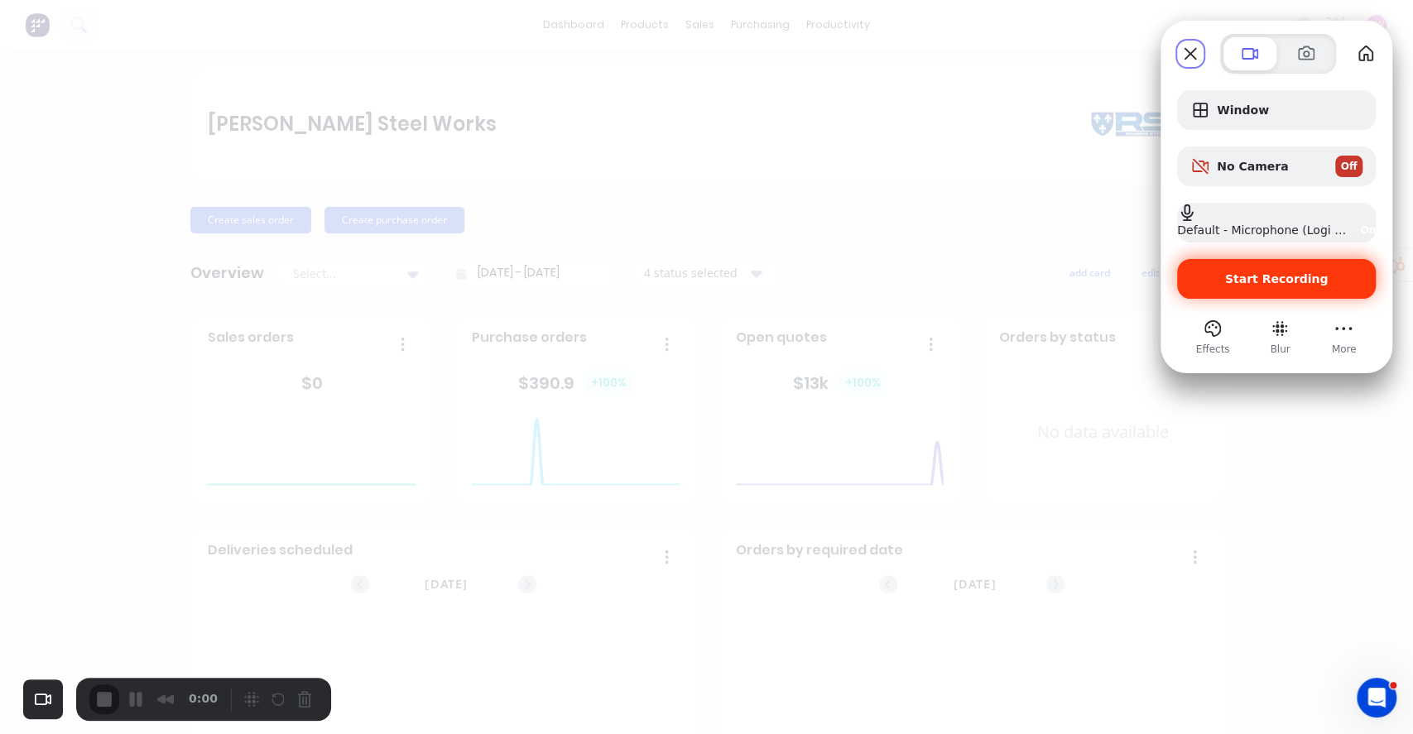
click at [1283, 277] on span "Start Recording" at bounding box center [1276, 278] width 103 height 13
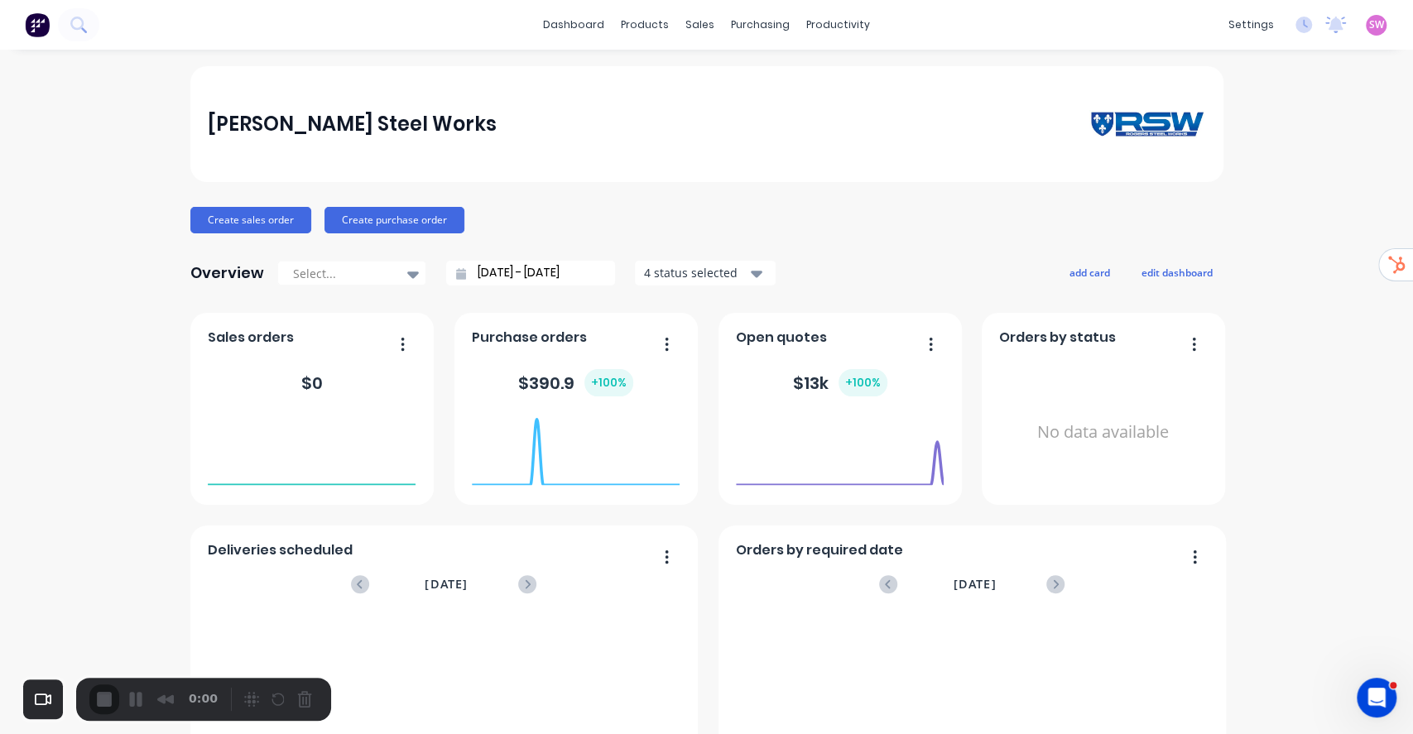
click at [708, 733] on div at bounding box center [706, 734] width 1413 height 0
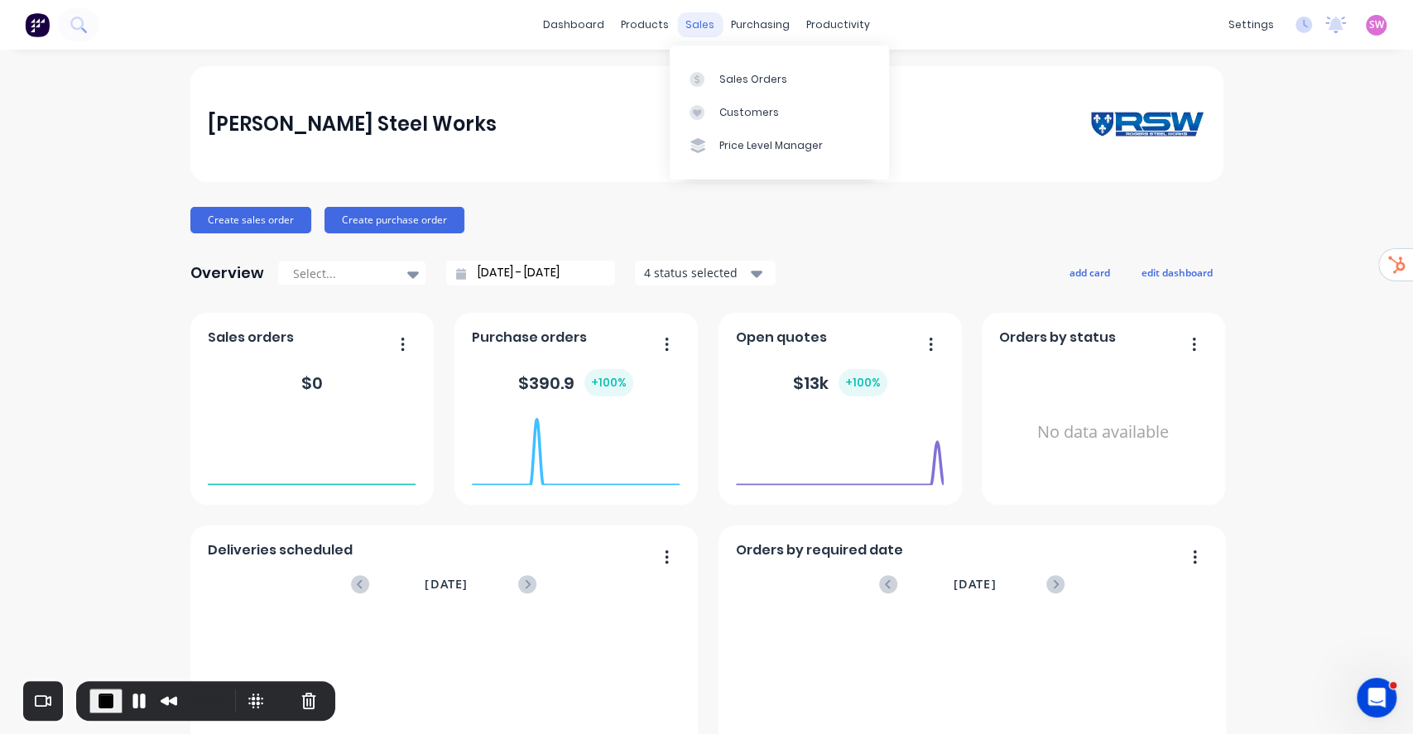
click at [689, 26] on div "sales" at bounding box center [700, 24] width 46 height 25
click at [711, 72] on div at bounding box center [702, 79] width 25 height 15
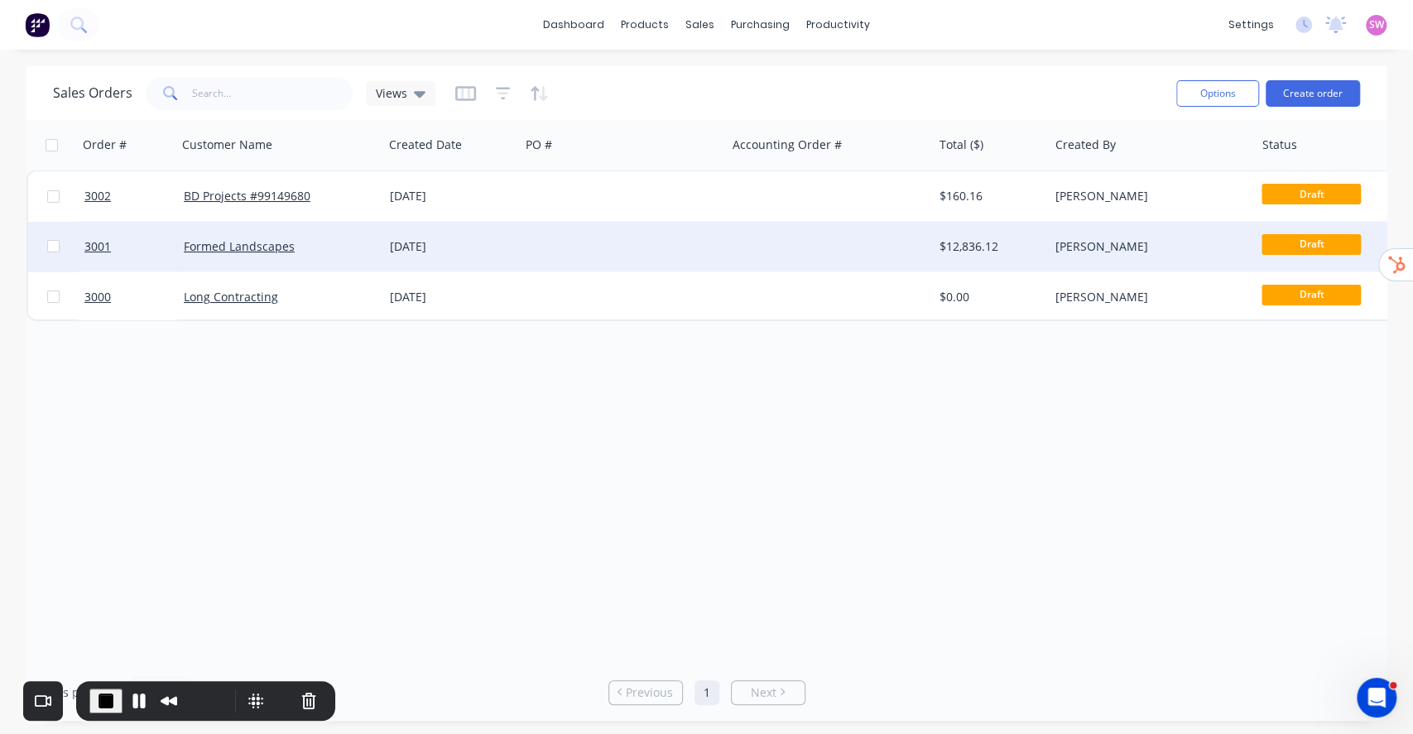
click at [804, 252] on div at bounding box center [830, 247] width 206 height 50
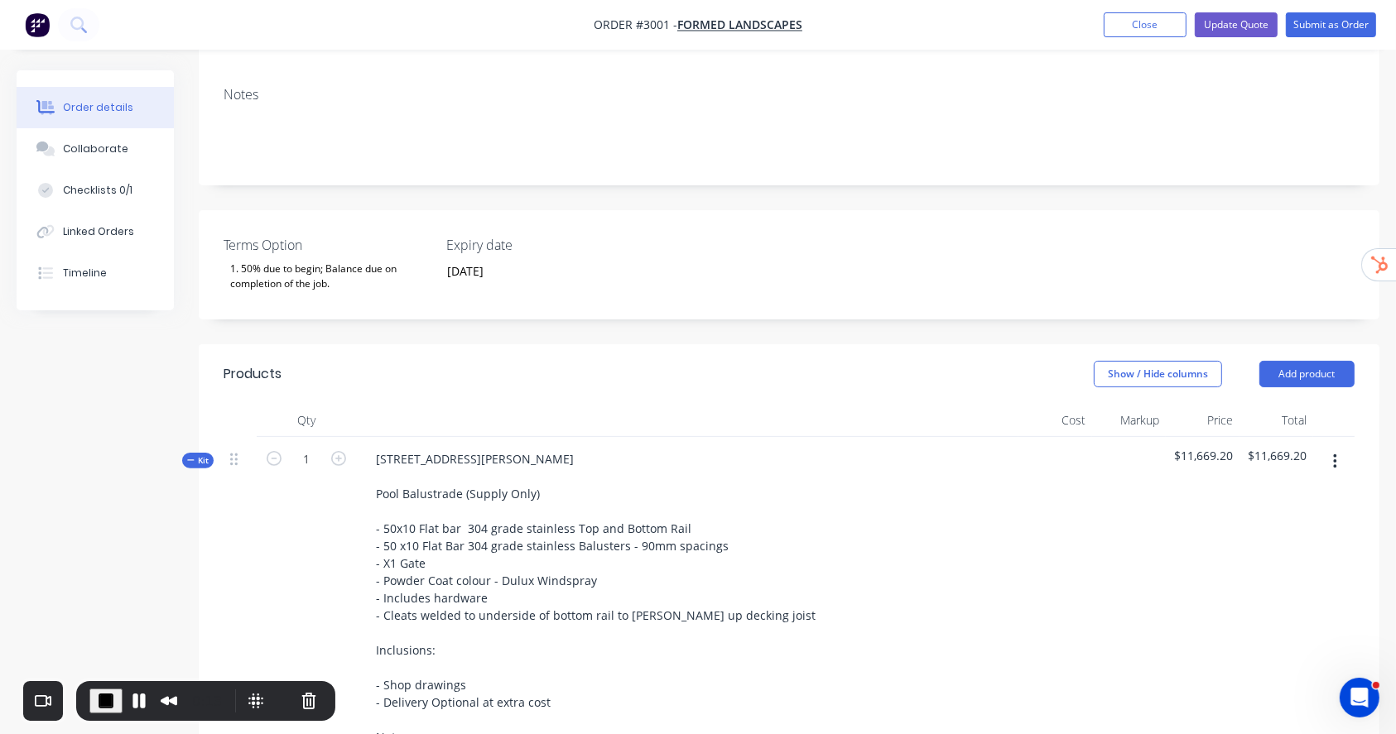
scroll to position [331, 0]
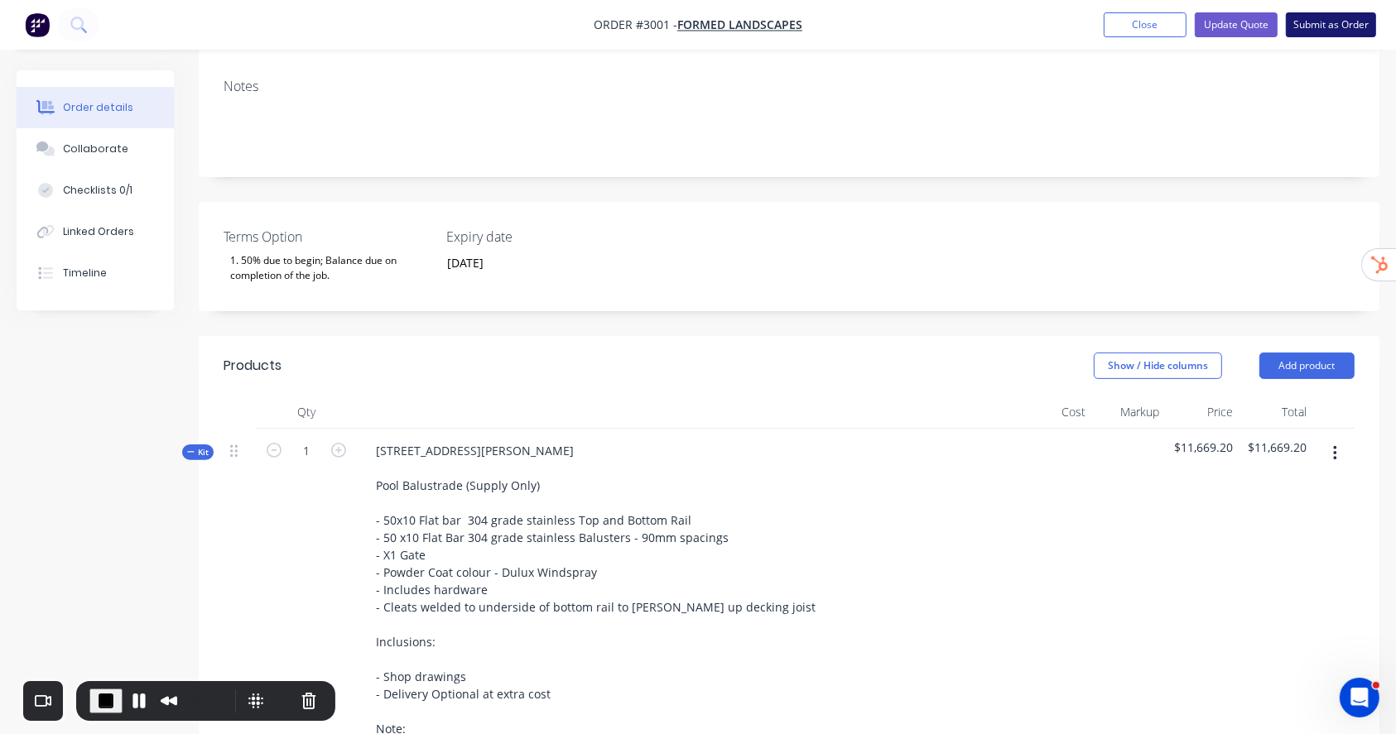
click at [1324, 29] on button "Submit as Order" at bounding box center [1330, 24] width 90 height 25
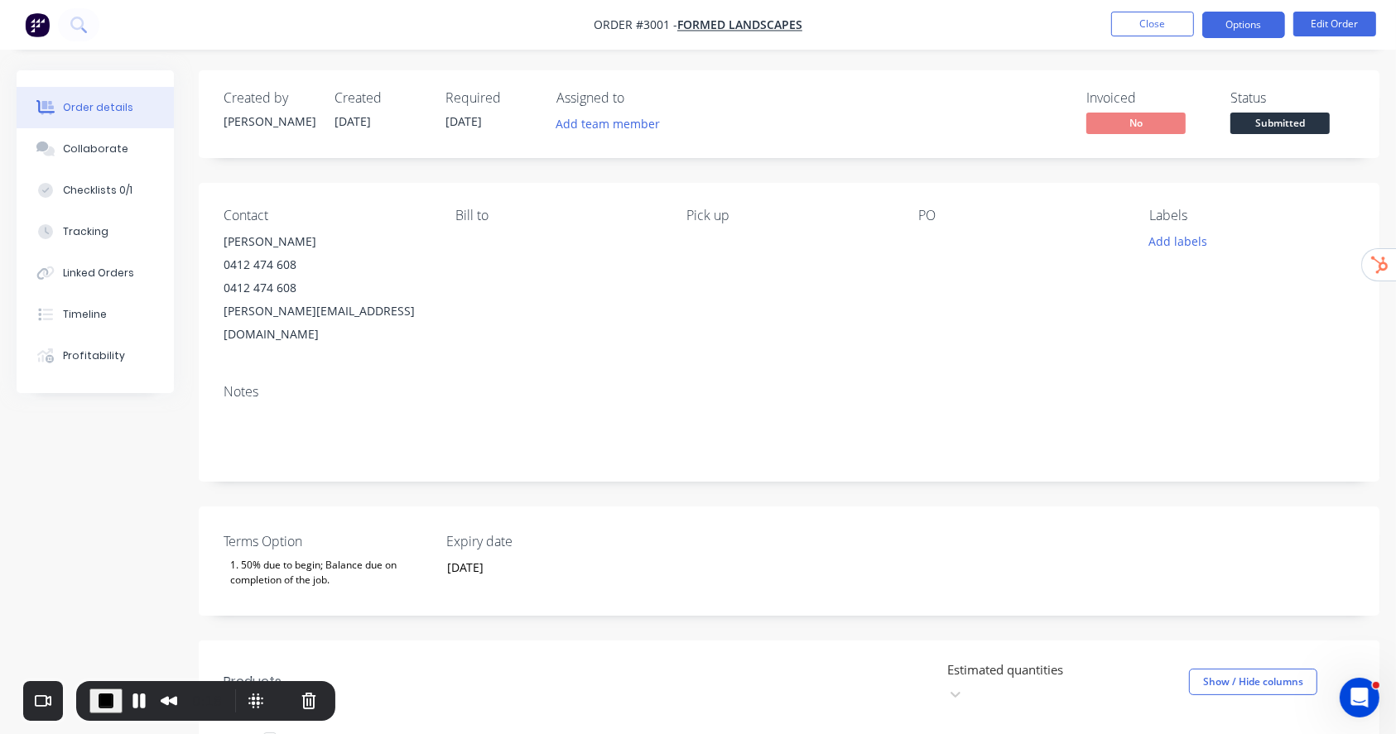
click at [1234, 23] on button "Options" at bounding box center [1243, 25] width 83 height 26
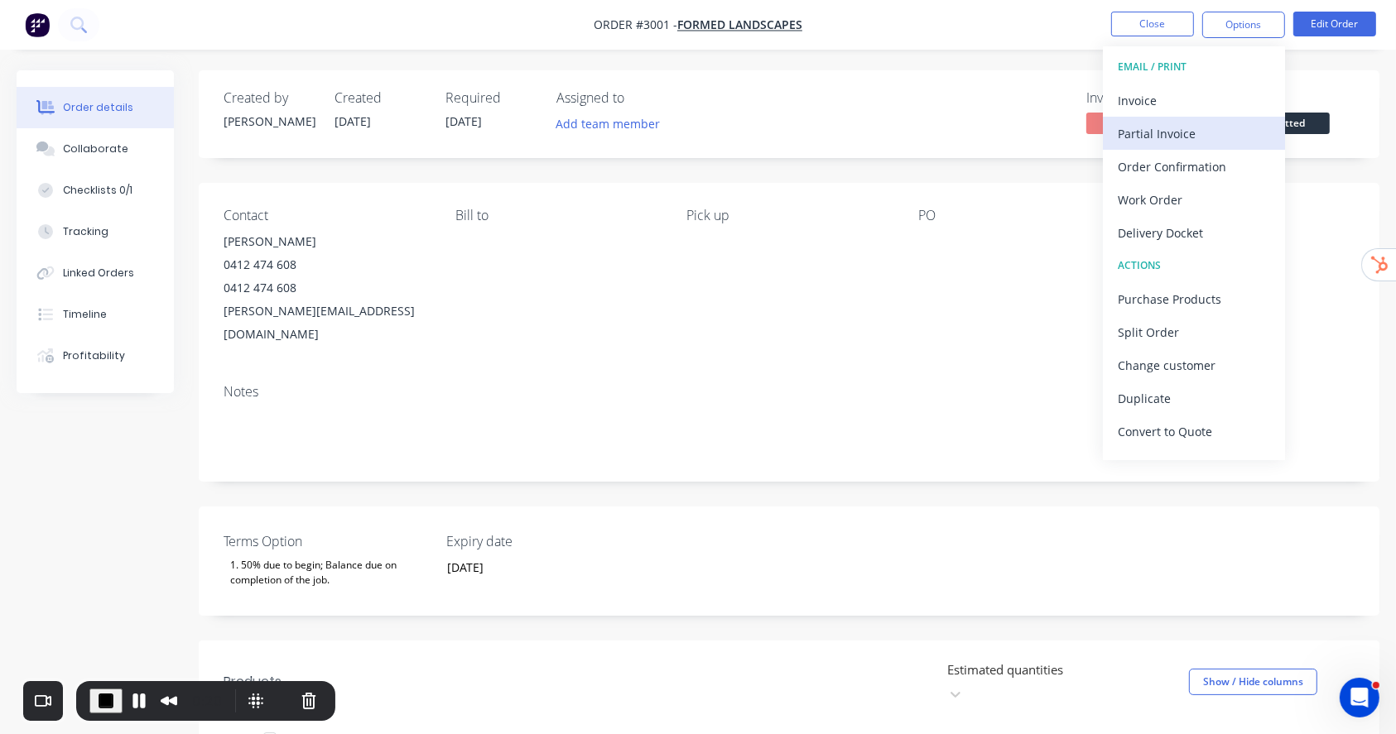
click at [1160, 137] on div "Partial Invoice" at bounding box center [1193, 134] width 152 height 24
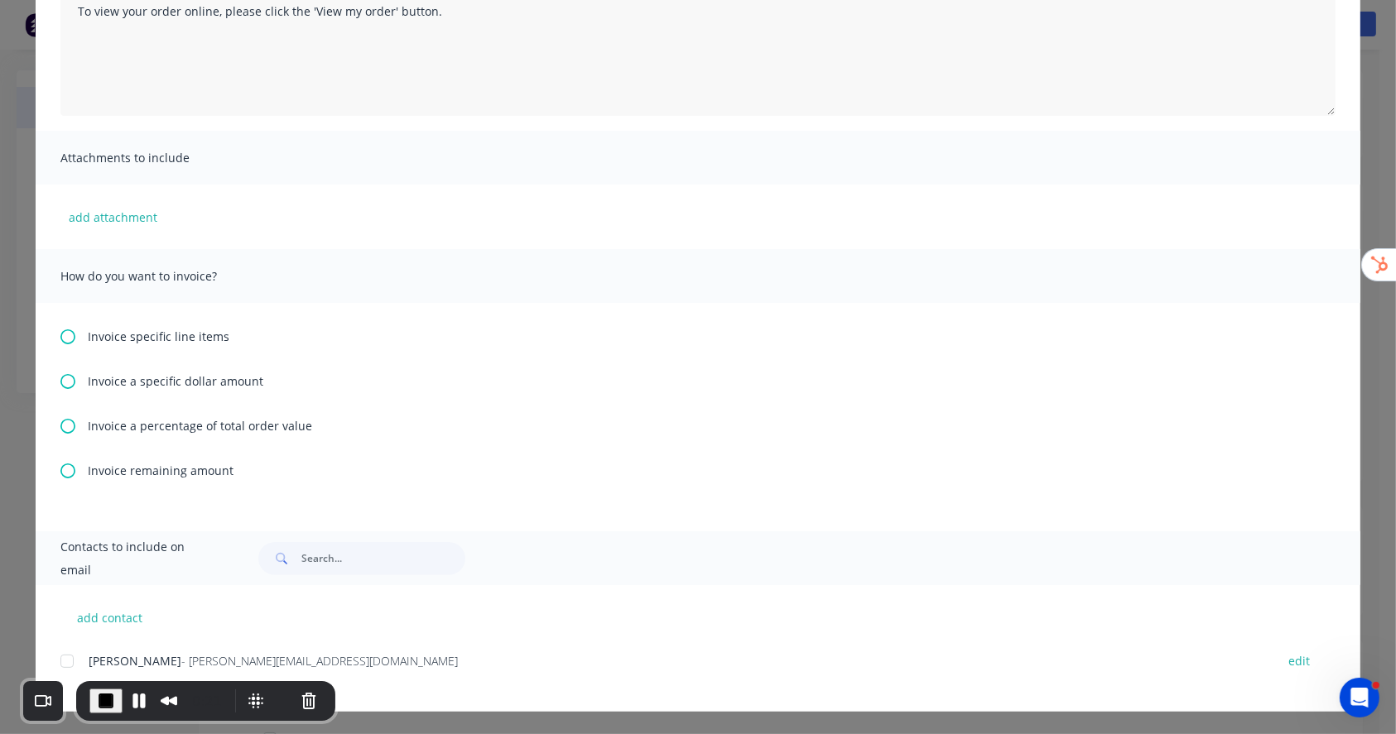
scroll to position [238, 0]
click at [62, 428] on icon at bounding box center [67, 426] width 15 height 15
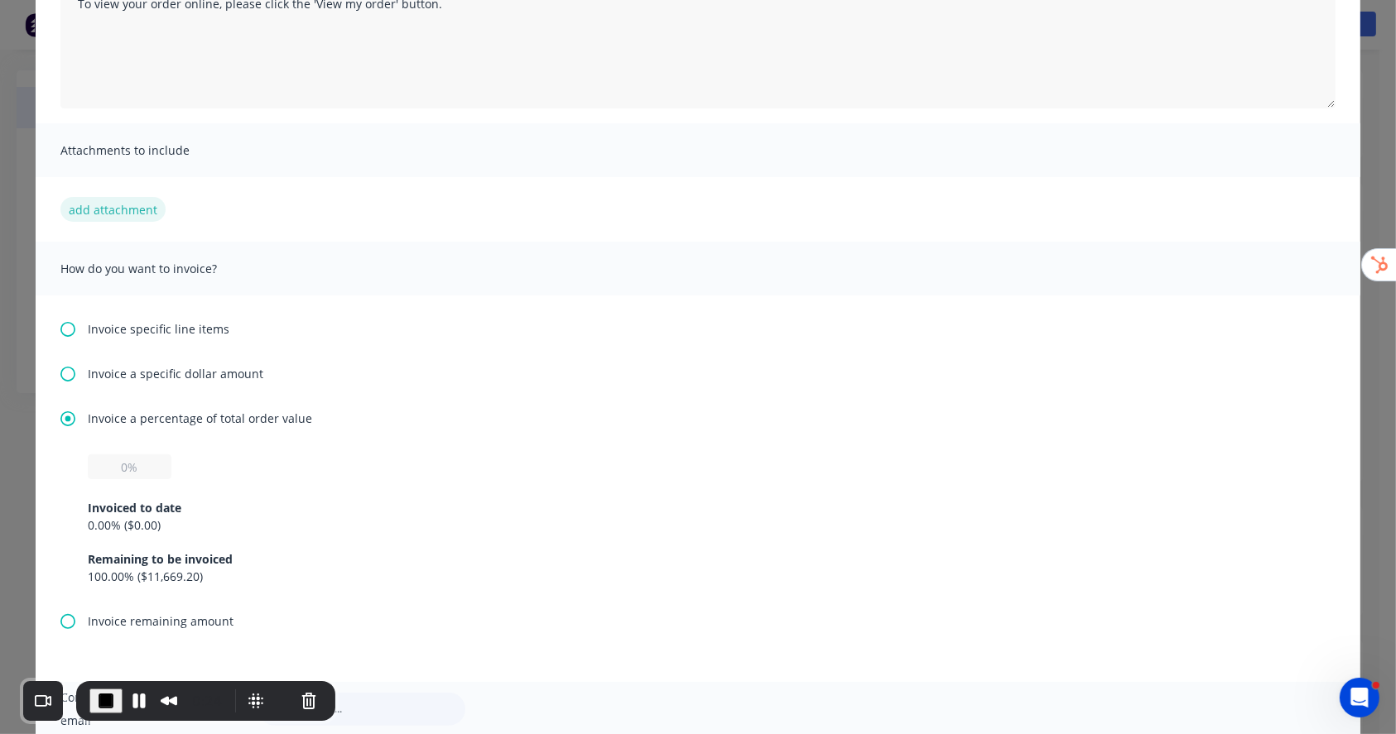
scroll to position [331, 0]
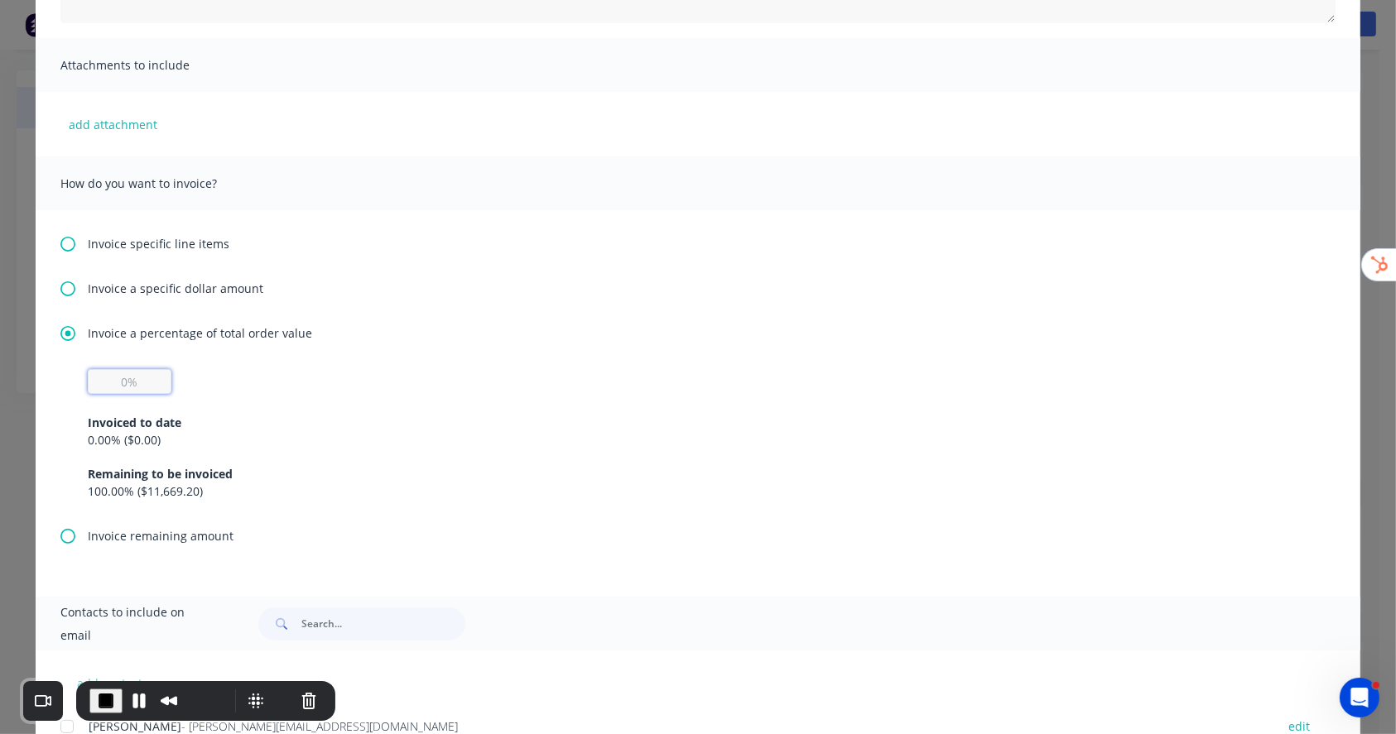
click at [112, 387] on input "text" at bounding box center [130, 381] width 84 height 25
type input "50%"
click at [474, 276] on div "Invoice specific line items Invoice a specific dollar amount Invoice a percenta…" at bounding box center [698, 403] width 1324 height 387
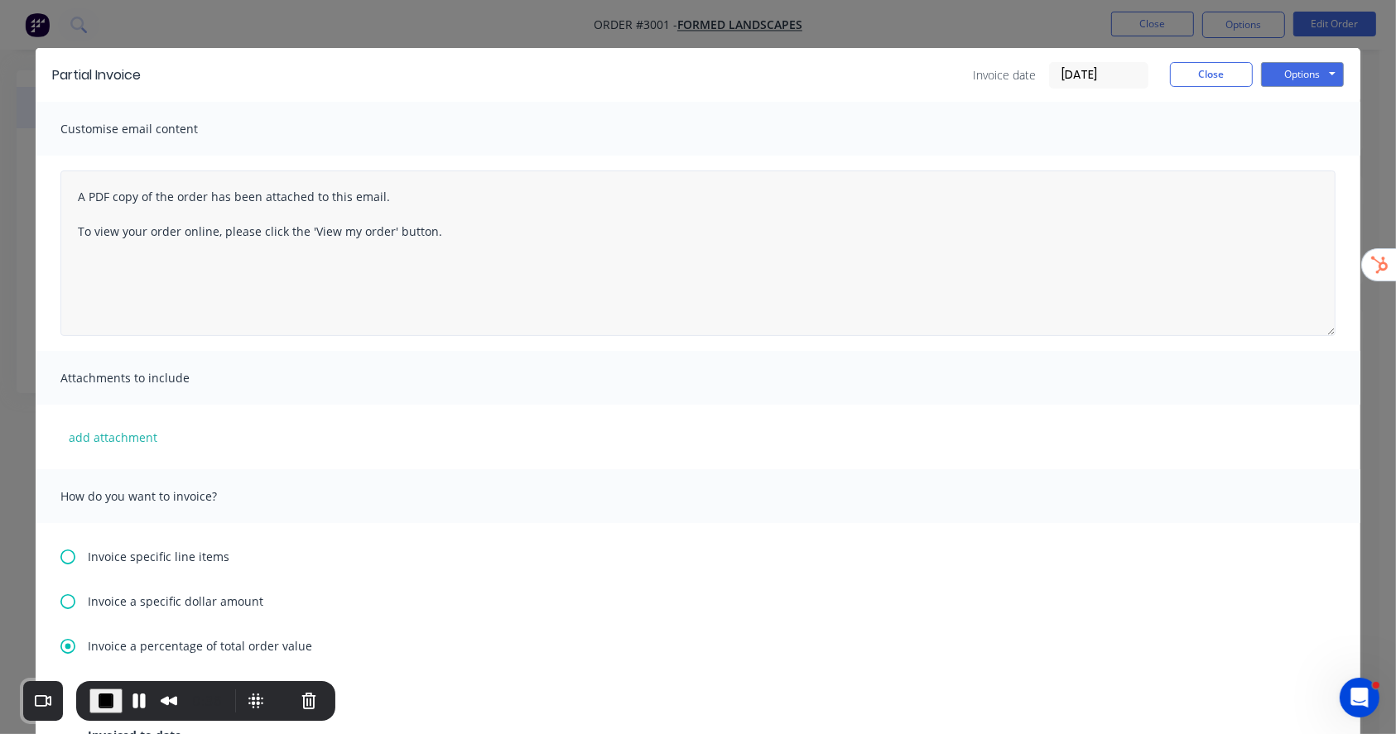
scroll to position [0, 0]
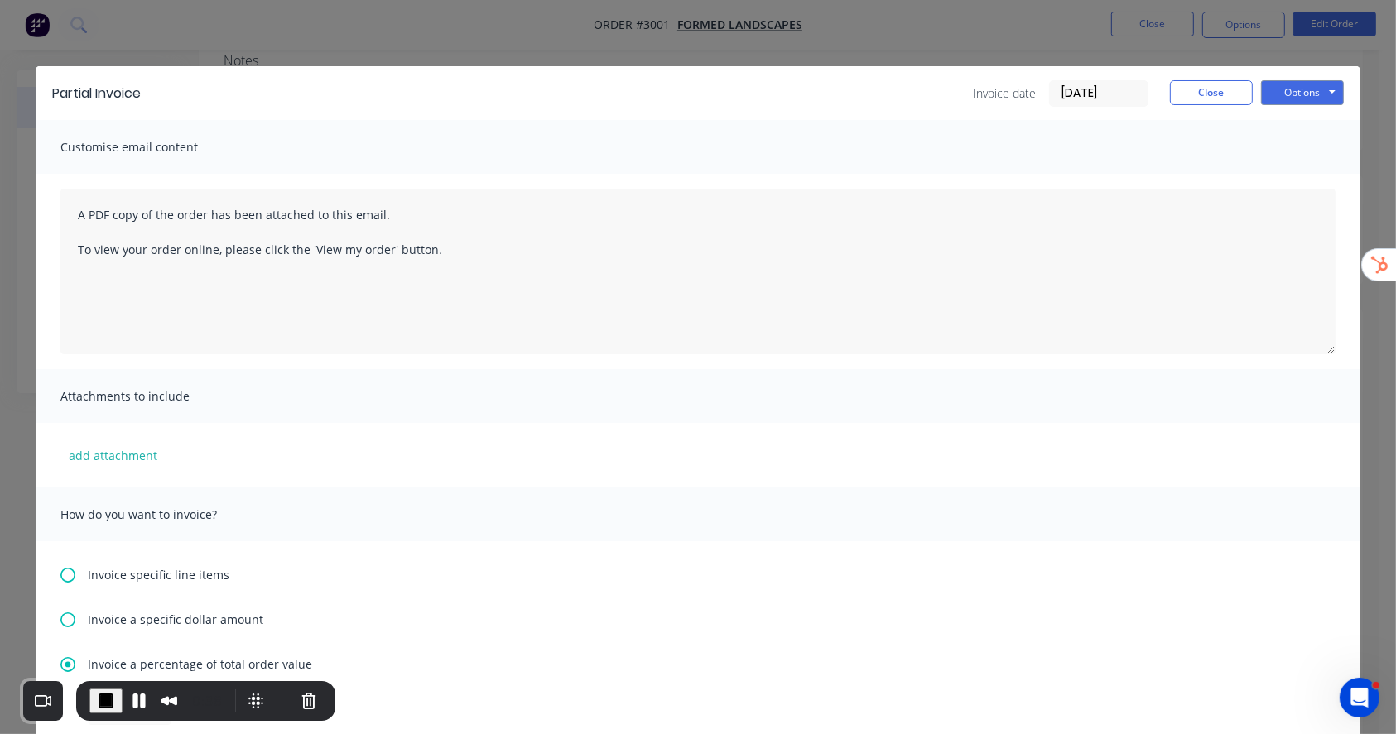
click at [1069, 88] on input "02/10/25" at bounding box center [1099, 93] width 98 height 25
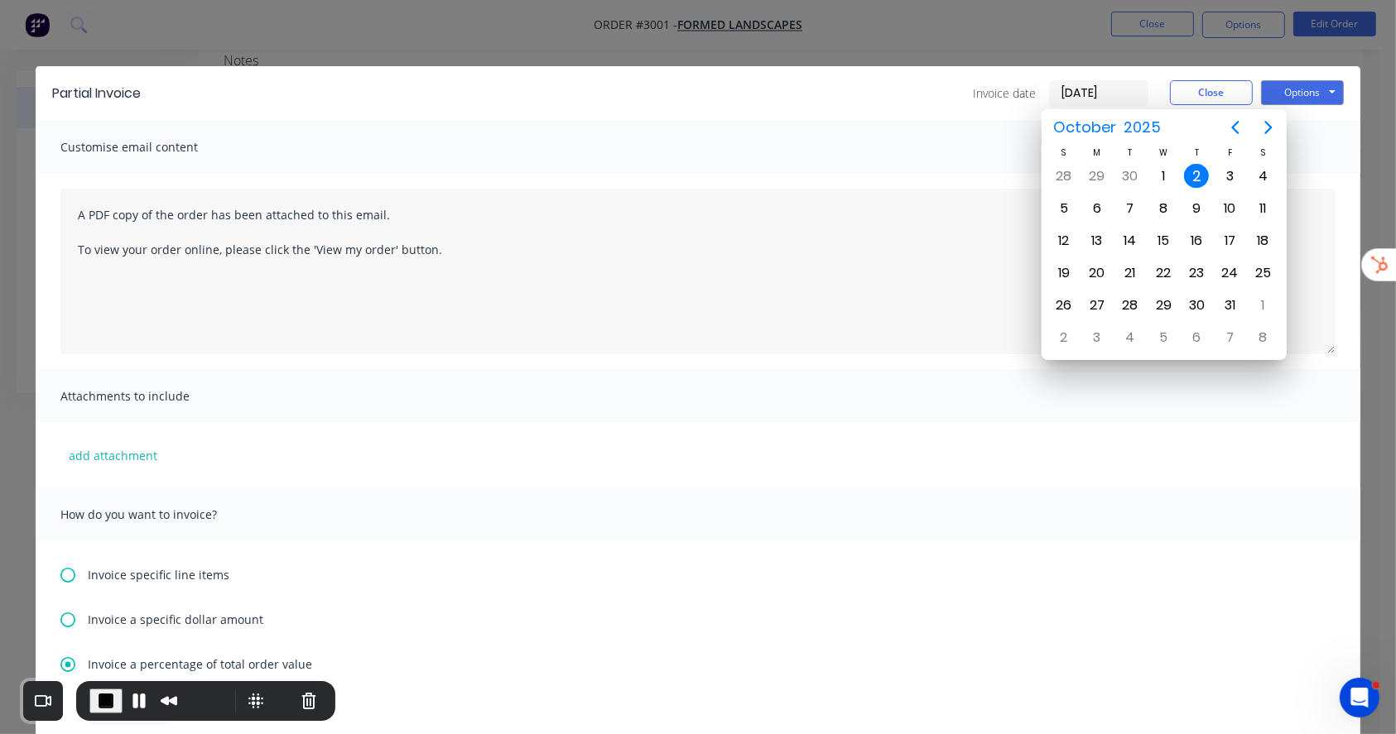
click at [931, 127] on div "Customise email content" at bounding box center [698, 147] width 1324 height 54
click at [1199, 169] on div "2" at bounding box center [1196, 176] width 25 height 25
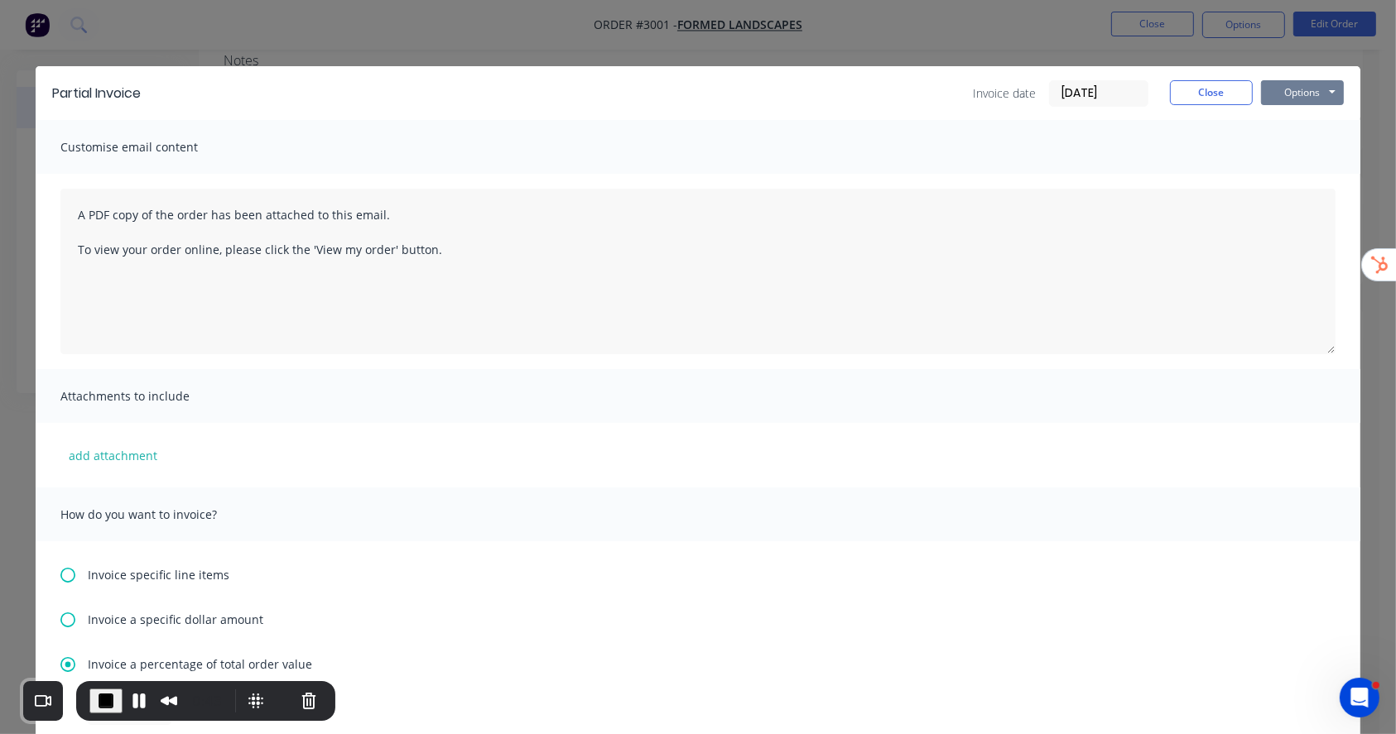
click at [1285, 89] on button "Options" at bounding box center [1302, 92] width 83 height 25
click at [1307, 125] on button "Preview" at bounding box center [1314, 121] width 106 height 27
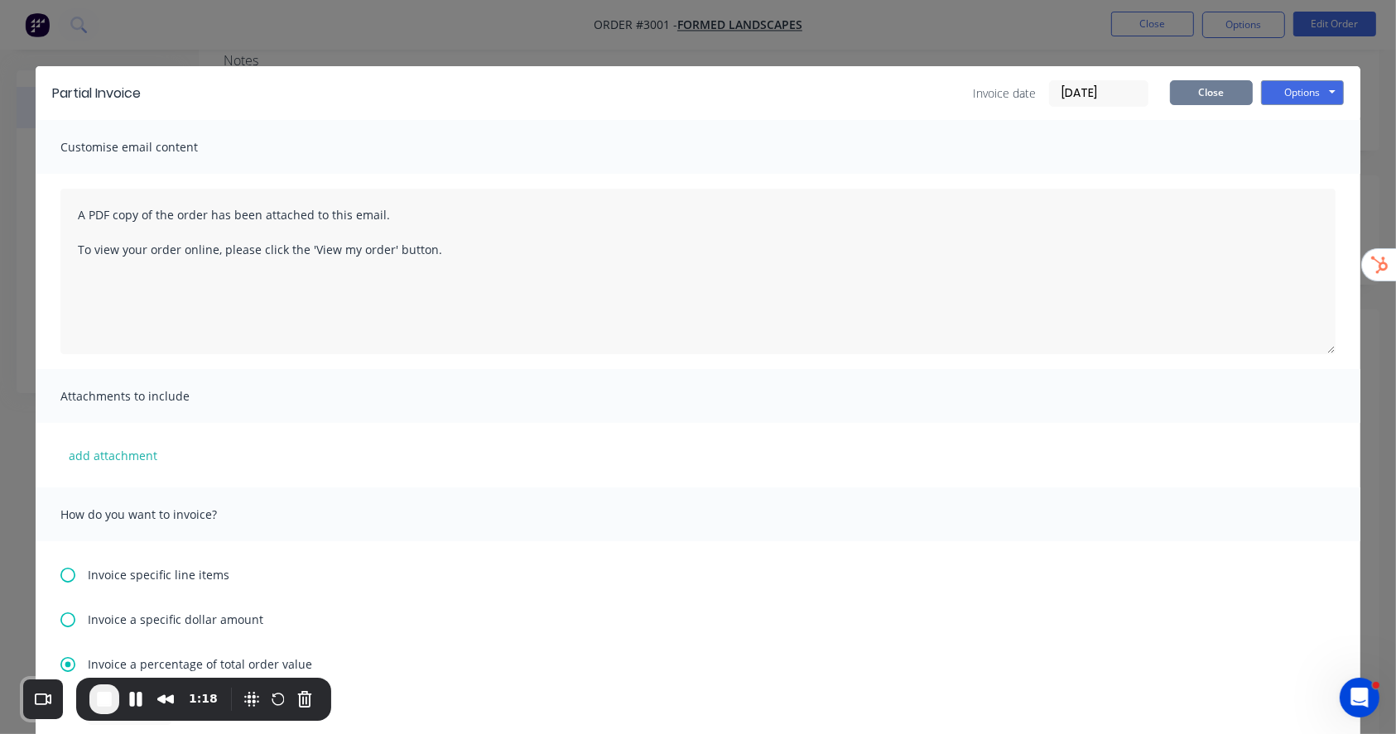
click at [1228, 93] on button "Close" at bounding box center [1211, 92] width 83 height 25
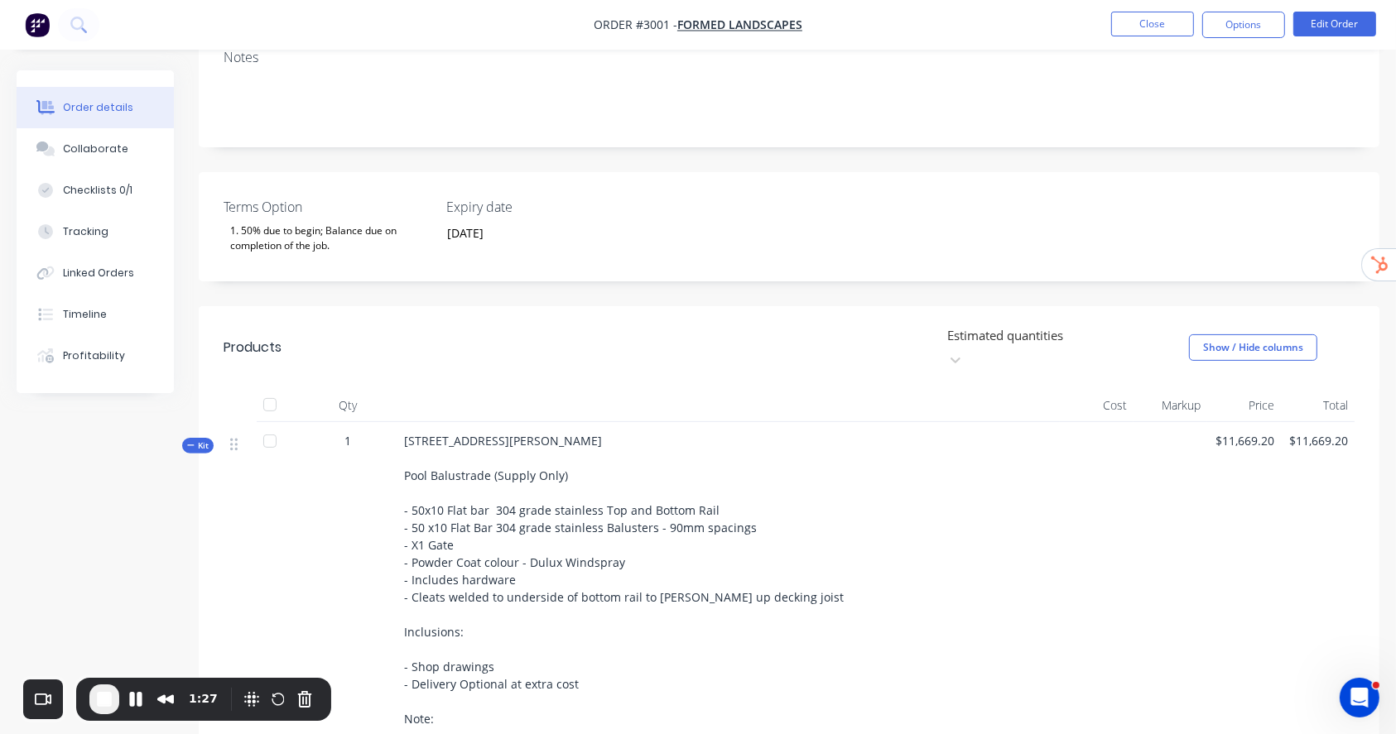
scroll to position [331, 0]
click at [1333, 18] on button "Edit Order" at bounding box center [1334, 24] width 83 height 25
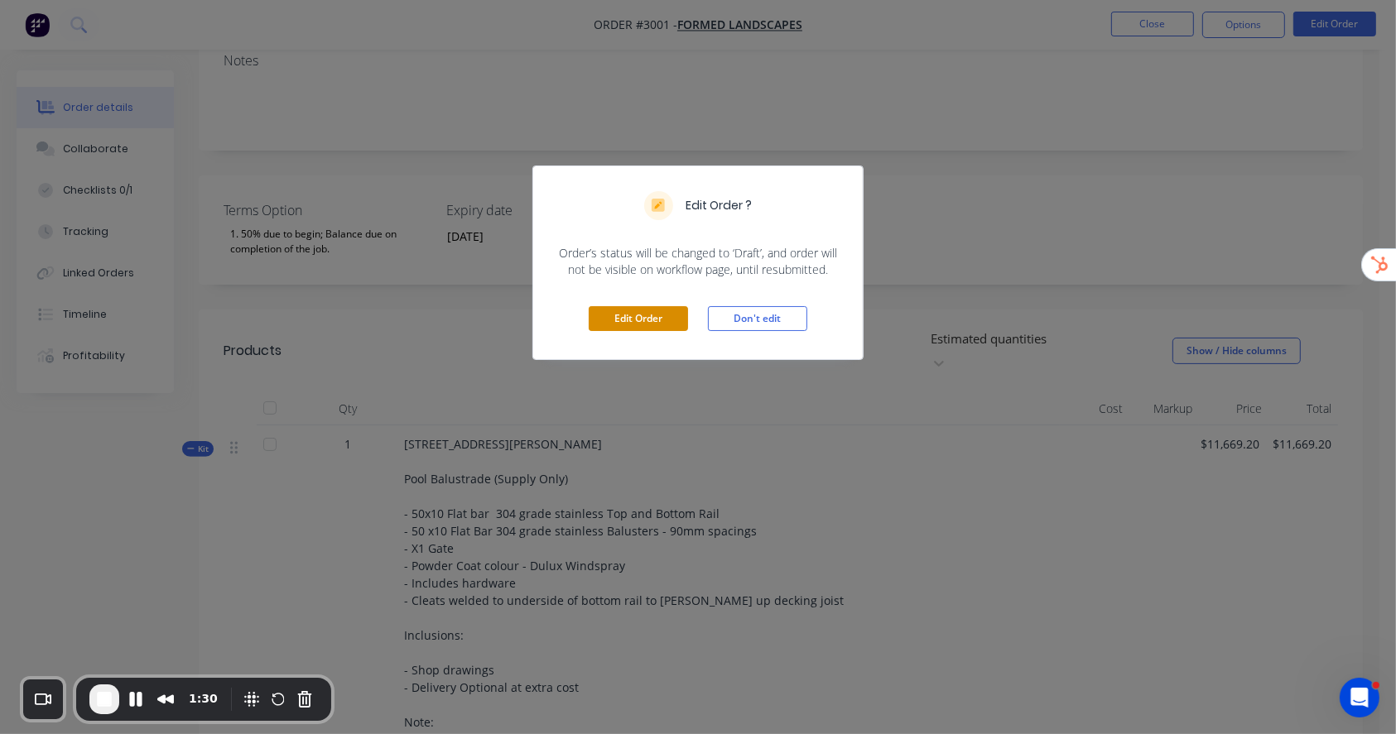
click at [675, 324] on button "Edit Order" at bounding box center [638, 318] width 99 height 25
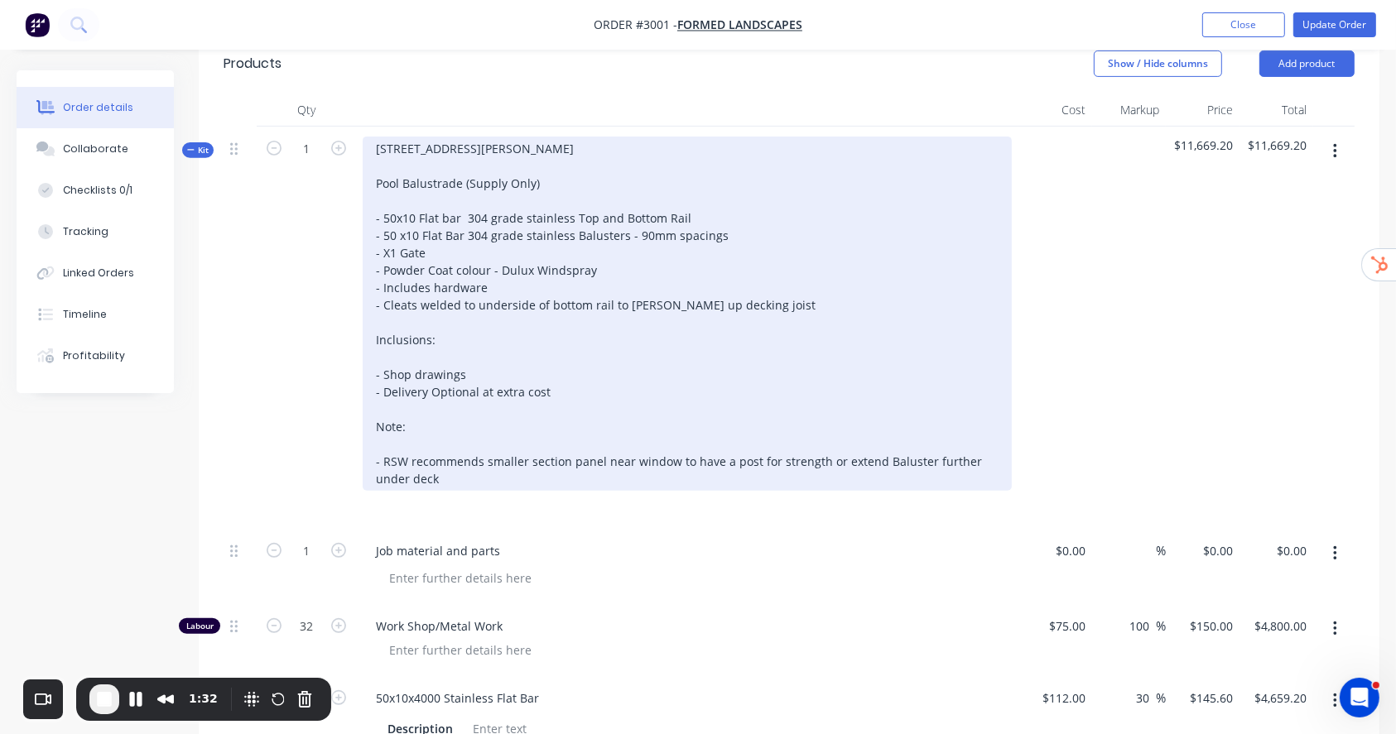
scroll to position [662, 0]
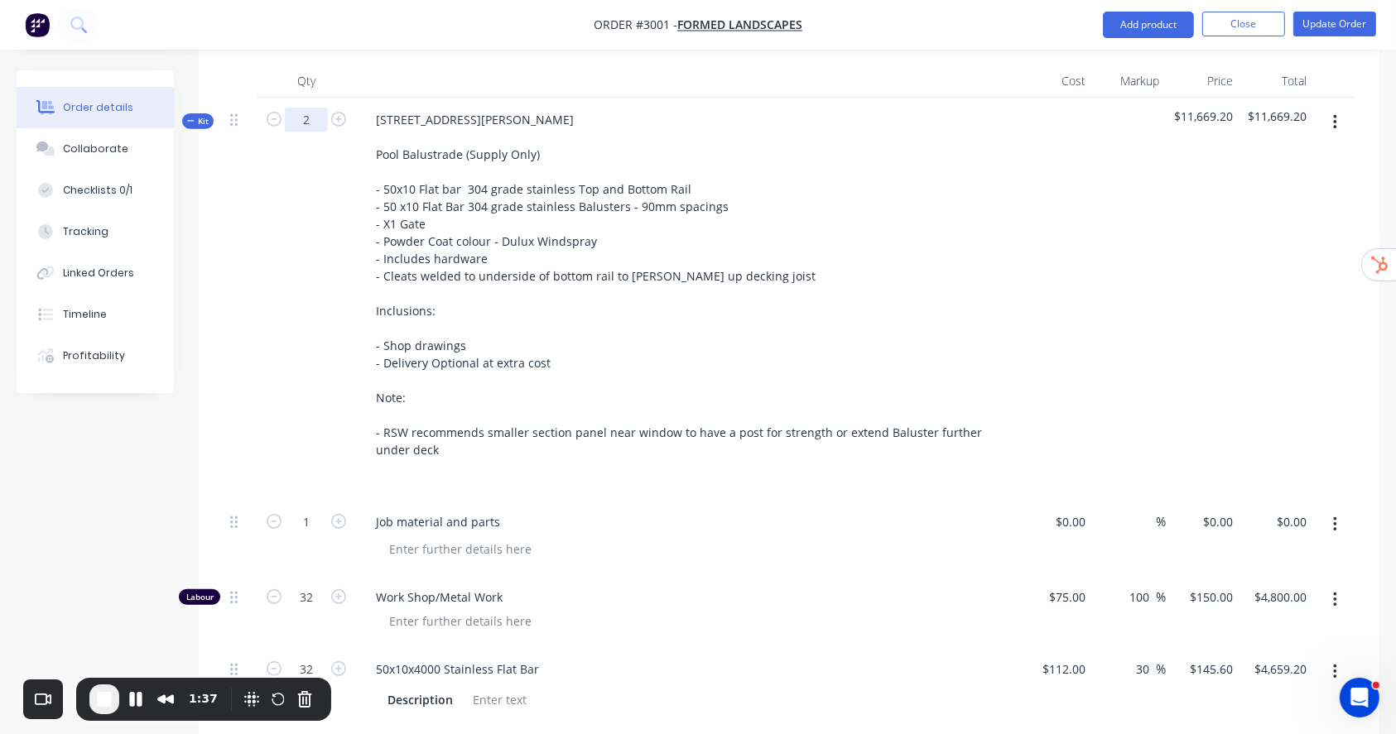
type input "2"
type input "64"
type input "$9,600.00"
type input "64"
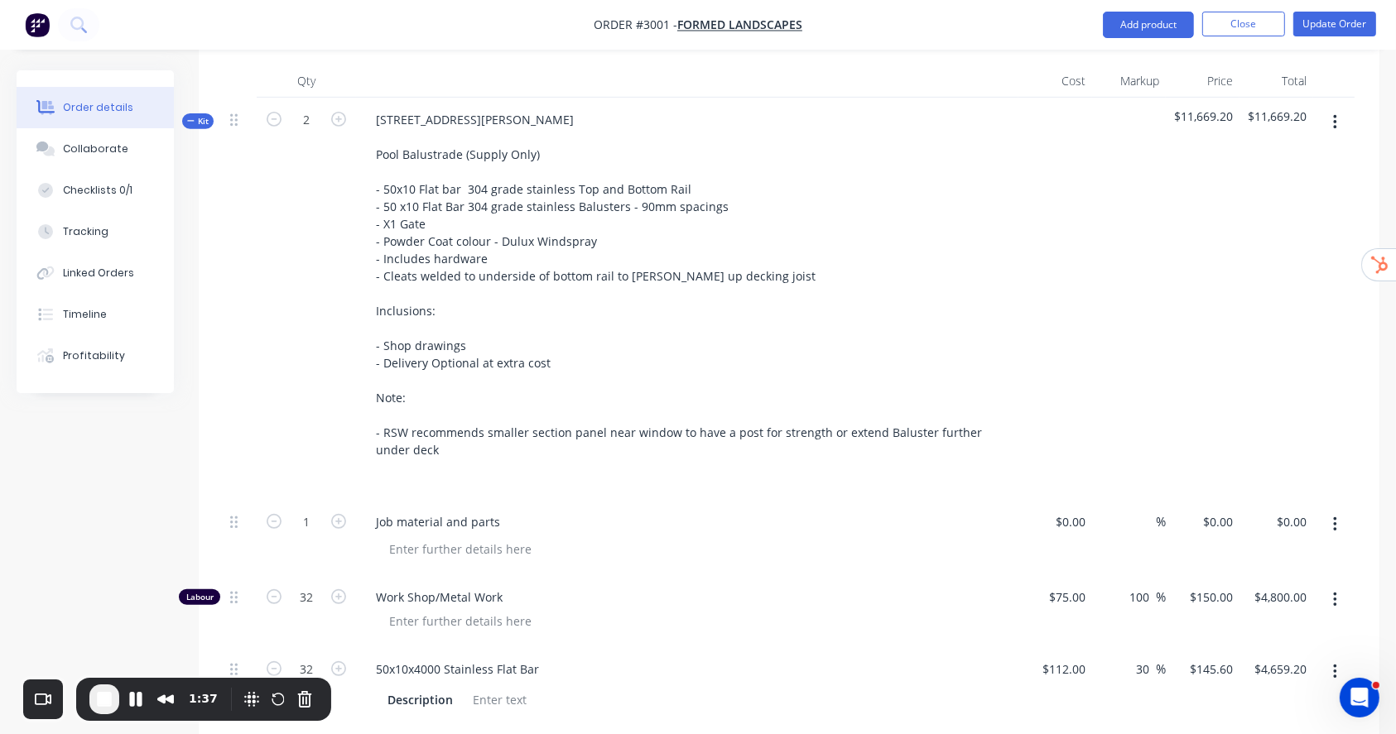
type input "$9,318.40"
type input "2"
type input "$2,080.00"
type input "2"
type input "$1,560.00"
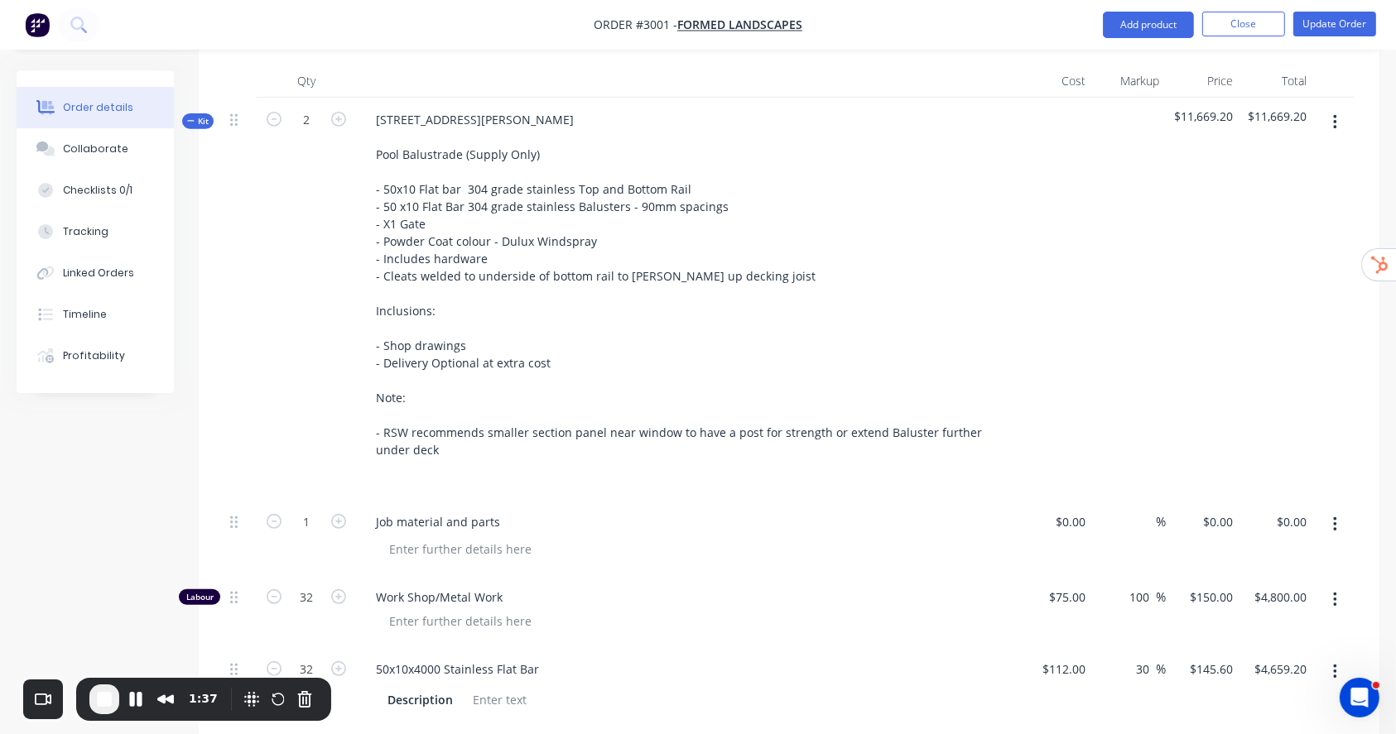
type input "2"
type input "$780.00"
click at [1099, 150] on div at bounding box center [1129, 299] width 74 height 402
click at [305, 108] on input "2" at bounding box center [306, 120] width 43 height 25
type input "1"
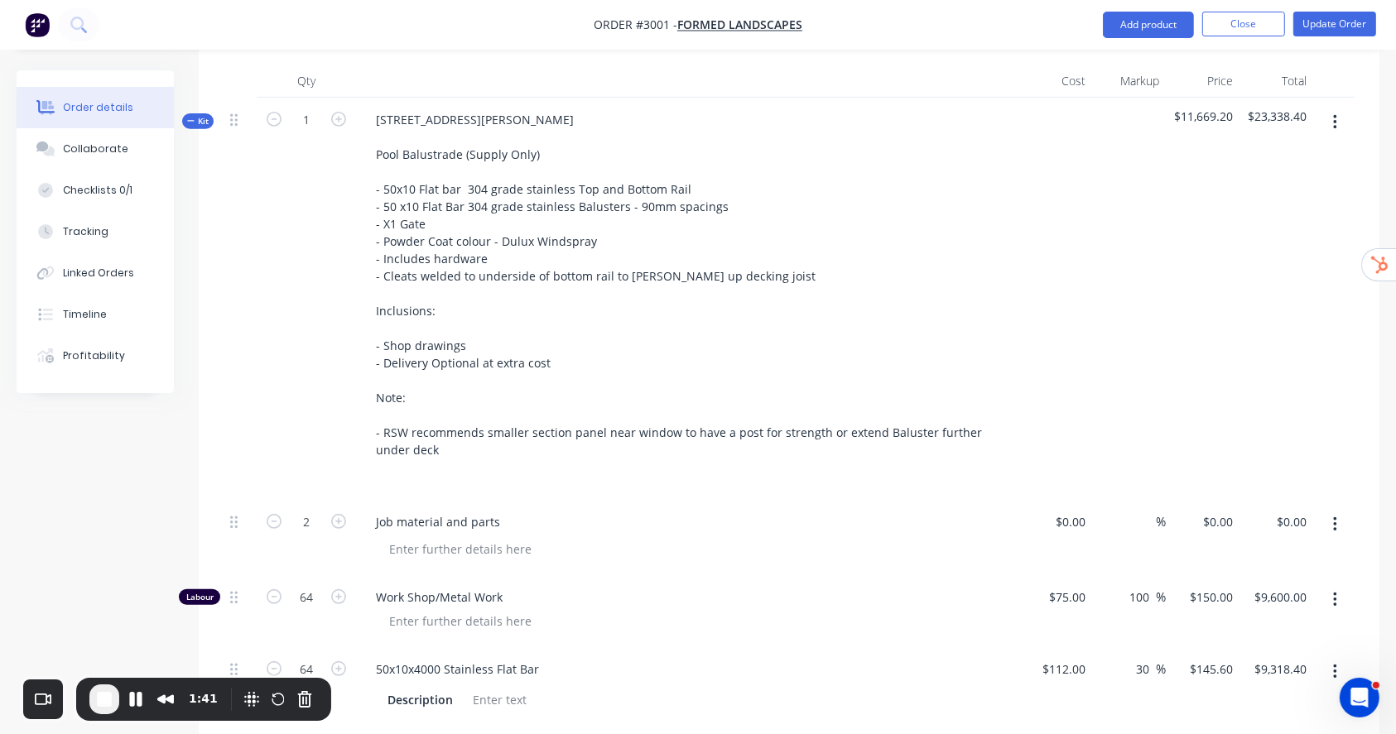
type input "1"
type input "32"
type input "$4,800.00"
type input "32"
type input "$4,659.20"
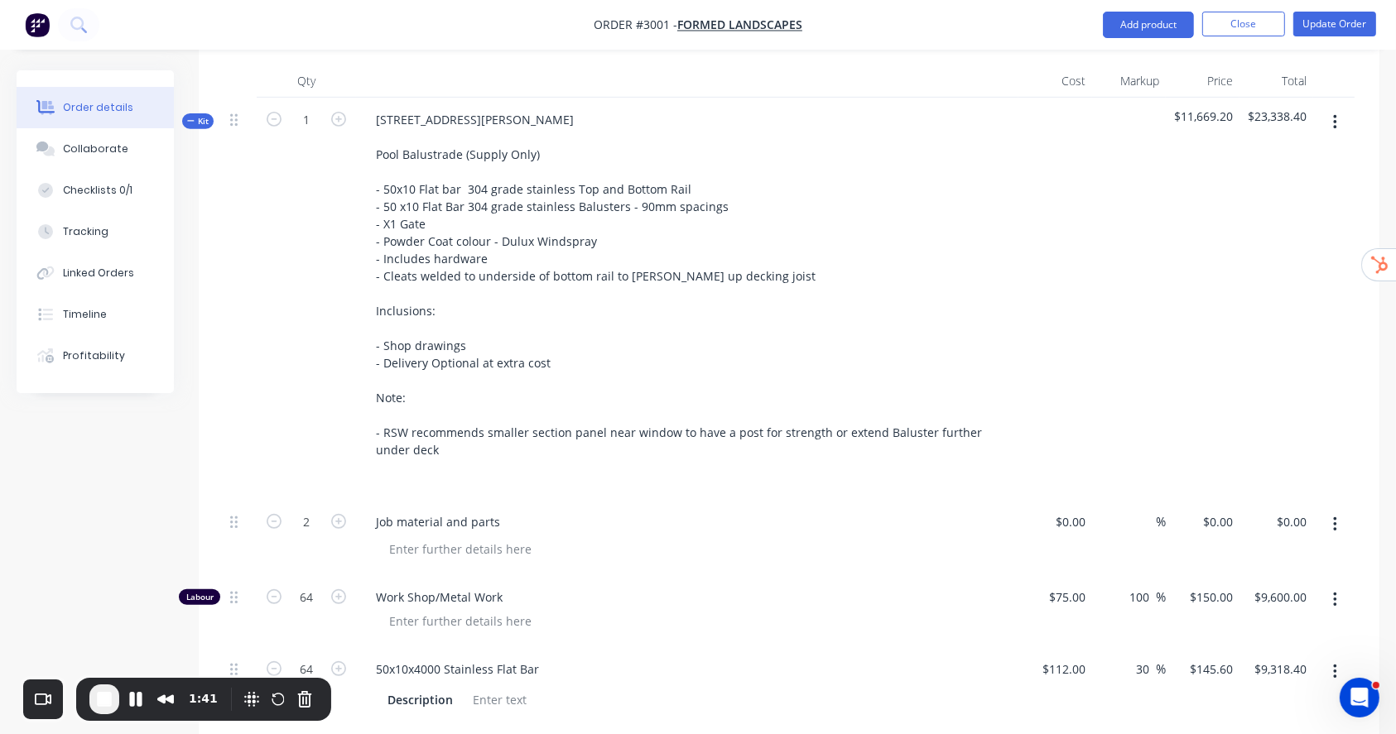
type input "1"
type input "$1,040.00"
type input "1"
type input "$780.00"
type input "1"
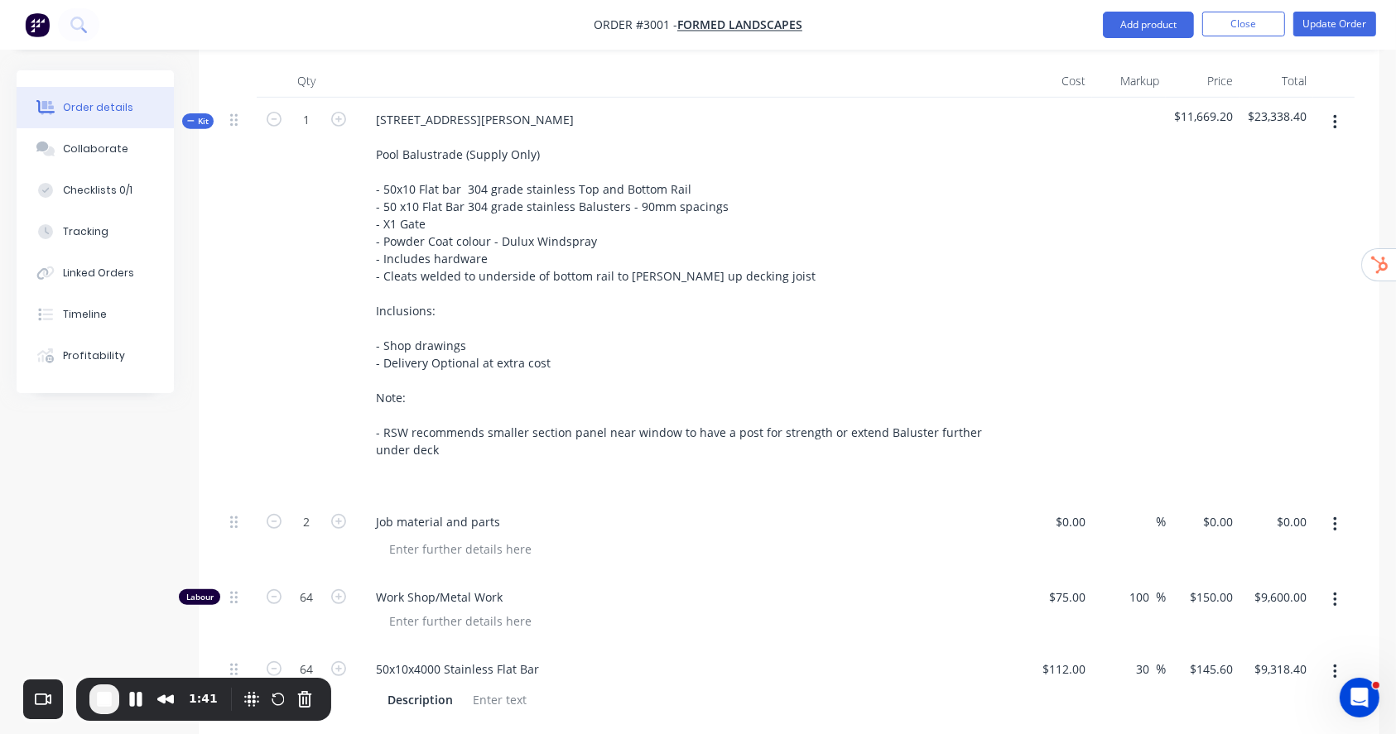
type input "$390.00"
click at [1069, 204] on div at bounding box center [1055, 299] width 74 height 402
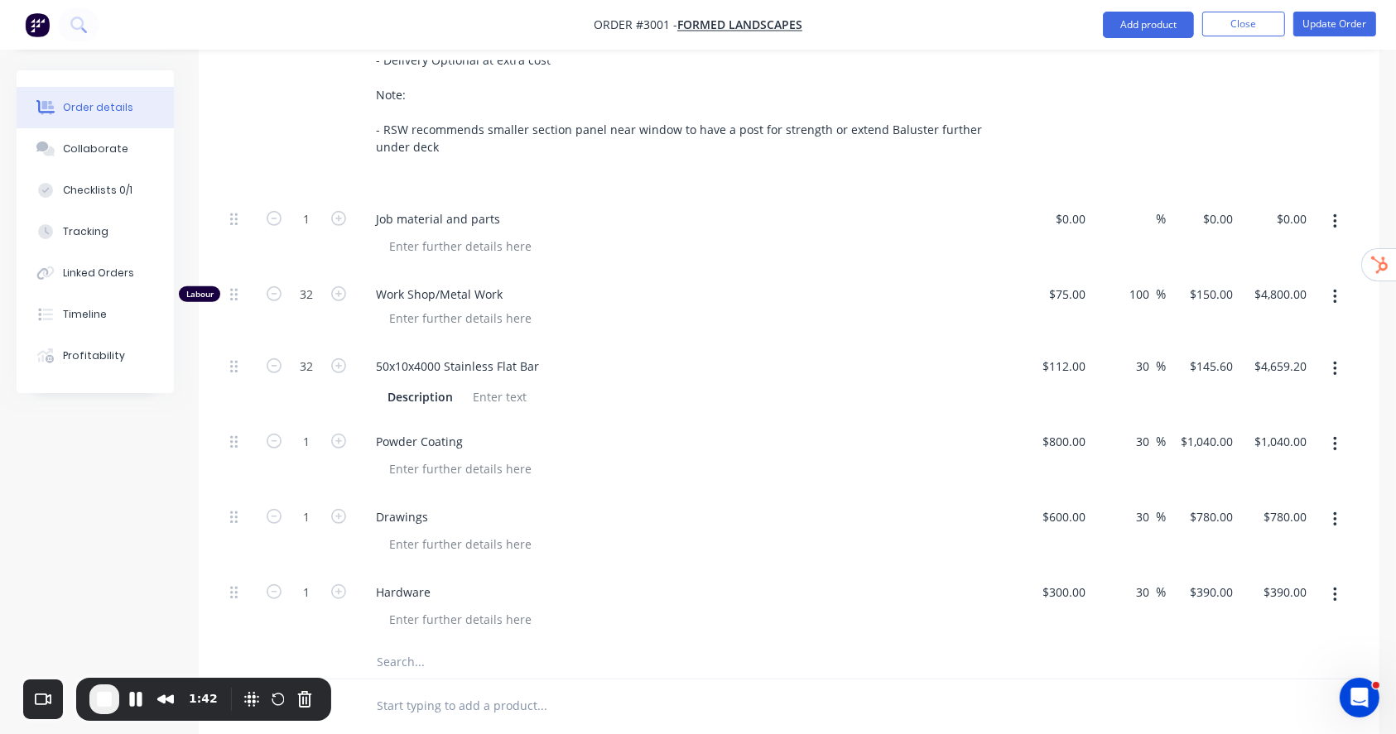
scroll to position [993, 0]
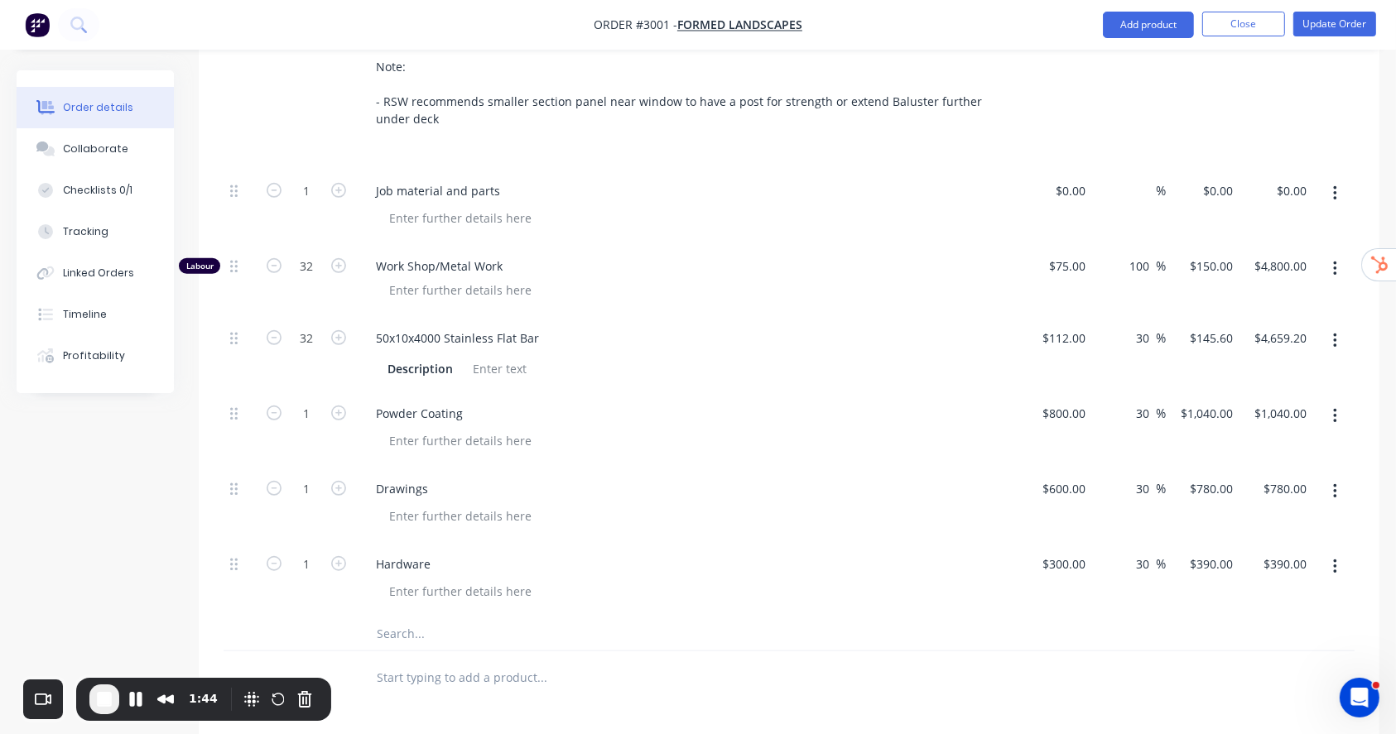
click at [1337, 407] on icon "button" at bounding box center [1335, 416] width 4 height 18
click at [1176, 651] on div at bounding box center [788, 678] width 1131 height 54
click at [93, 705] on button "End Recording" at bounding box center [104, 700] width 30 height 30
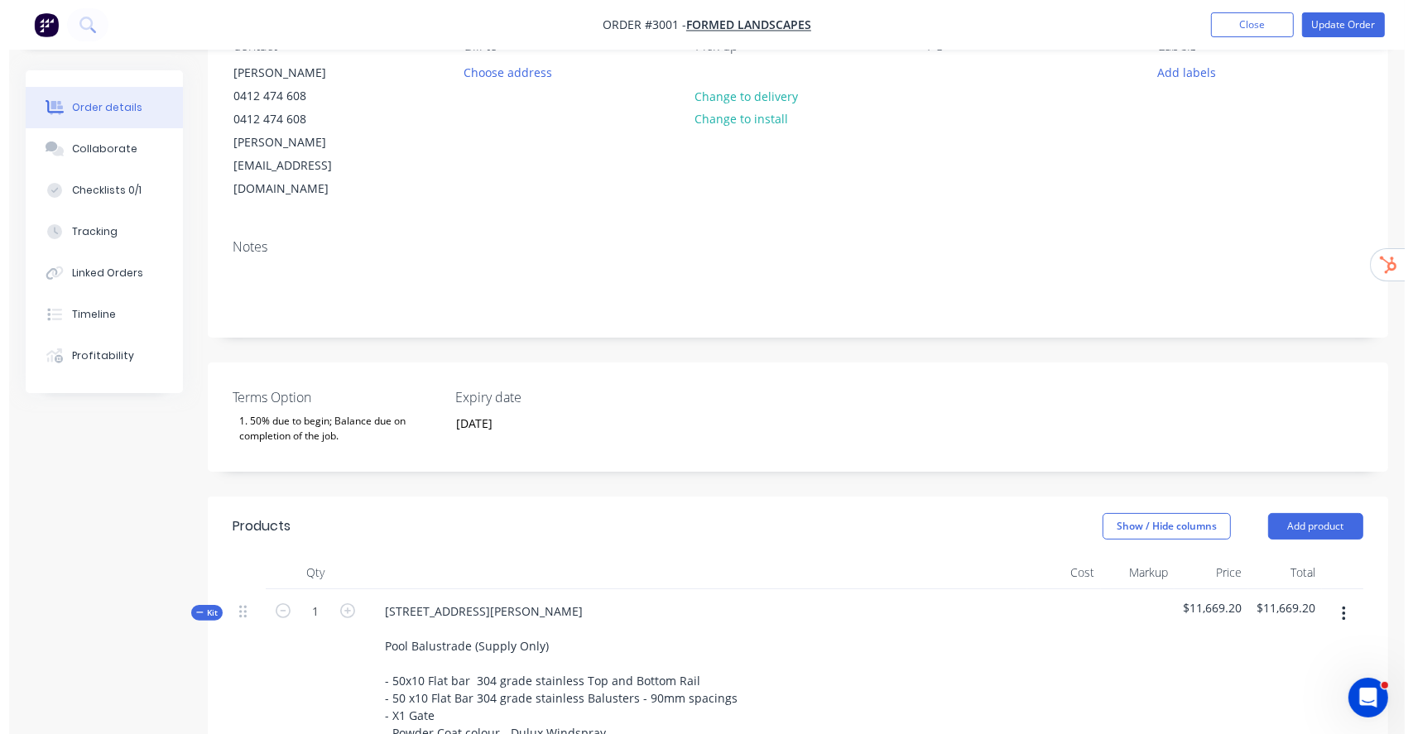
scroll to position [0, 0]
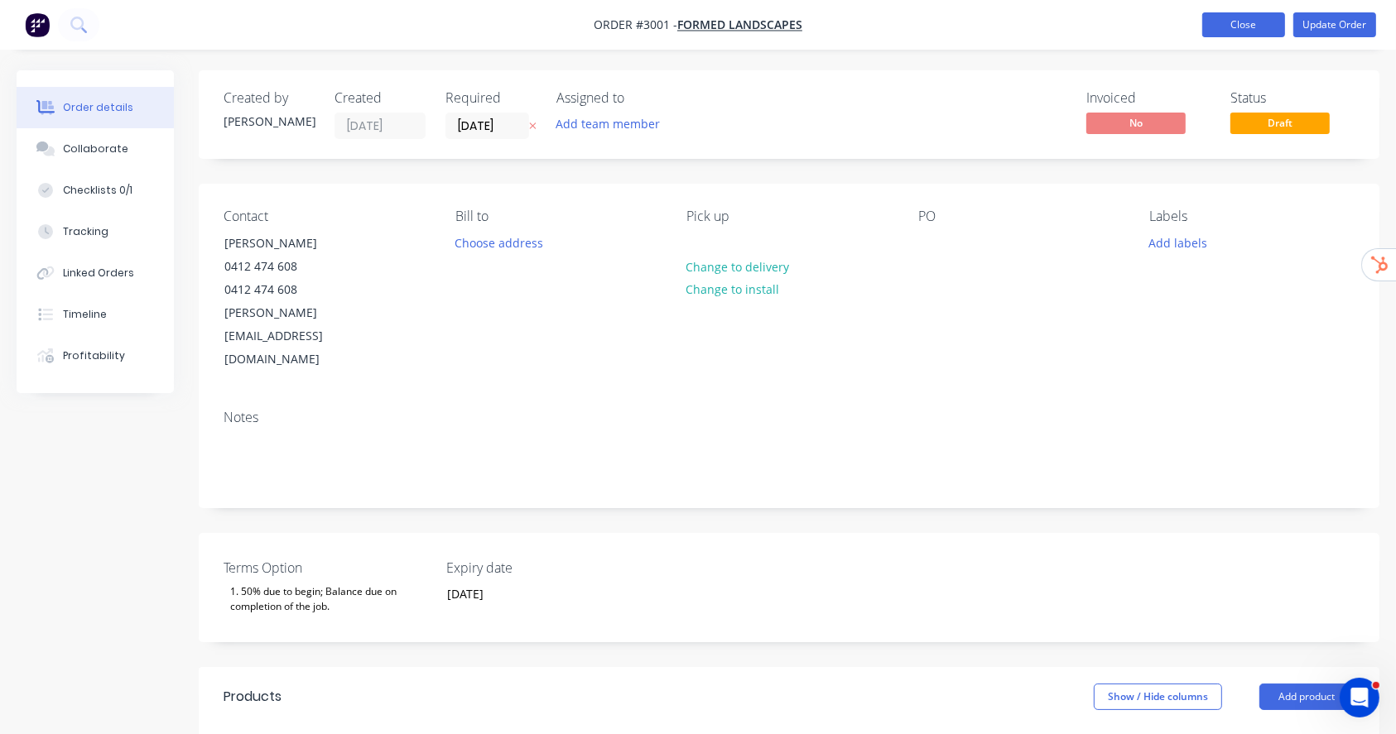
click at [1202, 17] on button "Close" at bounding box center [1243, 24] width 83 height 25
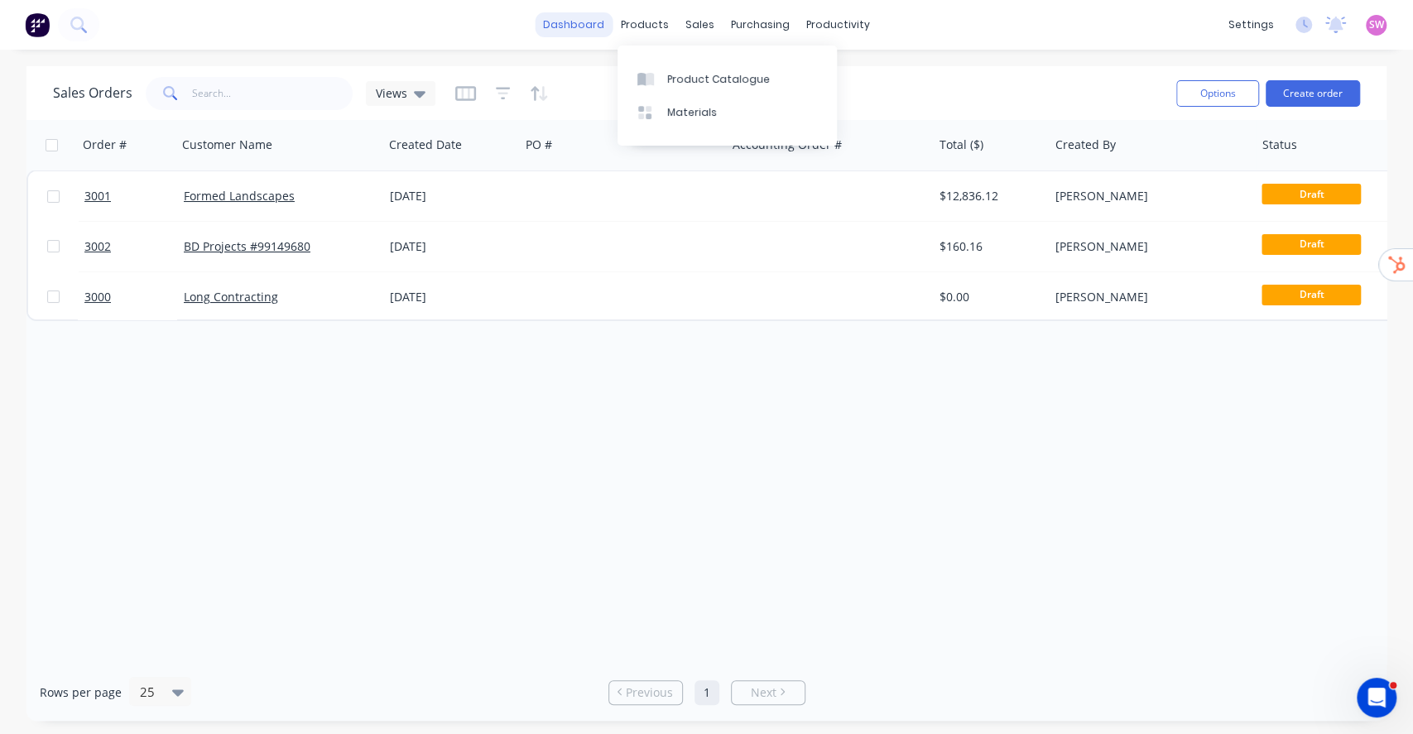
click at [570, 17] on link "dashboard" at bounding box center [574, 24] width 78 height 25
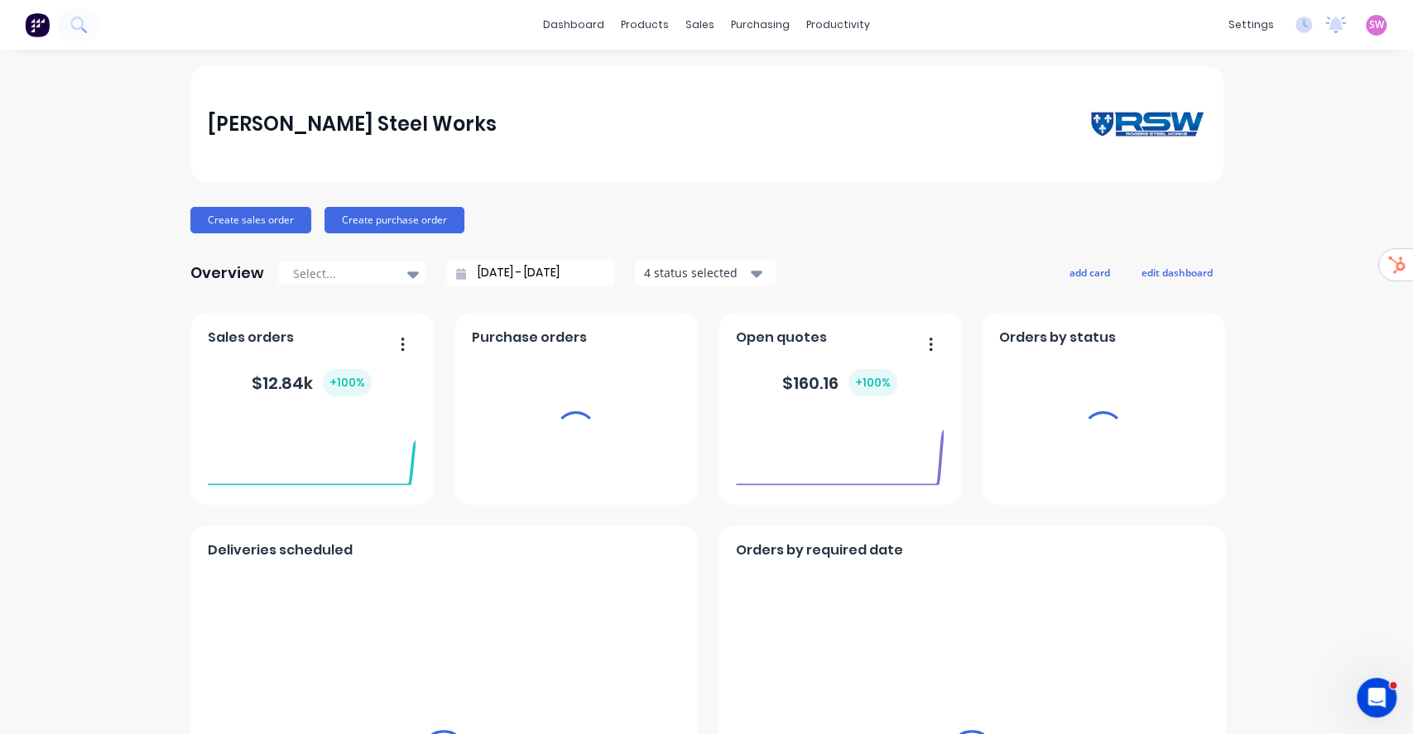
click at [1369, 25] on div "settings No new notifications Mark all as read You have no notifications SW Rog…" at bounding box center [1316, 24] width 193 height 25
click at [1369, 26] on span "SW" at bounding box center [1376, 24] width 15 height 15
click at [1327, 211] on div "Sign out" at bounding box center [1349, 207] width 45 height 15
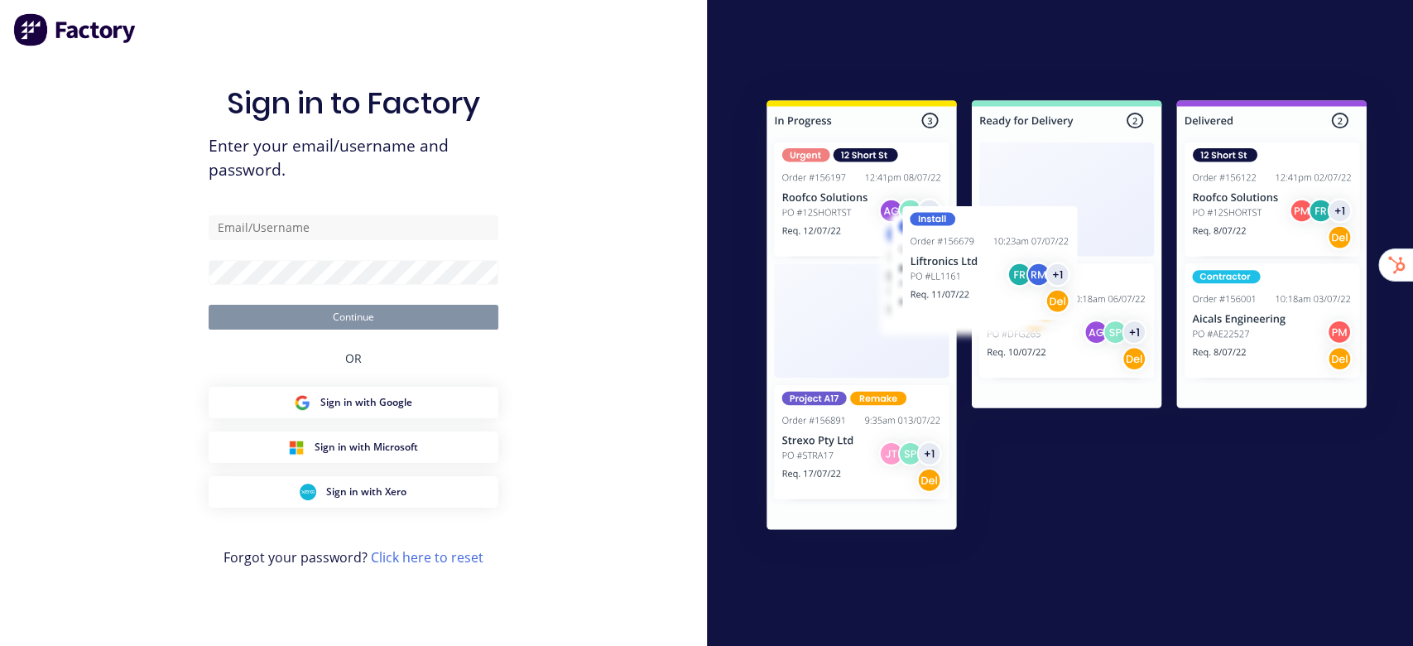
type input "[EMAIL_ADDRESS][DOMAIN_NAME]"
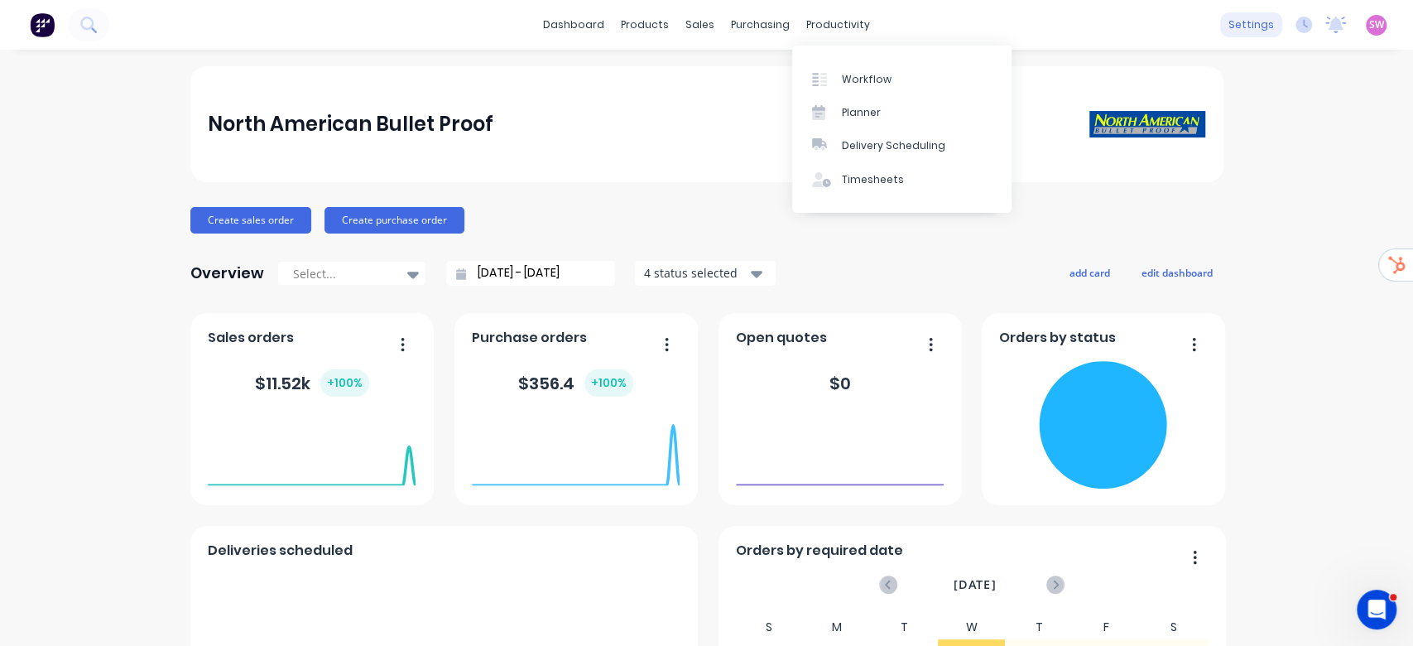
click at [1241, 27] on div "settings" at bounding box center [1251, 24] width 62 height 25
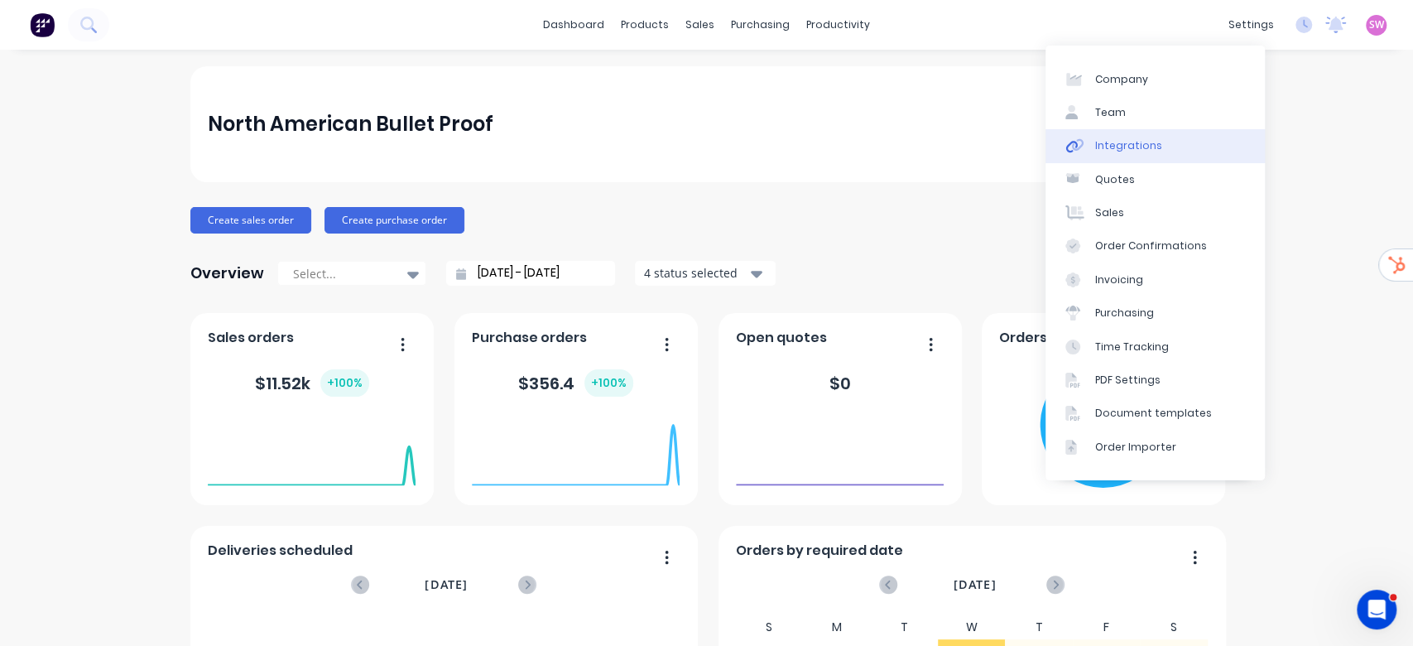
click at [1112, 142] on div "Integrations" at bounding box center [1128, 145] width 67 height 15
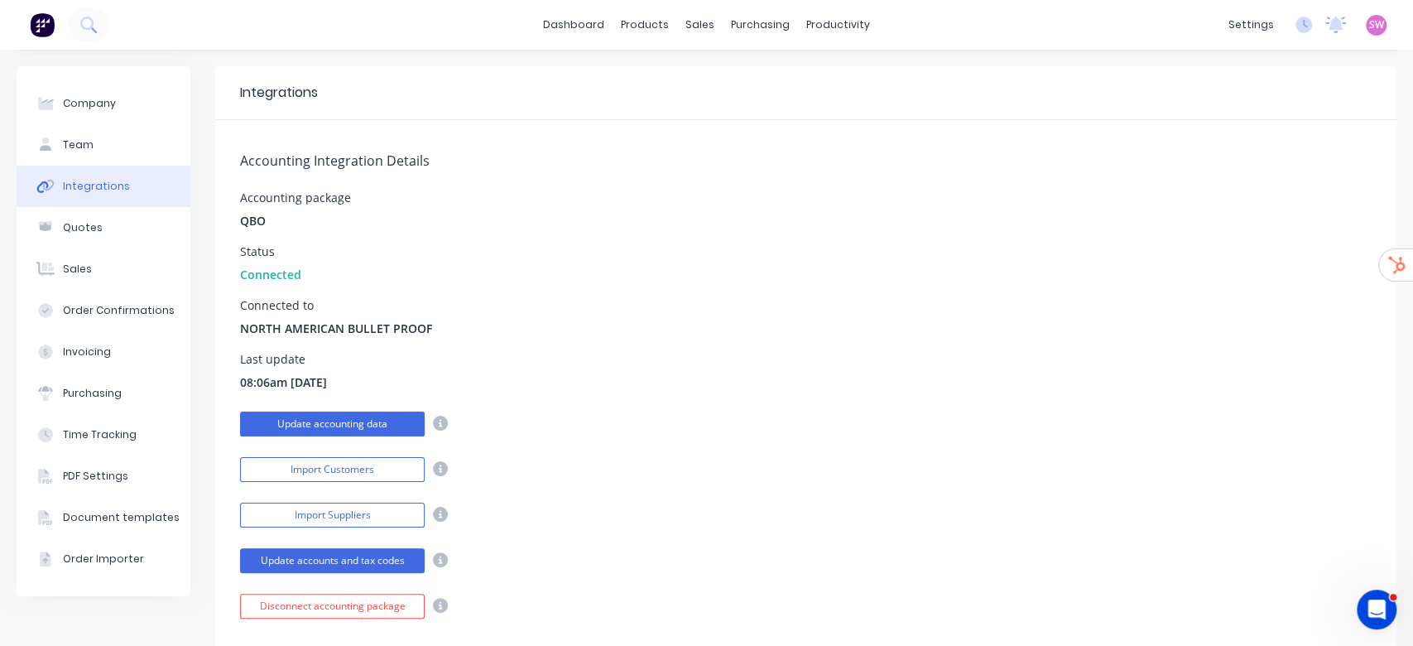
click at [372, 414] on button "Update accounting data" at bounding box center [332, 423] width 185 height 25
click at [348, 433] on button "Update accounting data" at bounding box center [332, 423] width 185 height 25
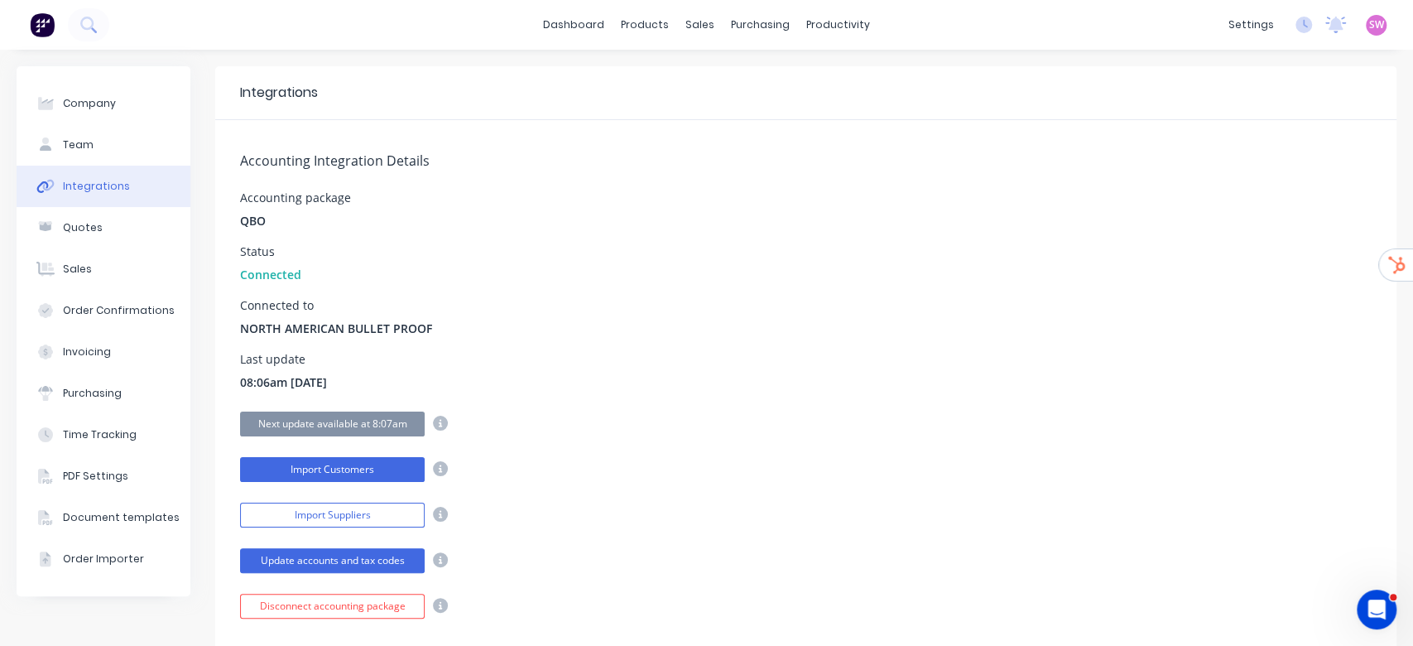
click at [353, 465] on button "Import Customers" at bounding box center [332, 469] width 185 height 25
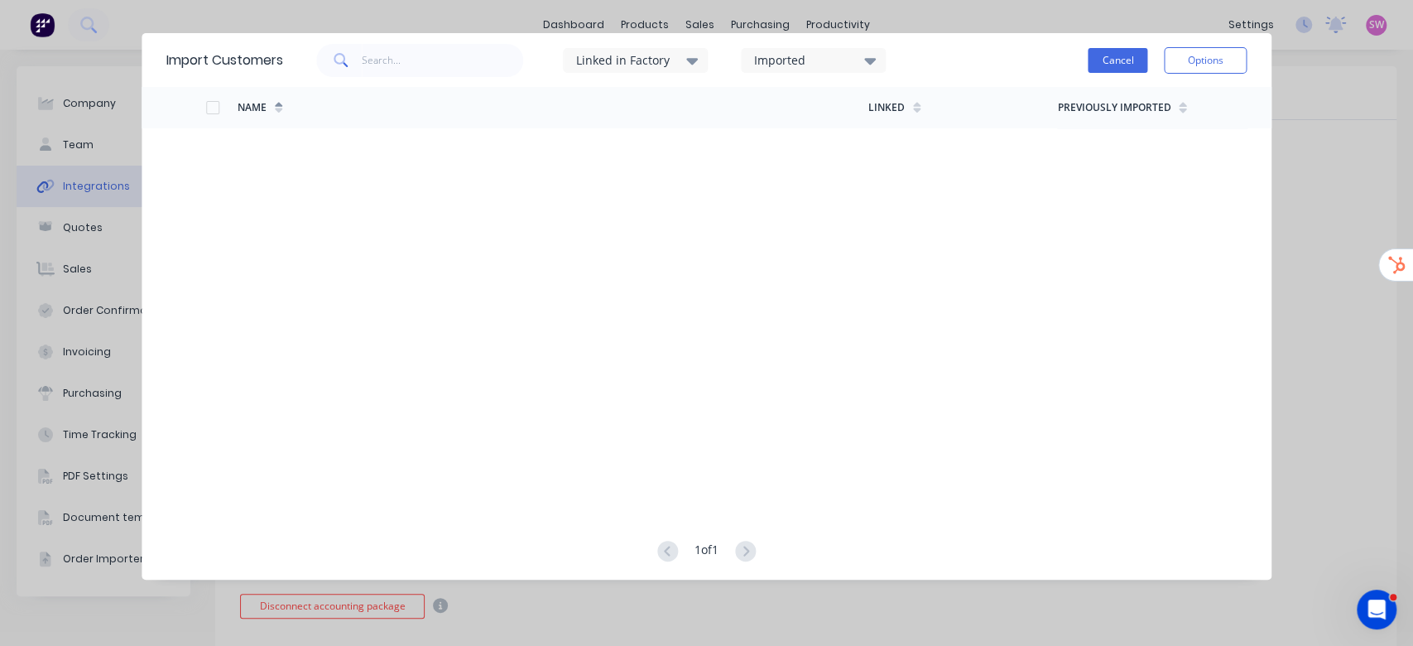
click at [1130, 62] on button "Cancel" at bounding box center [1118, 60] width 60 height 25
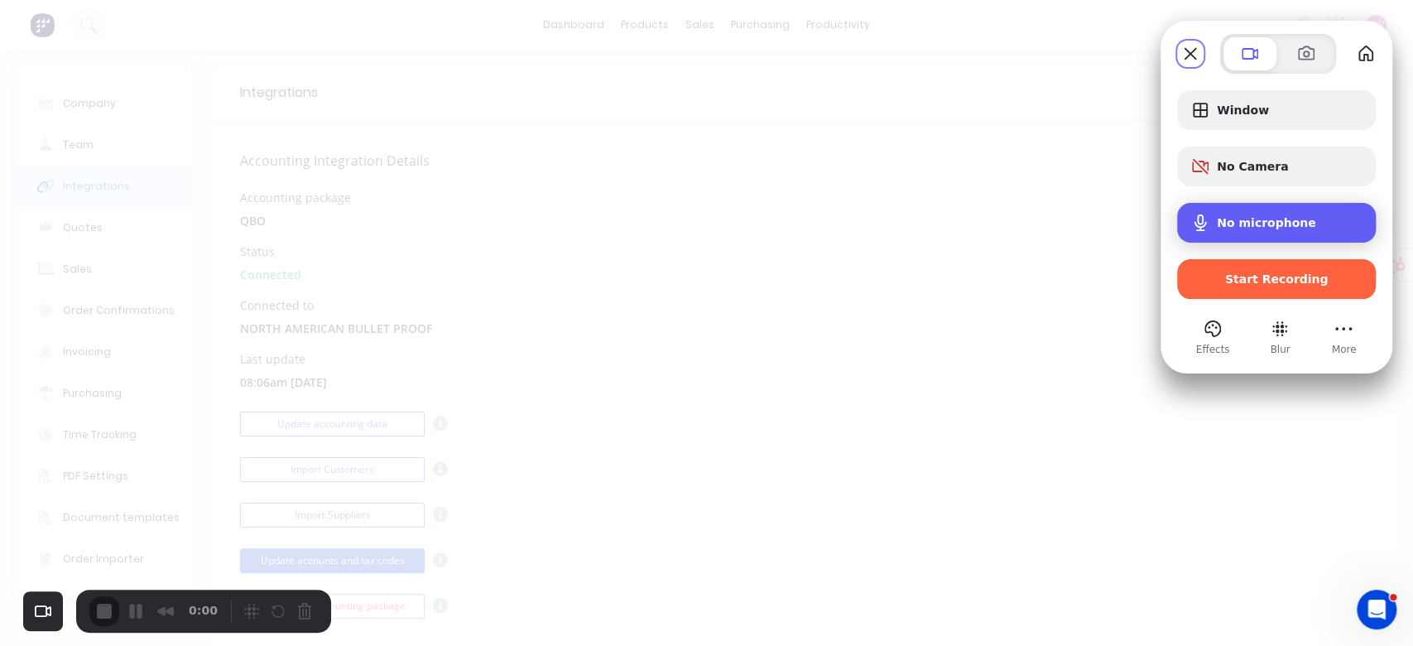
click at [1280, 226] on span "No microphone" at bounding box center [1266, 222] width 99 height 13
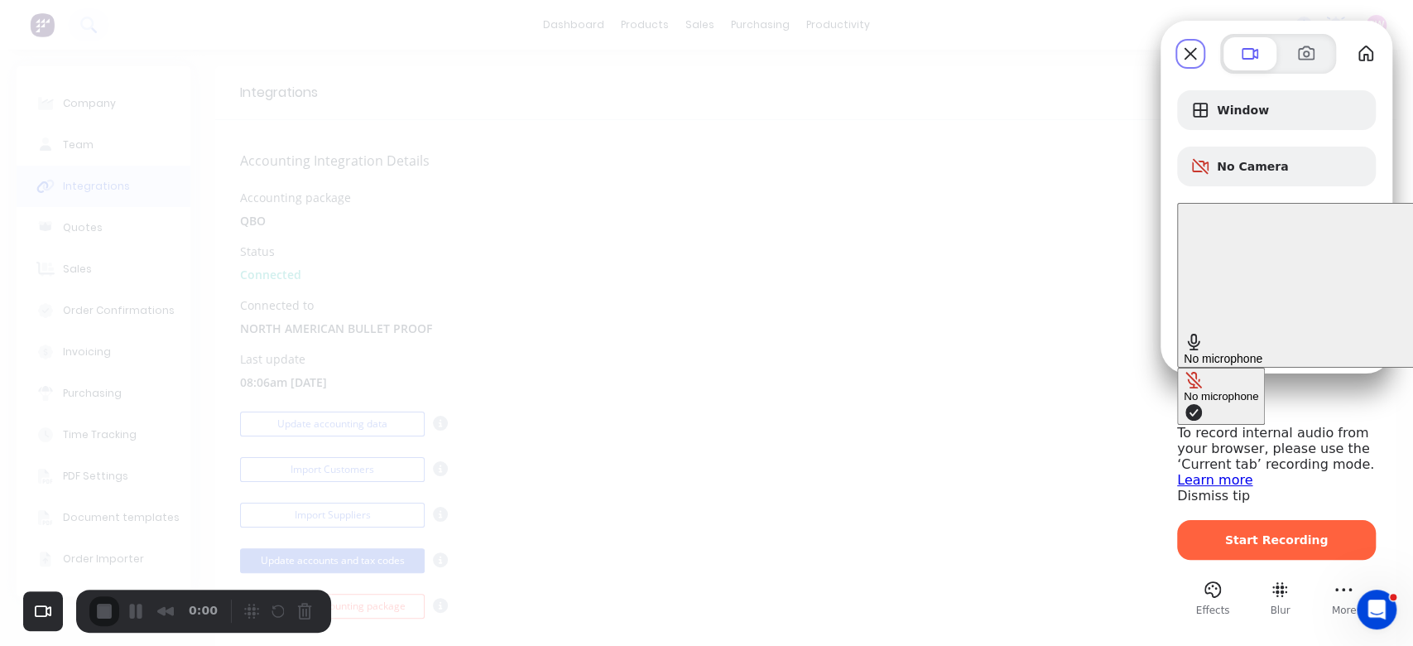
click at [1219, 352] on span "No microphone" at bounding box center [1223, 358] width 79 height 13
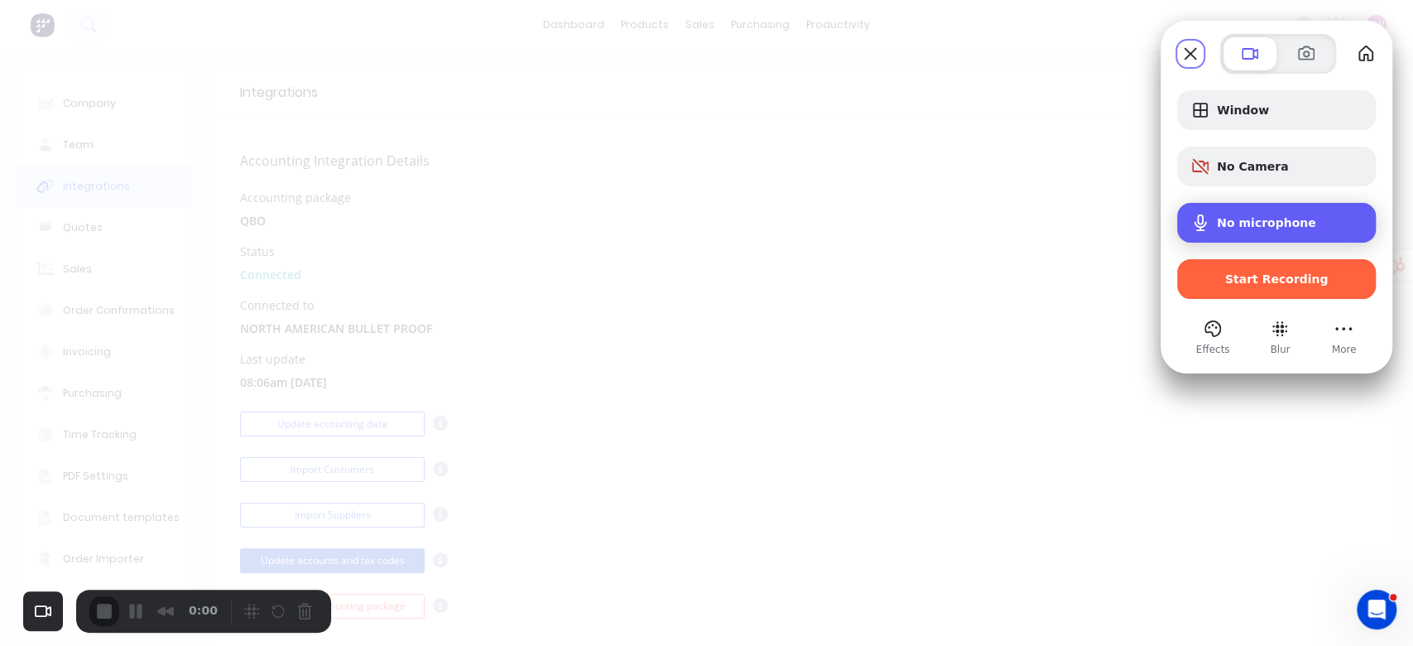
click at [1213, 222] on div "Microphone options" at bounding box center [1203, 223] width 26 height 20
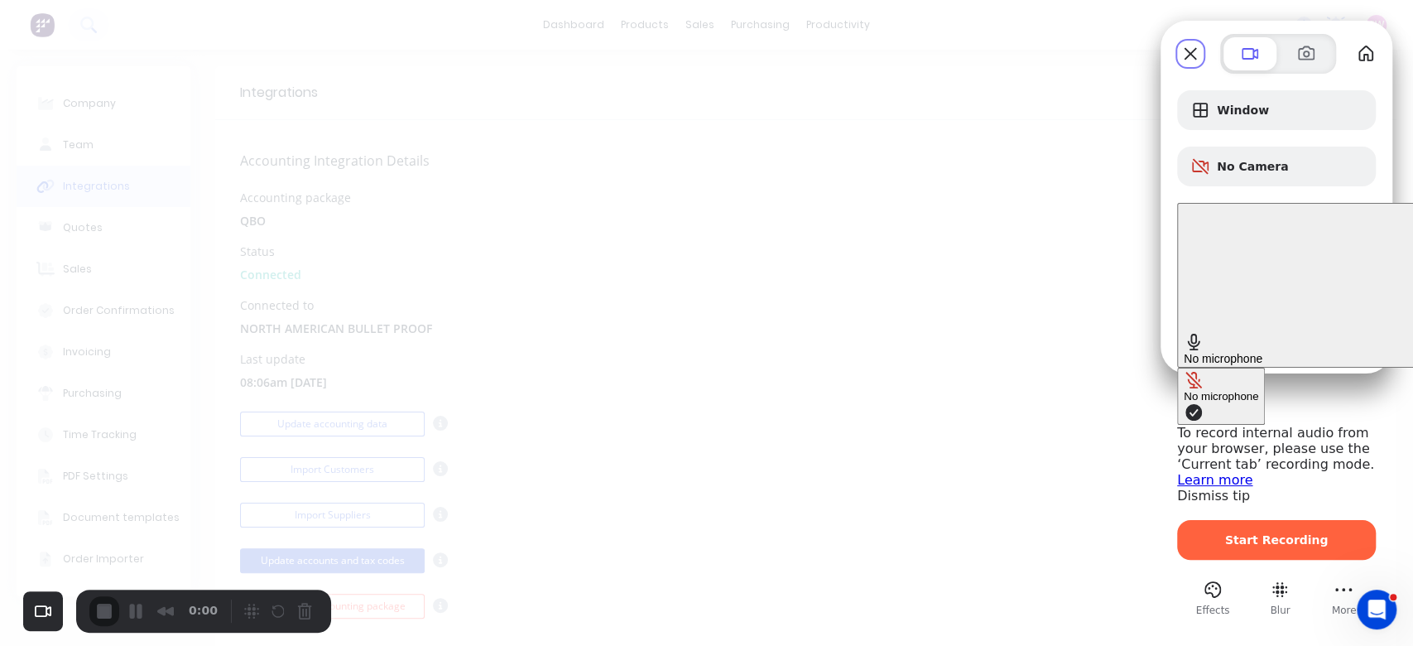
click at [1177, 368] on button "No microphone" at bounding box center [1221, 396] width 88 height 57
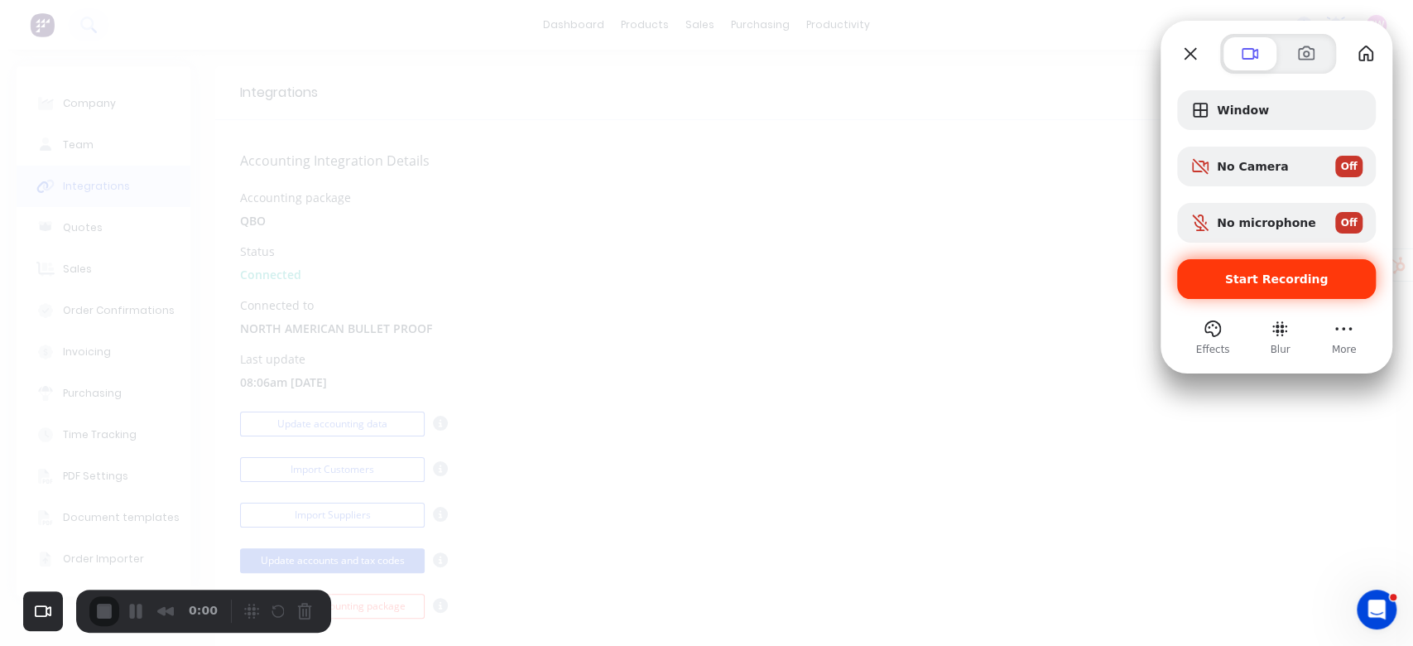
click at [1298, 284] on span "Start Recording" at bounding box center [1276, 278] width 103 height 13
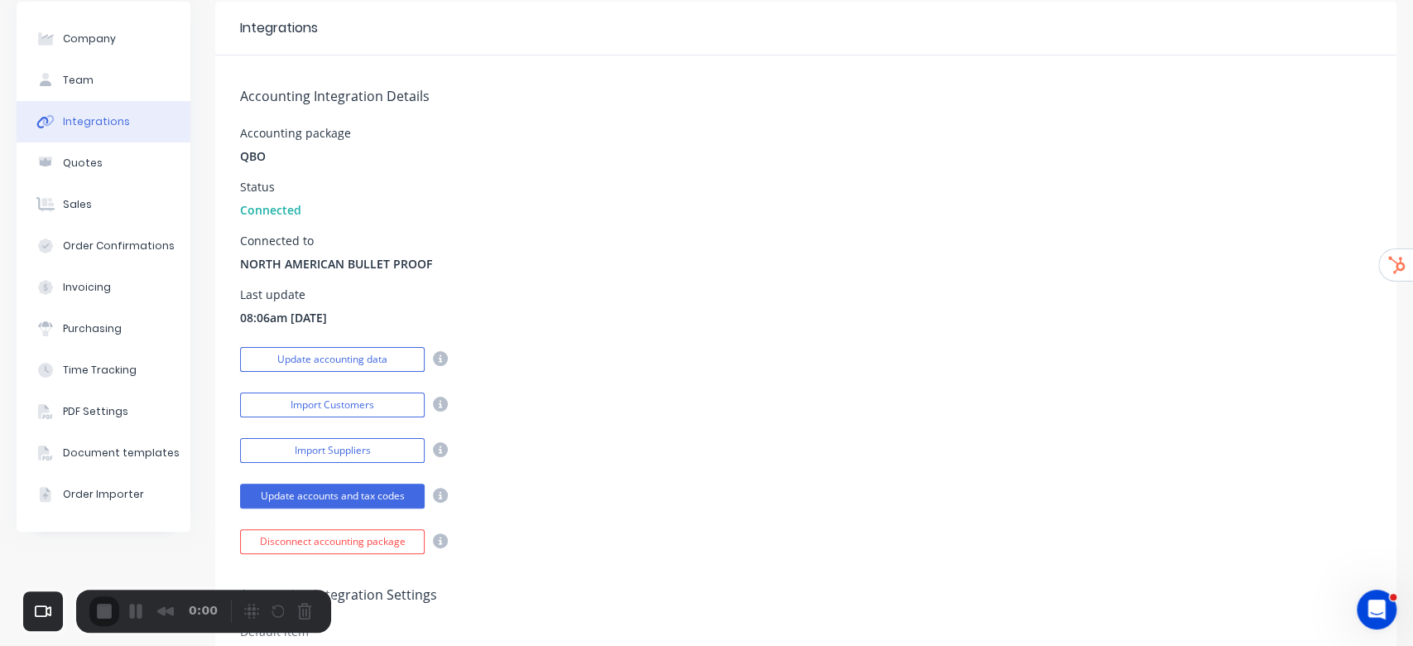
scroll to position [110, 0]
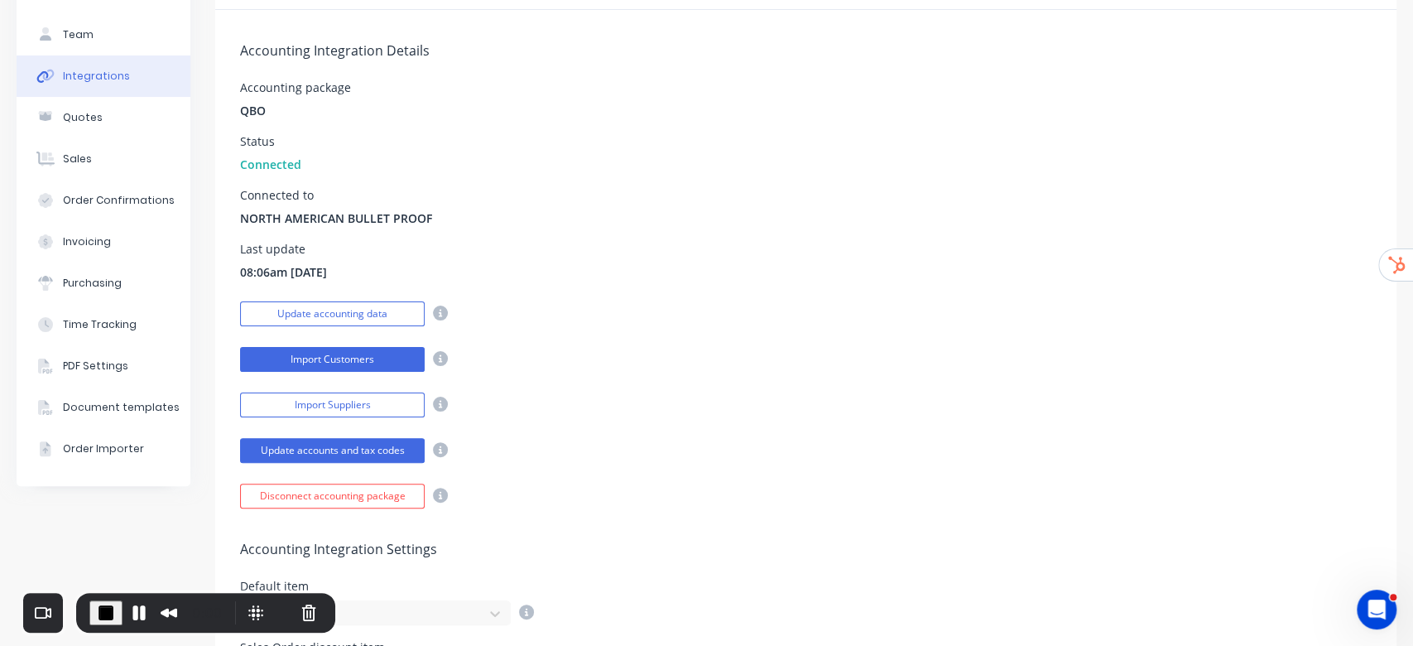
click at [338, 357] on button "Import Customers" at bounding box center [332, 359] width 185 height 25
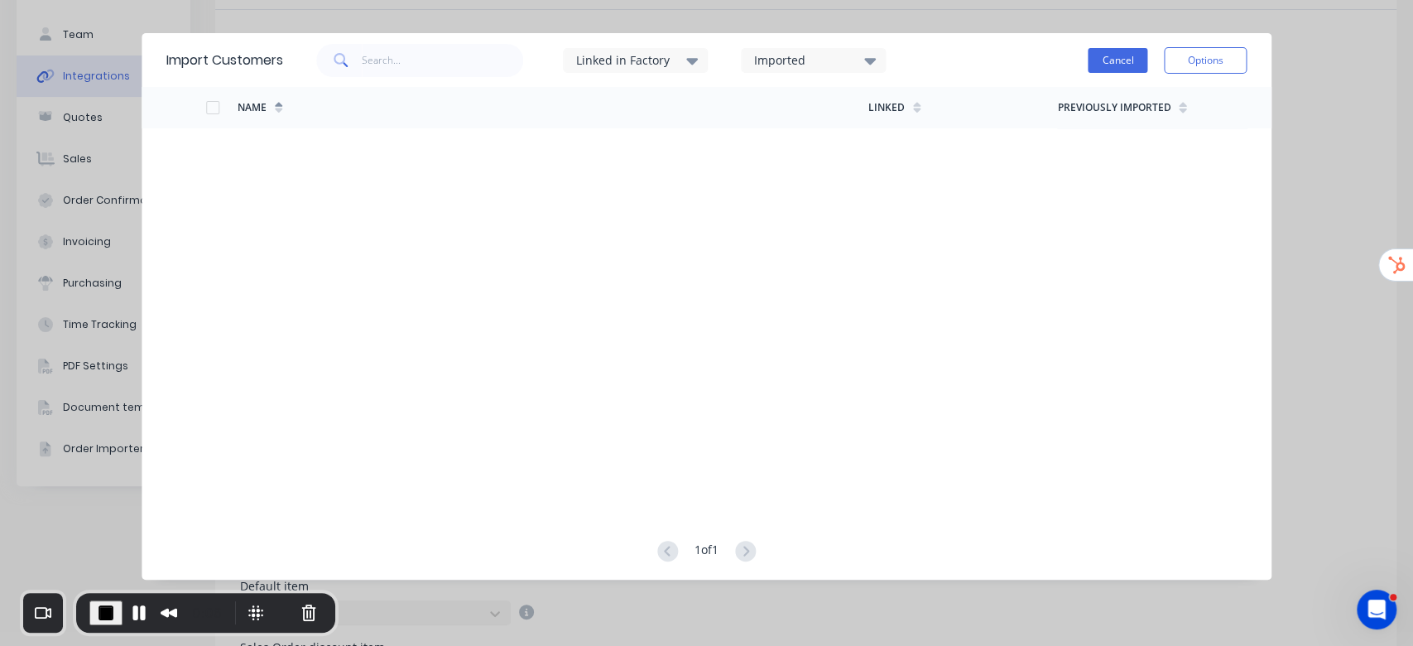
click at [1126, 62] on button "Cancel" at bounding box center [1118, 60] width 60 height 25
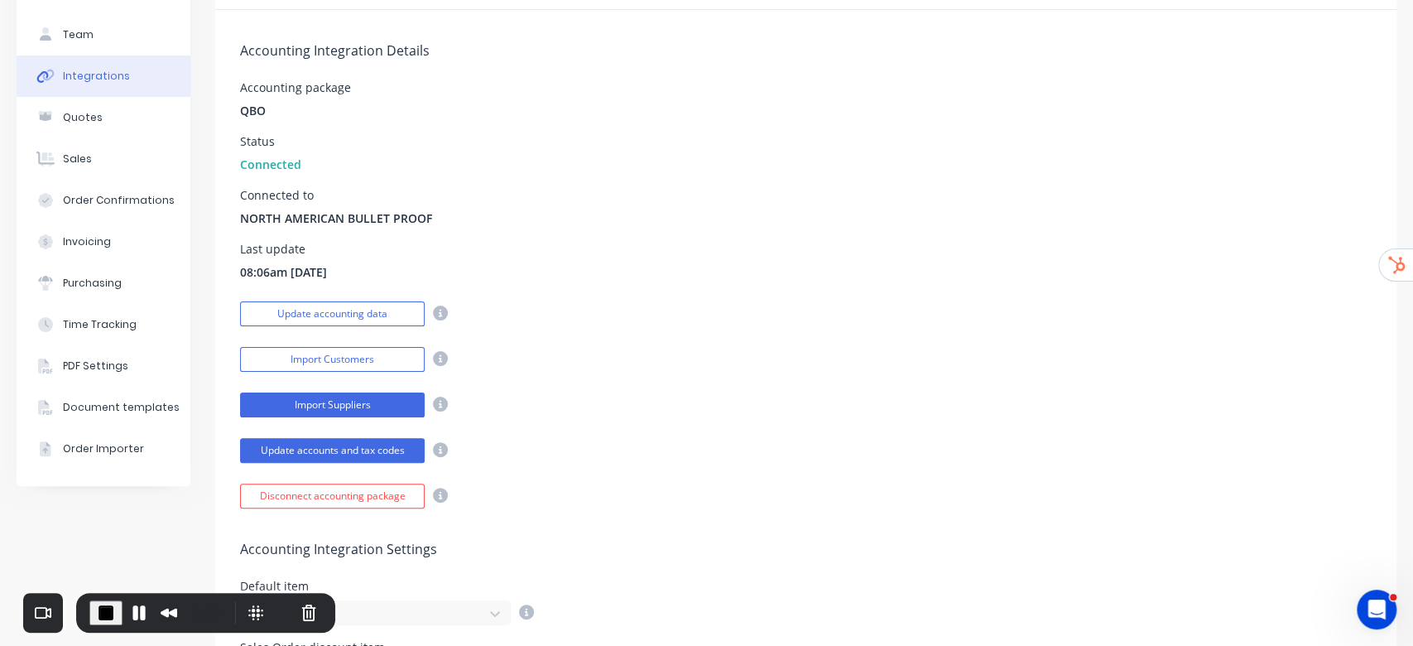
click at [311, 403] on button "Import Suppliers" at bounding box center [332, 404] width 185 height 25
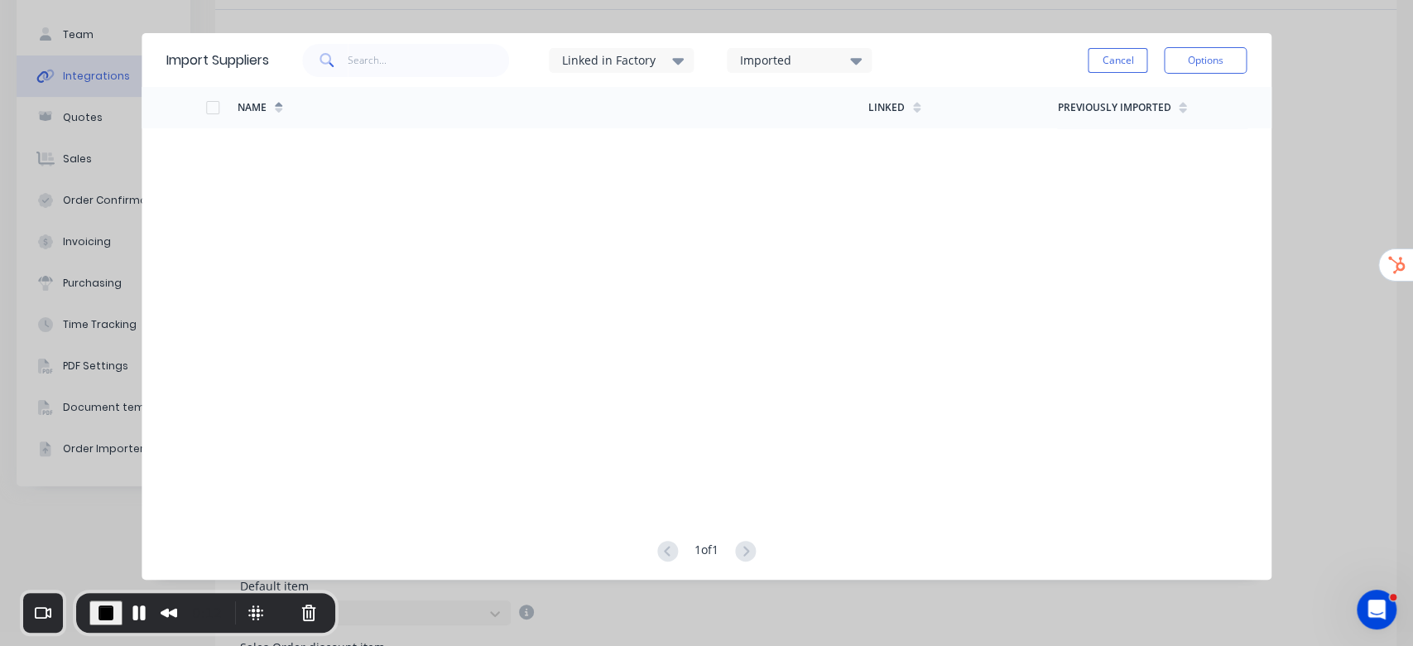
click at [102, 611] on span "End Recording" at bounding box center [106, 613] width 20 height 20
